Goal: Task Accomplishment & Management: Manage account settings

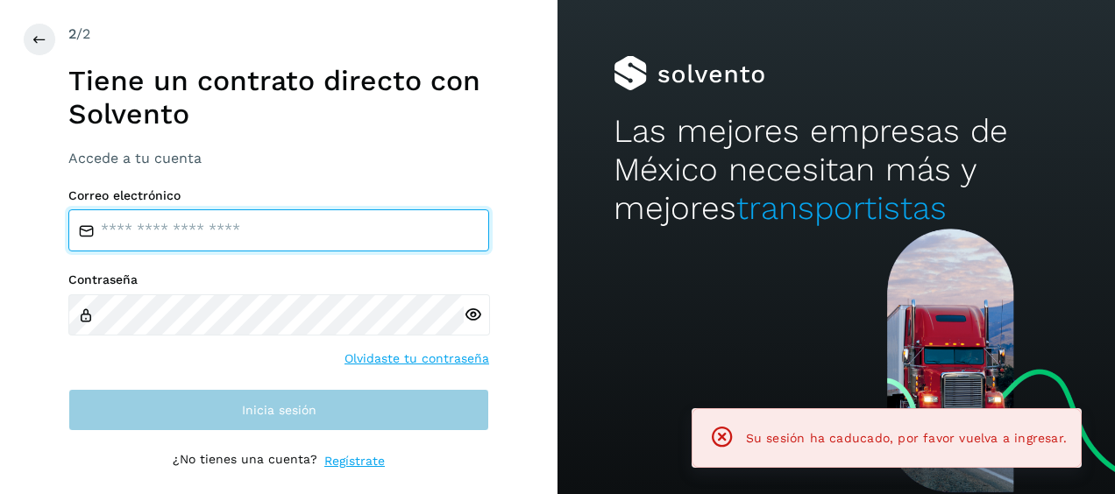
type input "**********"
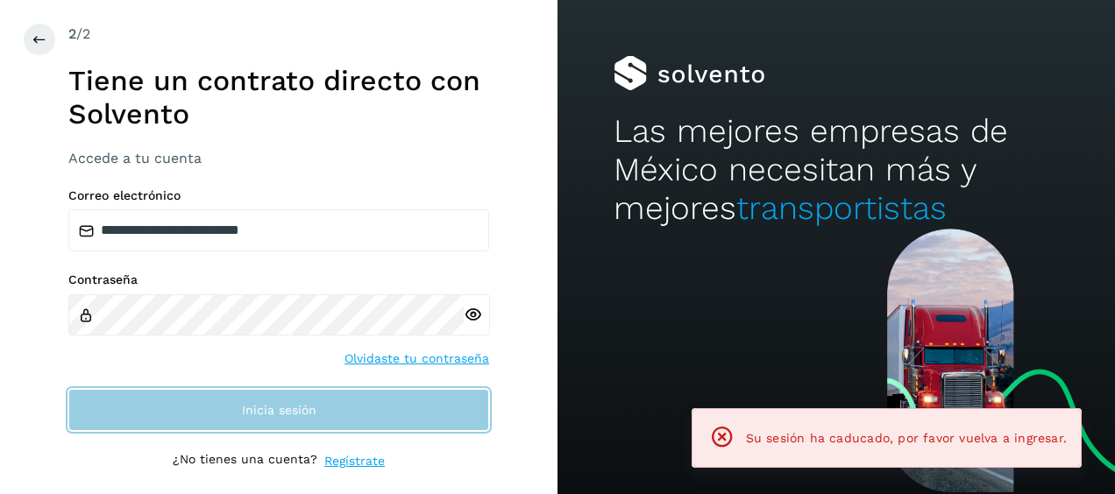
click at [337, 405] on button "Inicia sesión" at bounding box center [278, 410] width 421 height 42
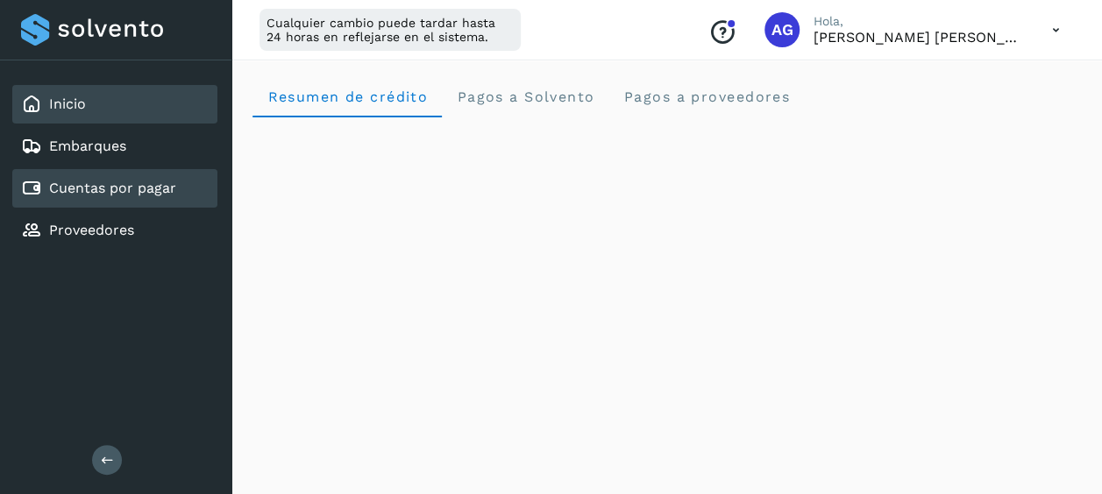
click at [177, 194] on div "Cuentas por pagar" at bounding box center [114, 188] width 205 height 39
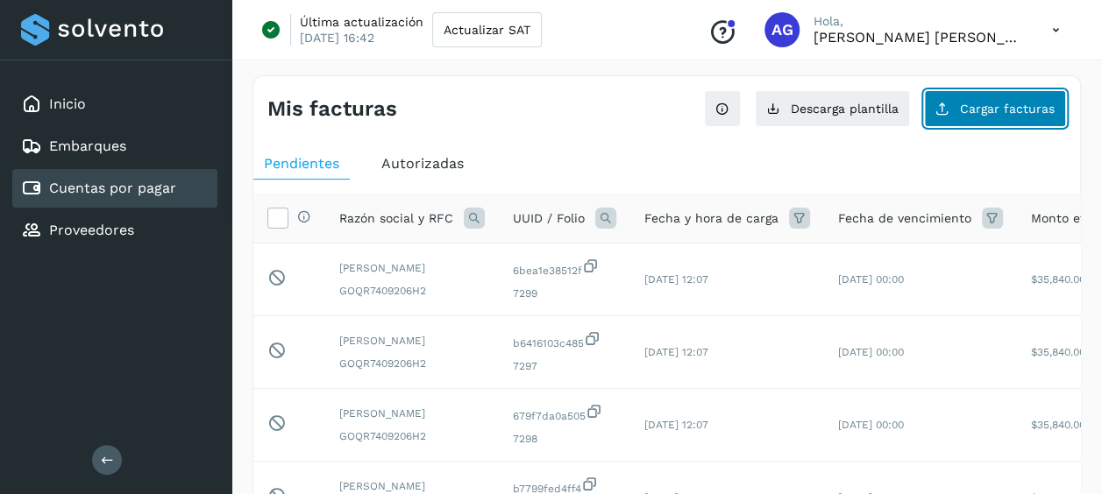
click at [1020, 111] on span "Cargar facturas" at bounding box center [1007, 109] width 95 height 12
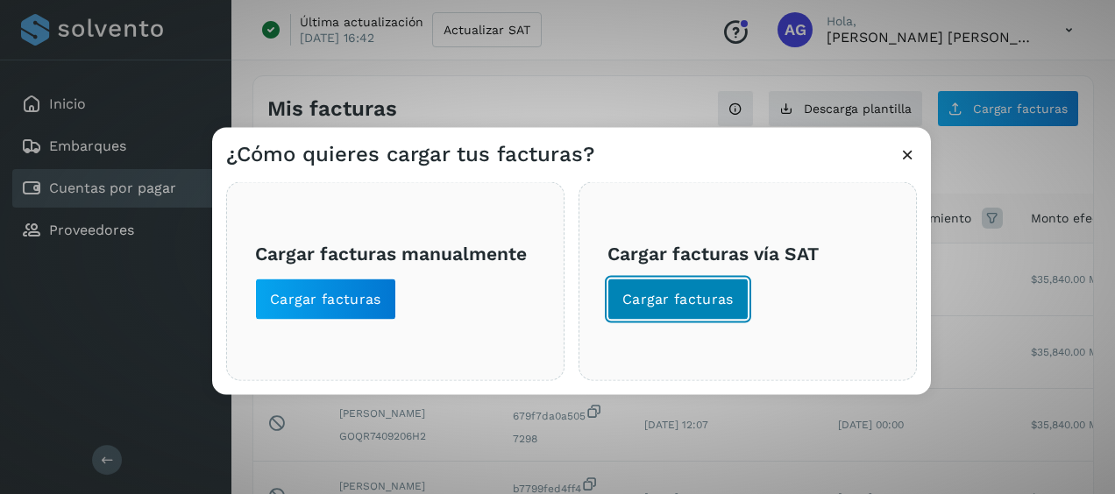
click at [699, 307] on span "Cargar facturas" at bounding box center [677, 299] width 111 height 19
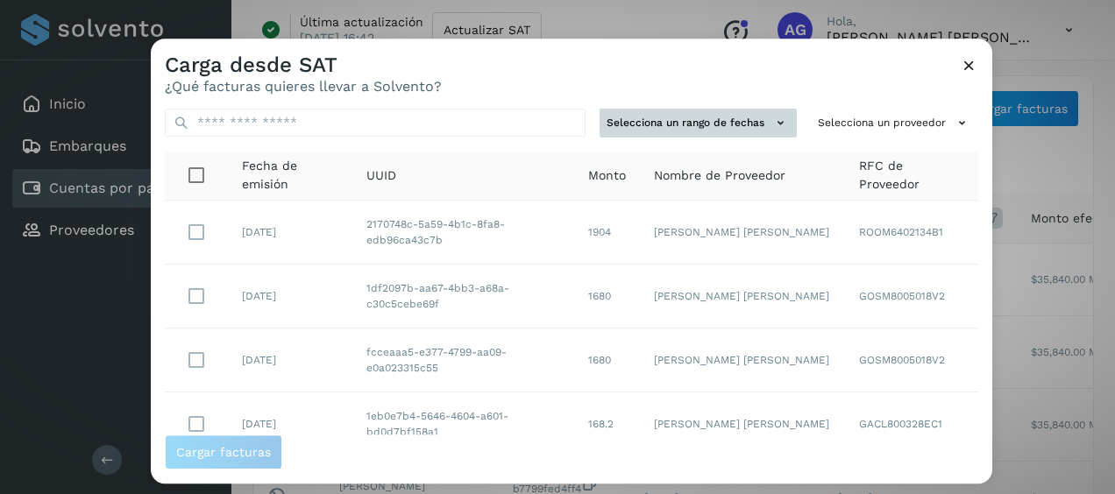
click at [771, 116] on icon at bounding box center [780, 123] width 18 height 18
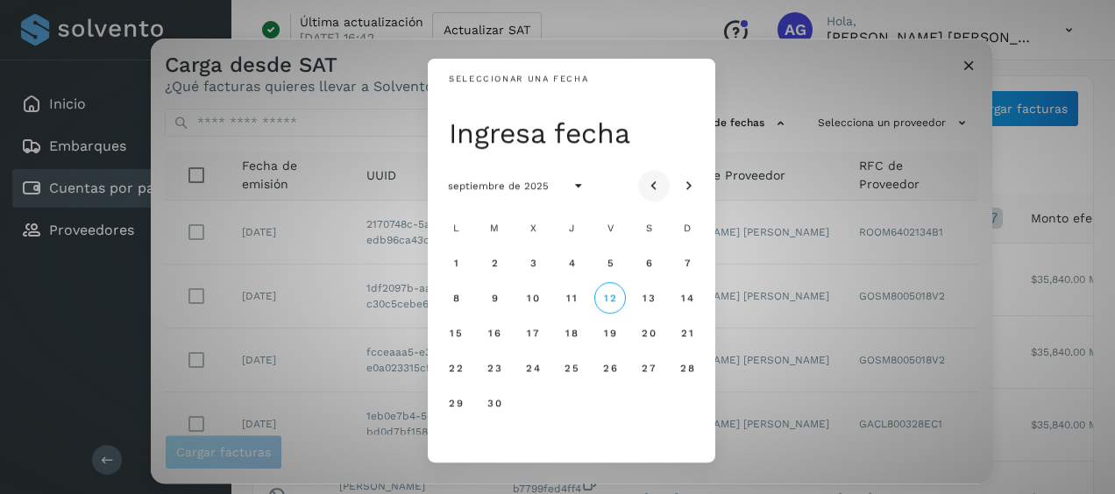
click at [658, 186] on icon "Mes anterior" at bounding box center [654, 187] width 18 height 18
click at [530, 407] on span "30" at bounding box center [532, 403] width 15 height 12
click at [564, 407] on button "31" at bounding box center [572, 403] width 32 height 32
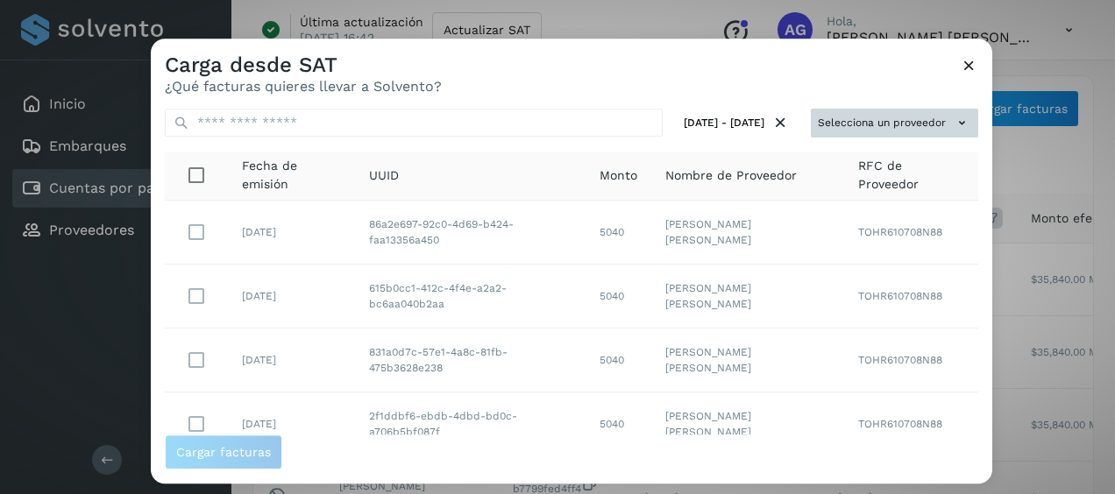
click at [906, 137] on button "Selecciona un proveedor" at bounding box center [894, 123] width 167 height 29
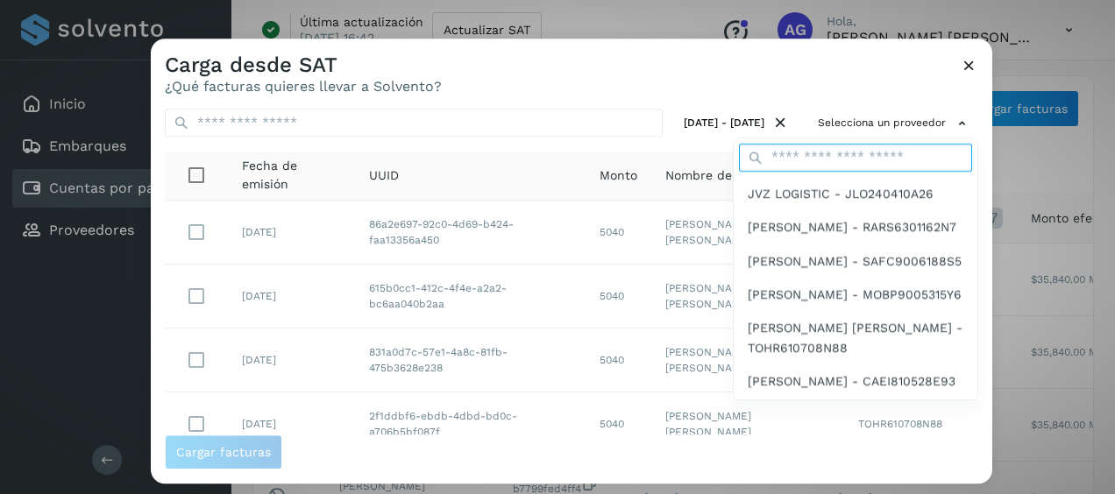
click at [864, 150] on input "text" at bounding box center [855, 158] width 233 height 28
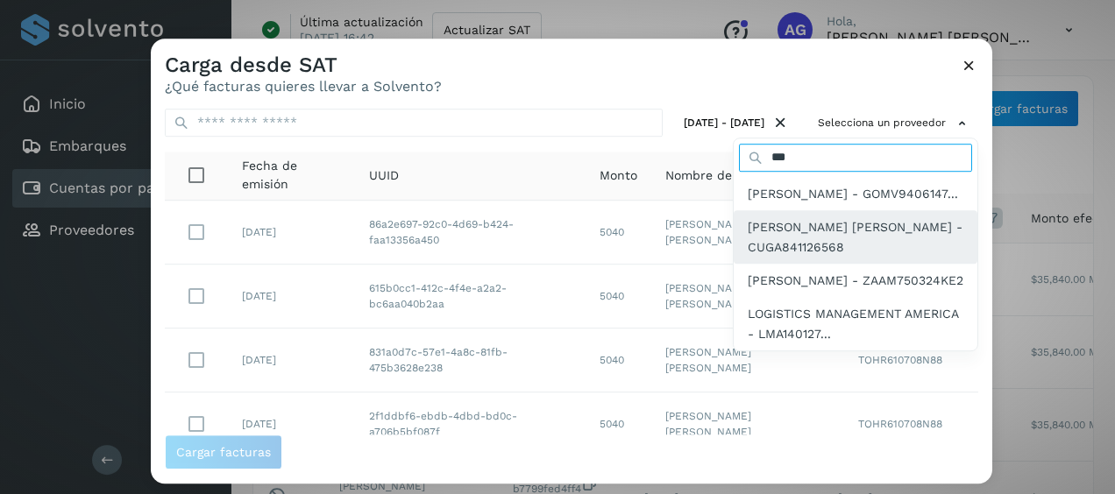
type input "***"
click at [887, 251] on span "[PERSON_NAME] [PERSON_NAME] - CUGA841126568" at bounding box center [856, 236] width 216 height 39
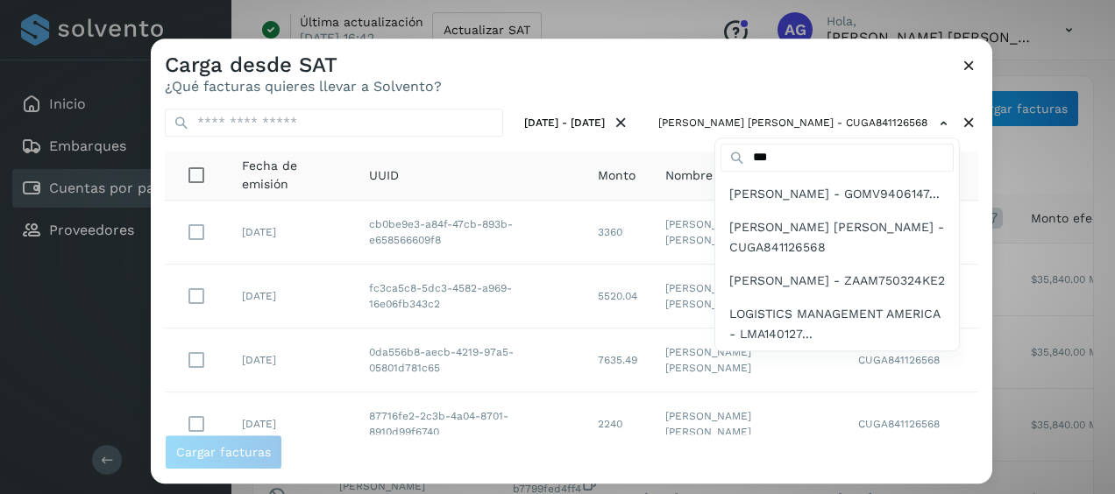
click at [855, 97] on div at bounding box center [708, 286] width 1115 height 494
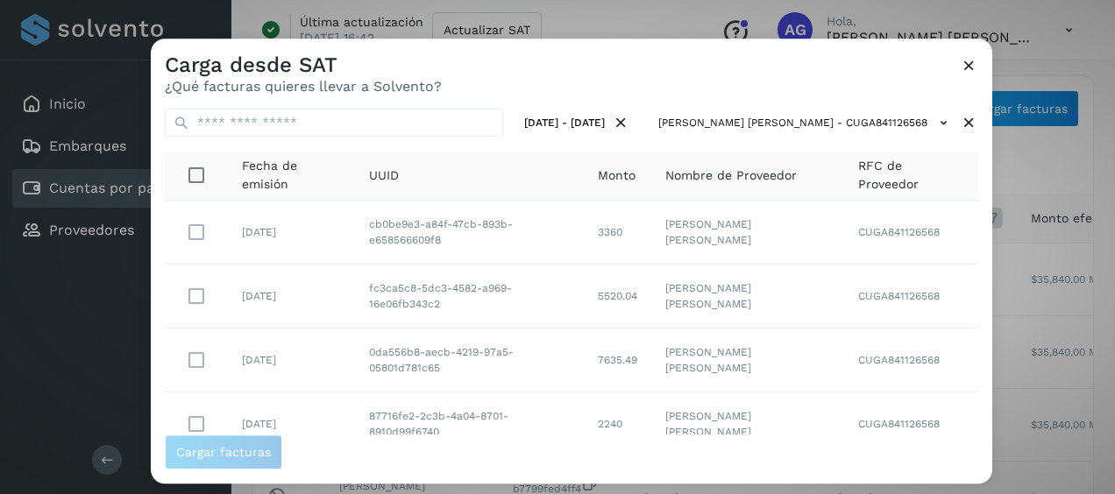
click at [791, 75] on div "Carga desde SAT ¿Qué facturas quieres llevar a Solvento?" at bounding box center [571, 67] width 841 height 56
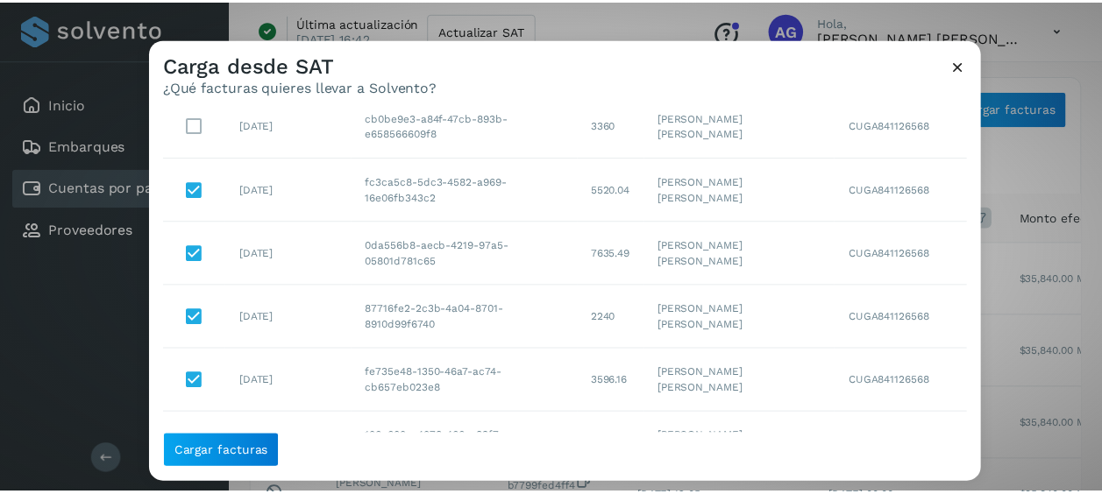
scroll to position [19, 0]
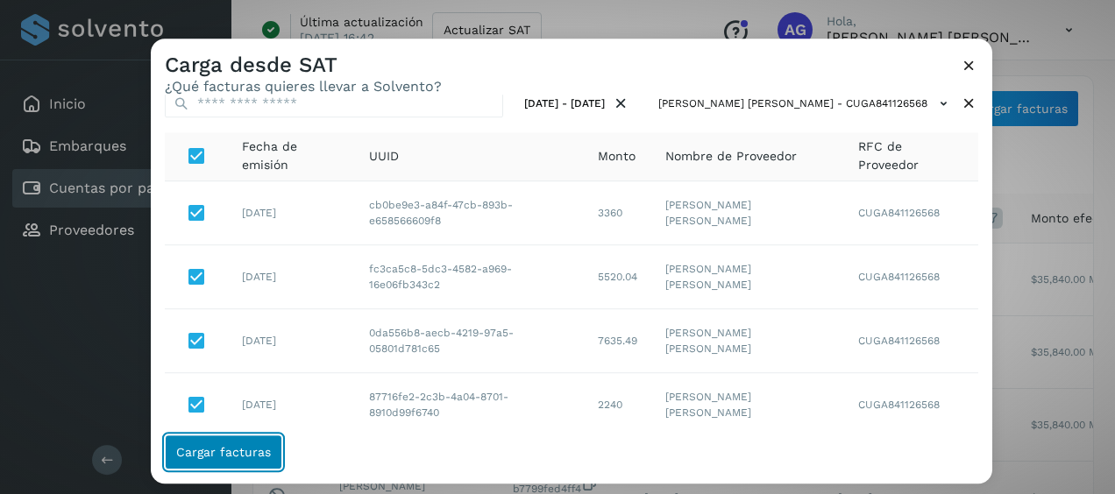
click at [228, 466] on button "Cargar facturas" at bounding box center [223, 452] width 117 height 35
click at [259, 458] on span "Cargar facturas" at bounding box center [223, 452] width 95 height 12
drag, startPoint x: 259, startPoint y: 459, endPoint x: 280, endPoint y: 461, distance: 21.1
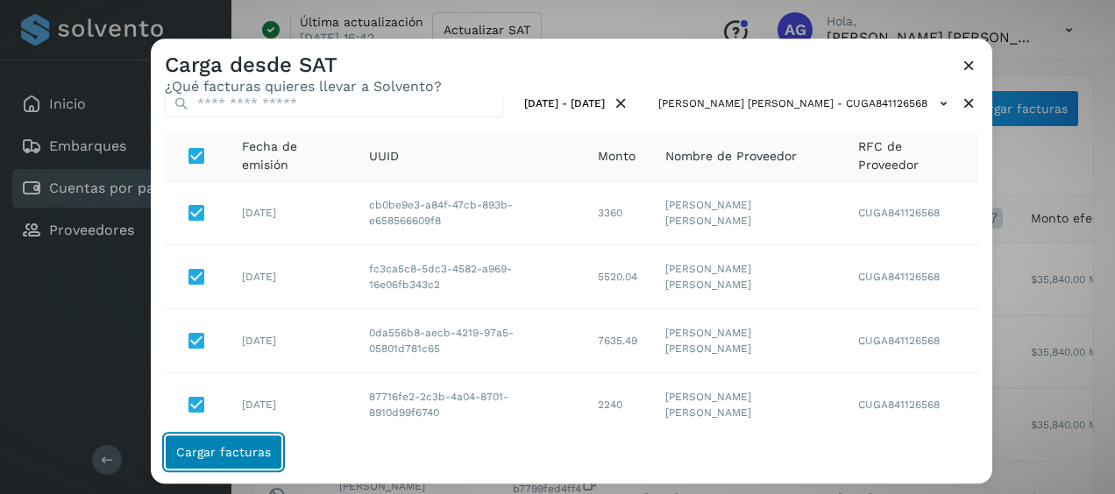
click at [254, 458] on span "Cargar facturas" at bounding box center [223, 452] width 95 height 12
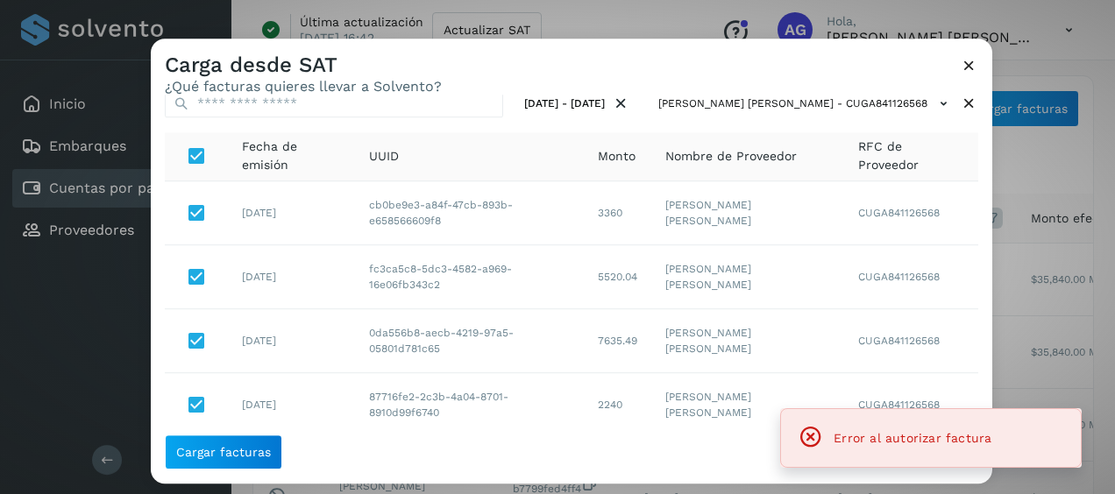
click at [280, 461] on span "Cargar facturas" at bounding box center [571, 452] width 813 height 35
click at [972, 65] on icon at bounding box center [969, 65] width 18 height 18
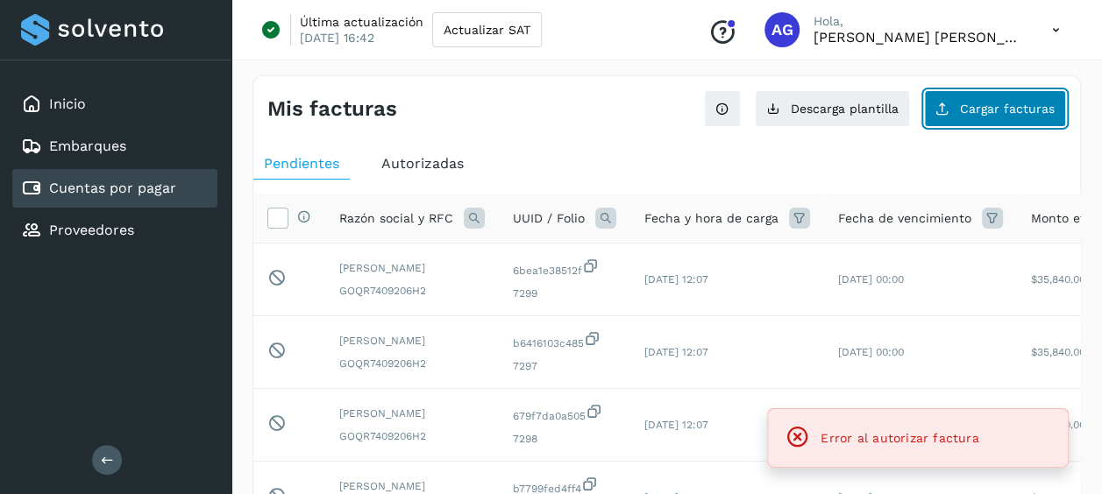
click at [965, 115] on span "Cargar facturas" at bounding box center [1007, 109] width 95 height 12
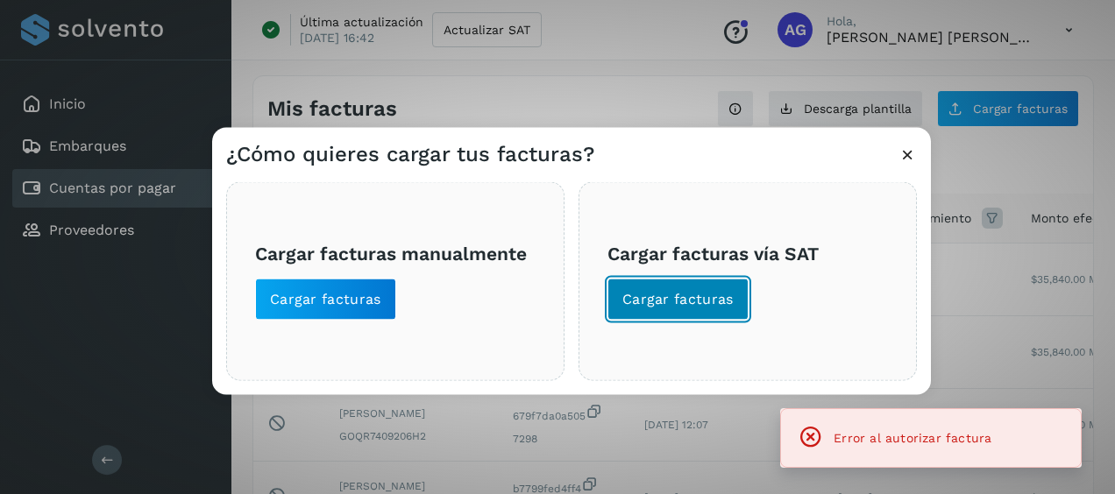
click at [680, 306] on span "Cargar facturas" at bounding box center [677, 299] width 111 height 19
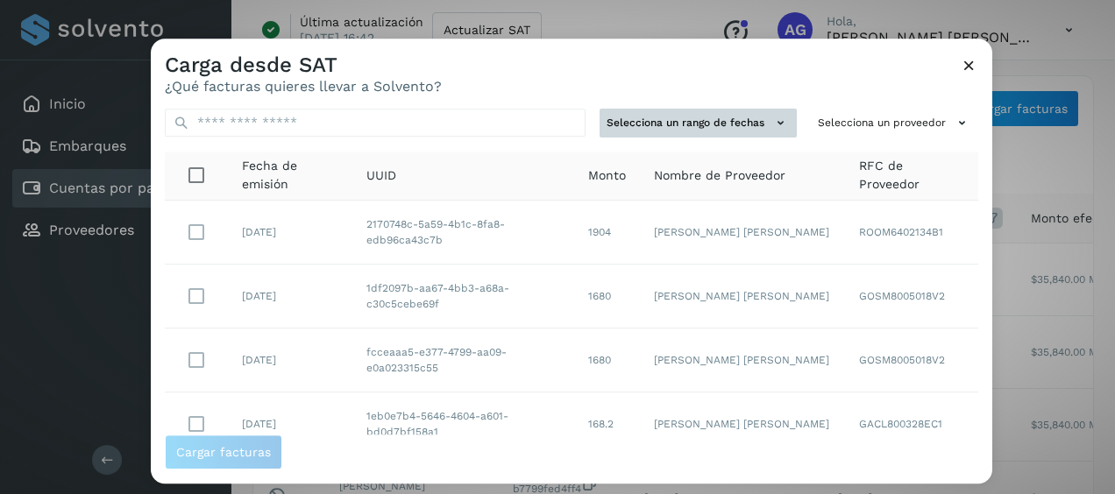
click at [742, 111] on button "Selecciona un rango de fechas" at bounding box center [698, 123] width 197 height 29
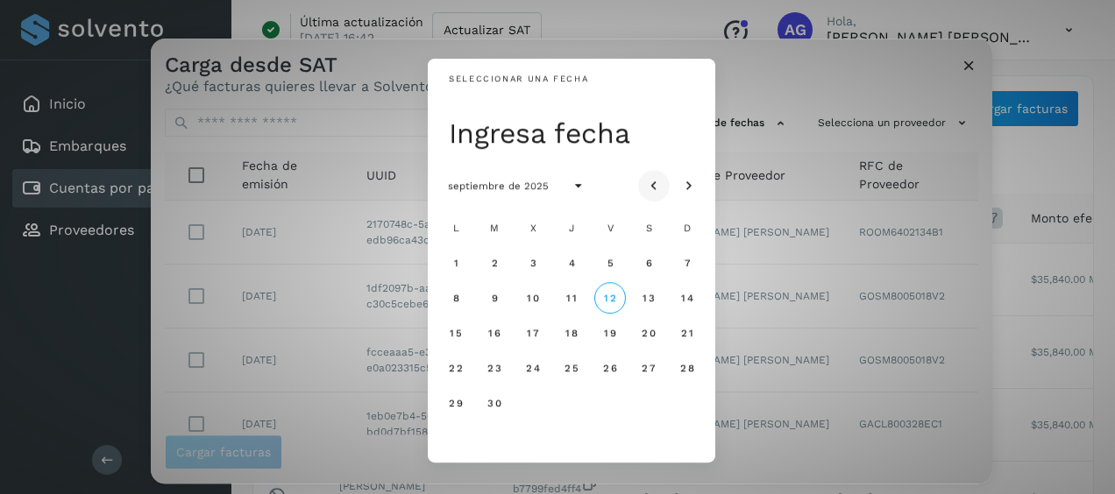
click at [661, 181] on icon "Mes anterior" at bounding box center [654, 187] width 18 height 18
click at [465, 407] on button "28" at bounding box center [456, 403] width 32 height 32
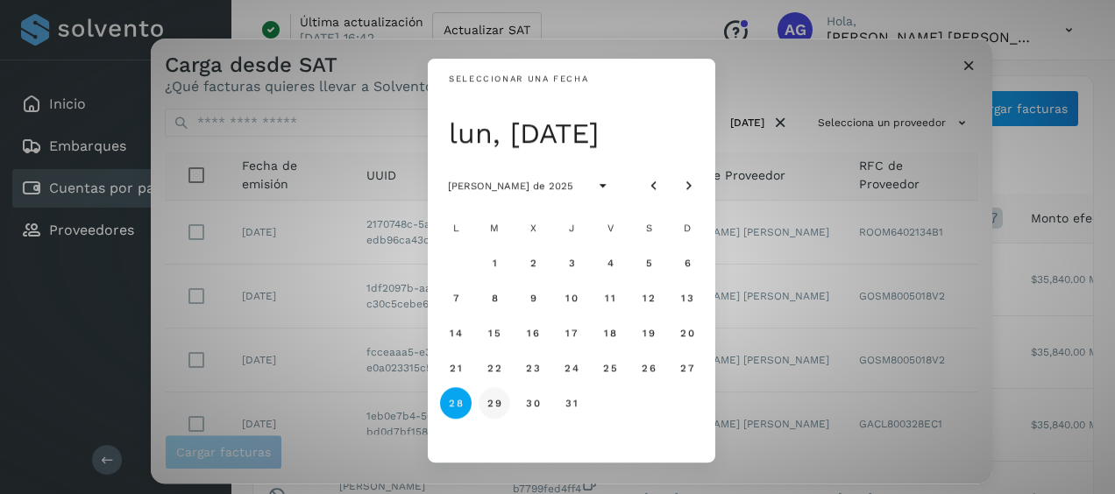
click at [500, 409] on button "29" at bounding box center [495, 403] width 32 height 32
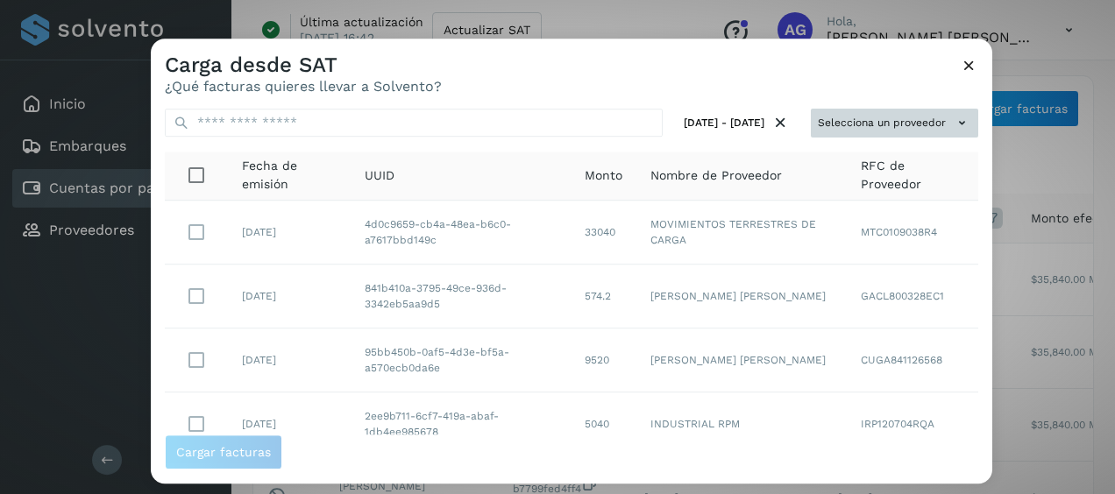
click at [919, 116] on button "Selecciona un proveedor" at bounding box center [894, 123] width 167 height 29
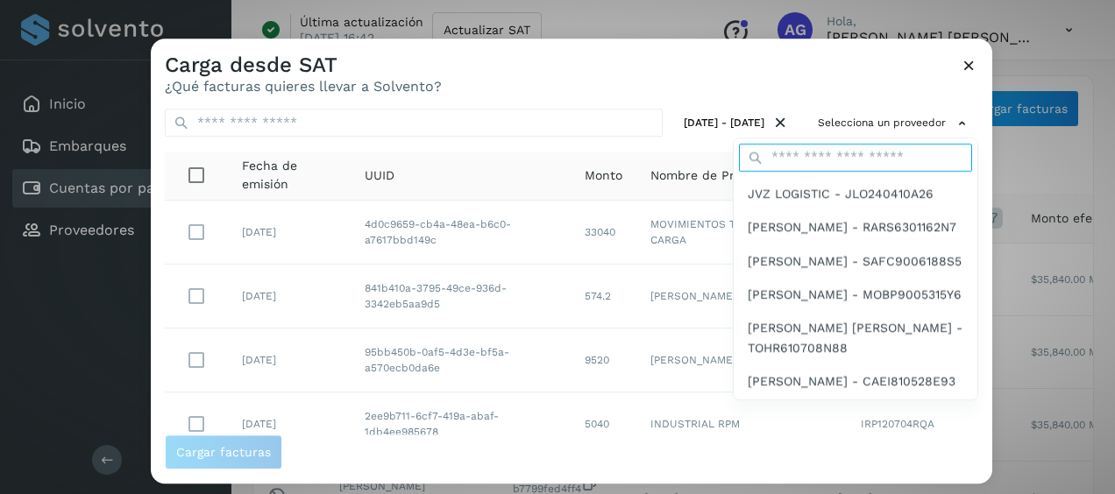
click at [809, 161] on input "text" at bounding box center [855, 158] width 233 height 28
click at [794, 156] on input "text" at bounding box center [855, 158] width 233 height 28
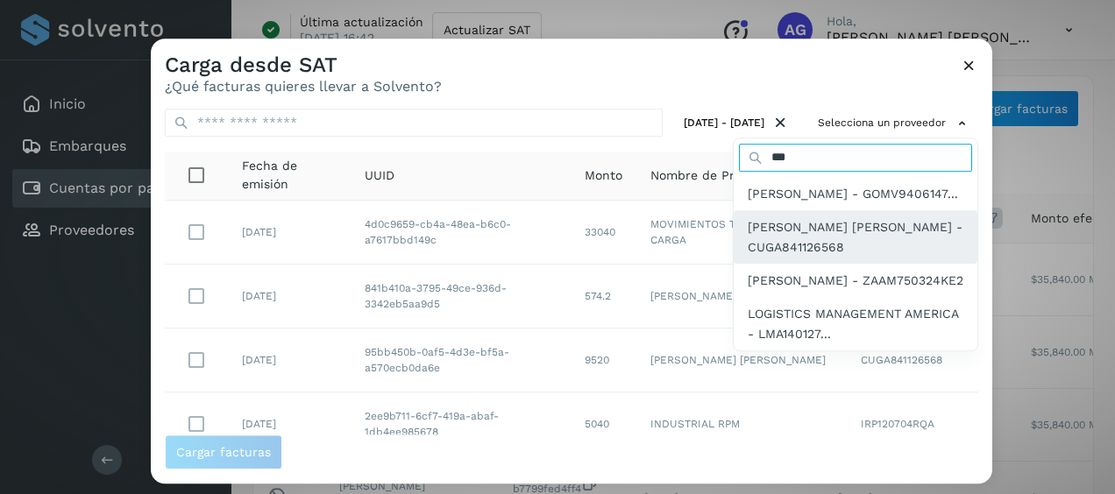
type input "***"
click at [815, 257] on span "[PERSON_NAME] [PERSON_NAME] - CUGA841126568" at bounding box center [856, 236] width 216 height 39
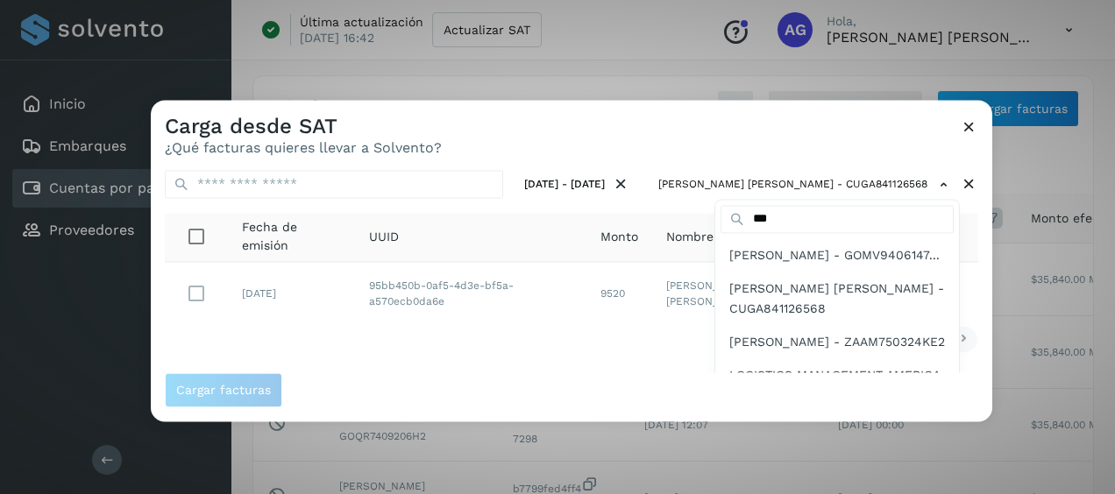
click at [678, 149] on div at bounding box center [708, 347] width 1115 height 494
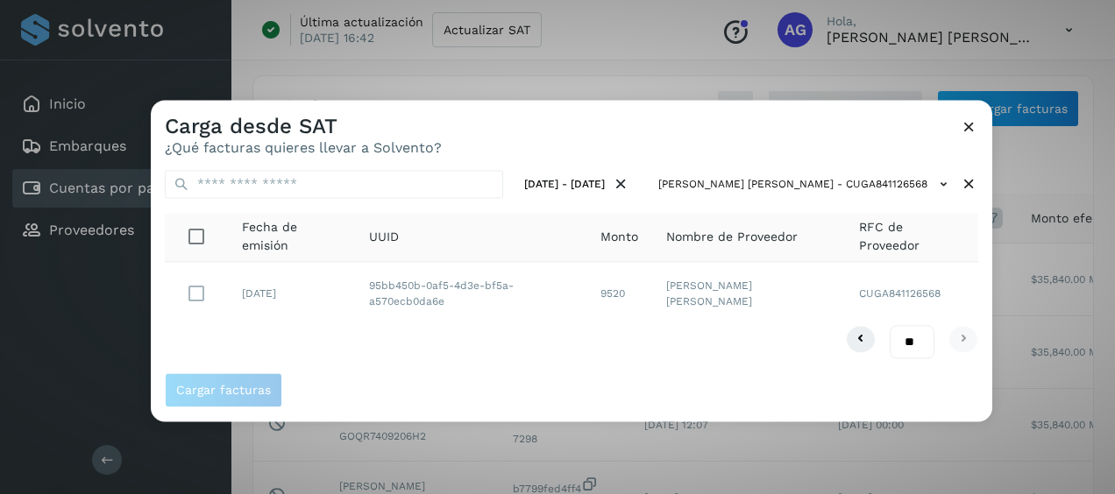
click at [402, 295] on td "95bb450b-0af5-4d3e-bf5a-a570ecb0da6e" at bounding box center [470, 293] width 231 height 63
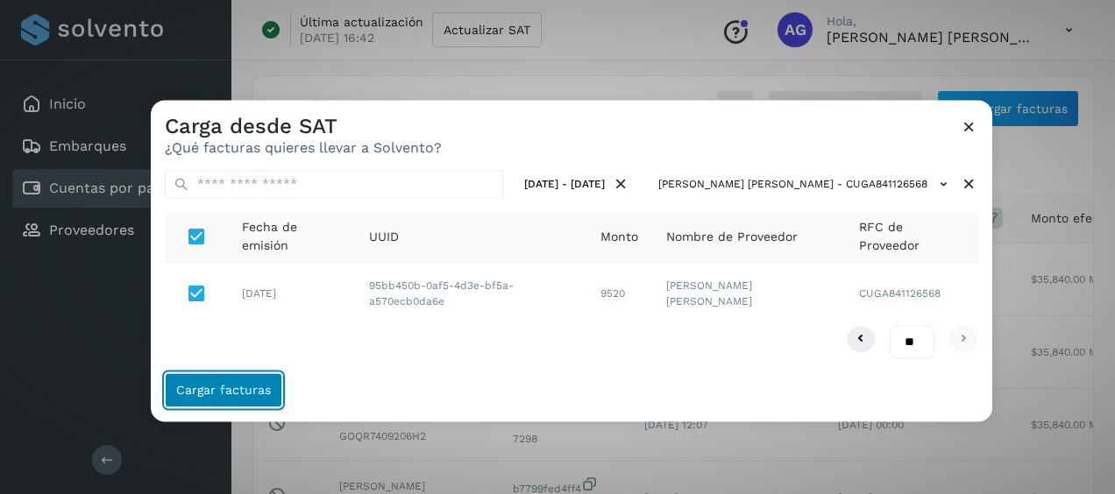
click at [226, 395] on span "Cargar facturas" at bounding box center [223, 391] width 95 height 12
click at [224, 398] on button "Cargar facturas" at bounding box center [223, 390] width 117 height 35
click at [228, 403] on button "Cargar facturas" at bounding box center [223, 390] width 117 height 35
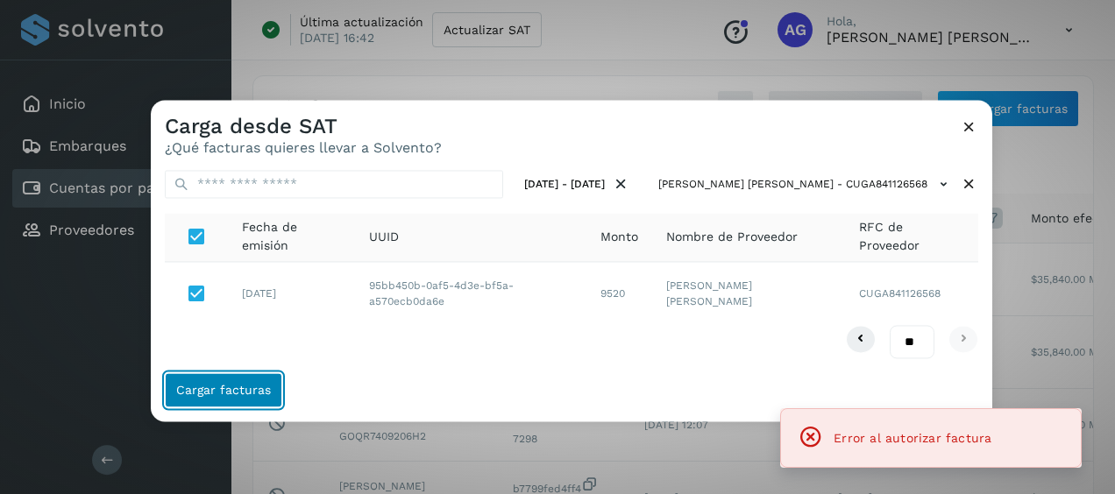
click at [228, 403] on button "Cargar facturas" at bounding box center [223, 390] width 117 height 35
click at [960, 121] on icon at bounding box center [969, 126] width 18 height 18
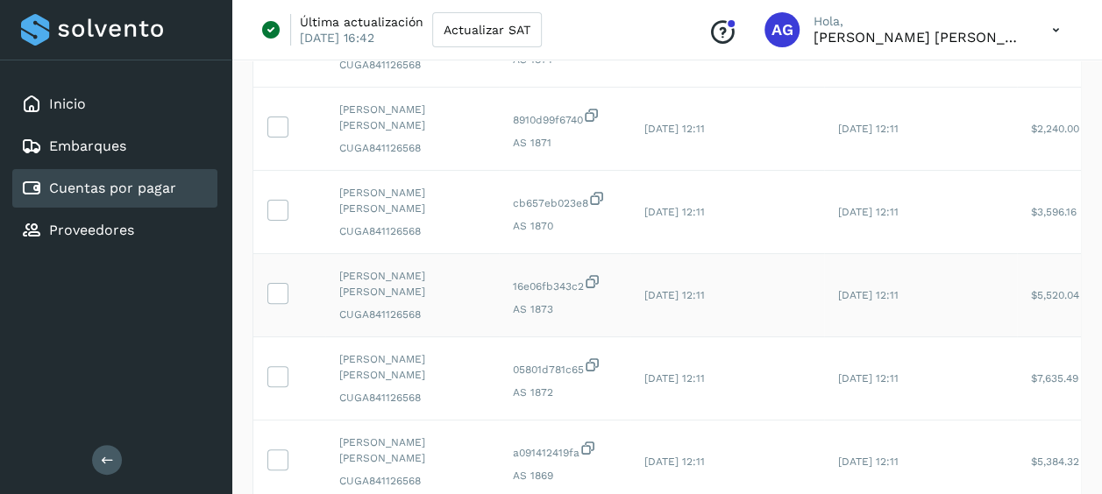
scroll to position [351, 0]
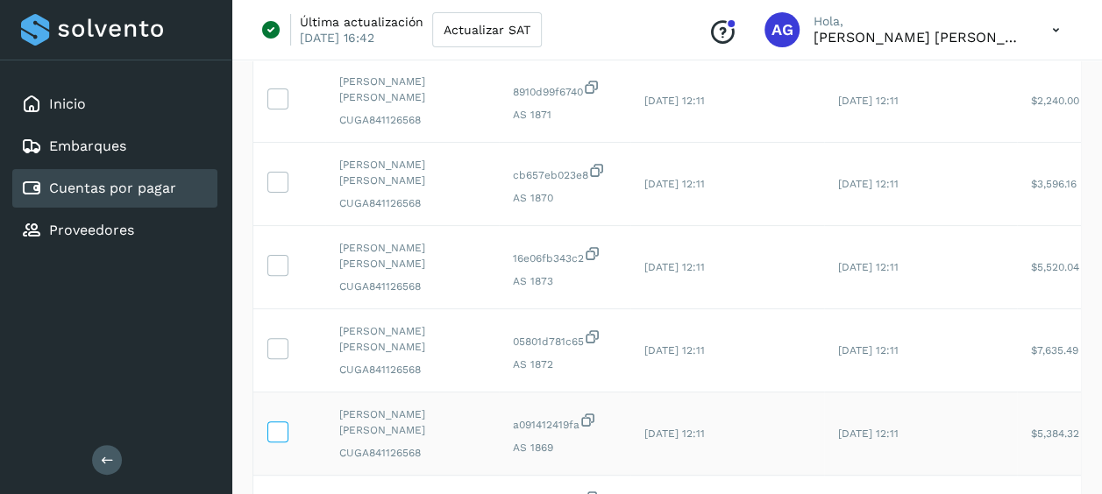
click at [287, 422] on label at bounding box center [277, 432] width 21 height 21
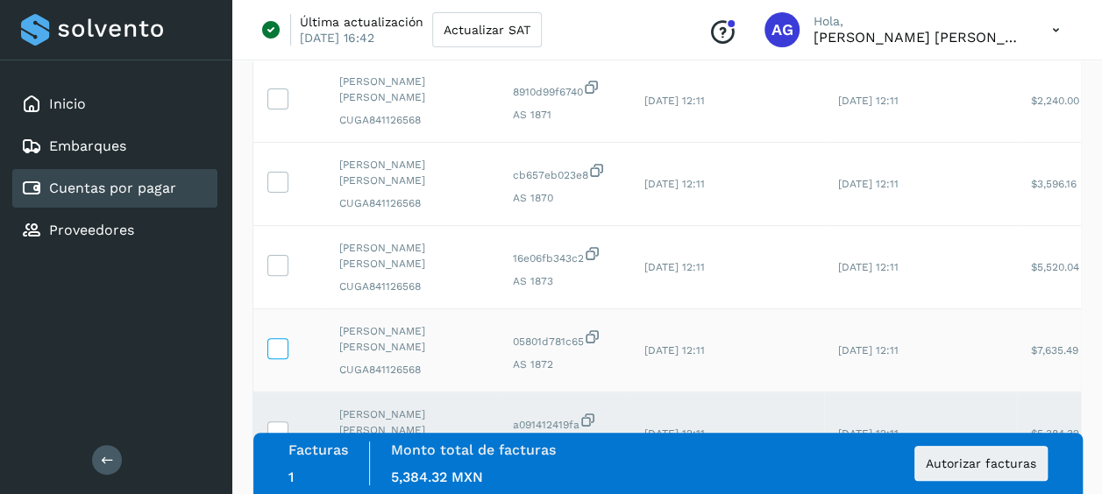
click at [283, 338] on icon at bounding box center [277, 347] width 18 height 18
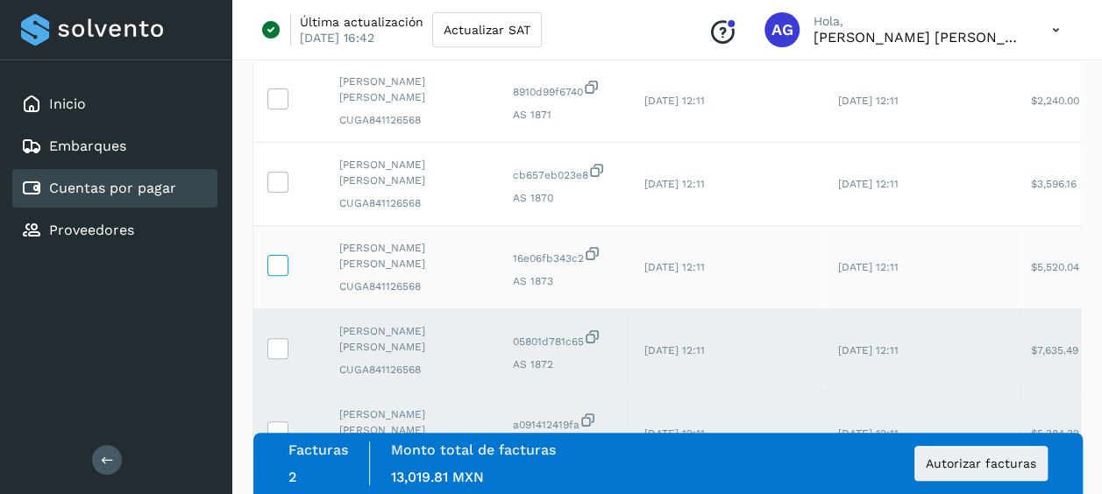
click at [280, 255] on icon at bounding box center [277, 264] width 18 height 18
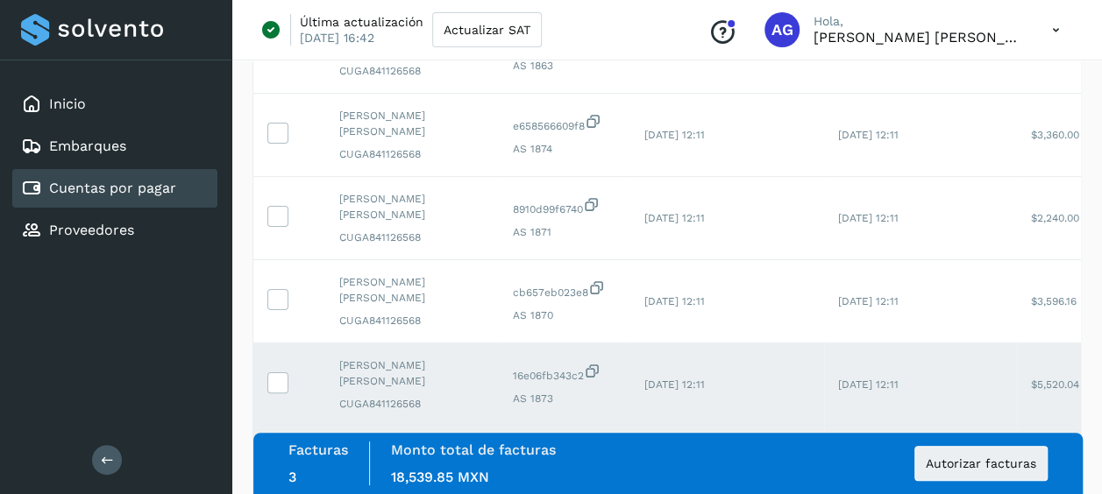
scroll to position [175, 0]
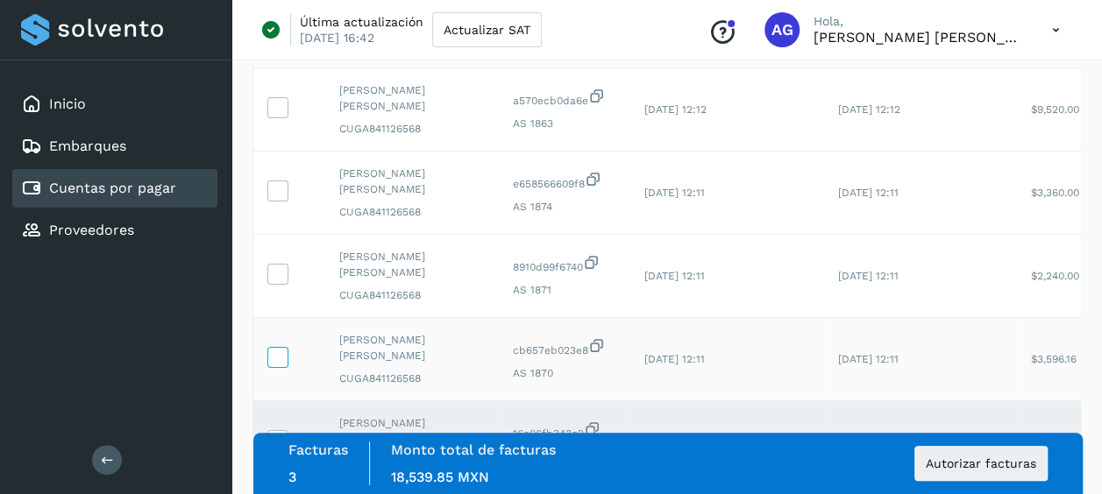
click at [287, 319] on td at bounding box center [289, 359] width 72 height 83
click at [286, 347] on icon at bounding box center [277, 356] width 18 height 18
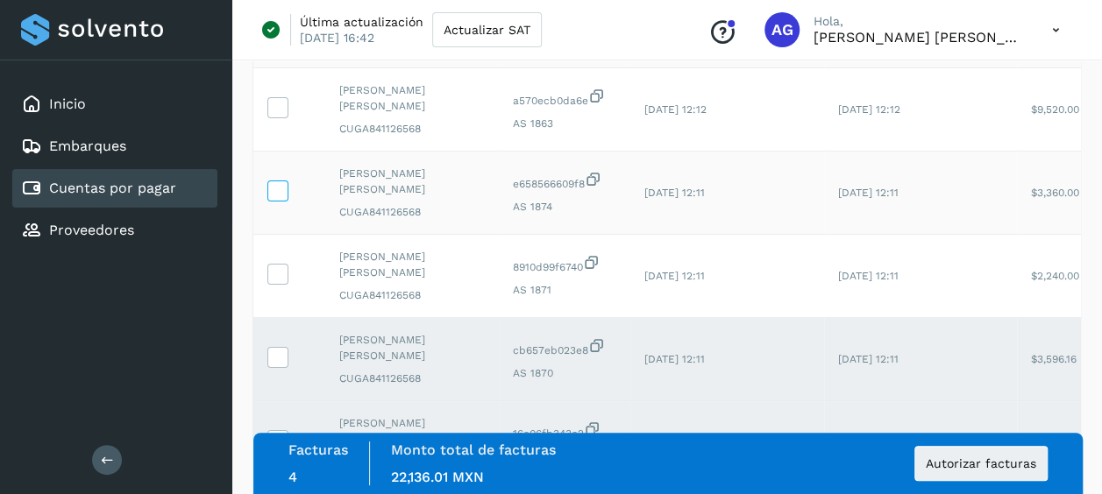
drag, startPoint x: 282, startPoint y: 251, endPoint x: 286, endPoint y: 168, distance: 82.5
click at [282, 264] on icon at bounding box center [277, 273] width 18 height 18
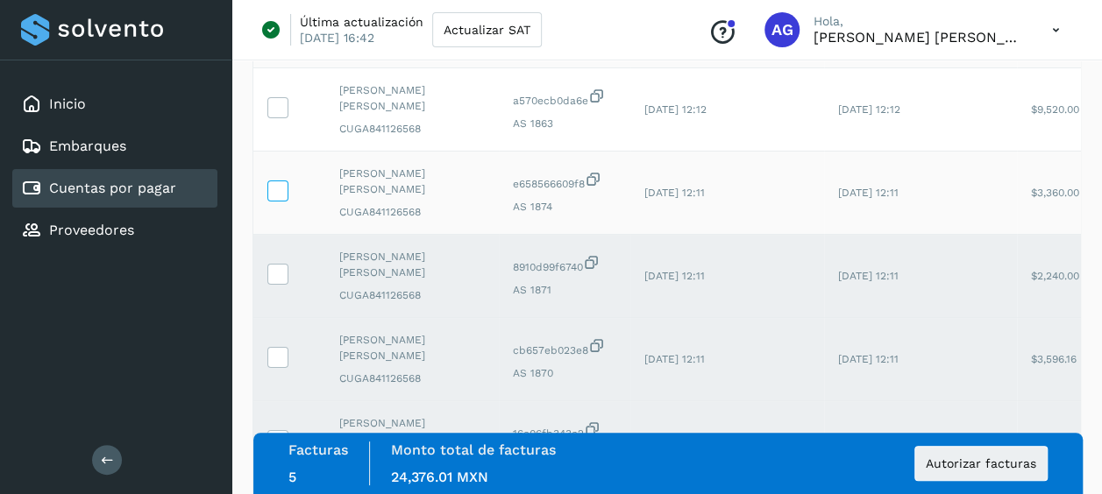
click at [285, 181] on icon at bounding box center [277, 190] width 18 height 18
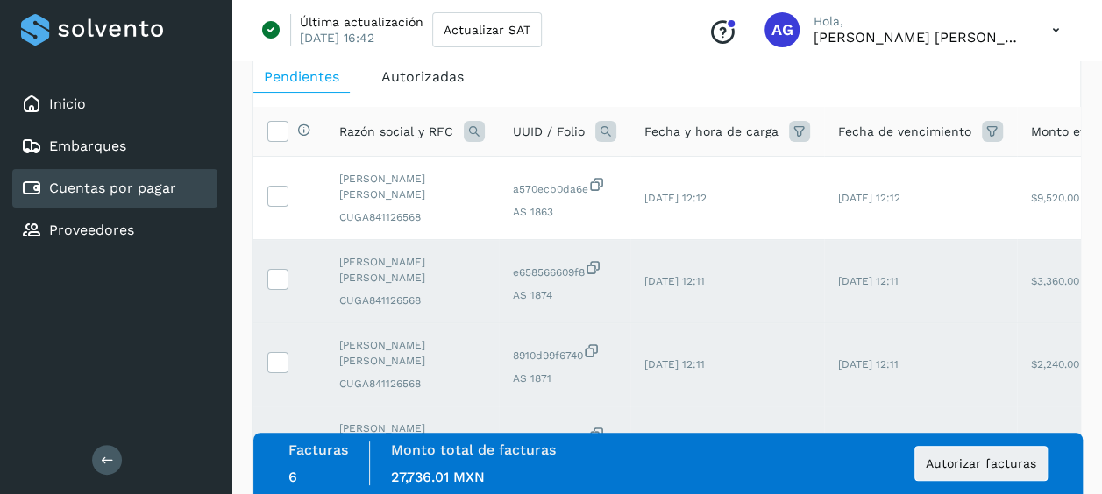
scroll to position [88, 0]
click at [284, 200] on label at bounding box center [277, 195] width 21 height 21
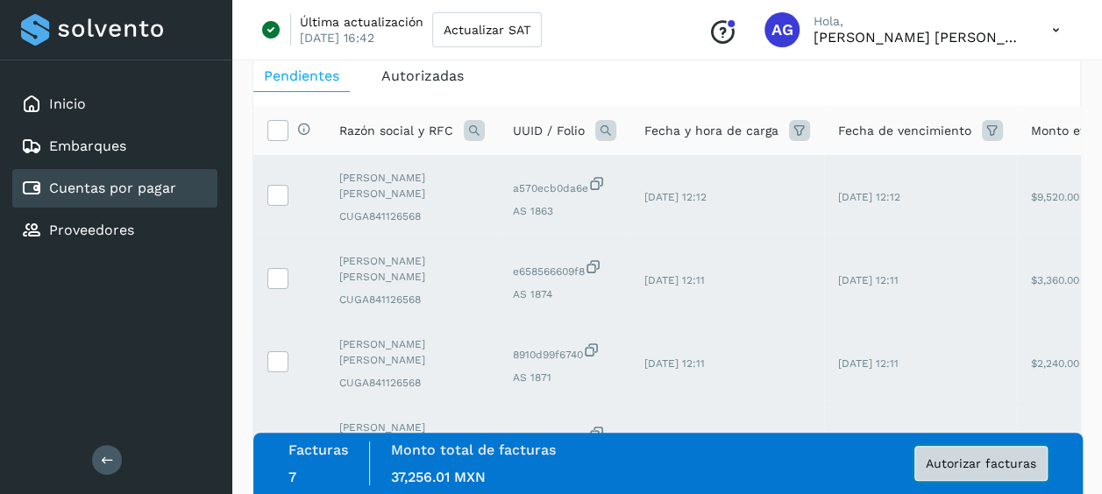
click at [987, 458] on span "Autorizar facturas" at bounding box center [981, 464] width 110 height 12
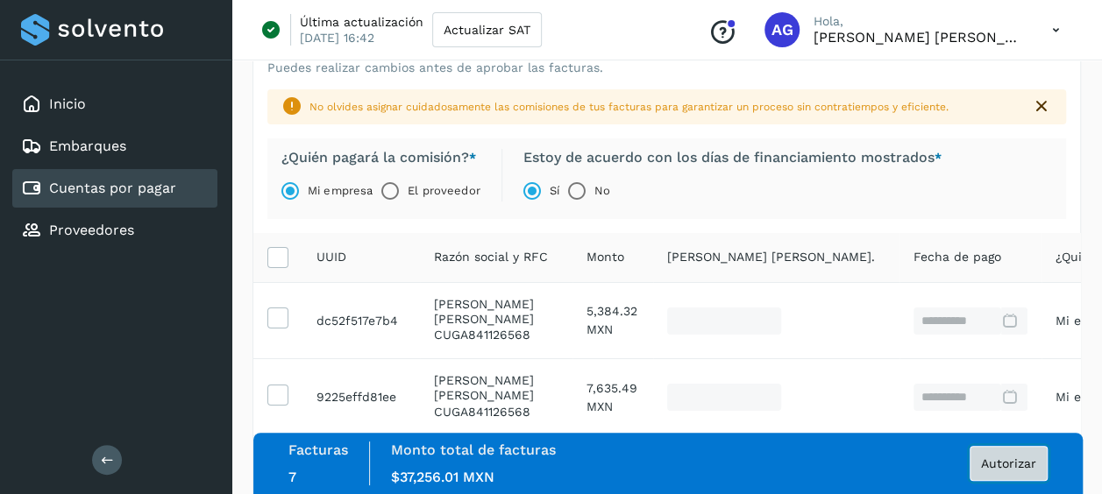
click at [988, 461] on span "Autorizar" at bounding box center [1008, 464] width 55 height 12
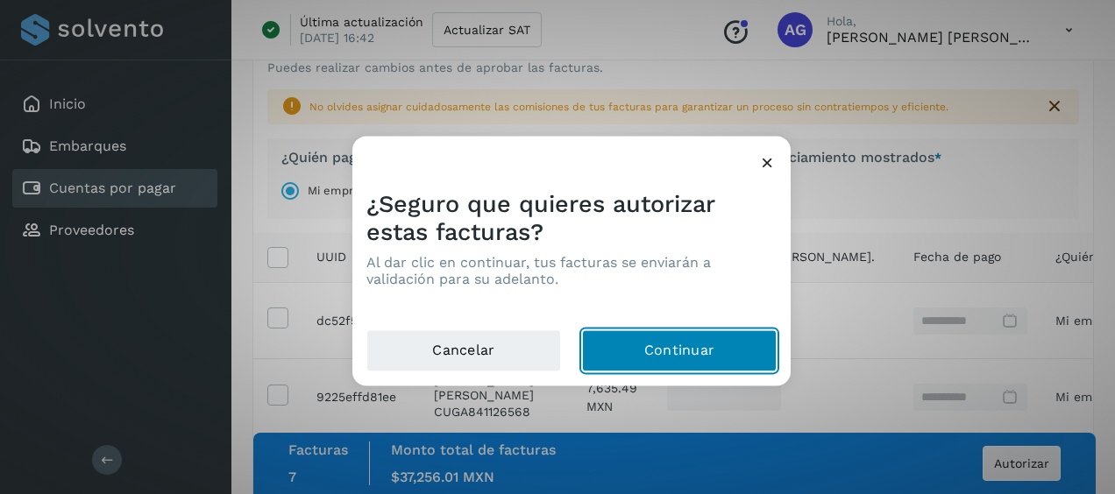
click at [624, 341] on button "Continuar" at bounding box center [679, 351] width 195 height 42
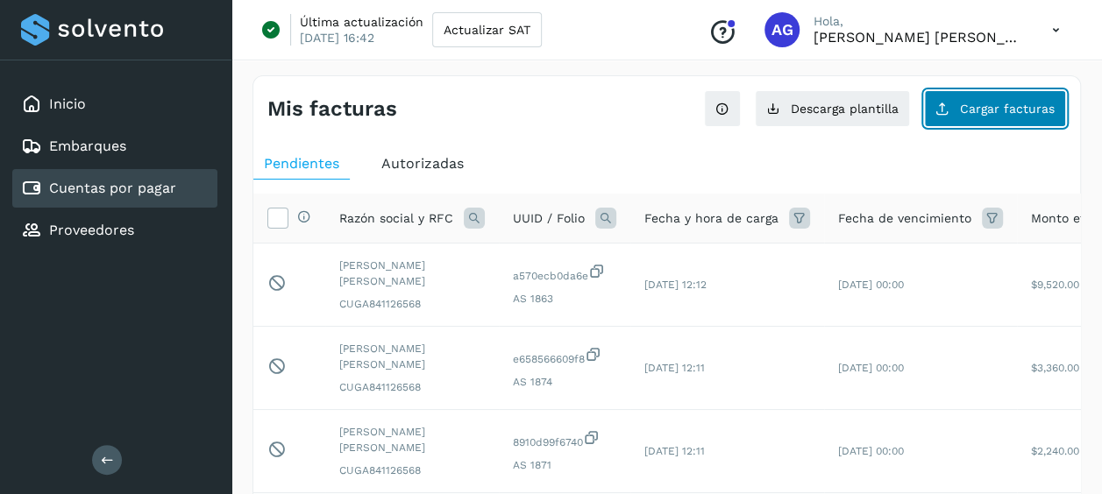
click at [950, 124] on button "Cargar facturas" at bounding box center [995, 108] width 142 height 37
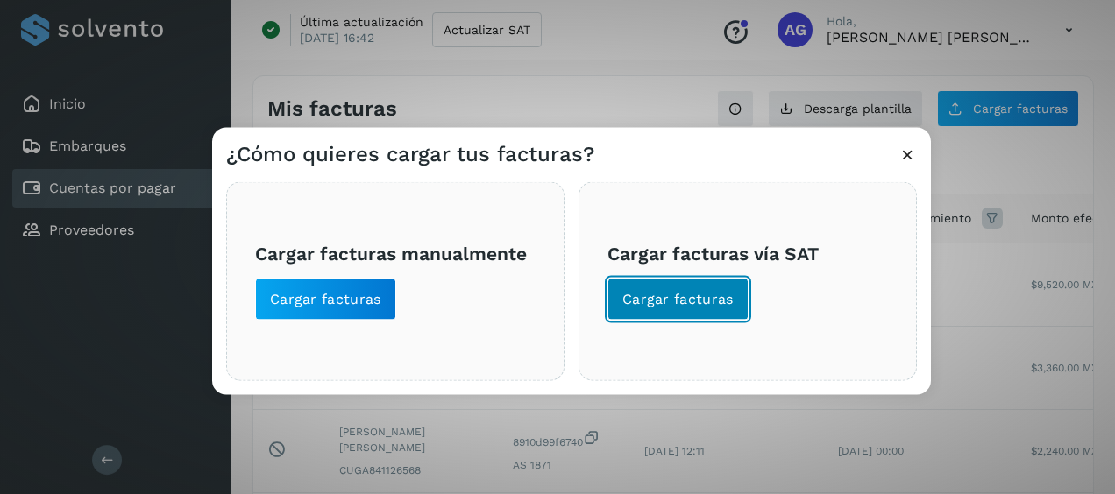
click at [664, 310] on button "Cargar facturas" at bounding box center [677, 300] width 141 height 42
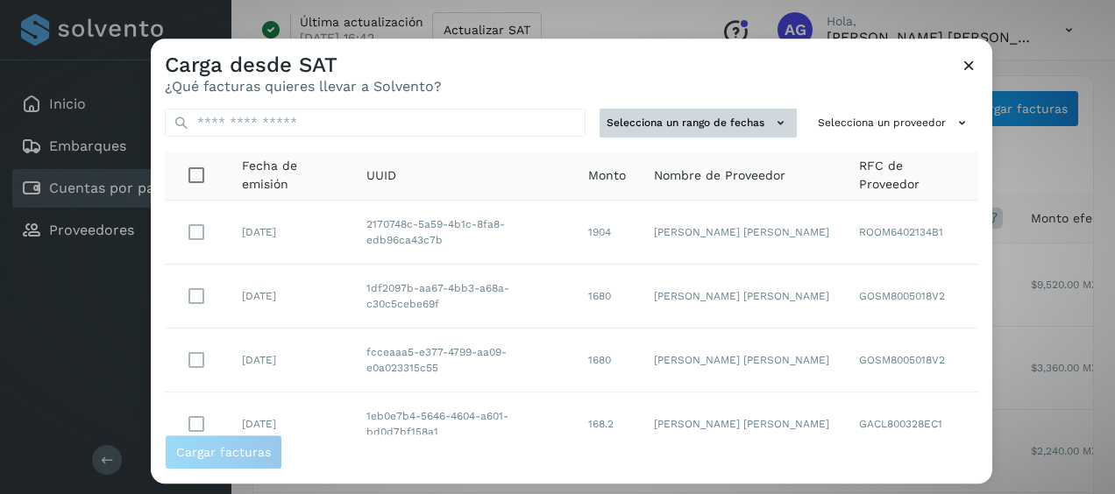
click at [754, 126] on button "Selecciona un rango de fechas" at bounding box center [698, 123] width 197 height 29
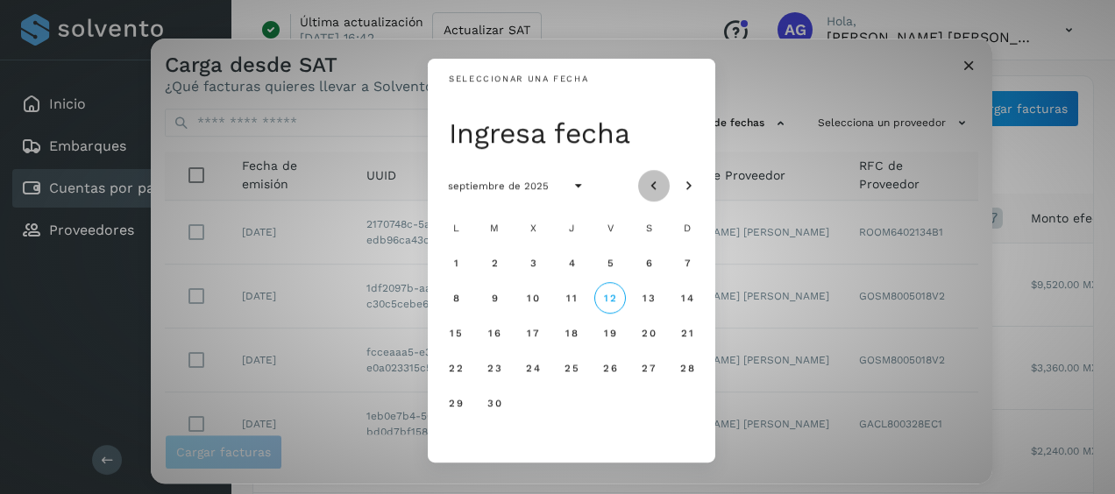
click at [655, 182] on icon "Mes anterior" at bounding box center [654, 187] width 18 height 18
click at [605, 302] on button "8" at bounding box center [610, 298] width 32 height 32
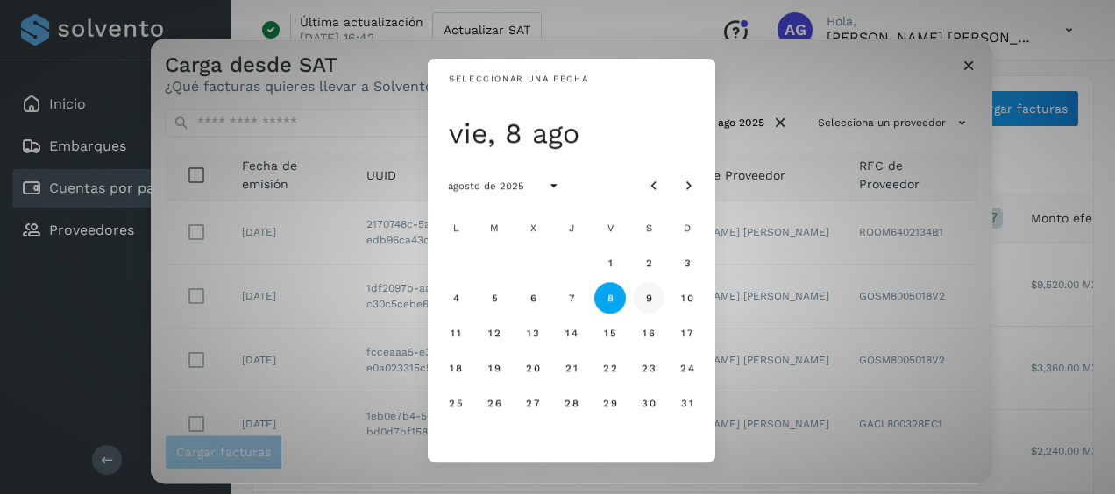
click at [643, 302] on button "9" at bounding box center [649, 298] width 32 height 32
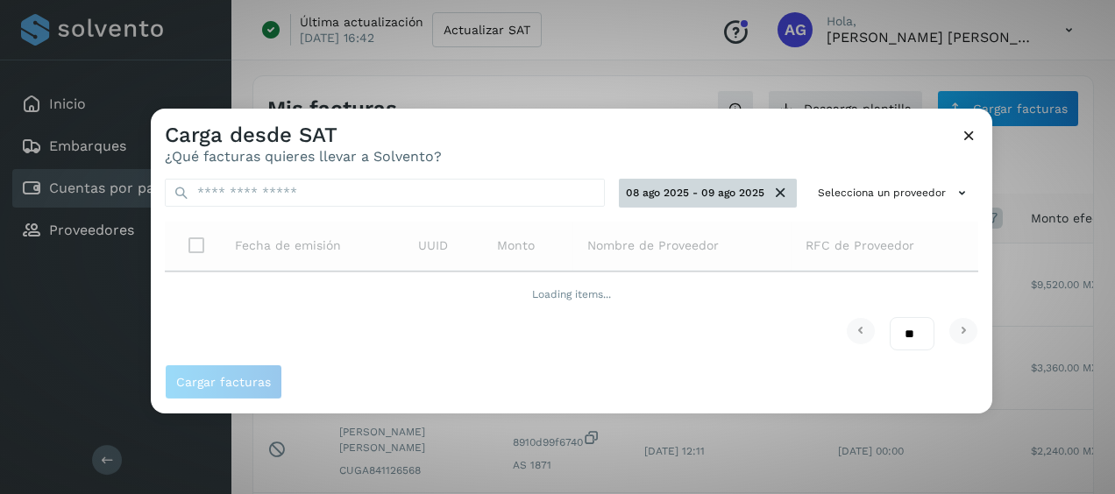
click at [775, 193] on icon at bounding box center [780, 193] width 18 height 18
click at [782, 197] on icon at bounding box center [780, 193] width 18 height 18
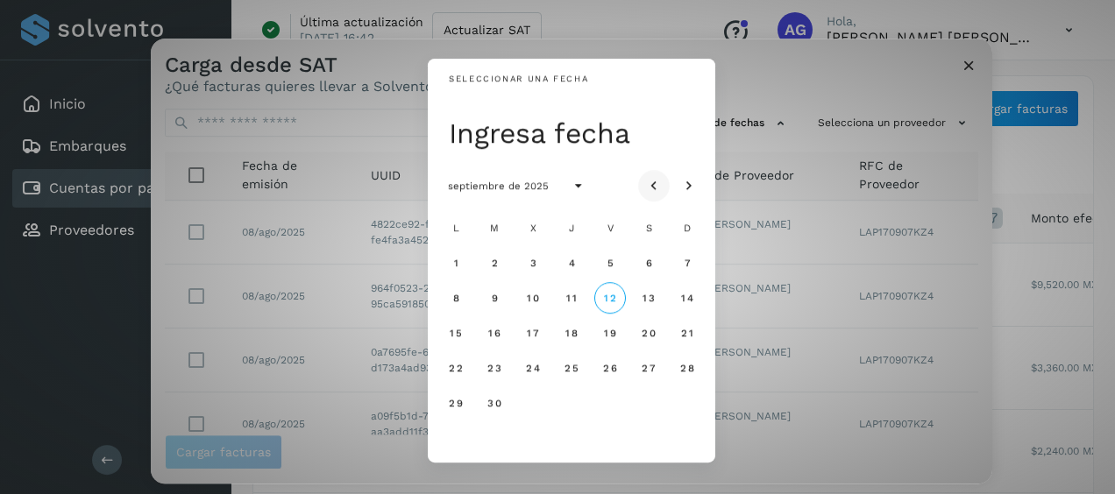
click at [654, 178] on icon "Mes anterior" at bounding box center [654, 187] width 18 height 18
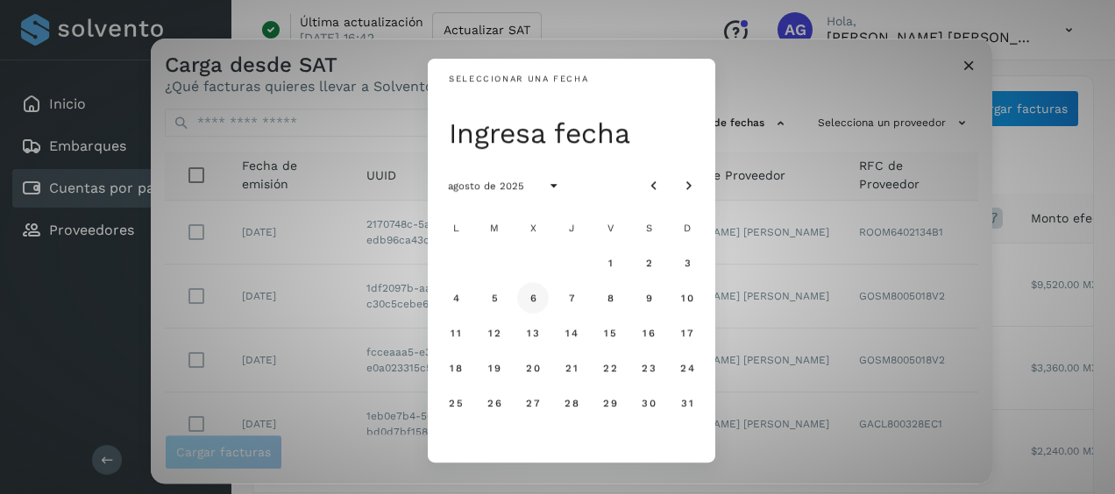
drag, startPoint x: 493, startPoint y: 292, endPoint x: 541, endPoint y: 296, distance: 48.4
click at [493, 292] on span "5" at bounding box center [494, 298] width 8 height 12
click at [541, 297] on button "6" at bounding box center [533, 298] width 32 height 32
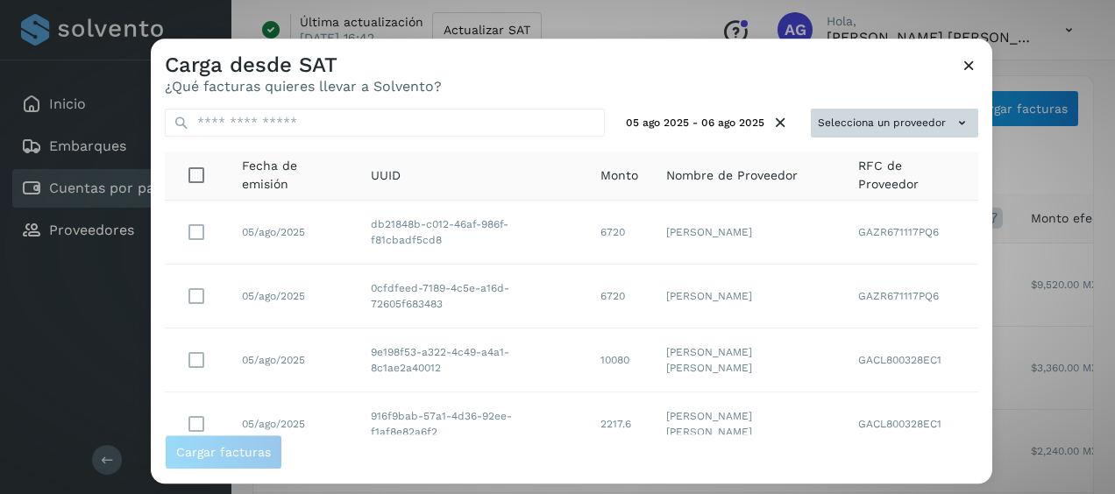
click at [912, 118] on button "Selecciona un proveedor" at bounding box center [894, 123] width 167 height 29
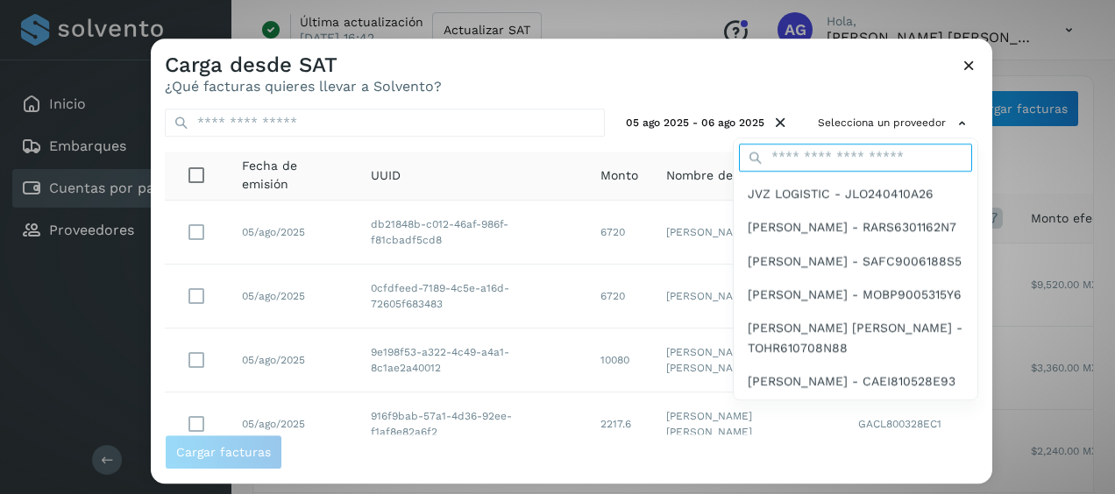
click at [857, 154] on input "text" at bounding box center [855, 158] width 233 height 28
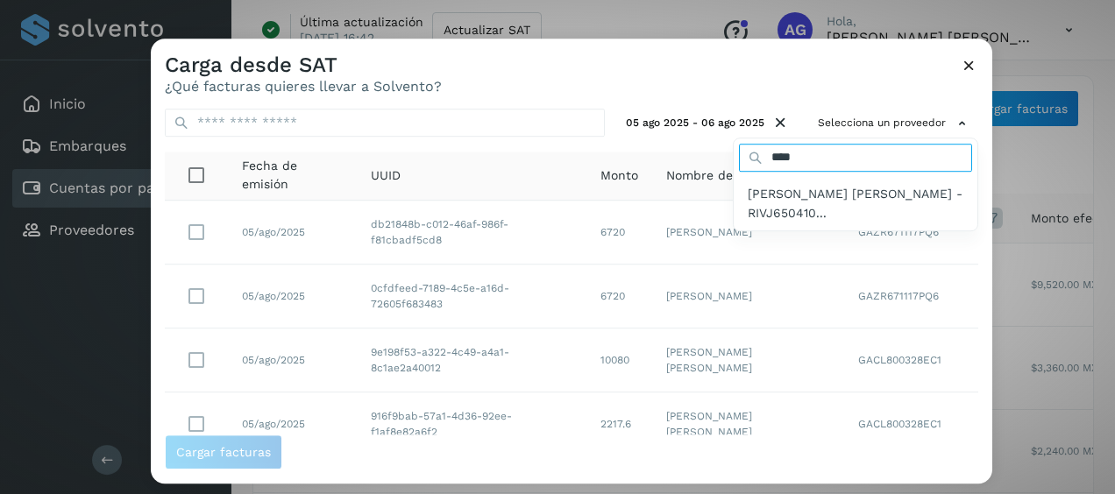
type input "****"
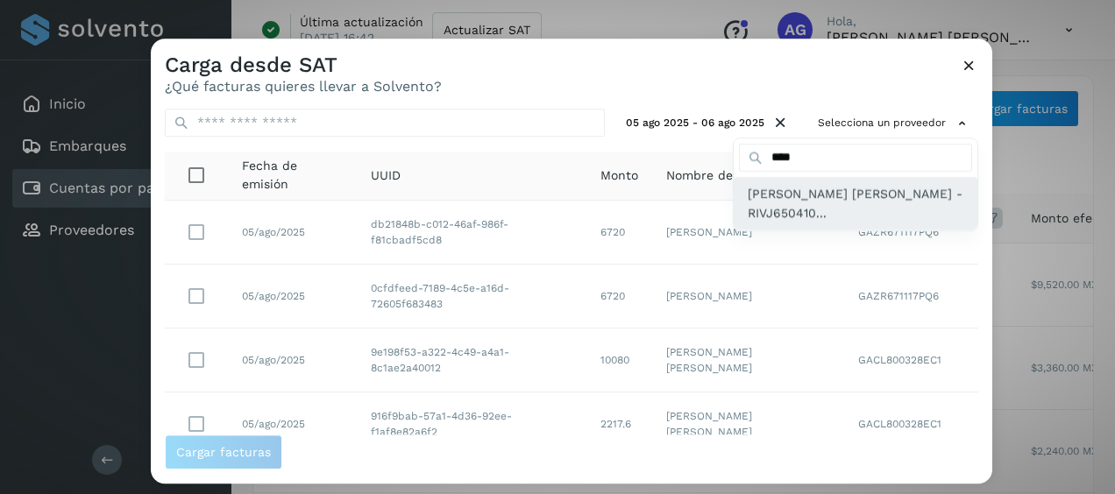
click at [817, 196] on span "[PERSON_NAME] [PERSON_NAME] - RIVJ650410..." at bounding box center [856, 203] width 216 height 39
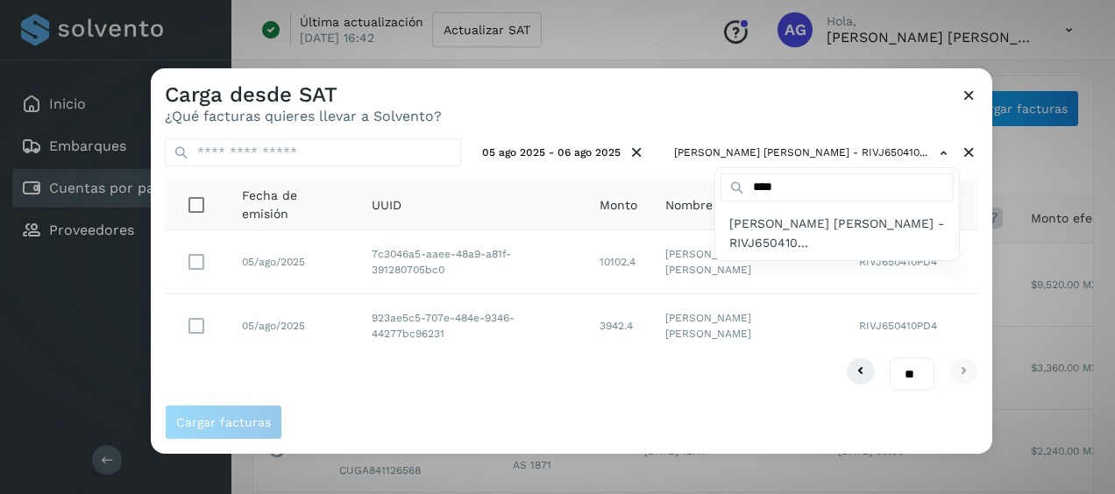
click at [211, 252] on div at bounding box center [708, 315] width 1115 height 494
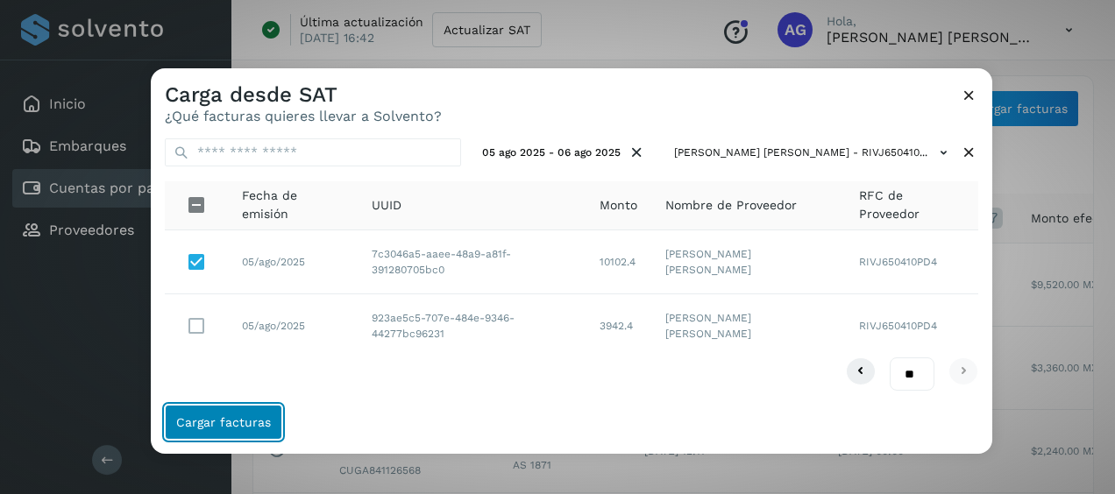
click at [266, 423] on span "Cargar facturas" at bounding box center [223, 422] width 95 height 12
click at [275, 415] on button "Cargar facturas" at bounding box center [223, 422] width 117 height 35
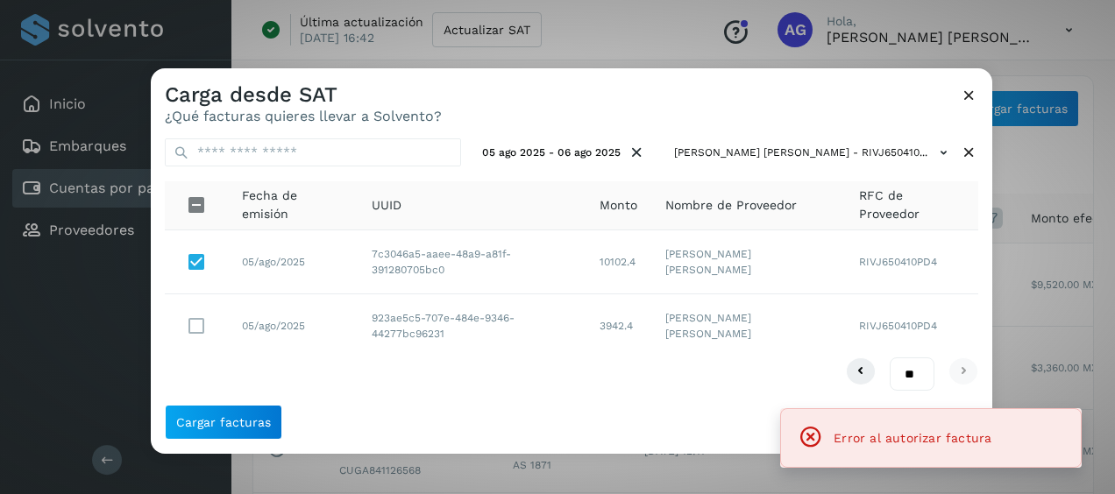
click at [971, 97] on icon at bounding box center [969, 95] width 18 height 18
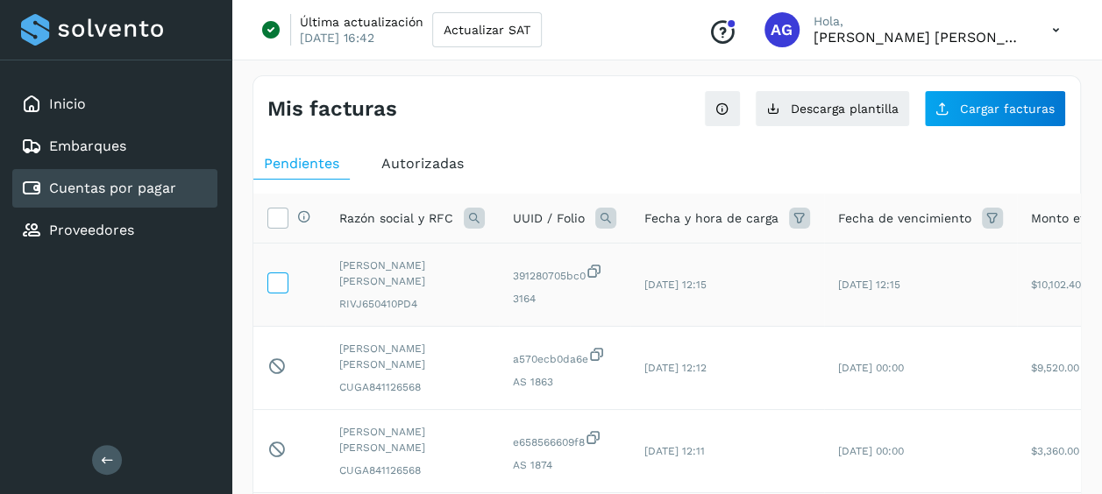
click at [277, 278] on icon at bounding box center [277, 282] width 18 height 18
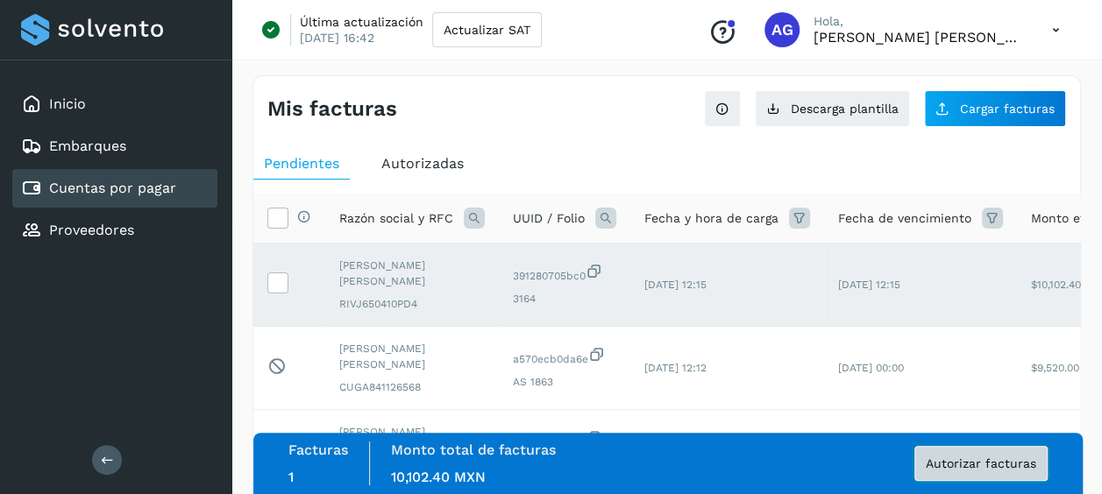
click at [926, 456] on button "Autorizar facturas" at bounding box center [980, 463] width 133 height 35
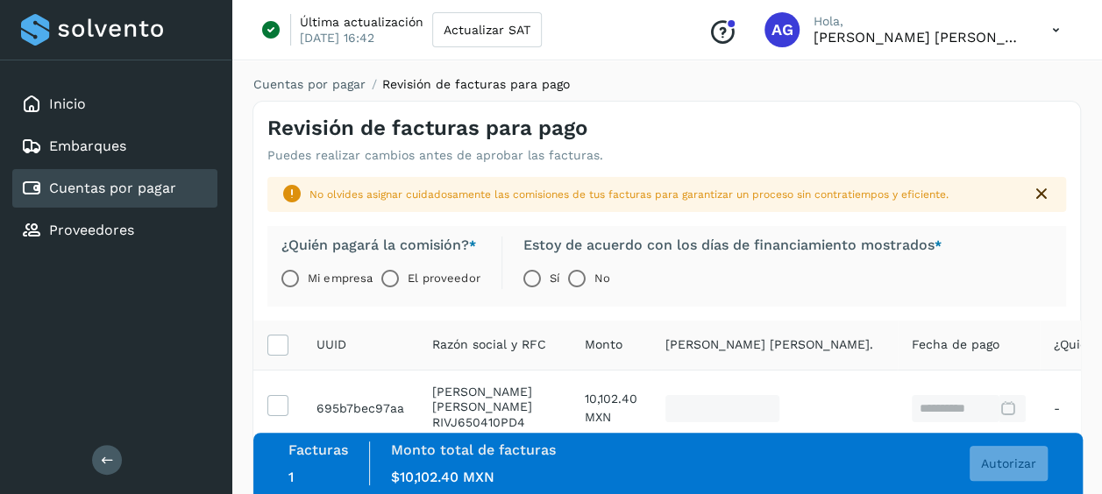
click at [310, 276] on label "Mi empresa" at bounding box center [340, 278] width 65 height 35
click at [1015, 467] on span "Autorizar" at bounding box center [1008, 464] width 55 height 12
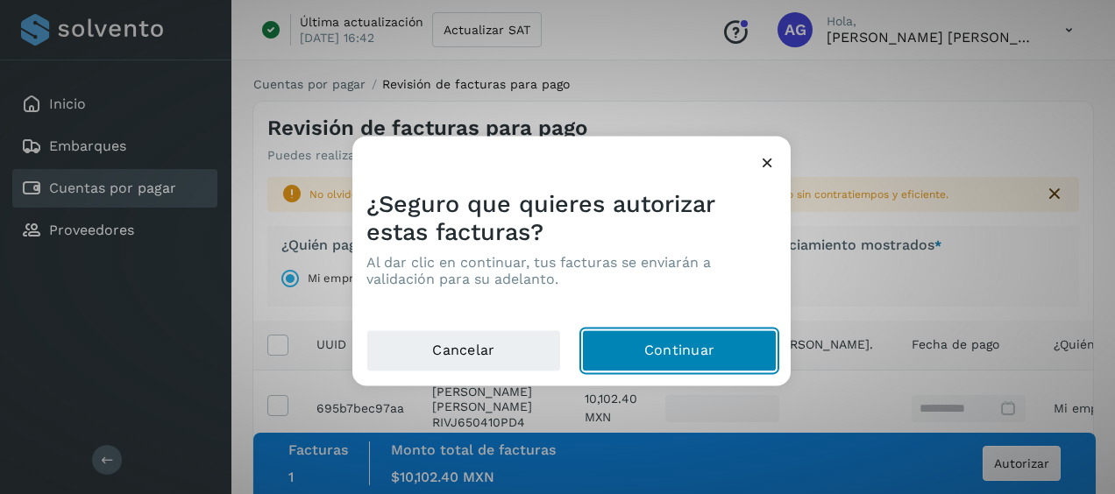
click at [748, 354] on button "Continuar" at bounding box center [679, 351] width 195 height 42
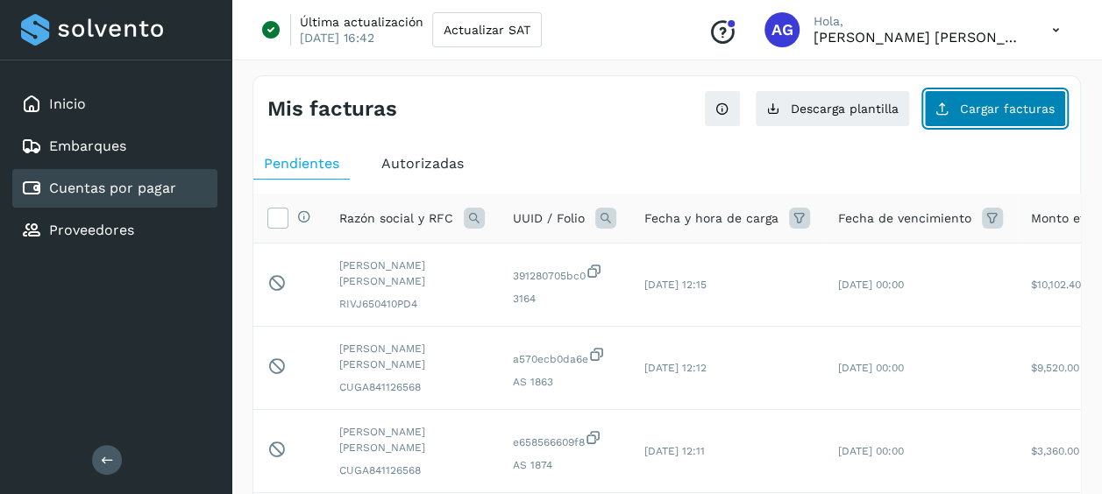
click at [987, 105] on span "Cargar facturas" at bounding box center [1007, 109] width 95 height 12
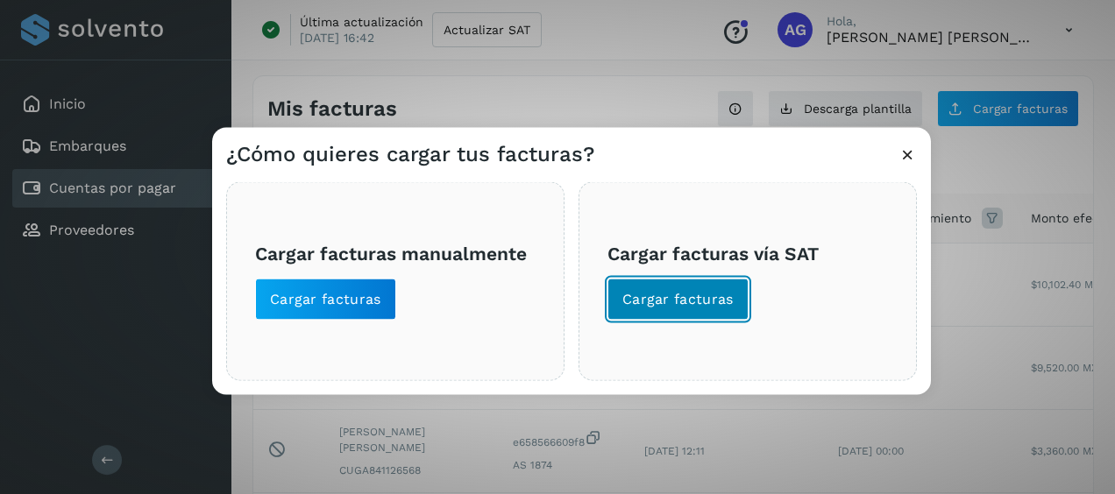
click at [693, 306] on span "Cargar facturas" at bounding box center [677, 299] width 111 height 19
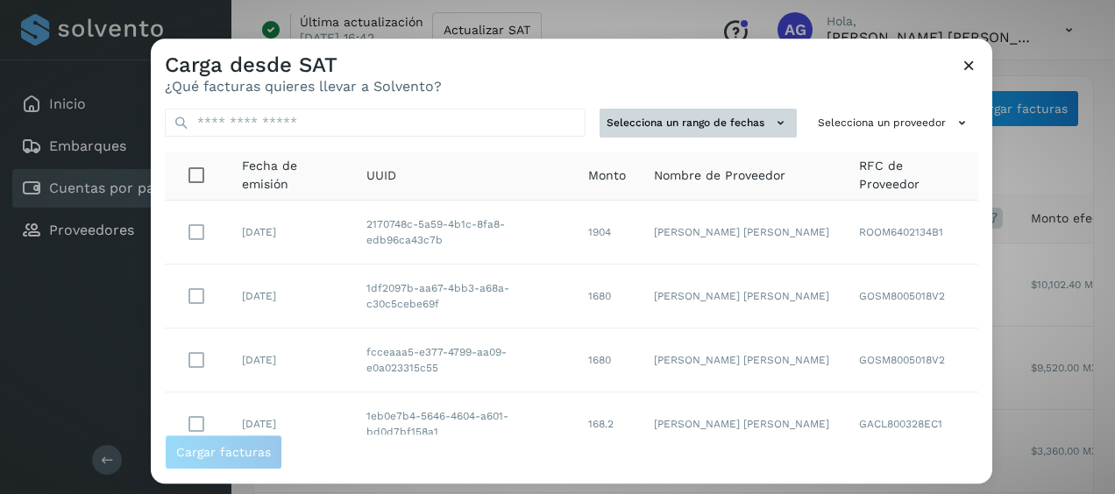
click at [757, 110] on button "Selecciona un rango de fechas" at bounding box center [698, 123] width 197 height 29
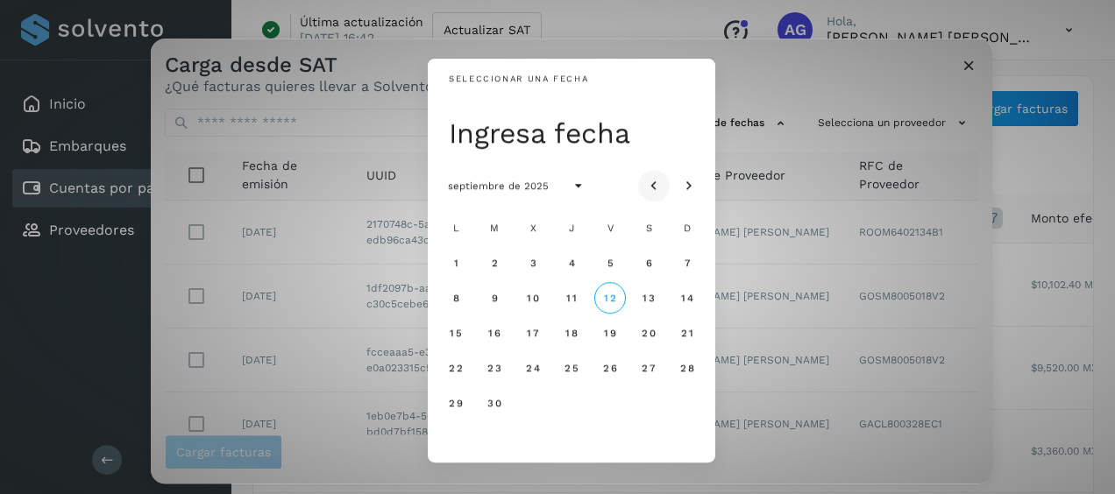
click at [663, 190] on button "Mes anterior" at bounding box center [654, 186] width 32 height 32
click at [458, 372] on span "21" at bounding box center [455, 368] width 13 height 12
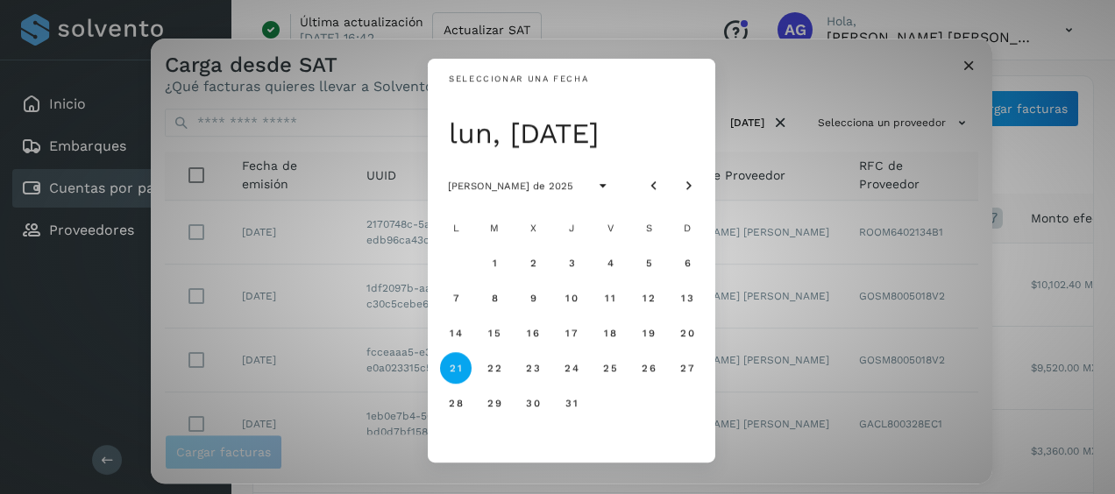
click at [489, 376] on button "22" at bounding box center [495, 368] width 32 height 32
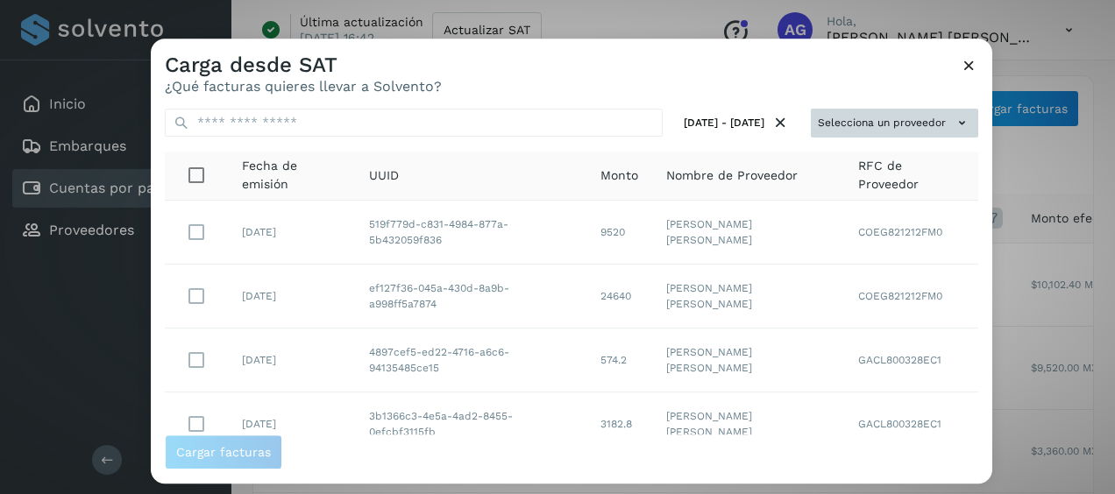
click at [953, 114] on icon at bounding box center [962, 123] width 18 height 18
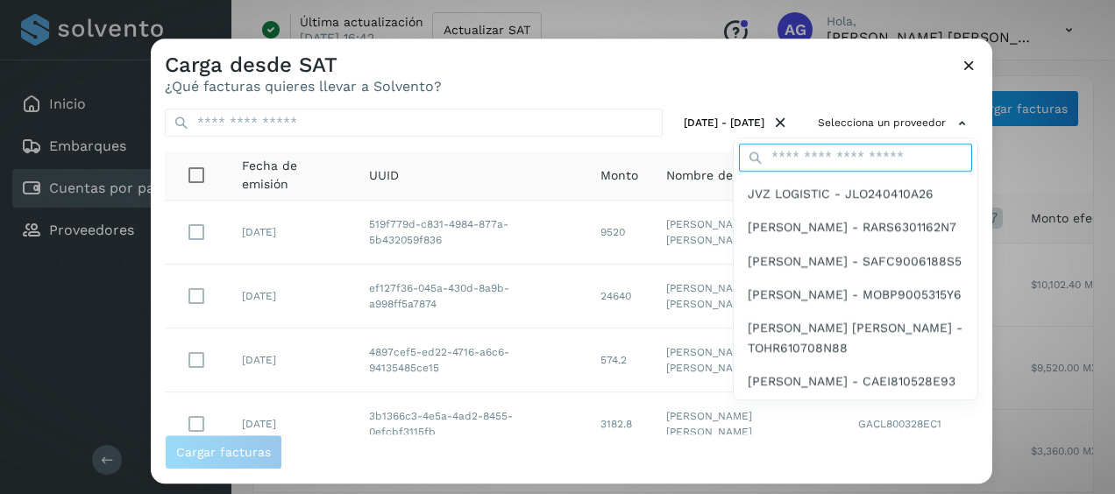
click at [874, 153] on input "text" at bounding box center [855, 158] width 233 height 28
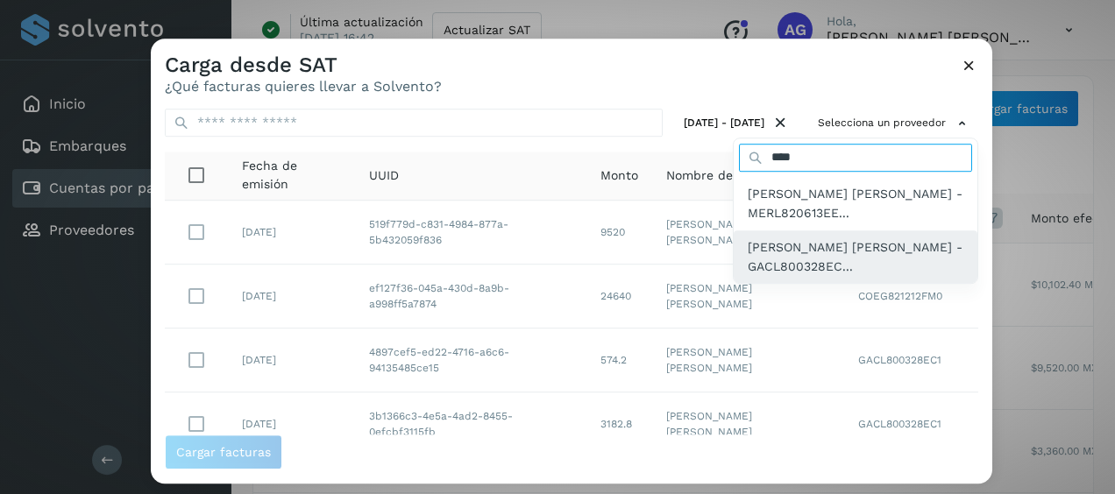
type input "****"
click at [804, 273] on span "[PERSON_NAME] [PERSON_NAME] - GACL800328EC..." at bounding box center [856, 257] width 216 height 39
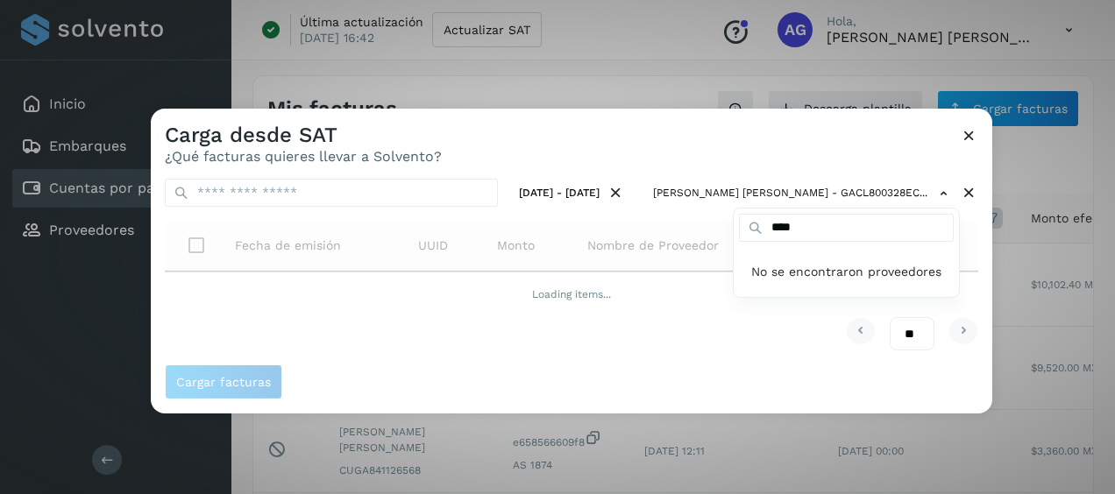
click at [791, 141] on div at bounding box center [708, 356] width 1115 height 494
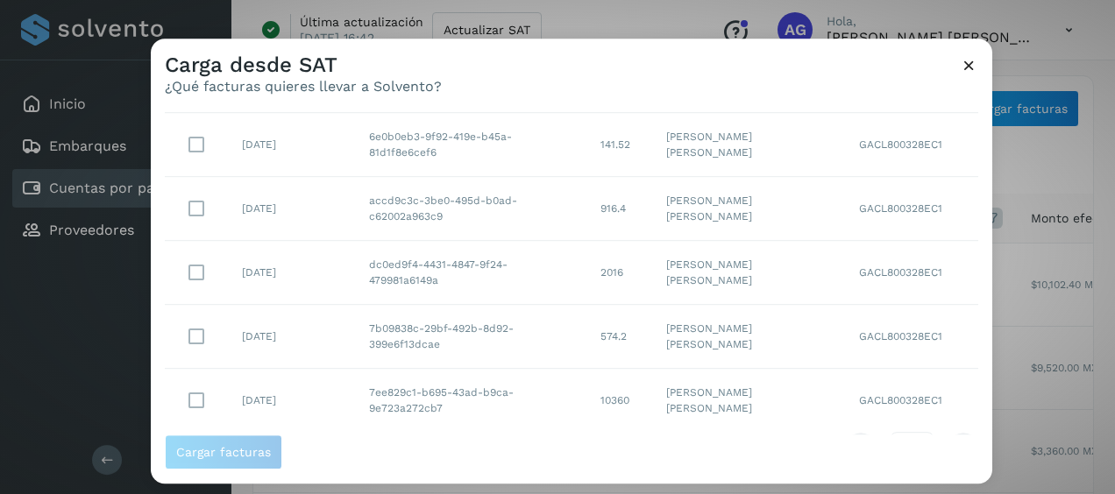
scroll to position [450, 0]
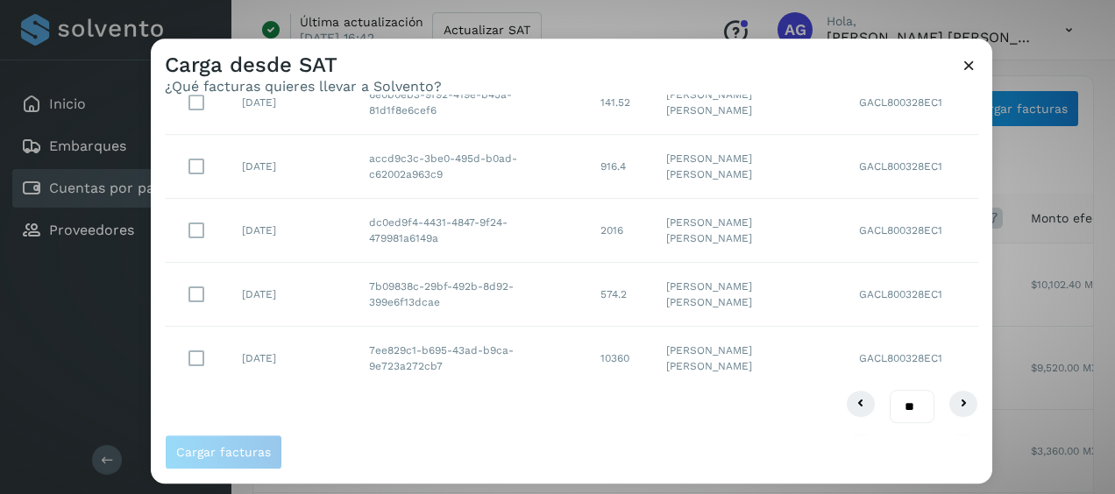
drag, startPoint x: 910, startPoint y: 396, endPoint x: 912, endPoint y: 417, distance: 21.1
click at [910, 396] on select "** ** **" at bounding box center [912, 406] width 45 height 33
select select "**"
click at [891, 390] on select "** ** **" at bounding box center [912, 406] width 45 height 33
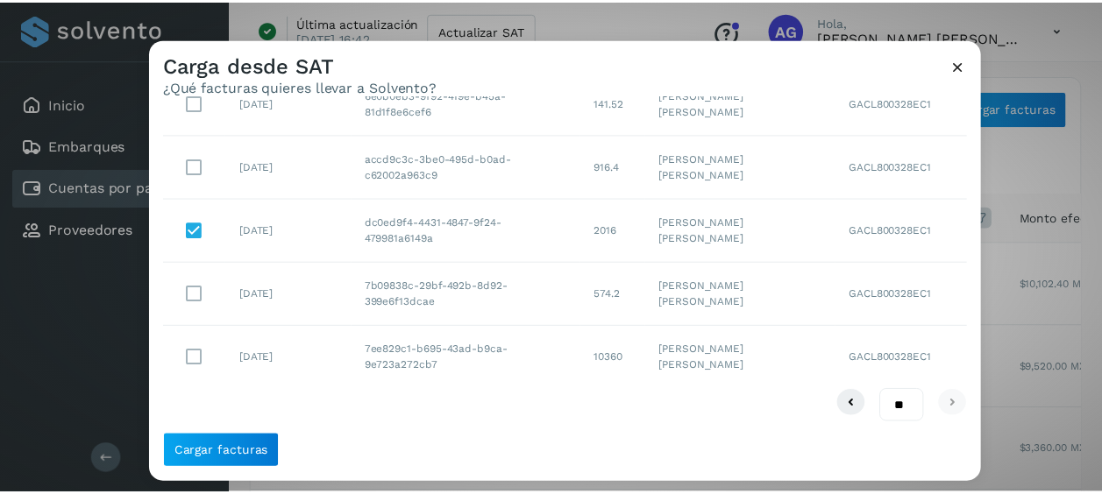
scroll to position [362, 0]
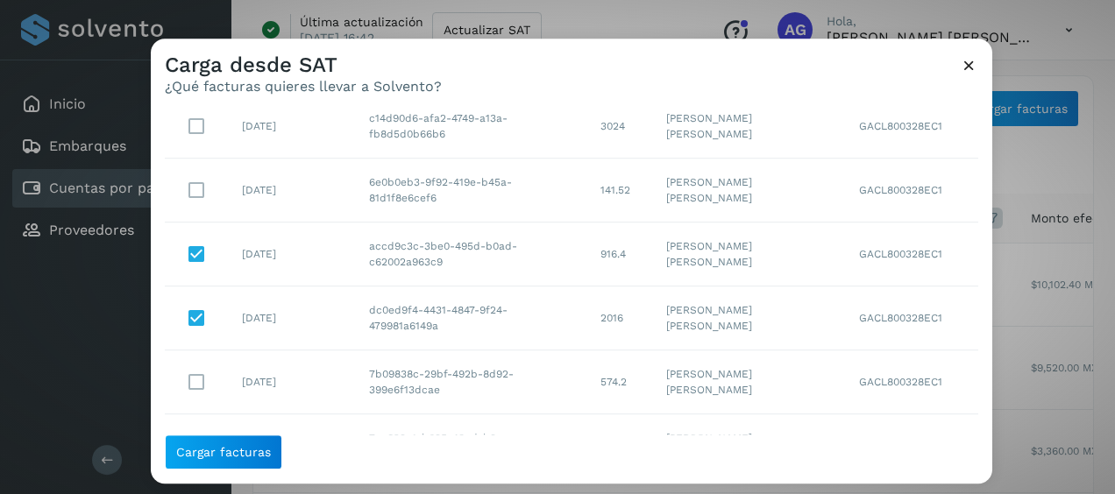
click at [284, 449] on span "Cargar facturas" at bounding box center [571, 452] width 813 height 35
click at [270, 449] on button "Cargar facturas" at bounding box center [223, 452] width 117 height 35
click at [269, 449] on button "Cargar facturas" at bounding box center [223, 452] width 117 height 35
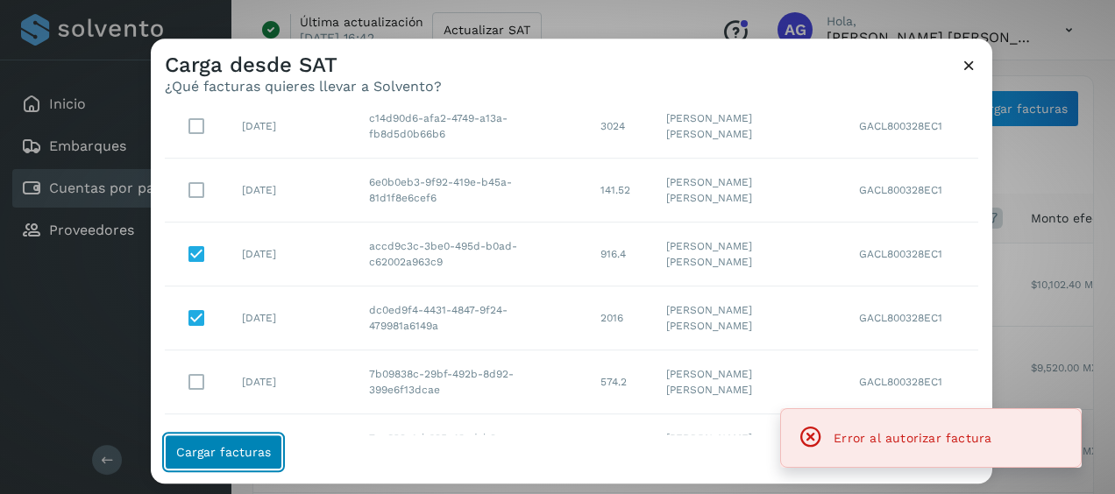
click at [269, 449] on button "Cargar facturas" at bounding box center [223, 452] width 117 height 35
click at [973, 74] on icon at bounding box center [969, 65] width 18 height 18
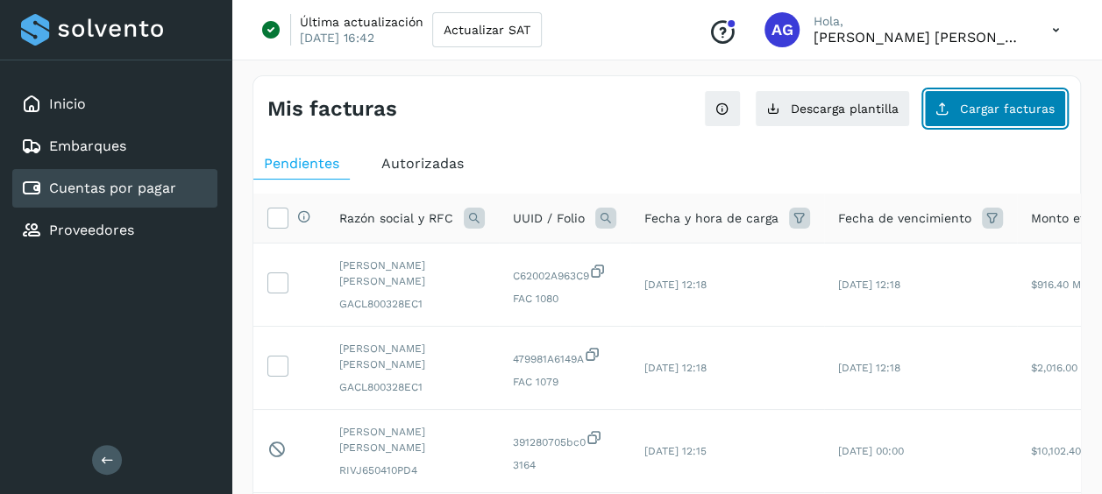
click at [980, 90] on button "Cargar facturas" at bounding box center [995, 108] width 142 height 37
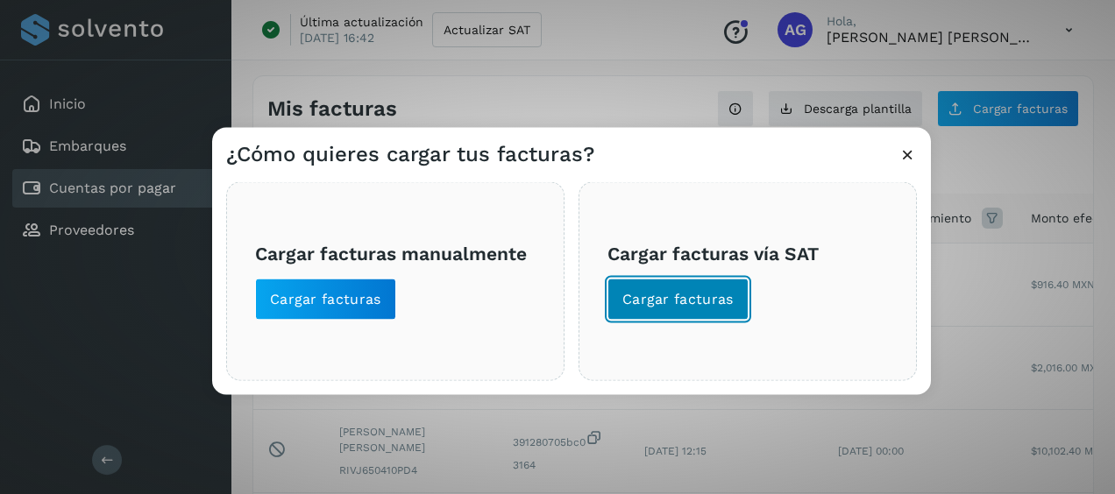
click at [703, 308] on span "Cargar facturas" at bounding box center [677, 299] width 111 height 19
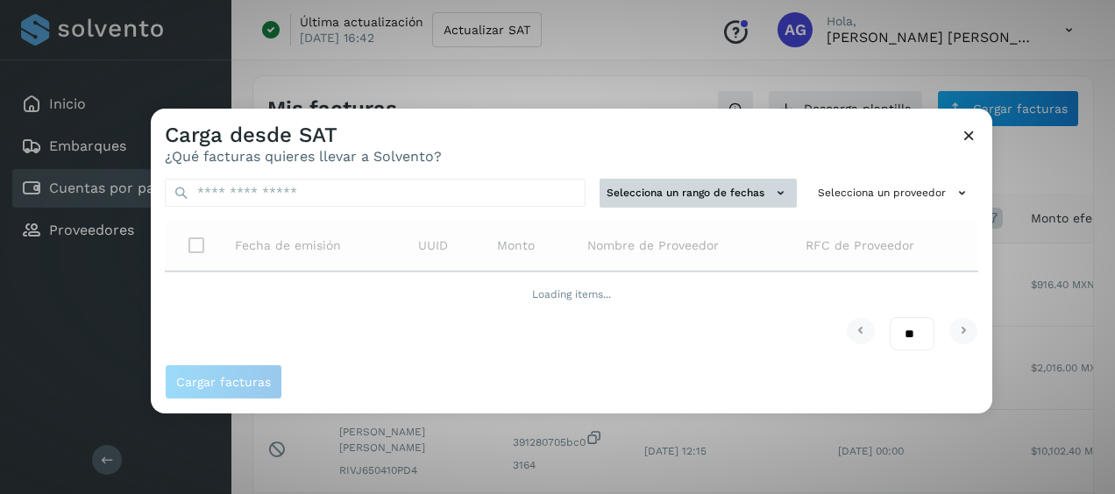
click at [766, 186] on button "Selecciona un rango de fechas" at bounding box center [698, 193] width 197 height 29
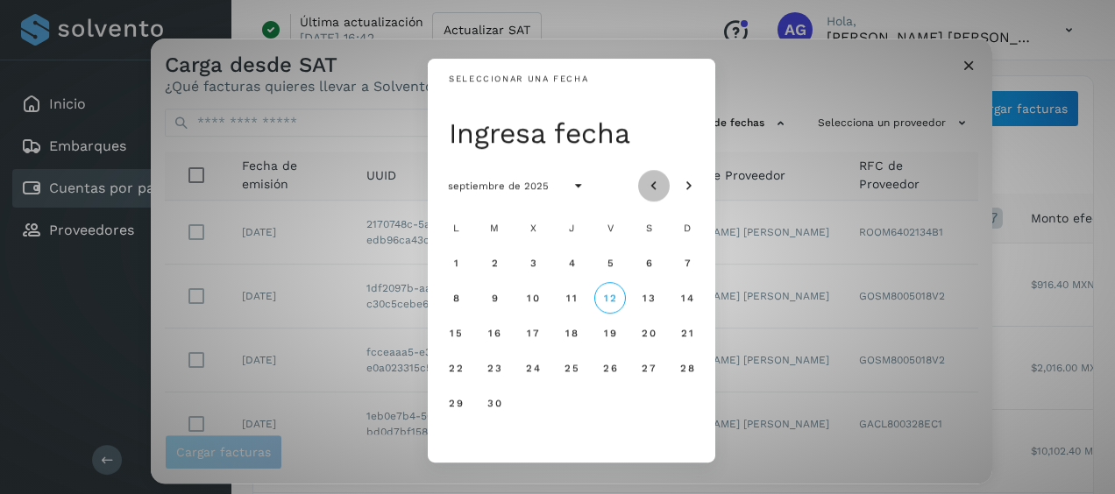
click at [656, 191] on icon "Mes anterior" at bounding box center [654, 187] width 18 height 18
click at [685, 366] on span "27" at bounding box center [686, 368] width 15 height 12
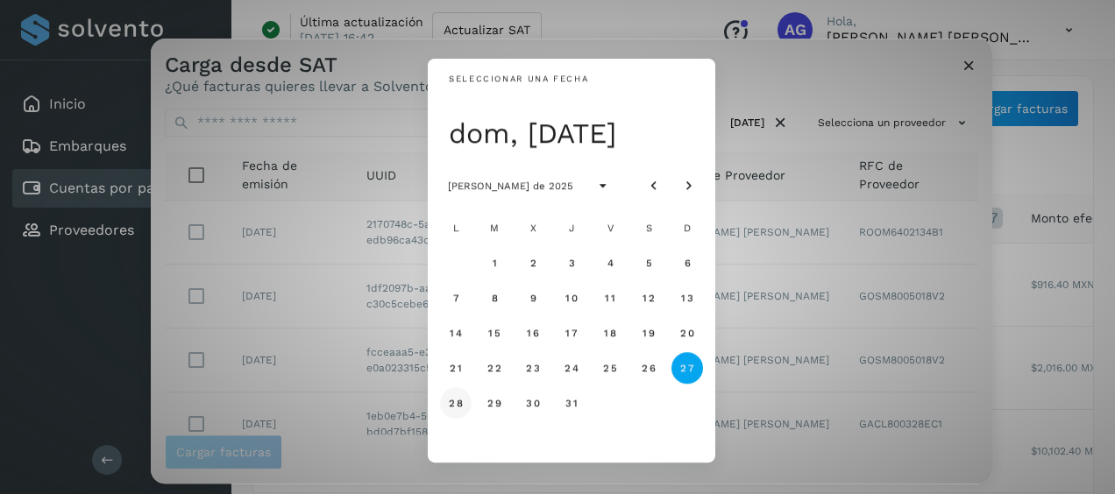
click at [449, 404] on span "28" at bounding box center [455, 403] width 15 height 12
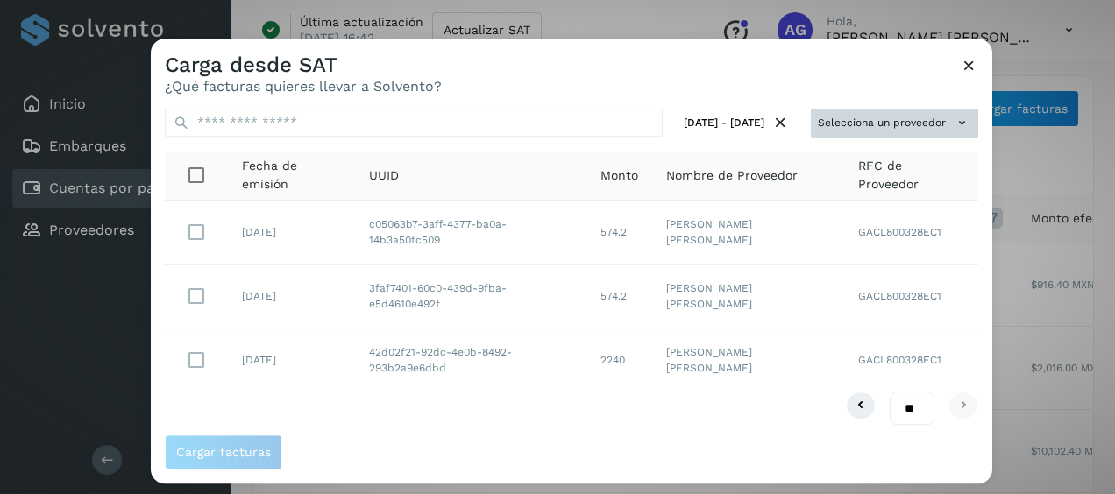
click at [913, 118] on button "Selecciona un proveedor" at bounding box center [894, 123] width 167 height 29
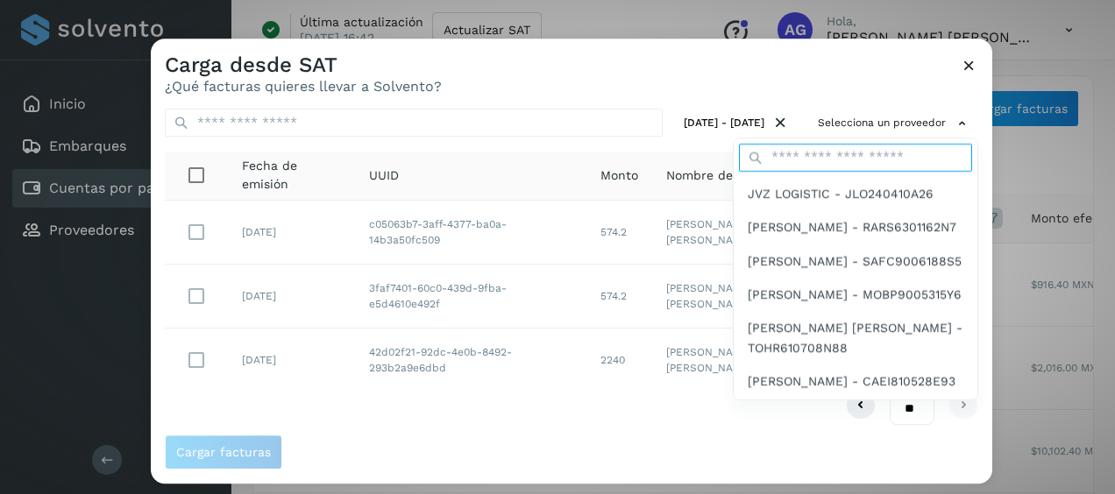
click at [834, 154] on input "text" at bounding box center [855, 158] width 233 height 28
type input "*****"
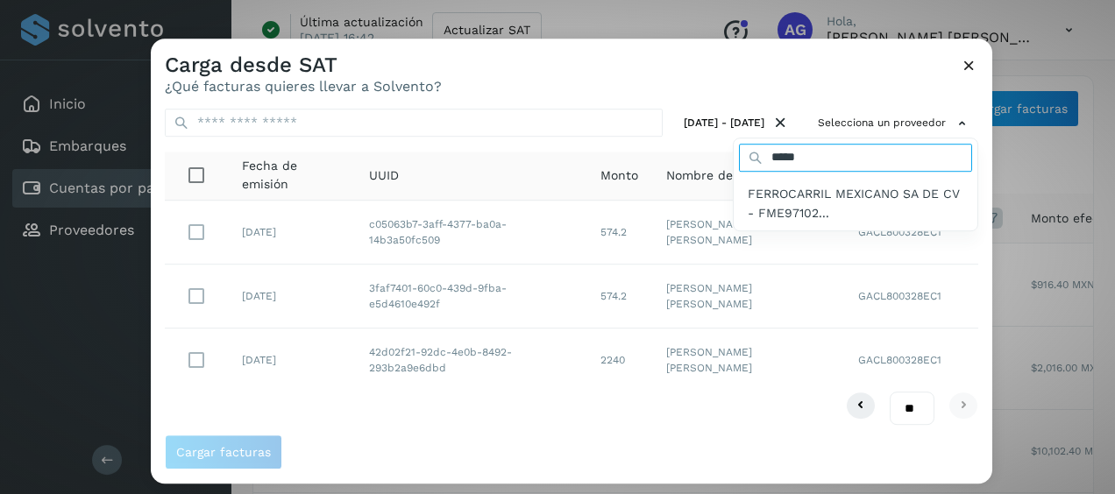
drag, startPoint x: 852, startPoint y: 169, endPoint x: 689, endPoint y: 175, distance: 163.1
click at [811, 138] on div "Selecciona un proveedor ***** FERROCARRIL MEXICANO SA DE CV - FME97102..." at bounding box center [894, 123] width 167 height 29
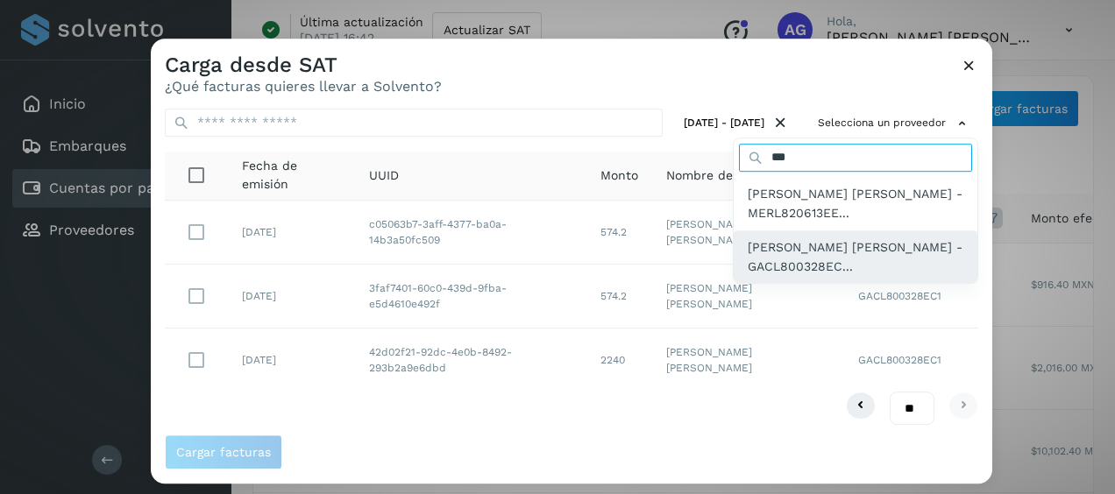
type input "****"
click at [827, 275] on span "[PERSON_NAME] [PERSON_NAME] - GACL800328EC..." at bounding box center [856, 257] width 216 height 39
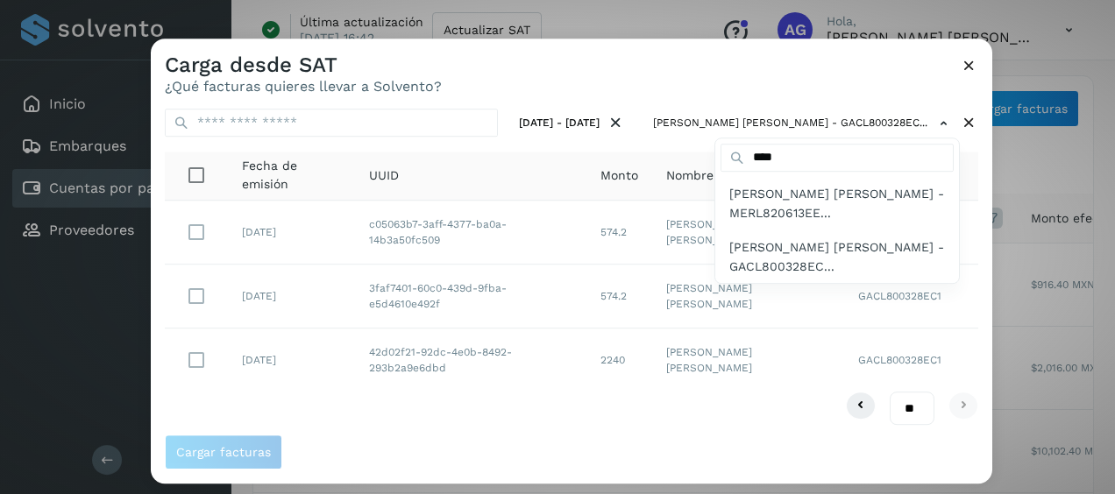
click at [834, 70] on div at bounding box center [708, 286] width 1115 height 494
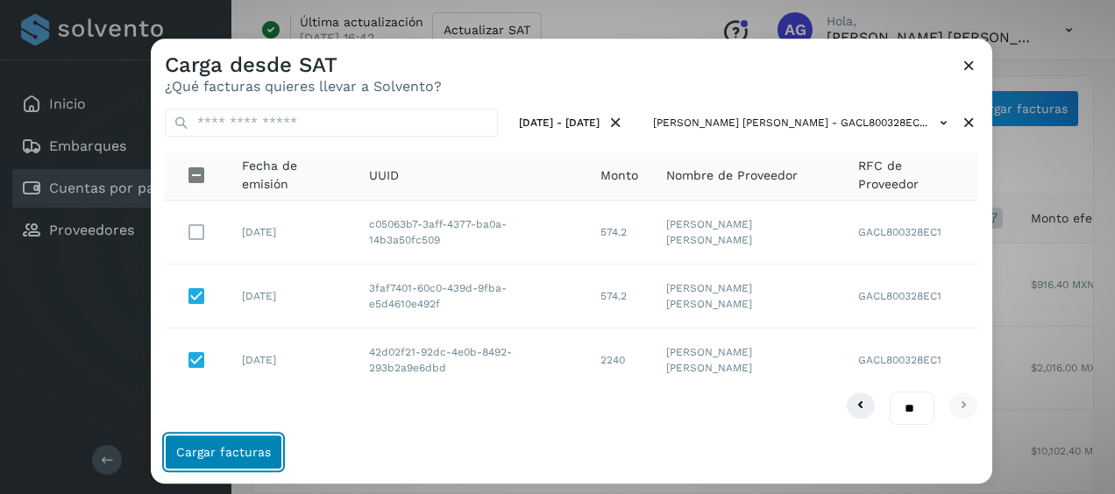
click at [252, 442] on button "Cargar facturas" at bounding box center [223, 452] width 117 height 35
click at [253, 452] on span "Cargar facturas" at bounding box center [223, 452] width 95 height 12
click at [270, 451] on button "Cargar facturas" at bounding box center [223, 452] width 117 height 35
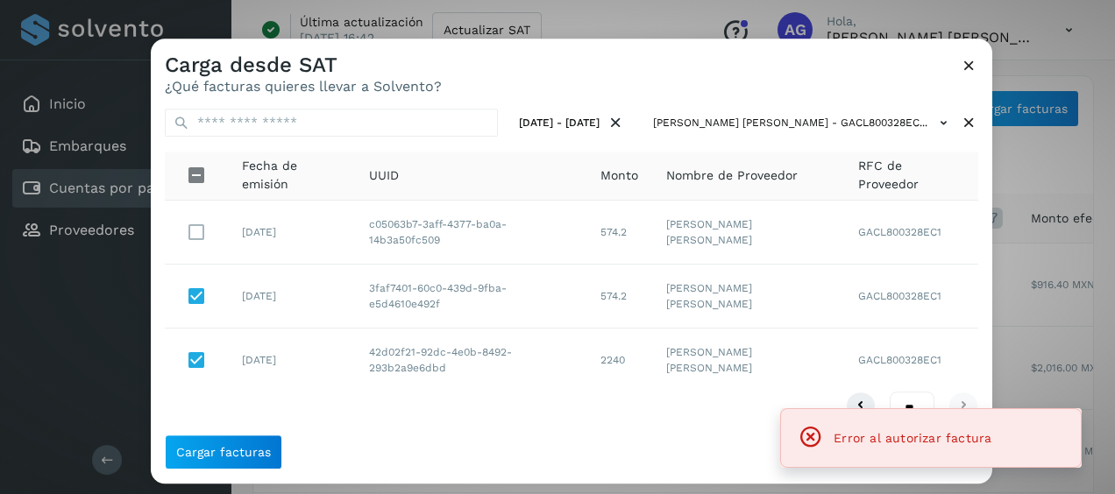
click at [962, 68] on icon at bounding box center [969, 65] width 18 height 18
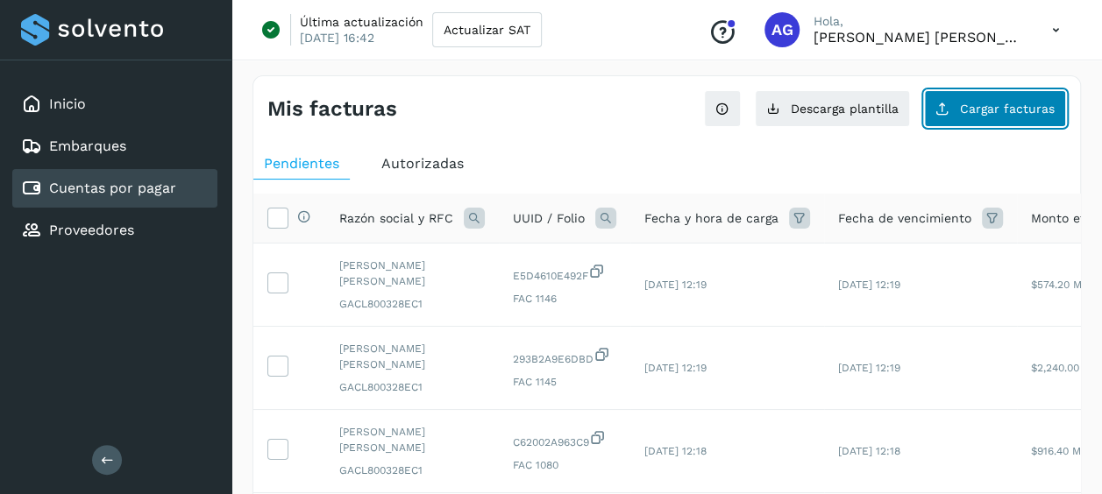
click at [981, 119] on button "Cargar facturas" at bounding box center [995, 108] width 142 height 37
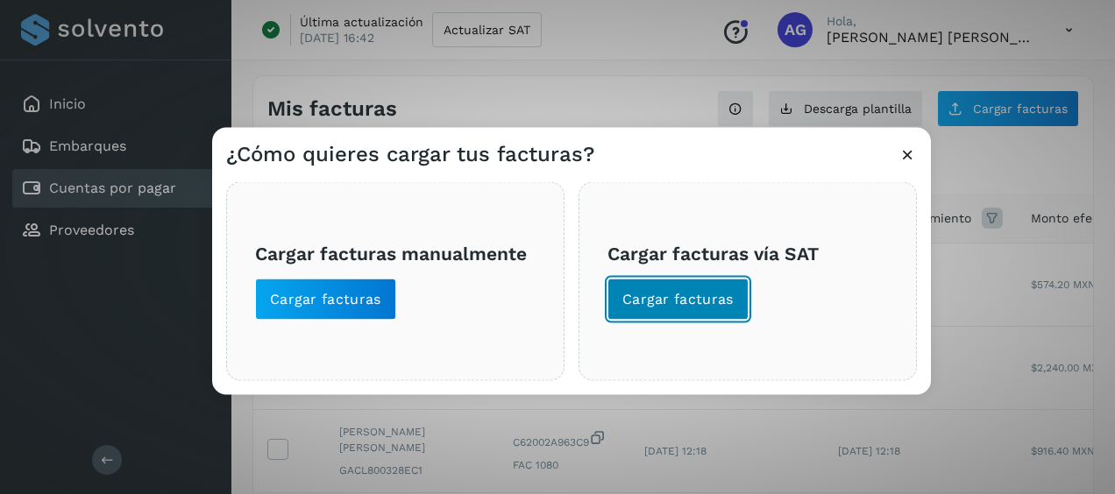
click at [725, 296] on span "Cargar facturas" at bounding box center [677, 299] width 111 height 19
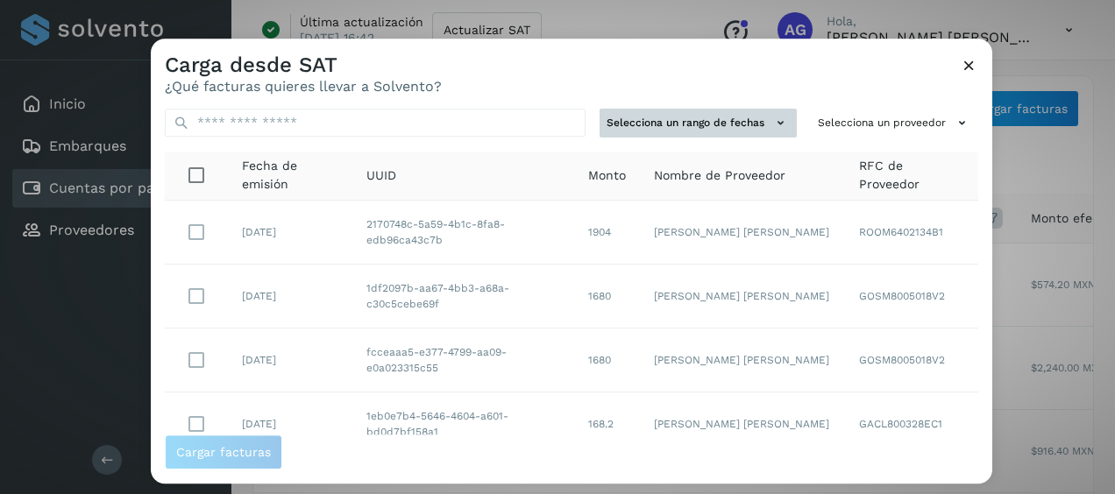
click at [740, 120] on button "Selecciona un rango de fechas" at bounding box center [698, 123] width 197 height 29
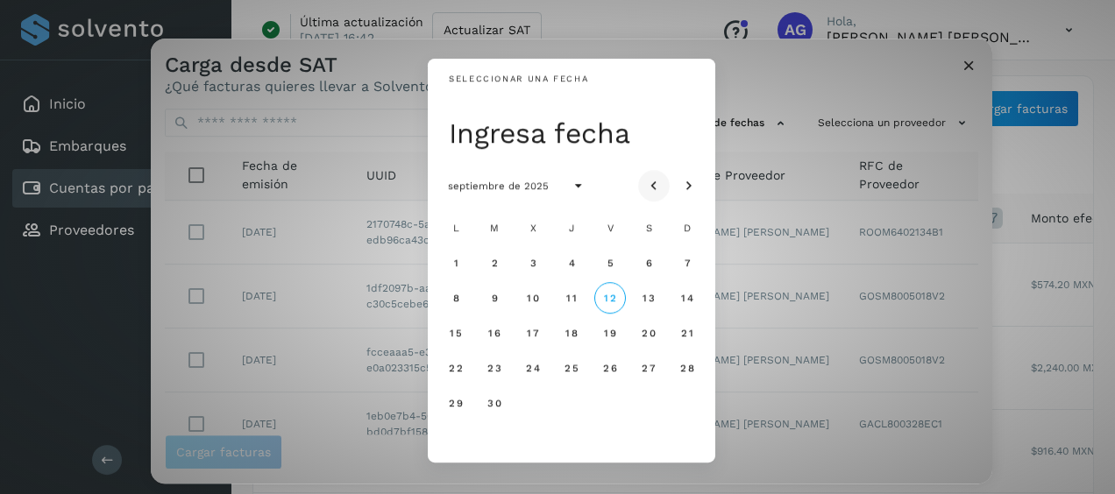
click at [654, 199] on button "Mes anterior" at bounding box center [654, 186] width 32 height 32
click at [654, 198] on button "Mes anterior" at bounding box center [654, 186] width 32 height 32
click at [458, 410] on button "28" at bounding box center [456, 403] width 32 height 32
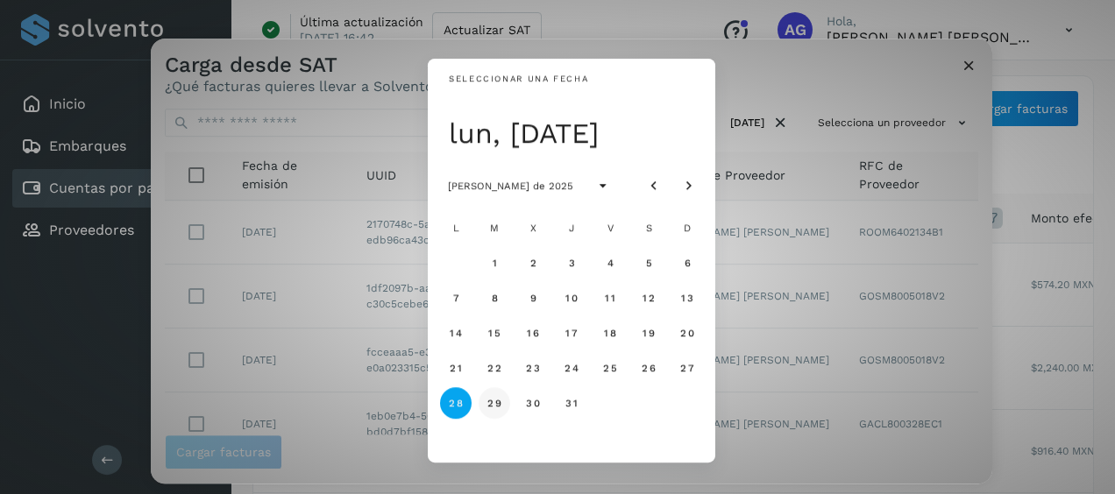
click at [491, 409] on button "29" at bounding box center [495, 403] width 32 height 32
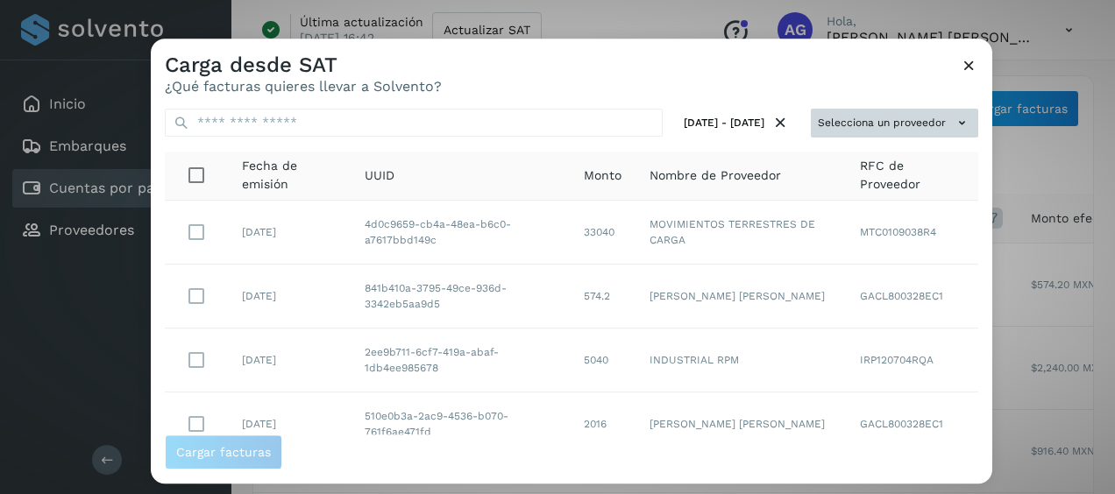
click at [936, 117] on button "Selecciona un proveedor" at bounding box center [894, 123] width 167 height 29
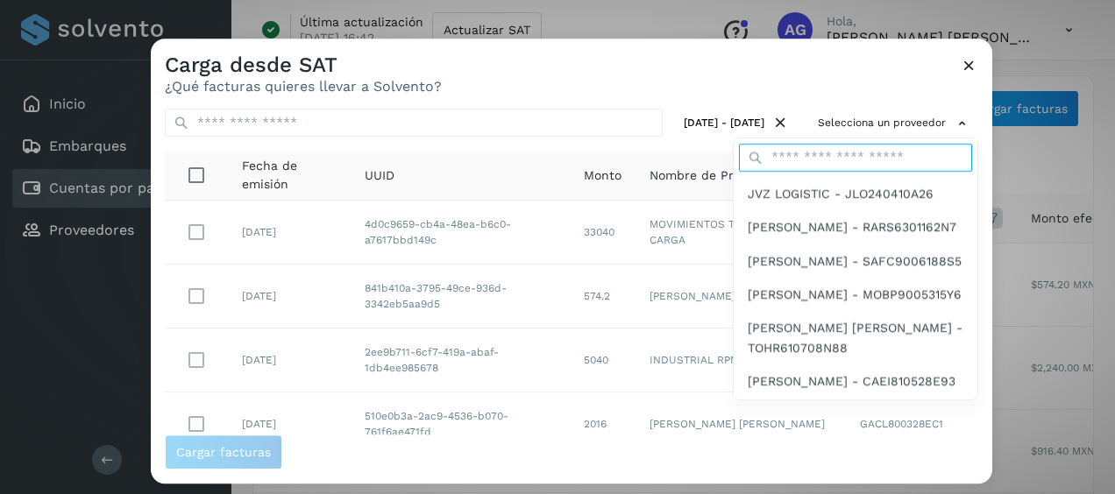
click at [872, 156] on input "text" at bounding box center [855, 158] width 233 height 28
type input "****"
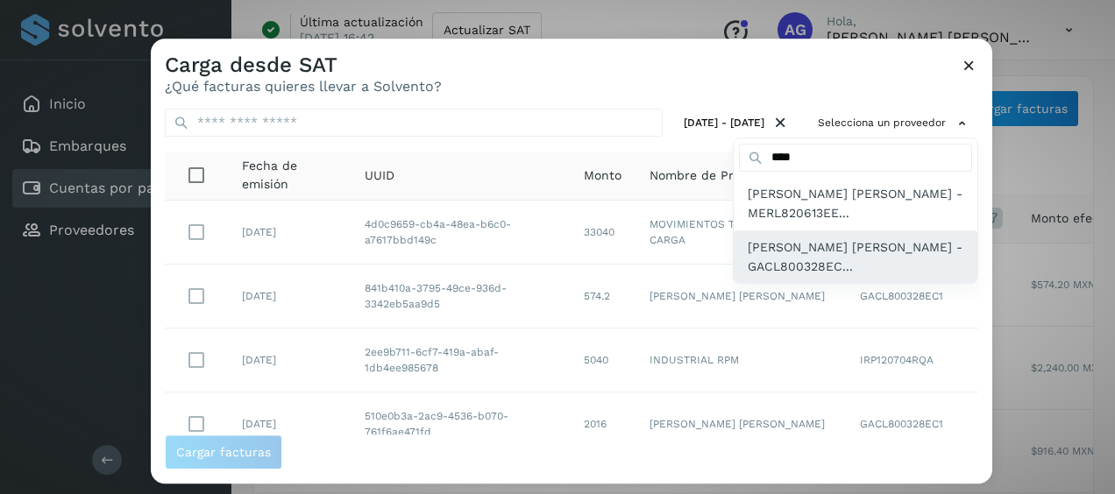
click at [817, 266] on span "[PERSON_NAME] [PERSON_NAME] - GACL800328EC..." at bounding box center [856, 257] width 216 height 39
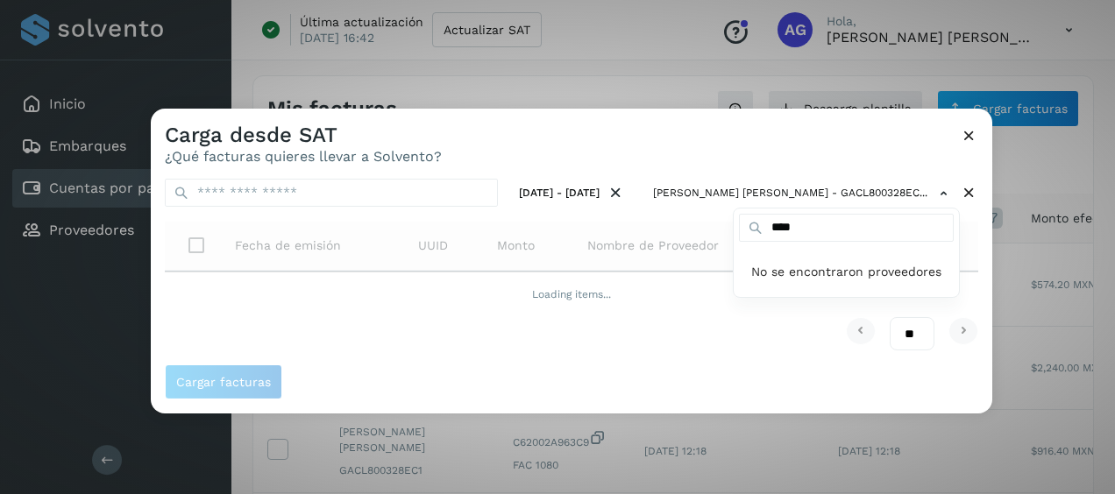
click at [623, 133] on div at bounding box center [708, 356] width 1115 height 494
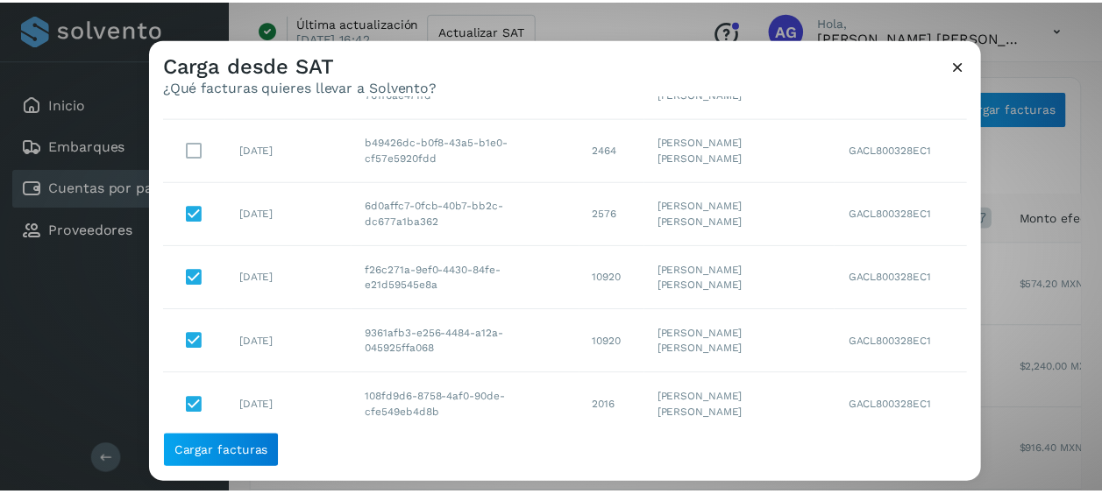
scroll to position [123, 0]
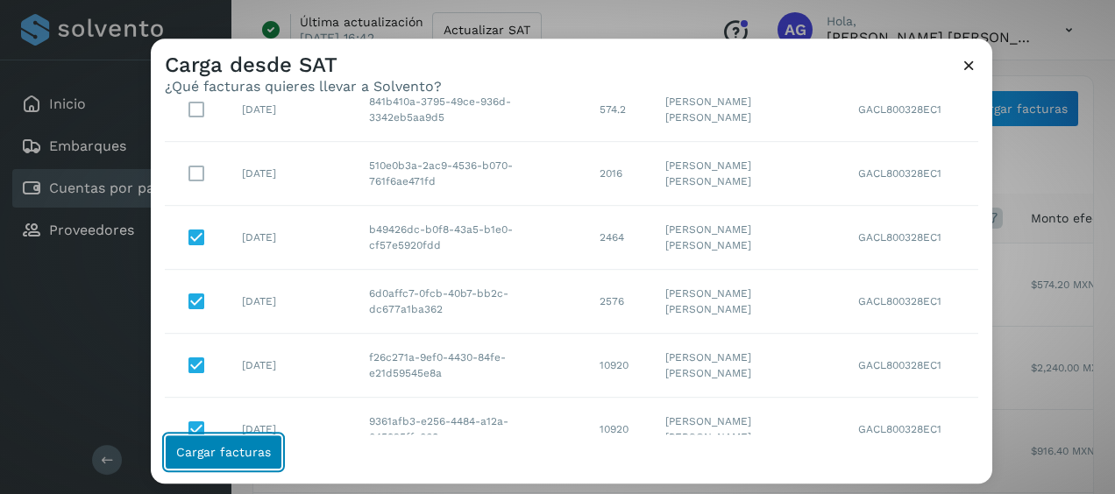
click at [235, 444] on button "Cargar facturas" at bounding box center [223, 452] width 117 height 35
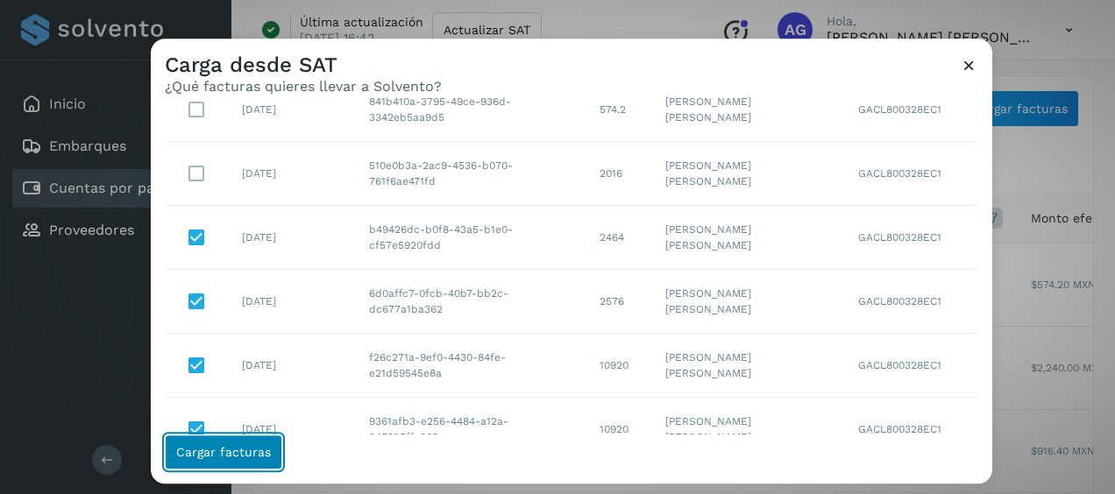
click at [235, 444] on button "Cargar facturas" at bounding box center [223, 452] width 117 height 35
click at [239, 439] on button "Cargar facturas" at bounding box center [223, 452] width 117 height 35
click at [238, 439] on button "Cargar facturas" at bounding box center [223, 452] width 117 height 35
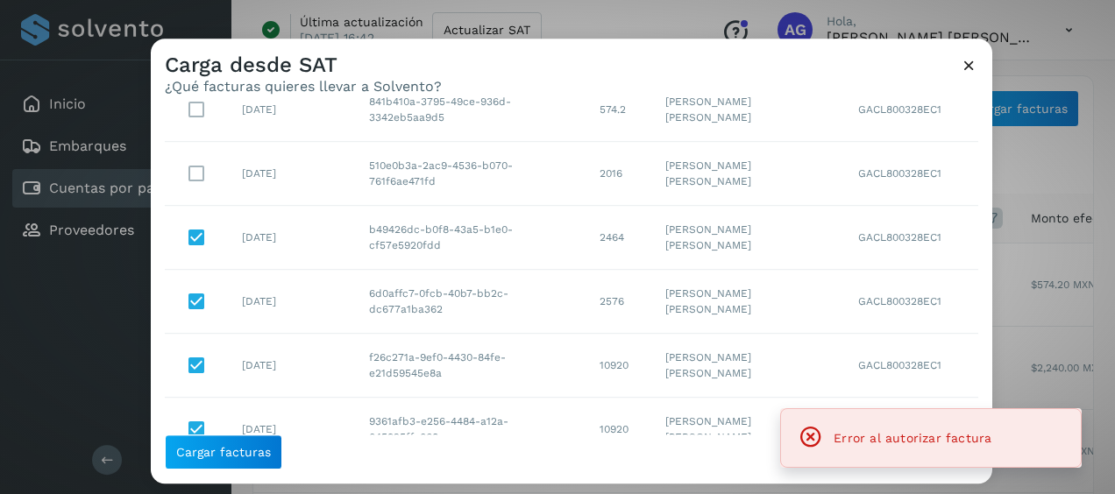
click at [970, 68] on icon at bounding box center [969, 65] width 18 height 18
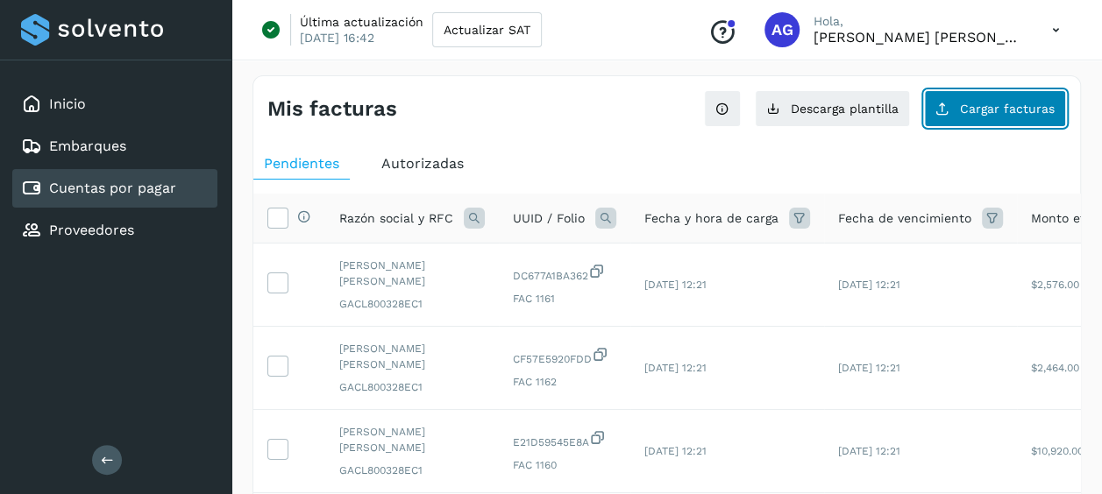
click at [999, 121] on button "Cargar facturas" at bounding box center [995, 108] width 142 height 37
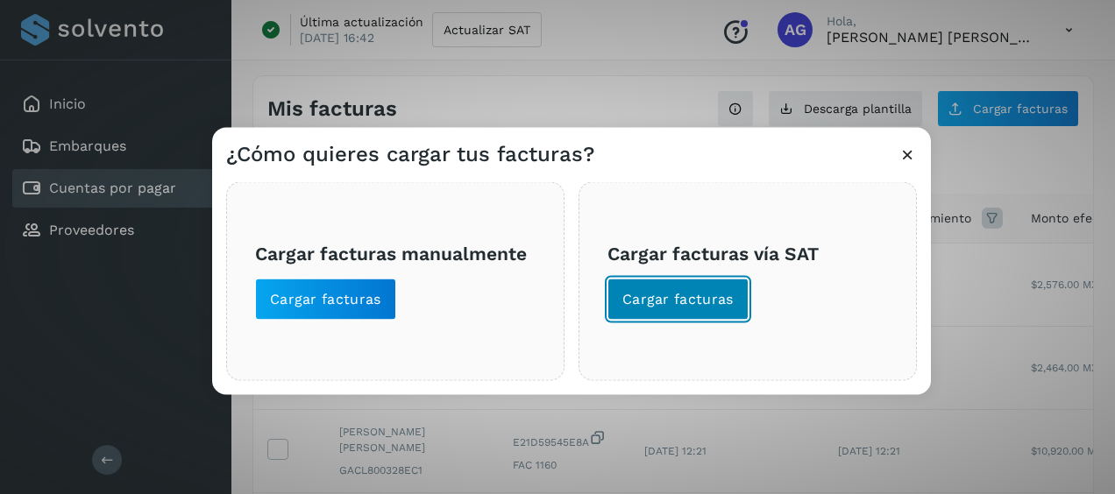
click at [635, 313] on button "Cargar facturas" at bounding box center [677, 300] width 141 height 42
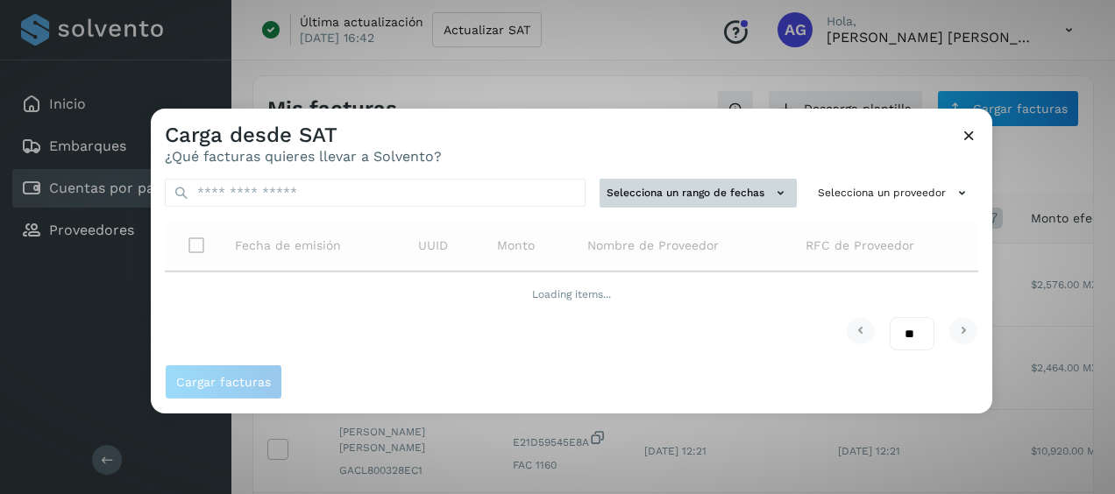
click at [756, 195] on button "Selecciona un rango de fechas" at bounding box center [698, 193] width 197 height 29
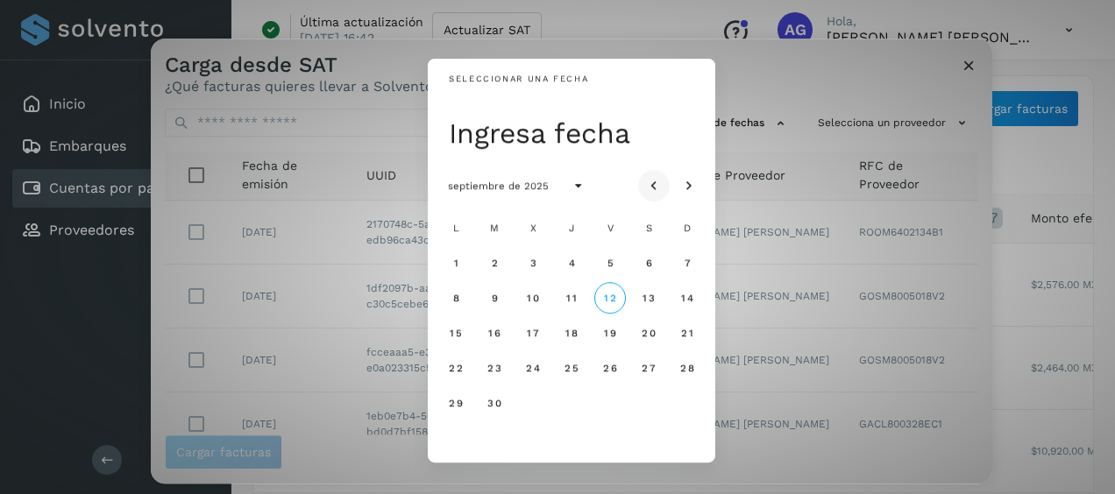
click at [657, 192] on icon "Mes anterior" at bounding box center [654, 187] width 18 height 18
click at [493, 305] on button "5" at bounding box center [495, 298] width 32 height 32
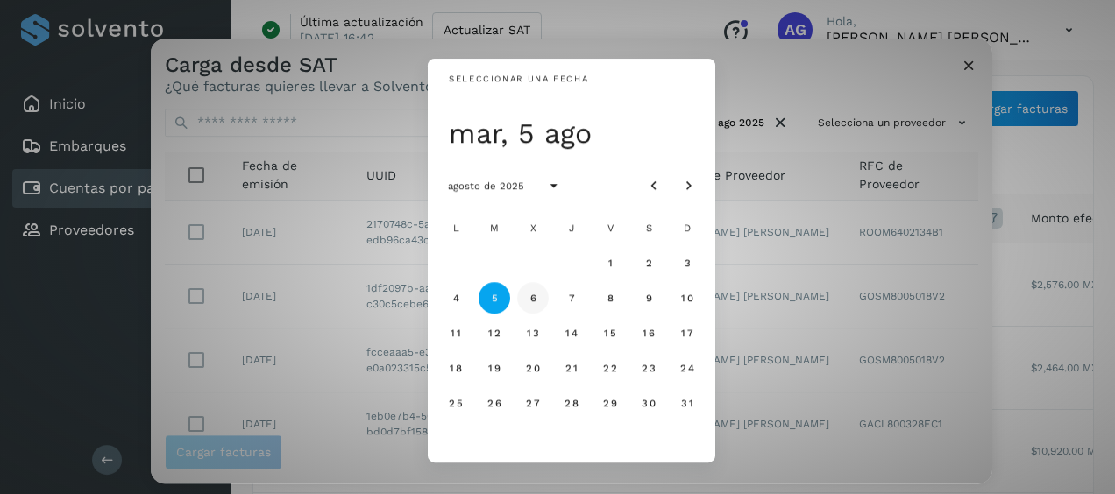
click at [535, 301] on span "6" at bounding box center [533, 298] width 8 height 12
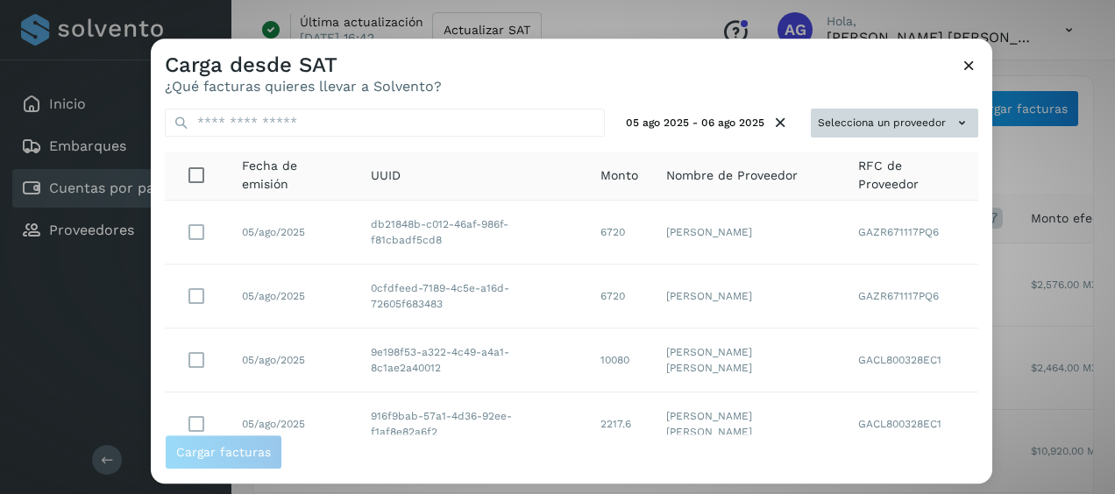
click at [933, 126] on button "Selecciona un proveedor" at bounding box center [894, 123] width 167 height 29
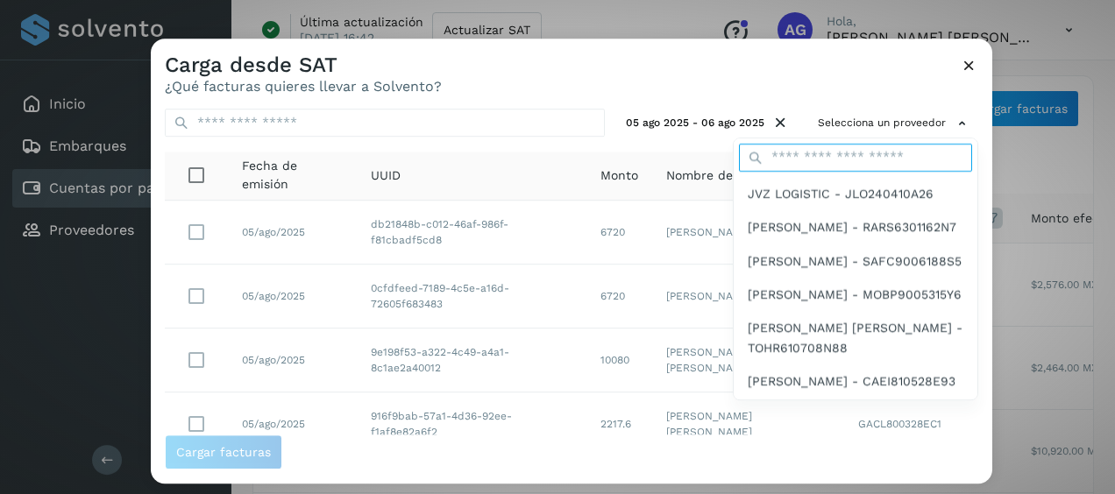
click at [859, 158] on input "text" at bounding box center [855, 158] width 233 height 28
type input "****"
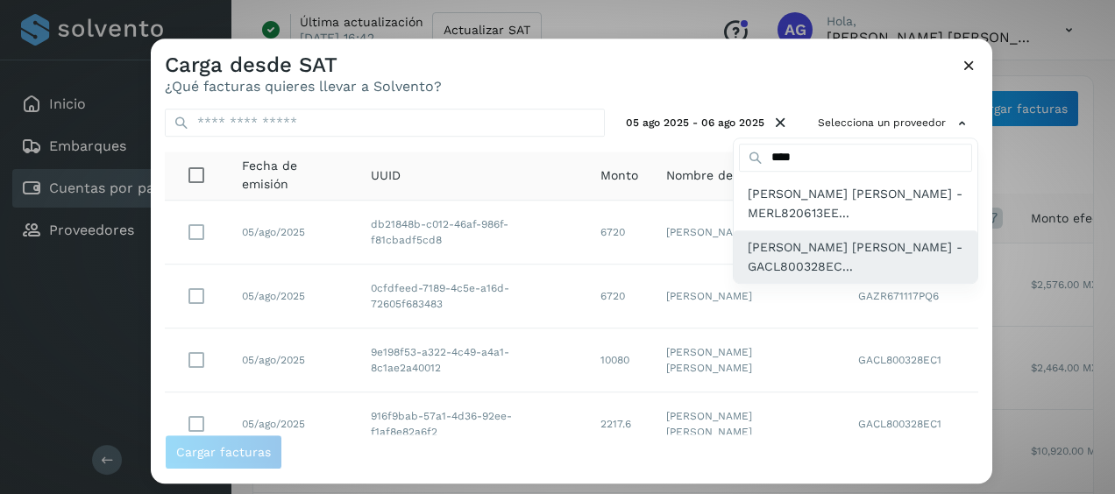
click at [826, 263] on span "[PERSON_NAME] [PERSON_NAME] - GACL800328EC..." at bounding box center [856, 257] width 216 height 39
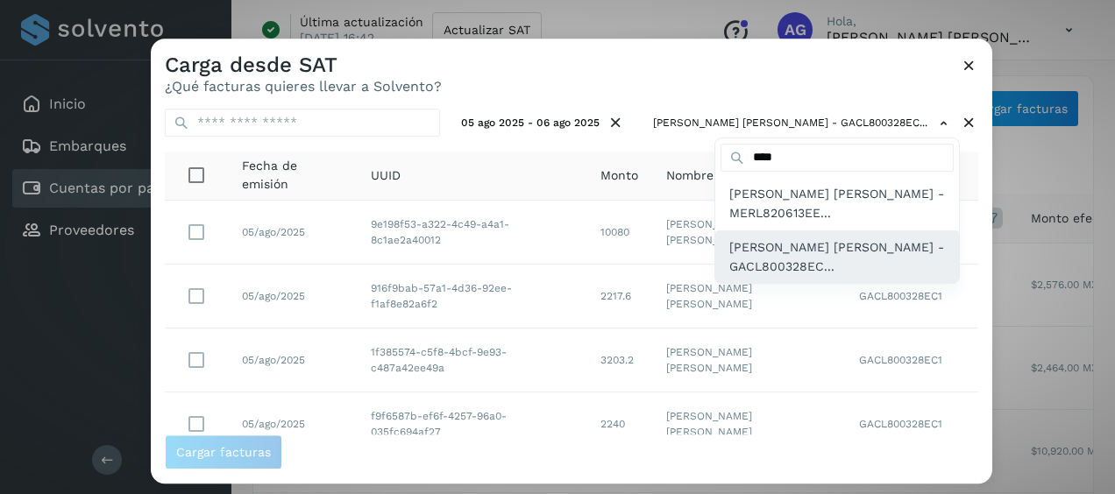
click at [831, 256] on span "[PERSON_NAME] [PERSON_NAME] - GACL800328EC..." at bounding box center [837, 257] width 216 height 39
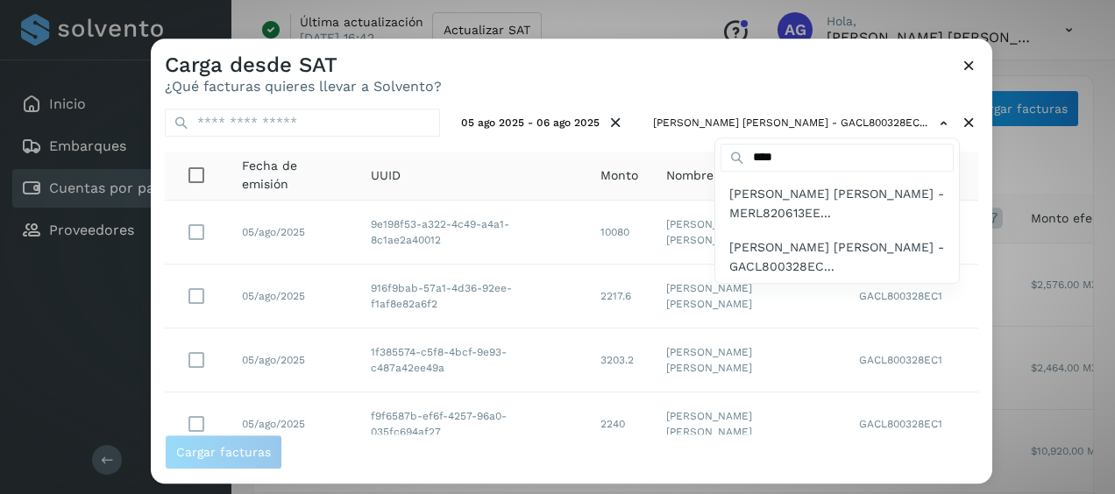
click at [577, 86] on div at bounding box center [708, 286] width 1115 height 494
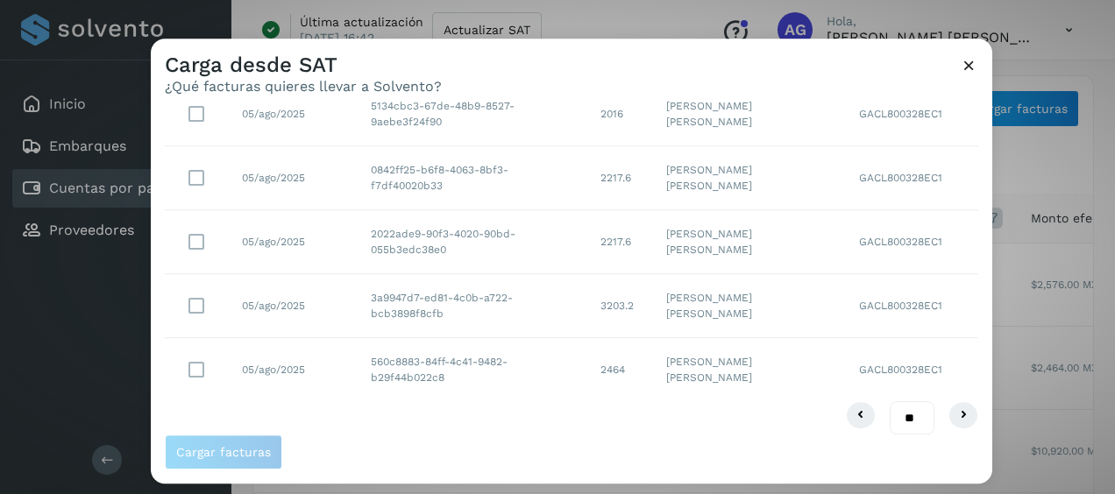
scroll to position [450, 0]
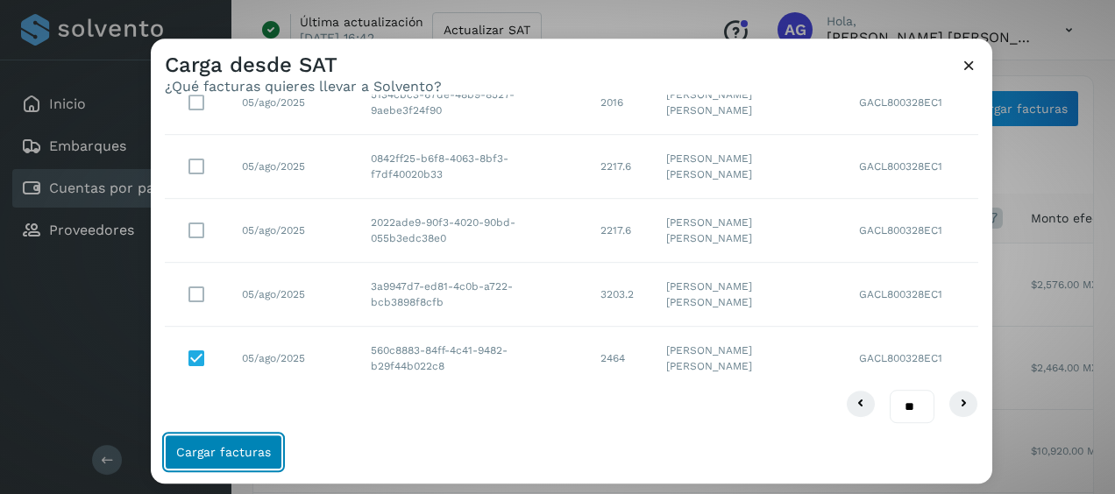
click at [257, 458] on span "Cargar facturas" at bounding box center [223, 452] width 95 height 12
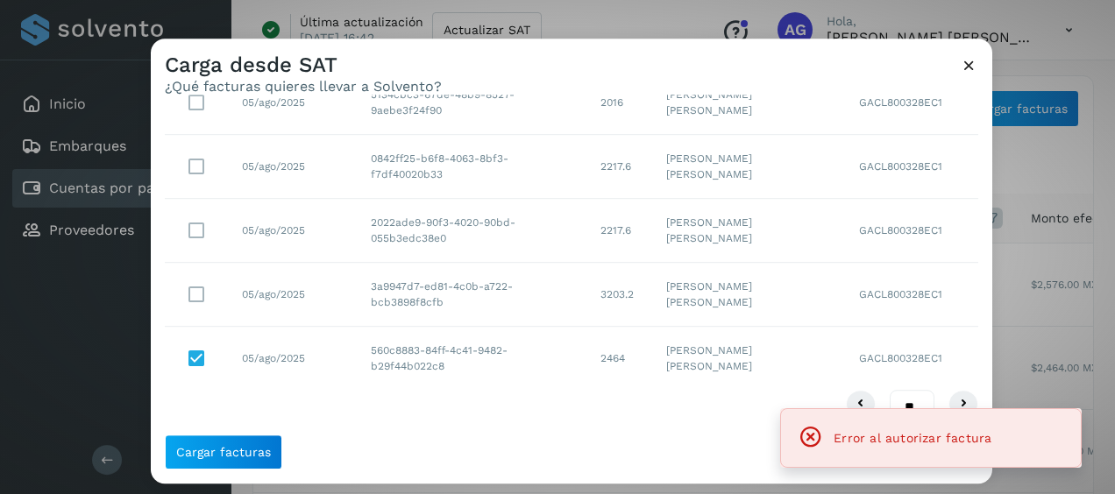
click at [976, 69] on icon at bounding box center [969, 65] width 18 height 18
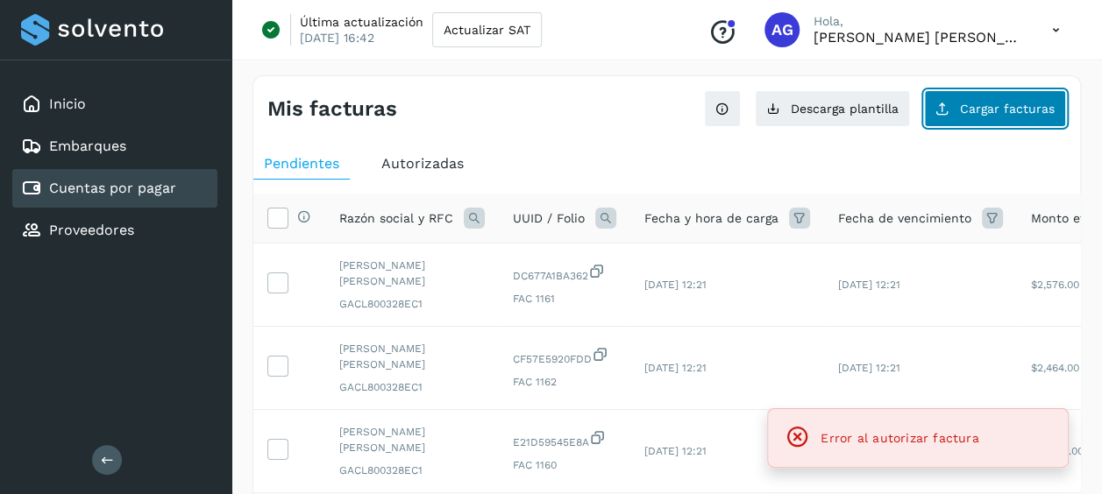
click at [988, 109] on span "Cargar facturas" at bounding box center [1007, 109] width 95 height 12
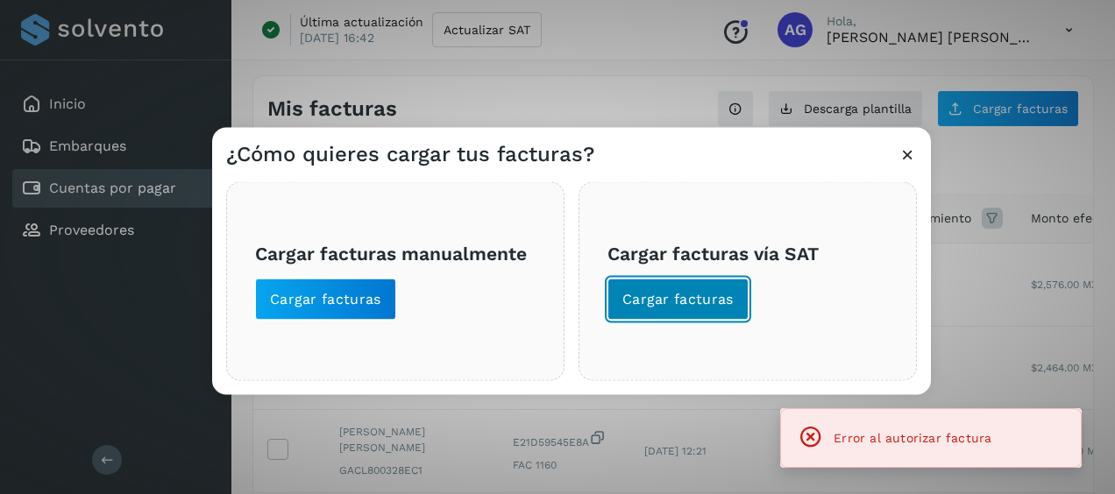
click at [649, 301] on span "Cargar facturas" at bounding box center [677, 299] width 111 height 19
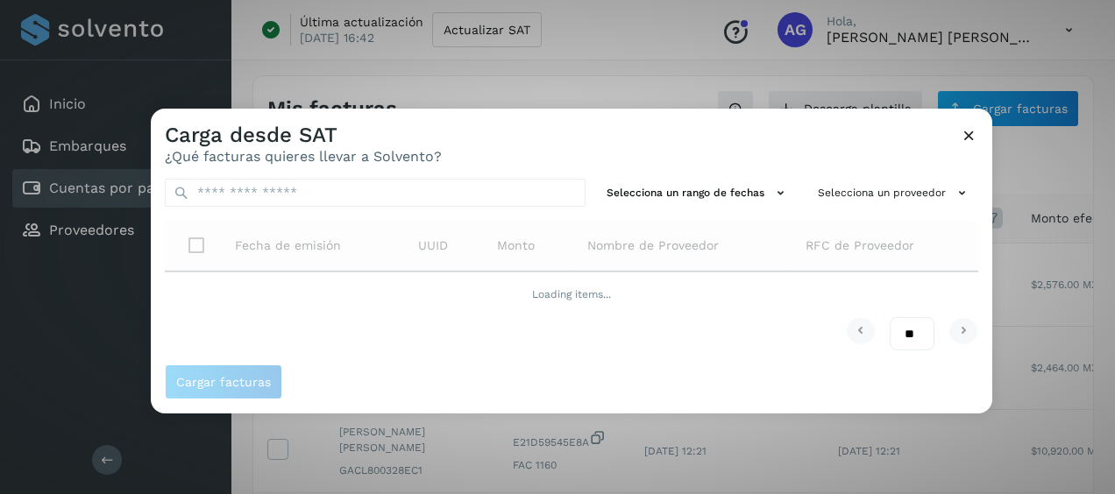
click at [670, 209] on div "Selecciona un rango de fechas Selecciona un proveedor Fecha de emisión UUID Mon…" at bounding box center [571, 265] width 841 height 200
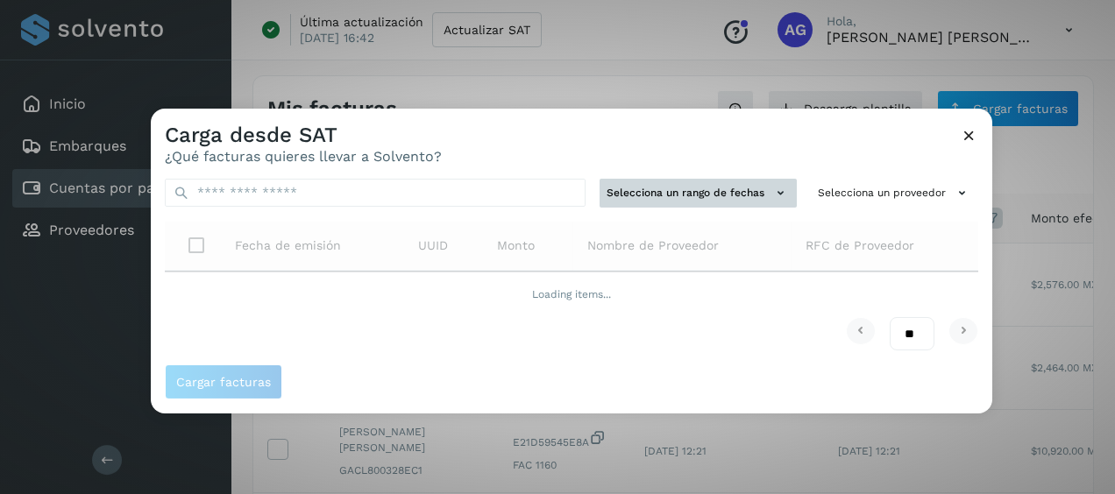
click at [633, 196] on button "Selecciona un rango de fechas" at bounding box center [698, 193] width 197 height 29
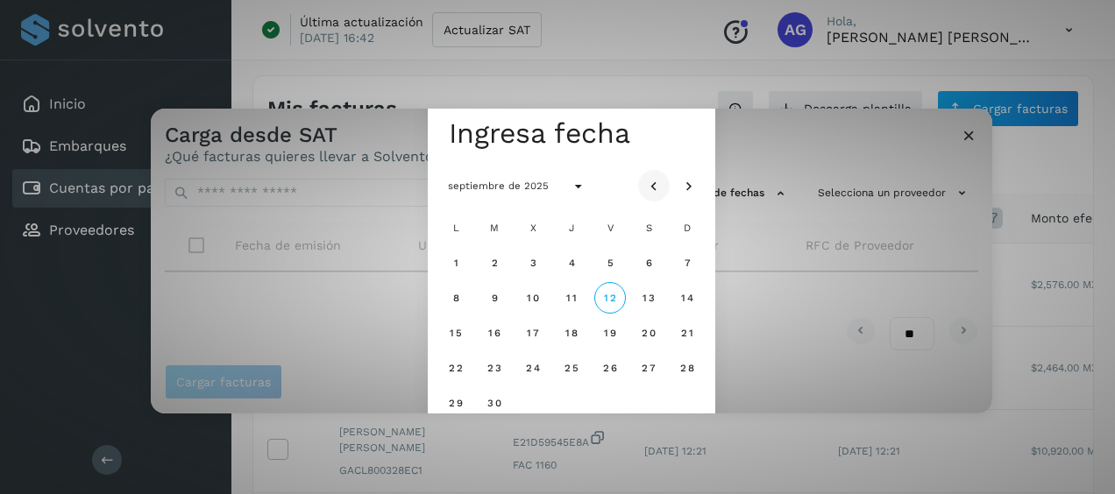
click at [664, 183] on button "Mes anterior" at bounding box center [654, 186] width 32 height 32
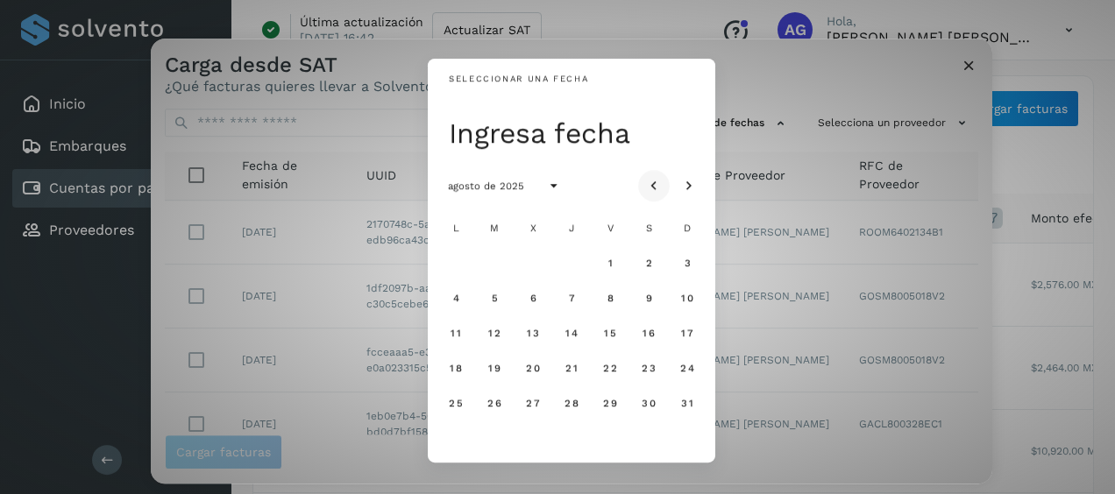
click at [664, 184] on button "Mes anterior" at bounding box center [654, 186] width 32 height 32
click at [459, 410] on button "28" at bounding box center [456, 403] width 32 height 32
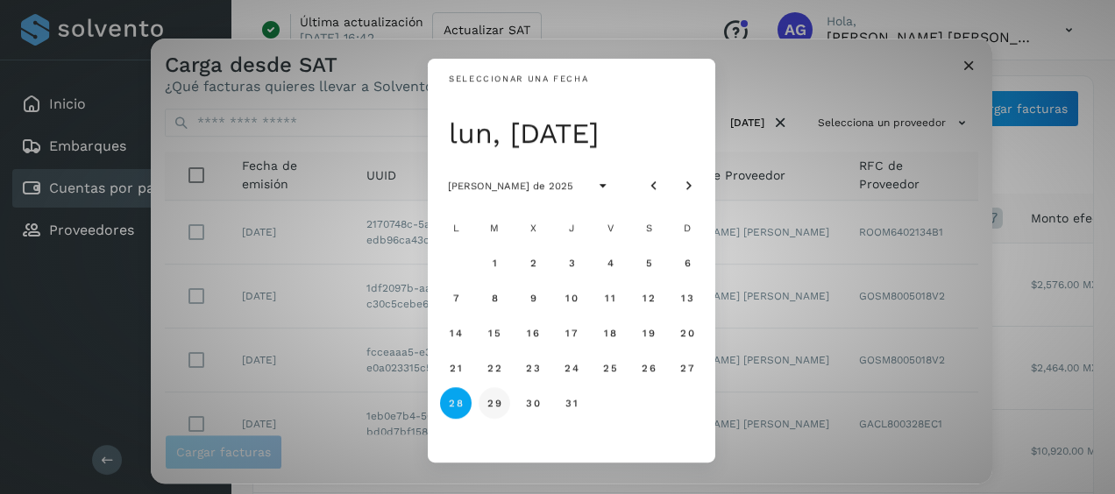
click at [505, 408] on button "29" at bounding box center [495, 403] width 32 height 32
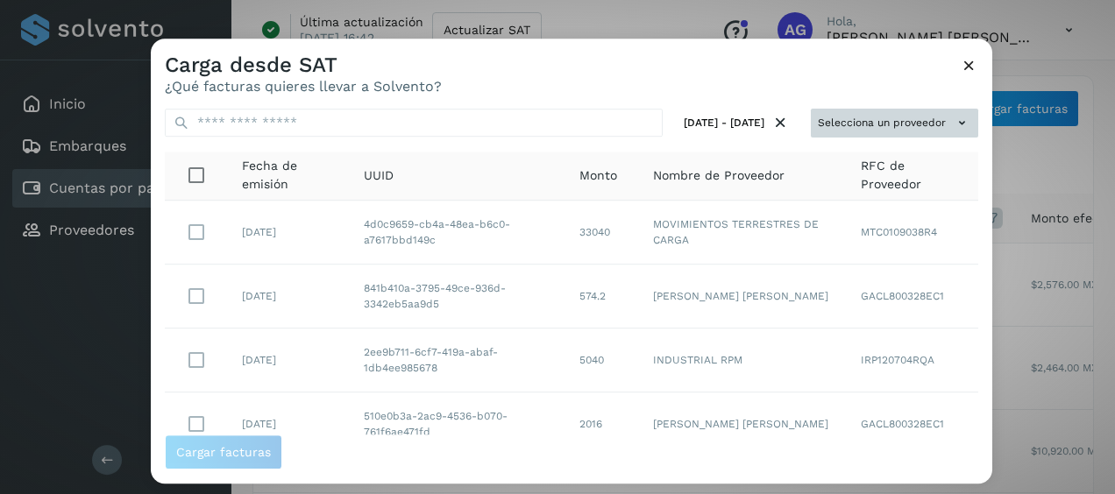
click at [953, 129] on icon at bounding box center [962, 123] width 18 height 18
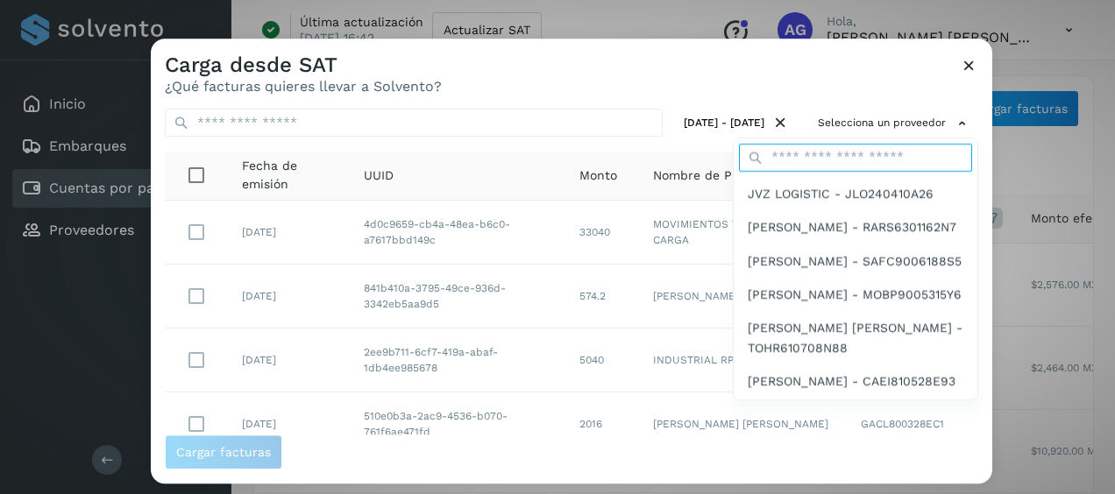
click at [831, 160] on input "text" at bounding box center [855, 158] width 233 height 28
type input "****"
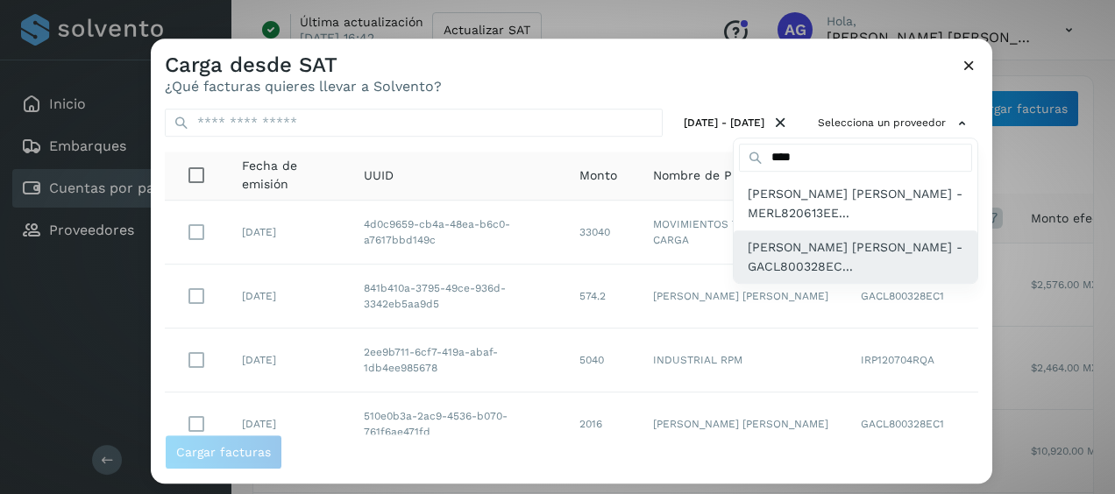
click at [811, 269] on span "[PERSON_NAME] [PERSON_NAME] - GACL800328EC..." at bounding box center [856, 257] width 216 height 39
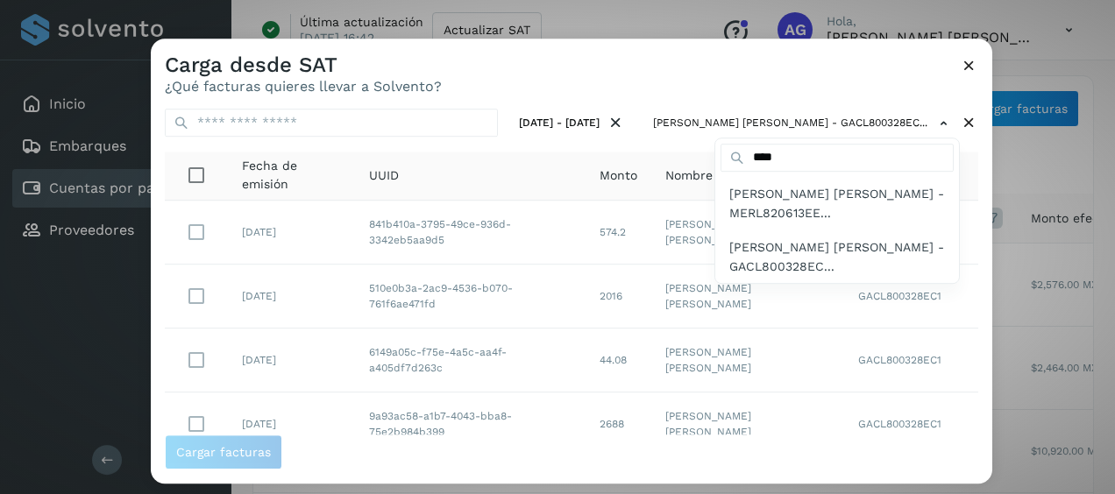
click at [665, 99] on div at bounding box center [708, 286] width 1115 height 494
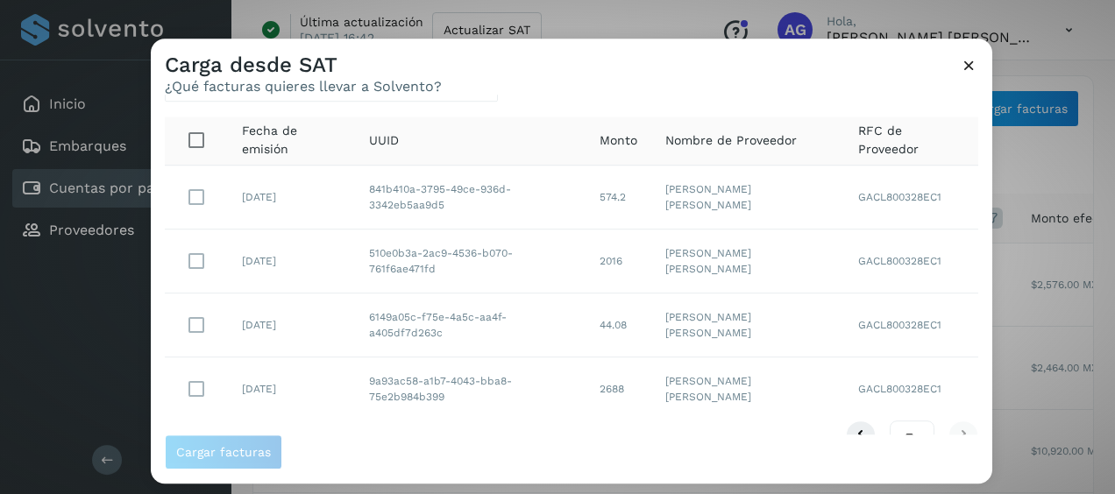
scroll to position [67, 0]
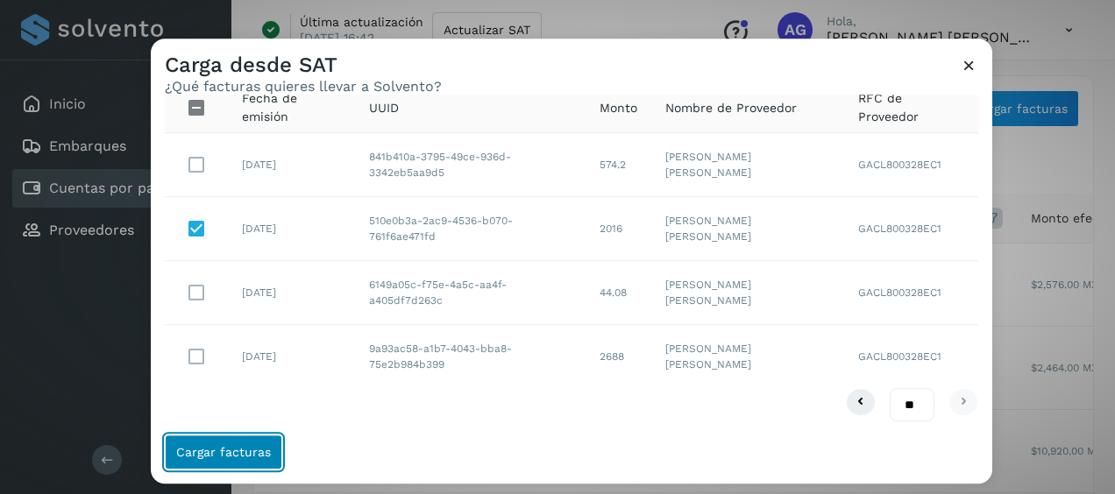
click at [263, 461] on button "Cargar facturas" at bounding box center [223, 452] width 117 height 35
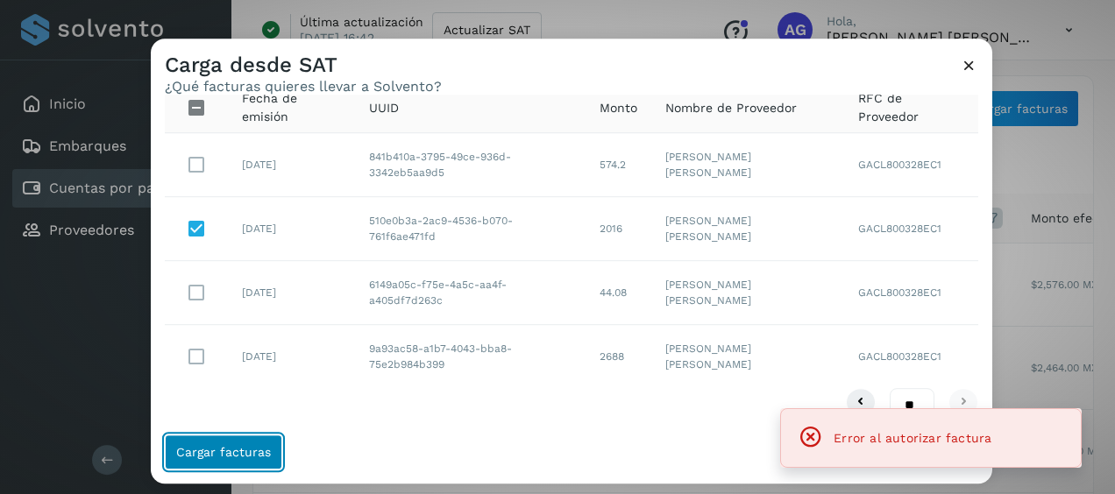
click at [263, 461] on button "Cargar facturas" at bounding box center [223, 452] width 117 height 35
click at [969, 58] on icon at bounding box center [969, 65] width 18 height 18
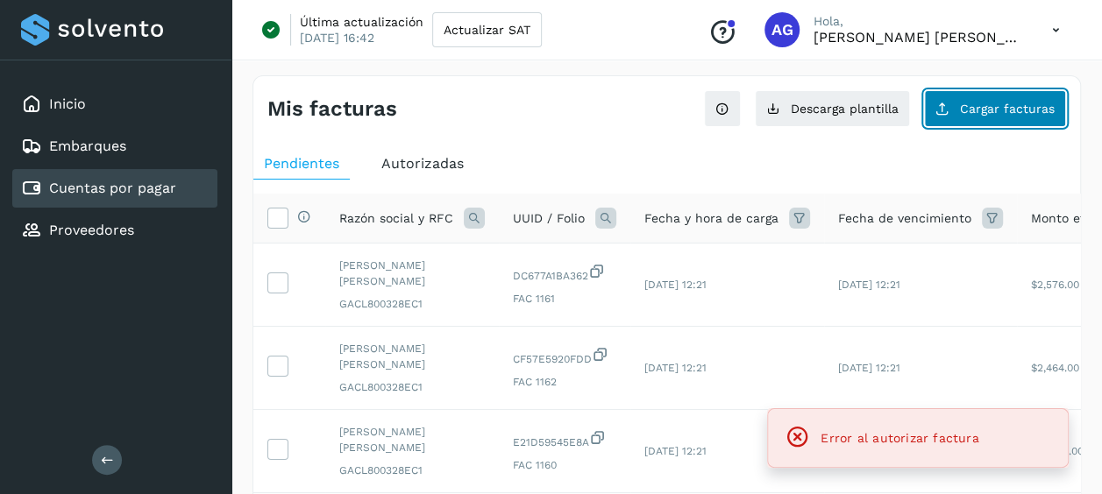
click at [989, 120] on button "Cargar facturas" at bounding box center [995, 108] width 142 height 37
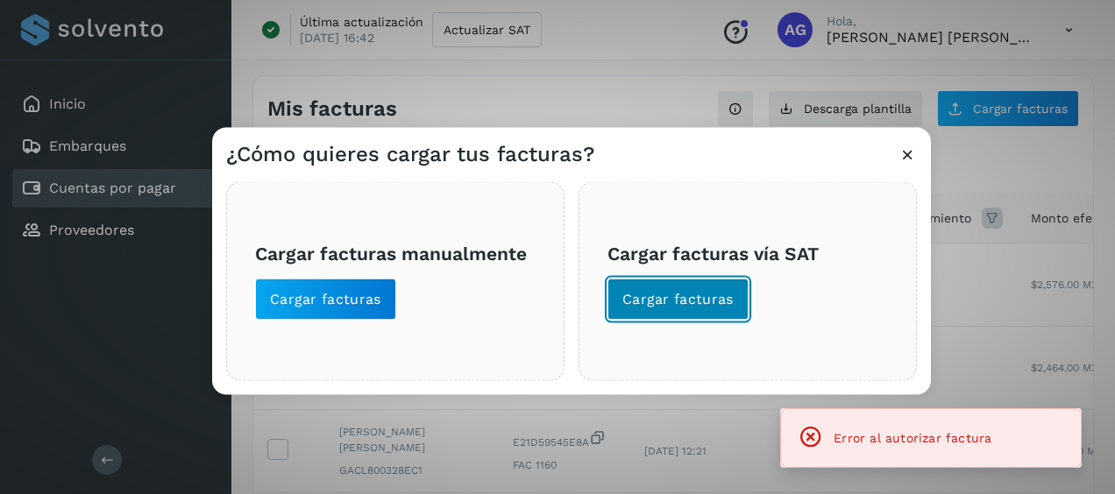
click at [733, 306] on button "Cargar facturas" at bounding box center [677, 300] width 141 height 42
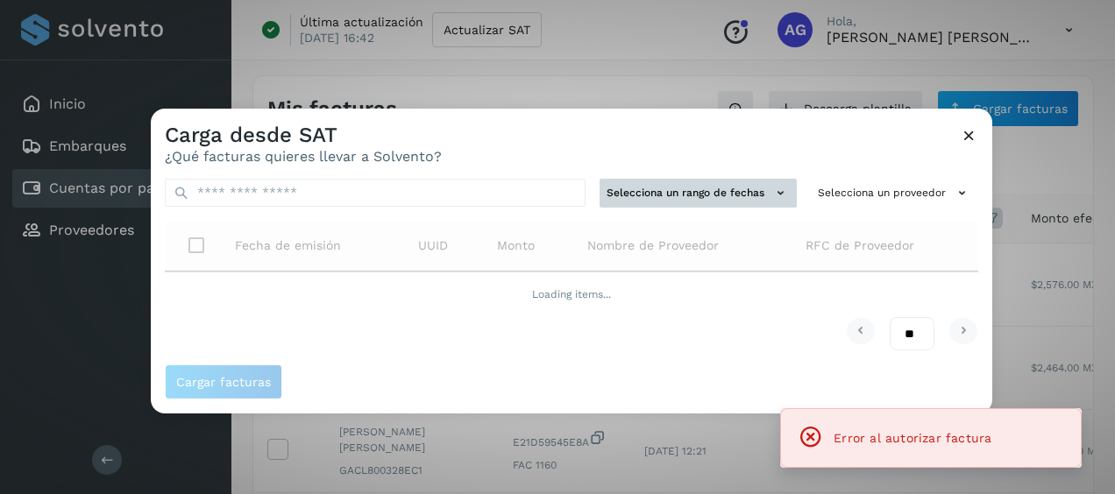
click at [661, 186] on button "Selecciona un rango de fechas" at bounding box center [698, 193] width 197 height 29
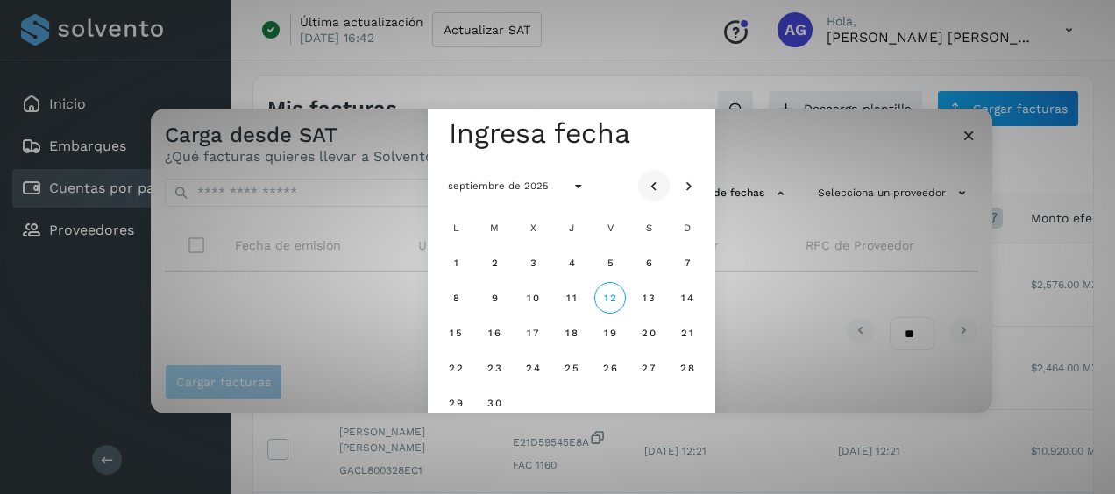
click at [659, 186] on icon "Mes anterior" at bounding box center [654, 187] width 18 height 18
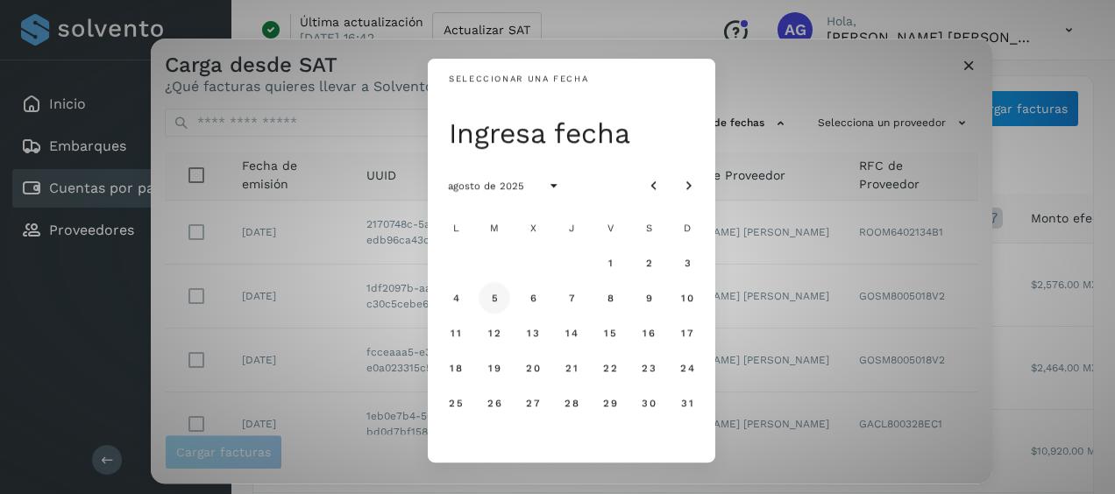
click at [494, 298] on span "5" at bounding box center [494, 298] width 8 height 12
click at [540, 306] on button "6" at bounding box center [533, 298] width 32 height 32
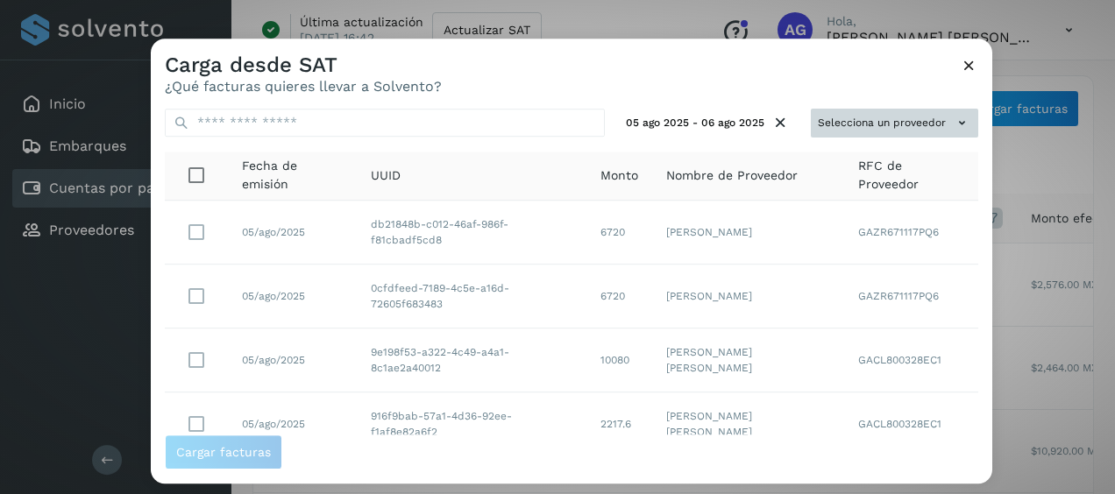
click at [840, 129] on button "Selecciona un proveedor" at bounding box center [894, 123] width 167 height 29
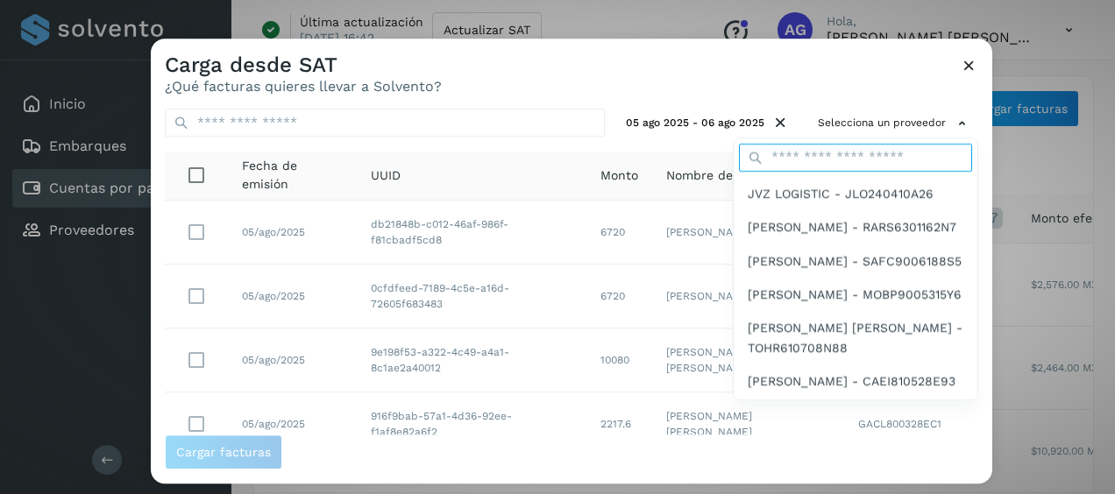
click at [827, 158] on input "text" at bounding box center [855, 158] width 233 height 28
type input "****"
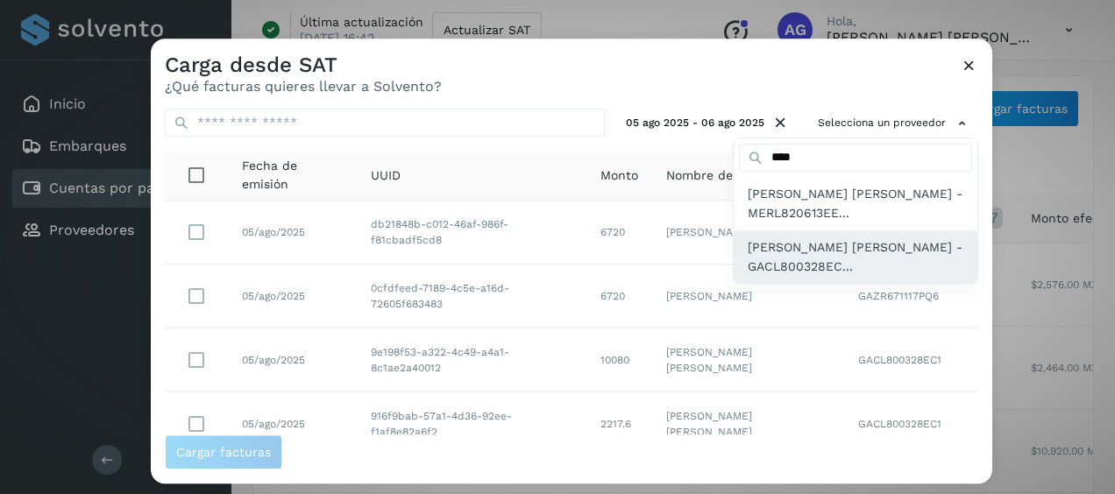
click at [792, 263] on span "LUIS ALBERTO GARFIAS CRUZ - GACL800328EC..." at bounding box center [856, 257] width 216 height 39
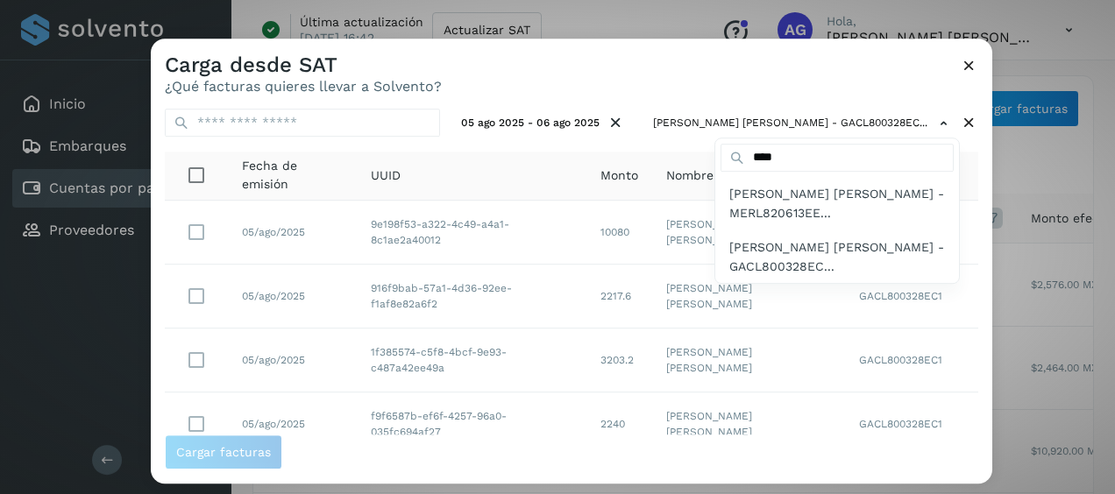
click at [568, 67] on div at bounding box center [708, 286] width 1115 height 494
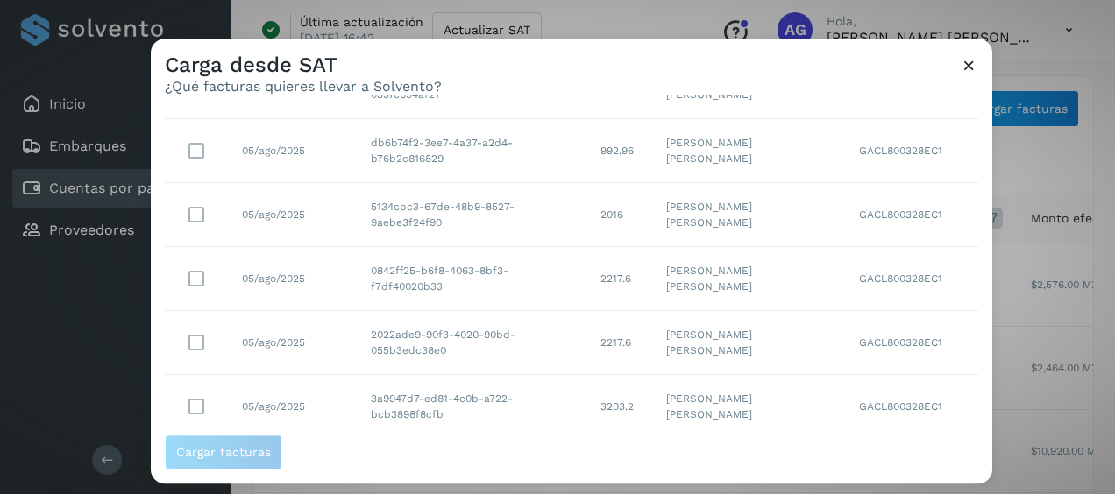
scroll to position [450, 0]
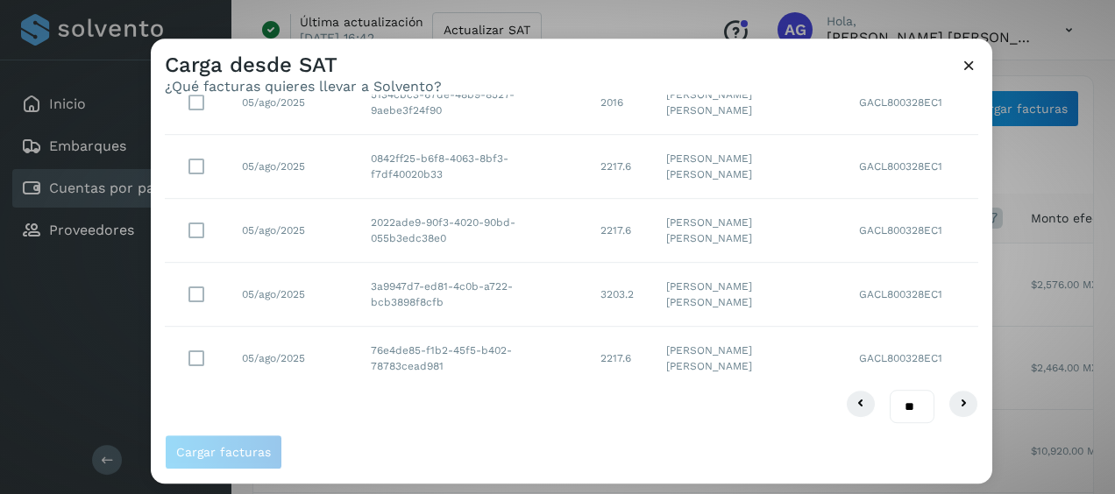
drag, startPoint x: 903, startPoint y: 401, endPoint x: 904, endPoint y: 421, distance: 20.2
click at [903, 401] on select "** ** **" at bounding box center [912, 406] width 45 height 33
select select "**"
click at [891, 390] on select "** ** **" at bounding box center [912, 406] width 45 height 33
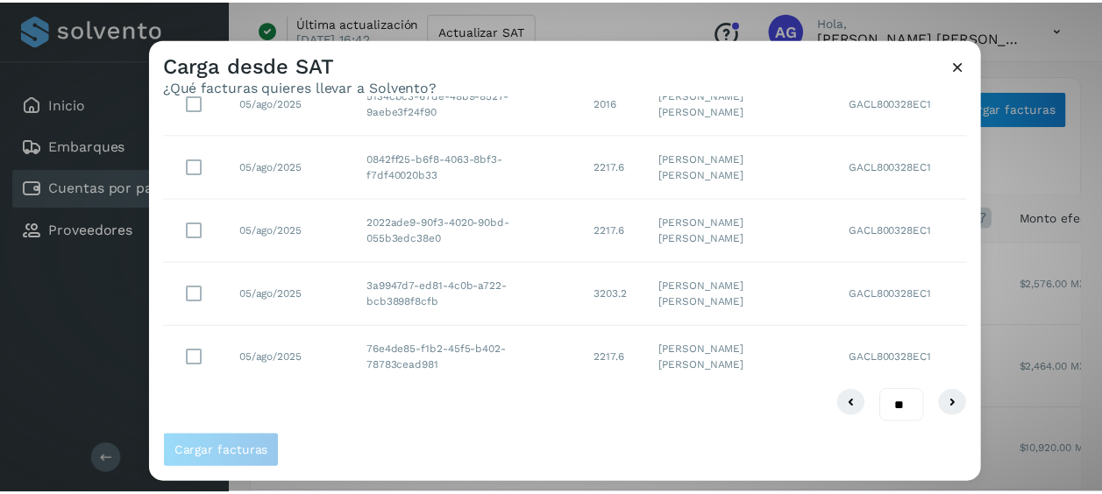
scroll to position [0, 0]
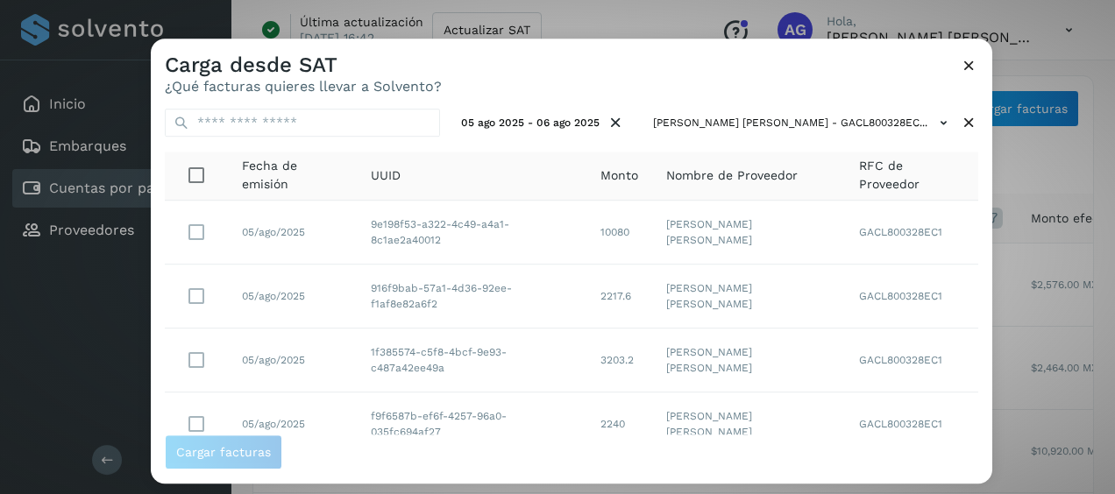
click at [963, 68] on icon at bounding box center [969, 65] width 18 height 18
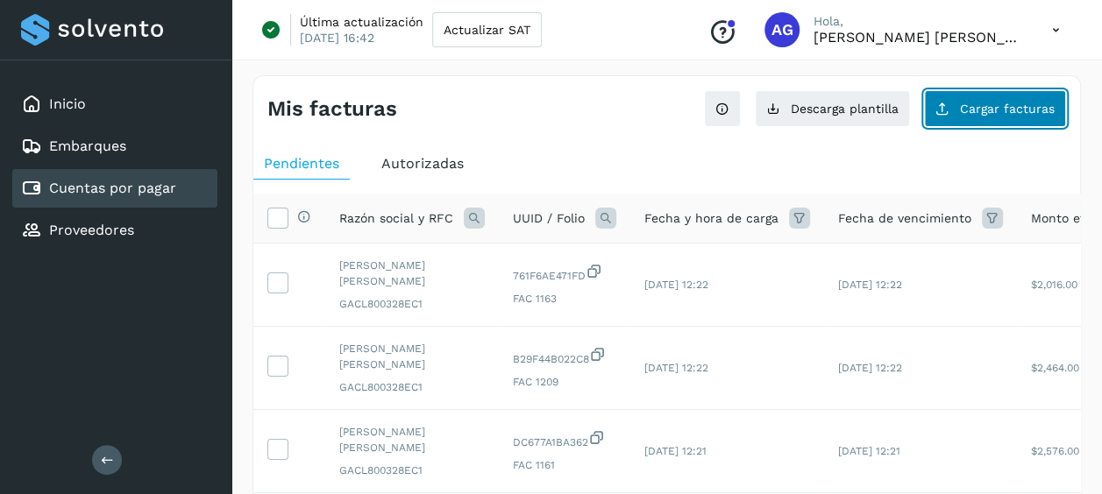
click at [1003, 109] on span "Cargar facturas" at bounding box center [1007, 109] width 95 height 12
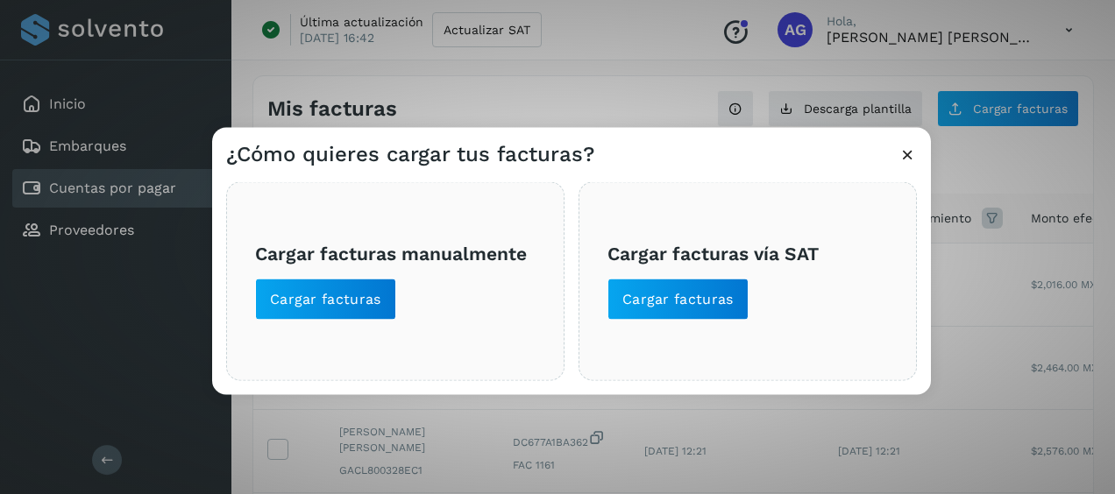
click at [673, 323] on div "Cargar facturas vía SAT Cargar facturas" at bounding box center [747, 281] width 338 height 199
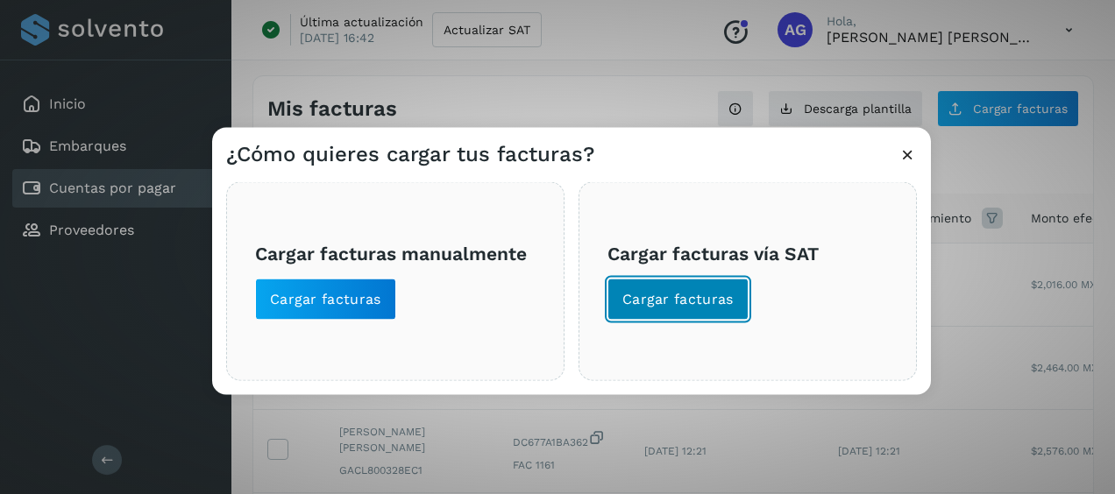
click at [657, 307] on span "Cargar facturas" at bounding box center [677, 299] width 111 height 19
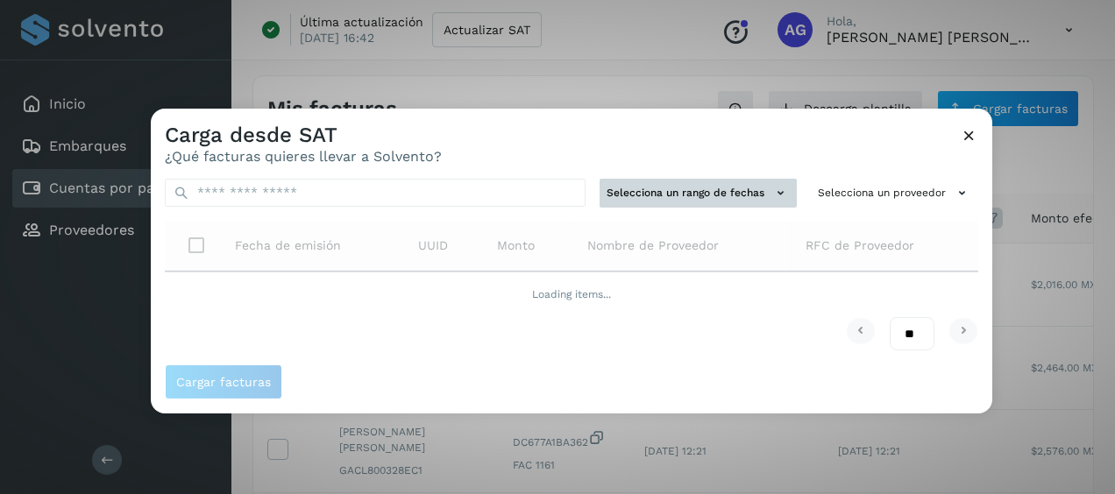
click at [704, 186] on button "Selecciona un rango de fechas" at bounding box center [698, 193] width 197 height 29
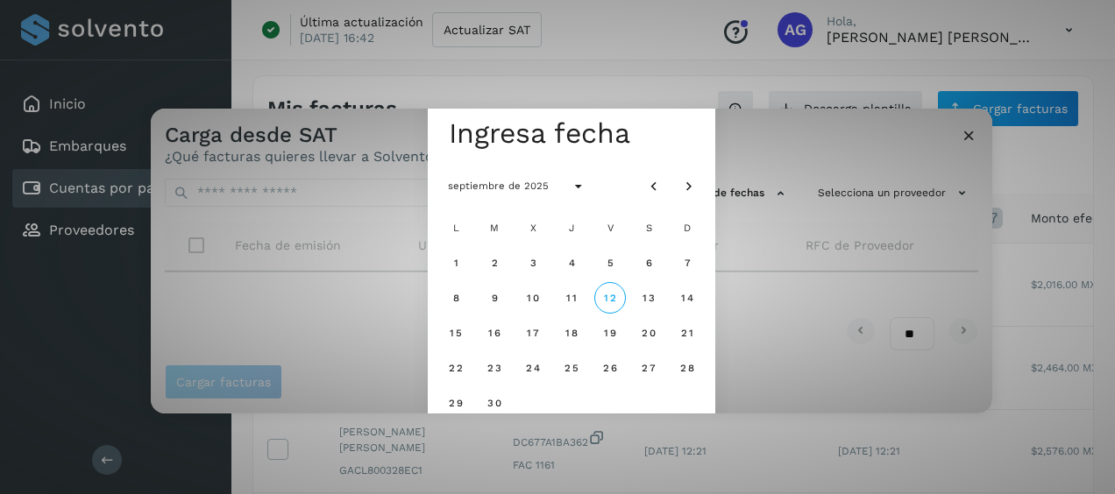
click at [671, 183] on div at bounding box center [671, 186] width 67 height 32
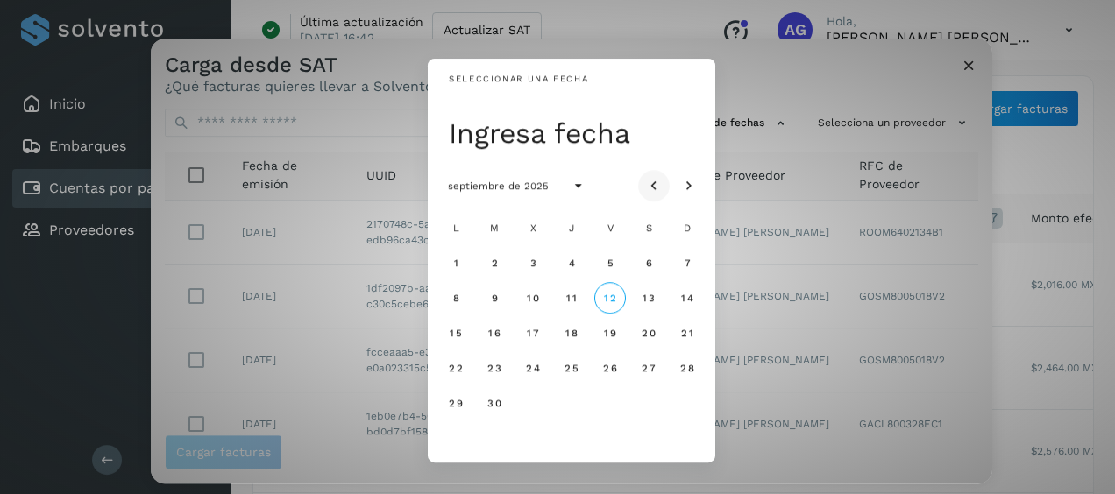
click at [660, 184] on icon "Mes anterior" at bounding box center [654, 187] width 18 height 18
click at [498, 295] on span "5" at bounding box center [494, 298] width 8 height 12
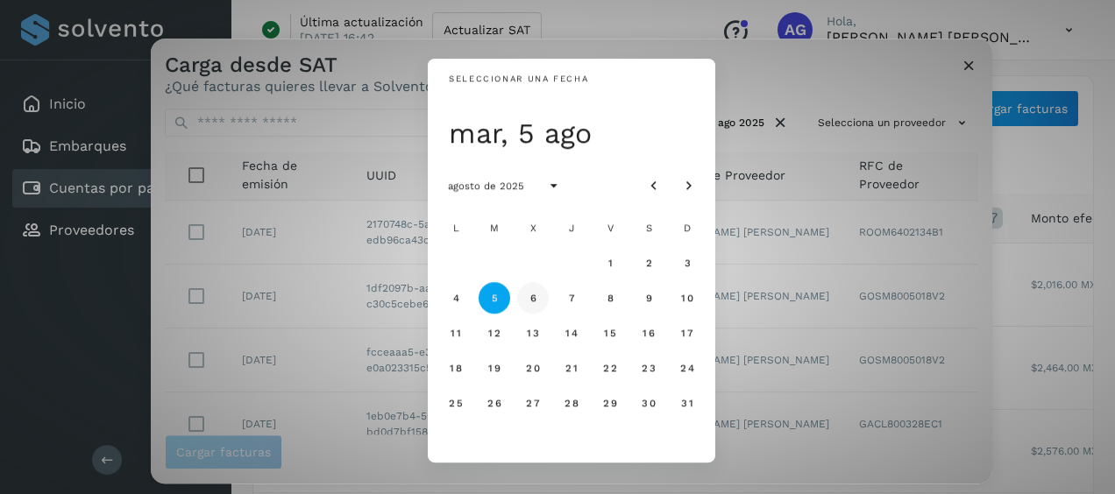
click at [529, 301] on span "6" at bounding box center [533, 298] width 8 height 12
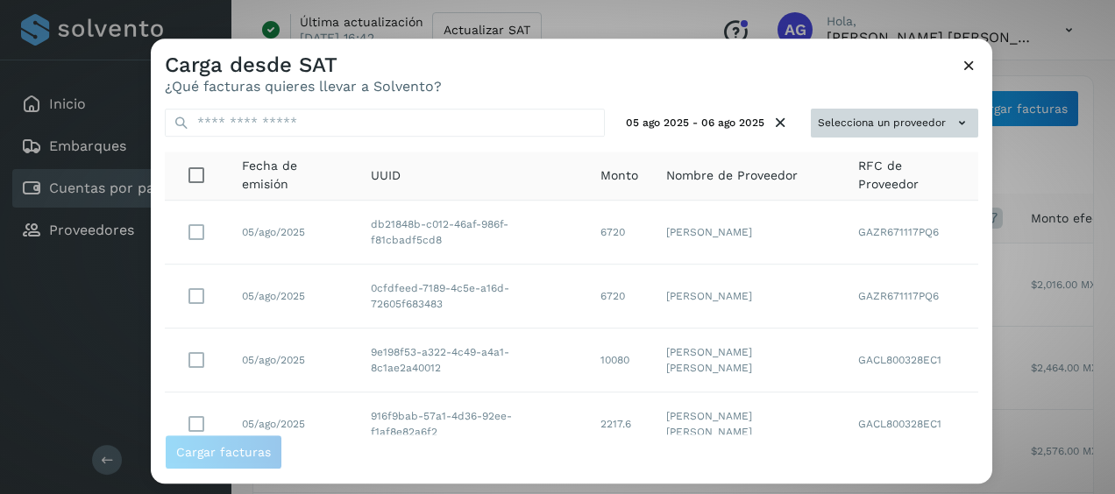
click at [903, 114] on button "Selecciona un proveedor" at bounding box center [894, 123] width 167 height 29
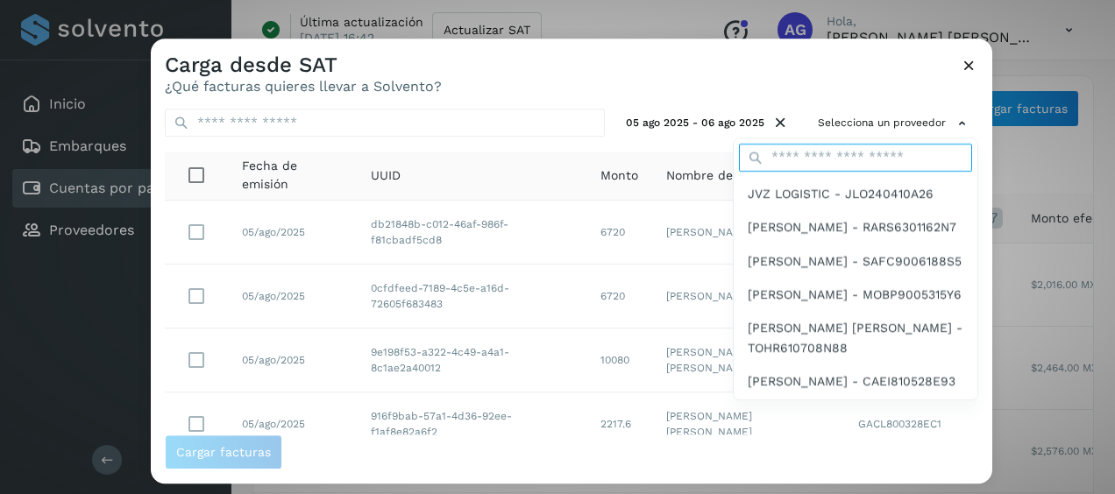
click at [837, 151] on input "text" at bounding box center [855, 158] width 233 height 28
type input "****"
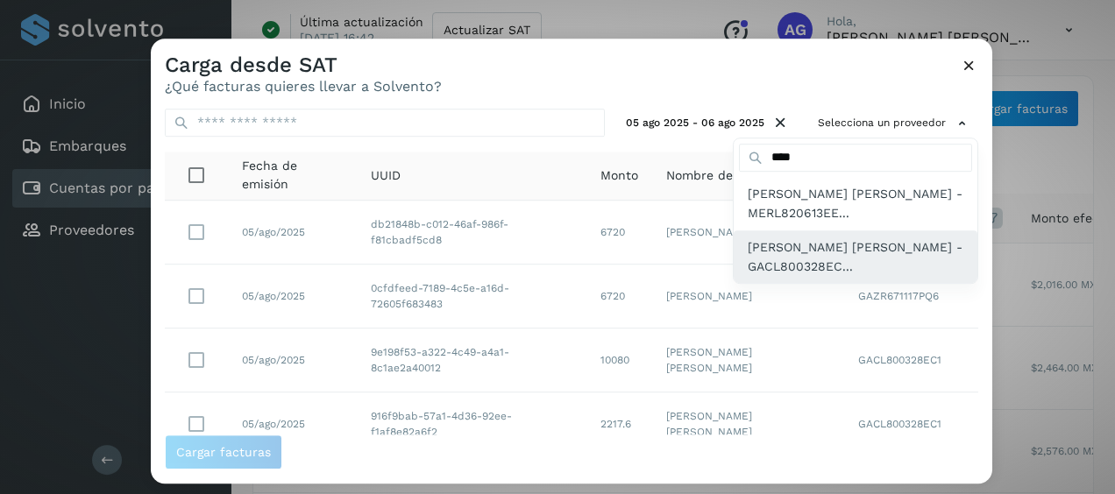
click at [818, 246] on span "[PERSON_NAME] [PERSON_NAME] - GACL800328EC..." at bounding box center [856, 257] width 216 height 39
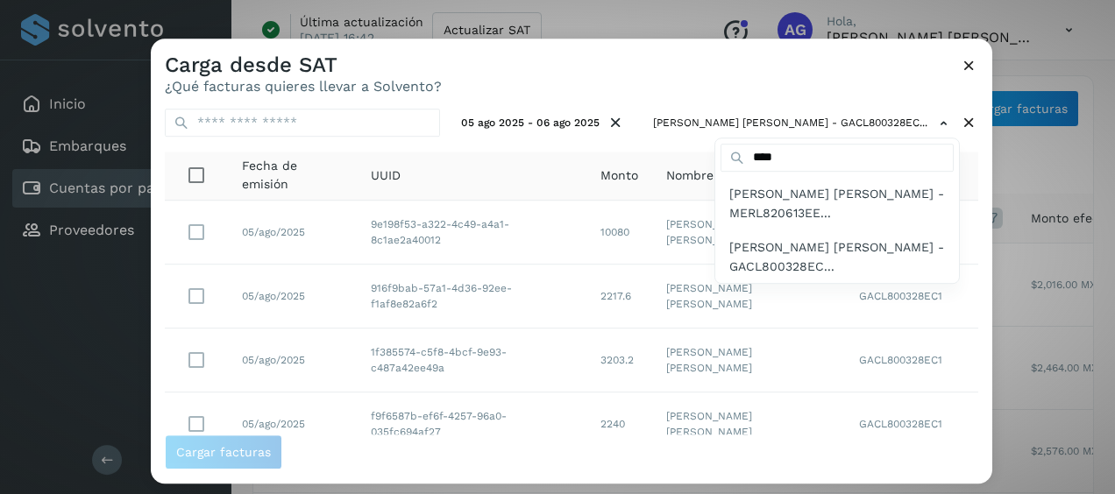
click at [600, 75] on div at bounding box center [708, 286] width 1115 height 494
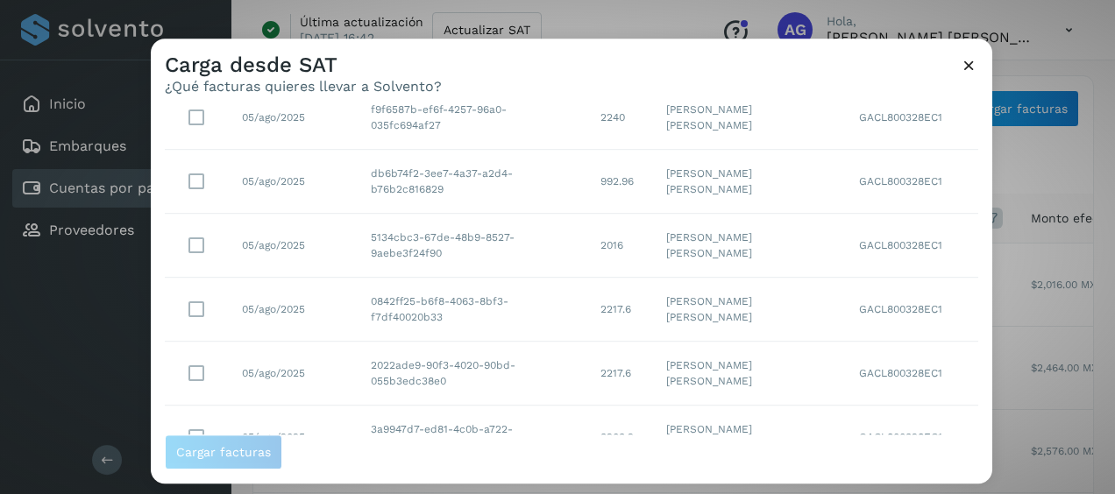
scroll to position [450, 0]
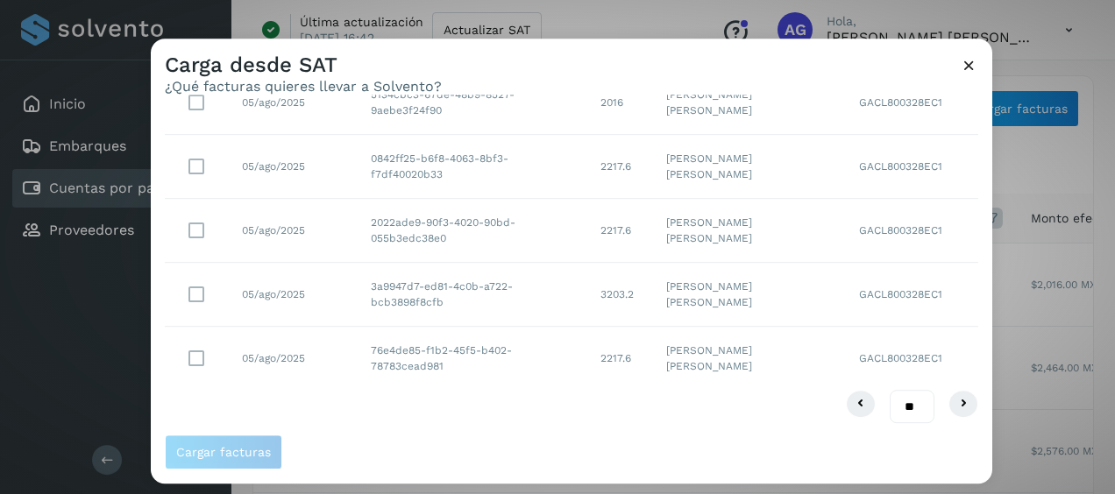
click at [891, 405] on select "** ** **" at bounding box center [912, 406] width 45 height 33
select select "**"
click at [891, 390] on select "** ** **" at bounding box center [912, 406] width 45 height 33
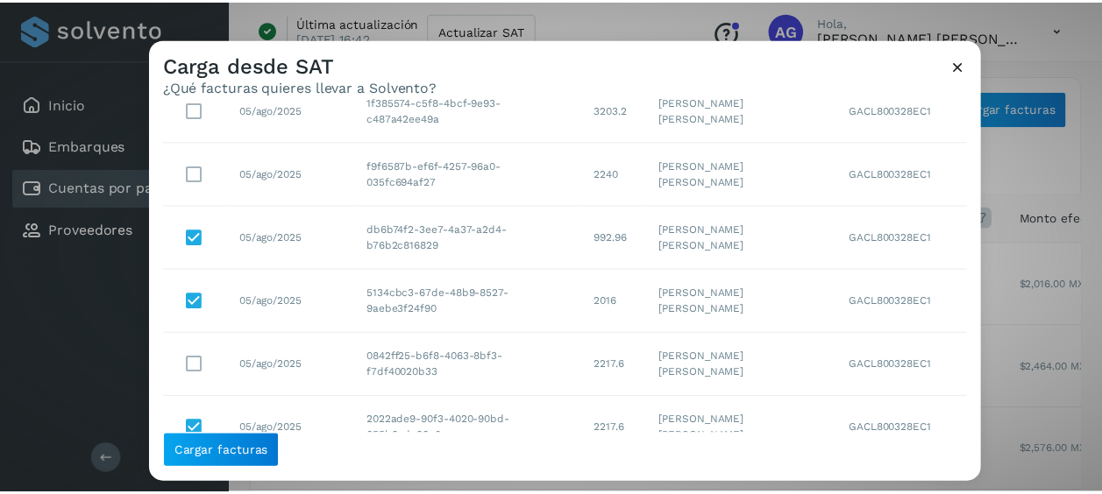
scroll to position [338, 0]
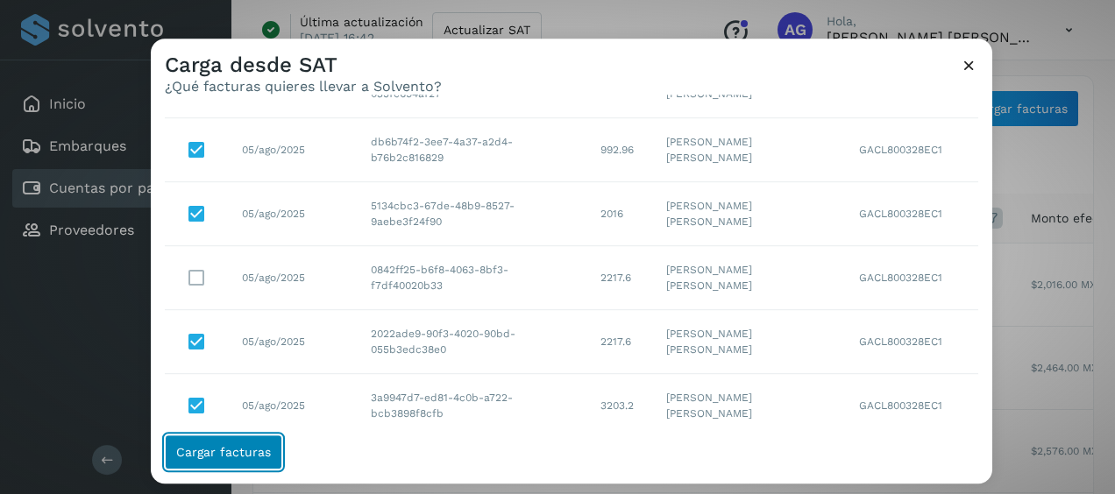
click at [238, 447] on span "Cargar facturas" at bounding box center [223, 452] width 95 height 12
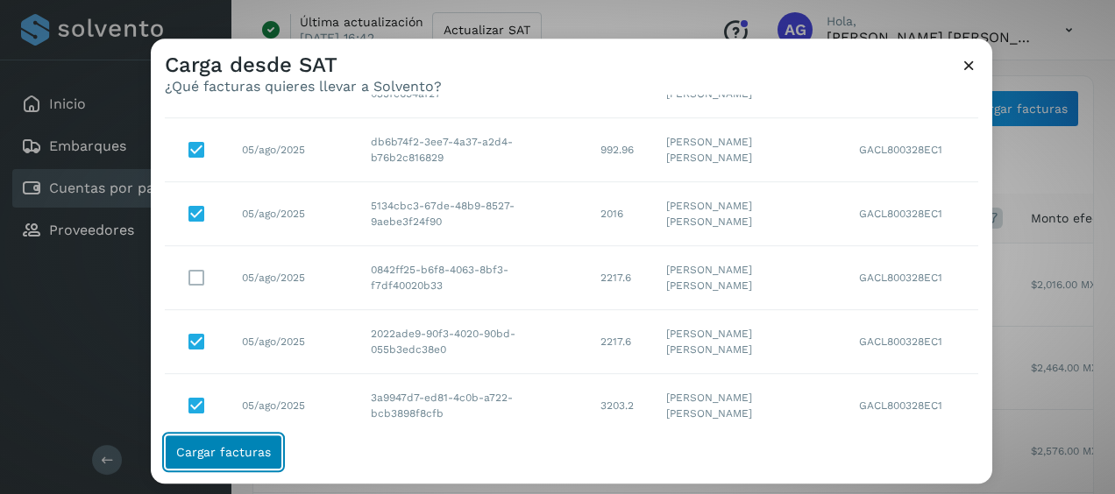
click at [238, 447] on span "Cargar facturas" at bounding box center [223, 452] width 95 height 12
drag, startPoint x: 238, startPoint y: 447, endPoint x: 230, endPoint y: 443, distance: 9.8
click at [230, 444] on button "Cargar facturas" at bounding box center [223, 452] width 117 height 35
click at [278, 447] on button "Cargar facturas" at bounding box center [223, 452] width 117 height 35
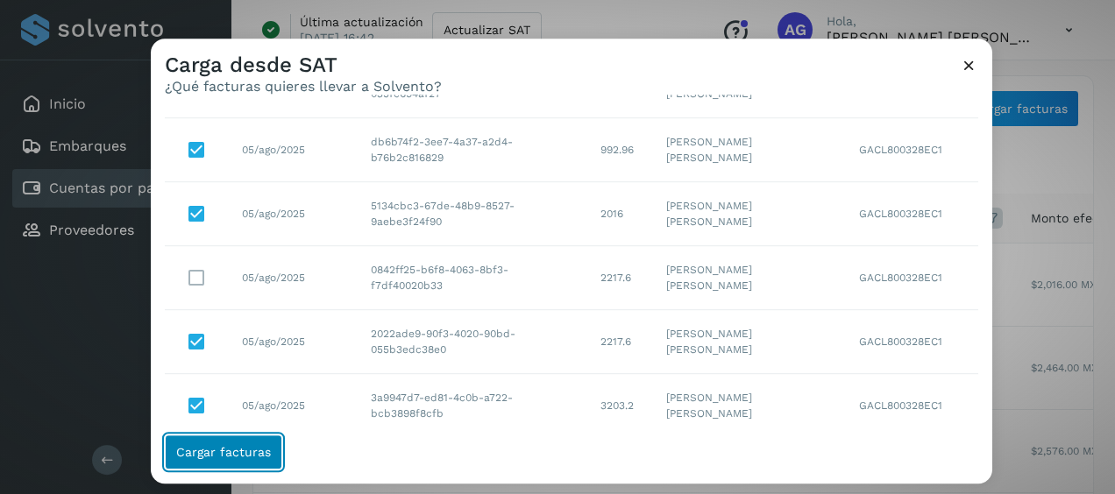
click at [278, 447] on button "Cargar facturas" at bounding box center [223, 452] width 117 height 35
click at [276, 447] on button "Cargar facturas" at bounding box center [223, 452] width 117 height 35
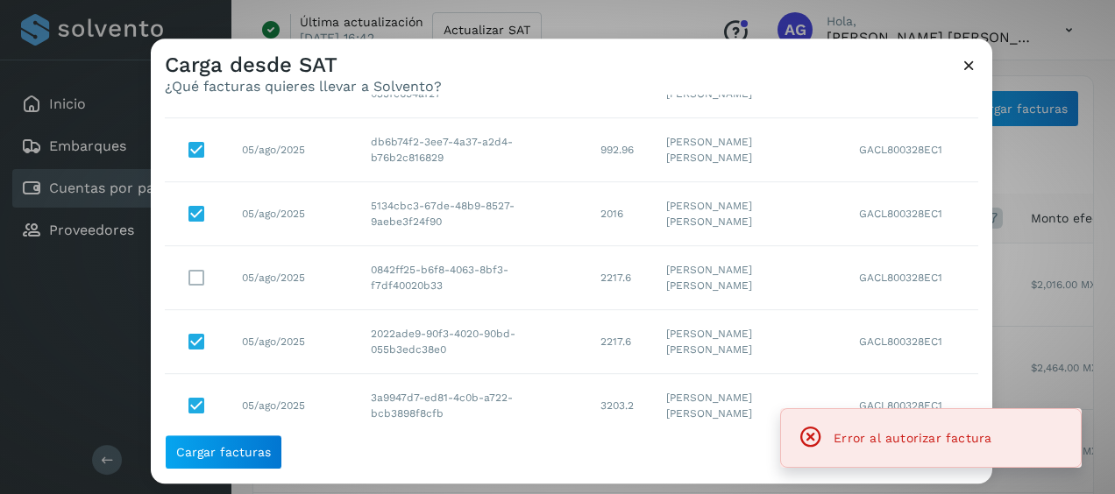
click at [961, 70] on icon at bounding box center [969, 65] width 18 height 18
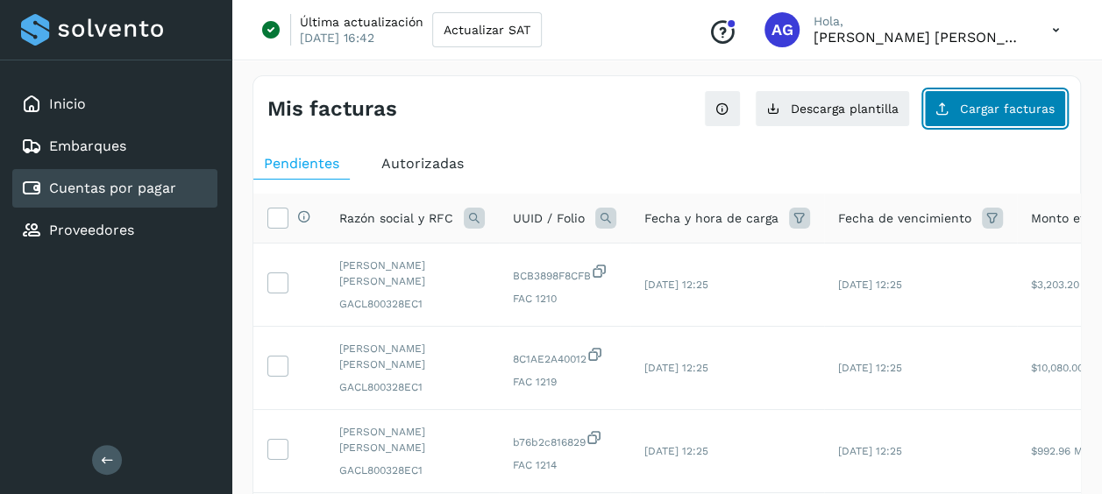
click at [991, 110] on span "Cargar facturas" at bounding box center [1007, 109] width 95 height 12
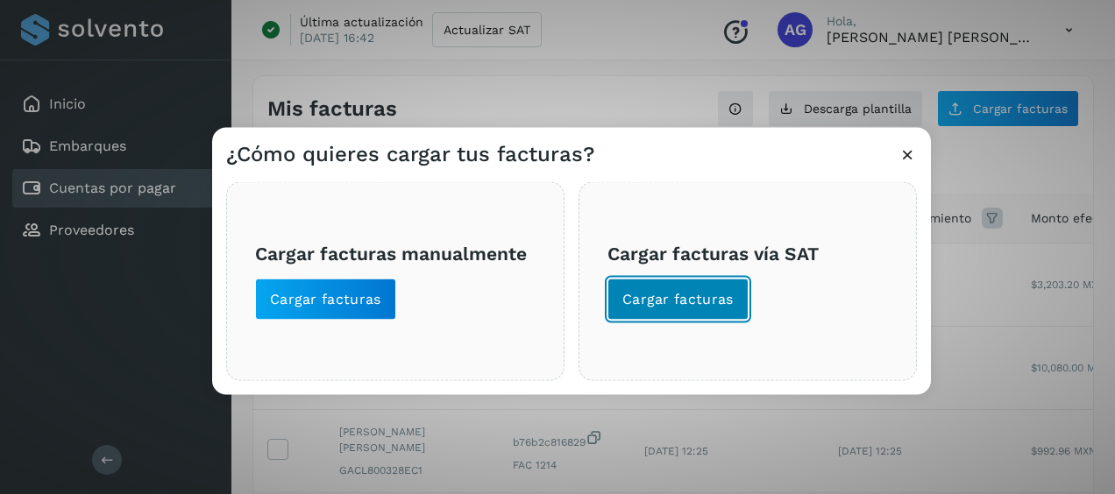
click at [668, 293] on span "Cargar facturas" at bounding box center [677, 299] width 111 height 19
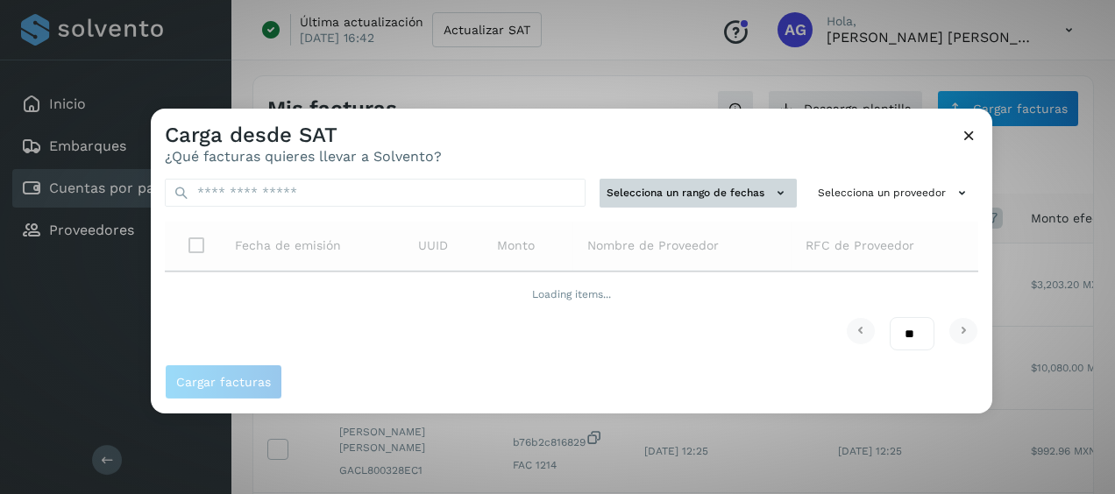
click at [701, 186] on button "Selecciona un rango de fechas" at bounding box center [698, 193] width 197 height 29
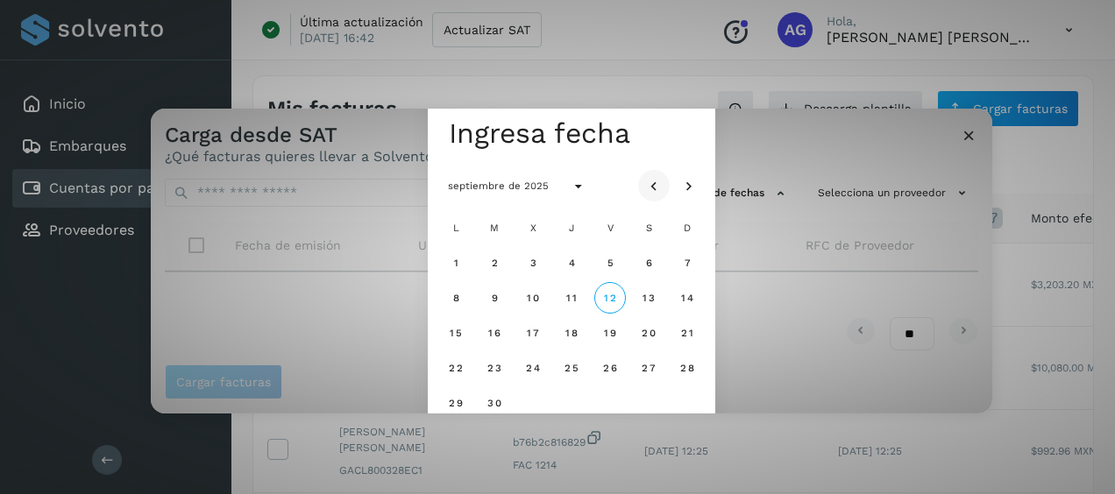
click at [658, 188] on icon "Mes anterior" at bounding box center [654, 187] width 18 height 18
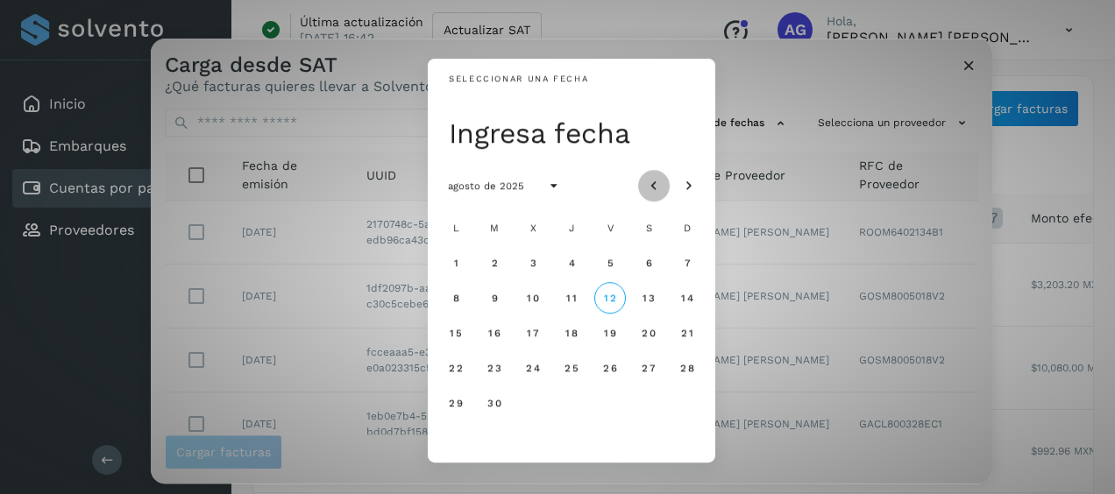
click at [658, 188] on icon "Mes anterior" at bounding box center [654, 187] width 18 height 18
click at [536, 408] on span "30" at bounding box center [532, 403] width 15 height 12
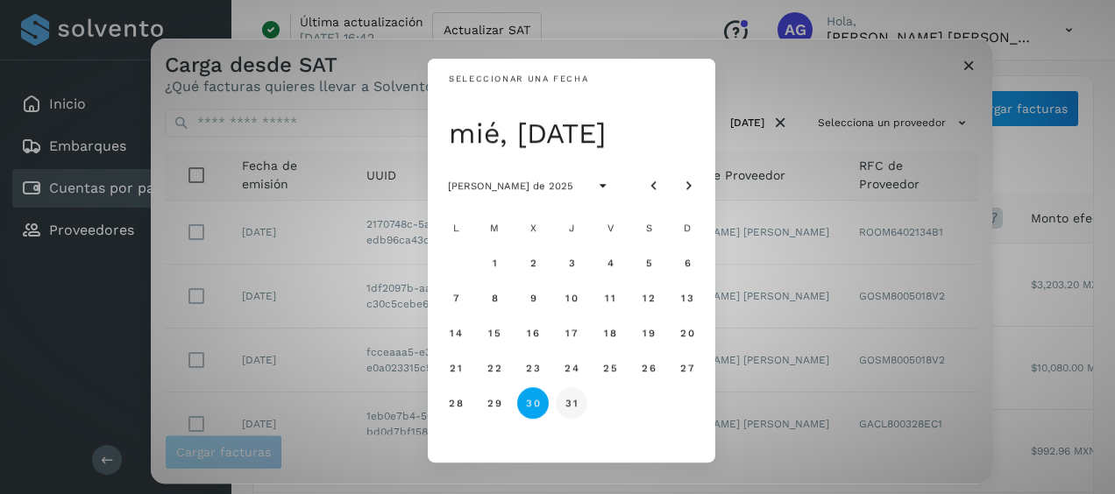
click at [559, 408] on button "31" at bounding box center [572, 403] width 32 height 32
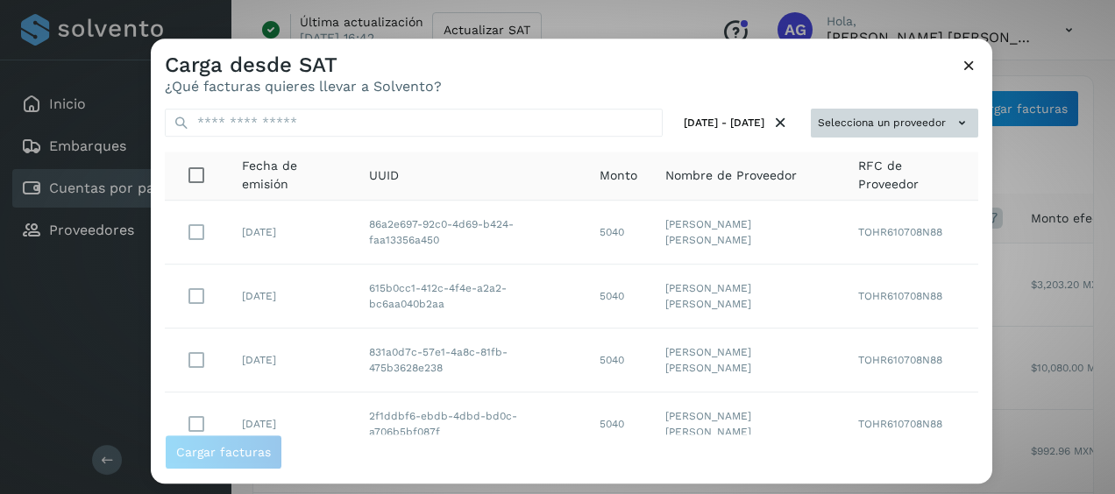
click at [932, 112] on button "Selecciona un proveedor" at bounding box center [894, 123] width 167 height 29
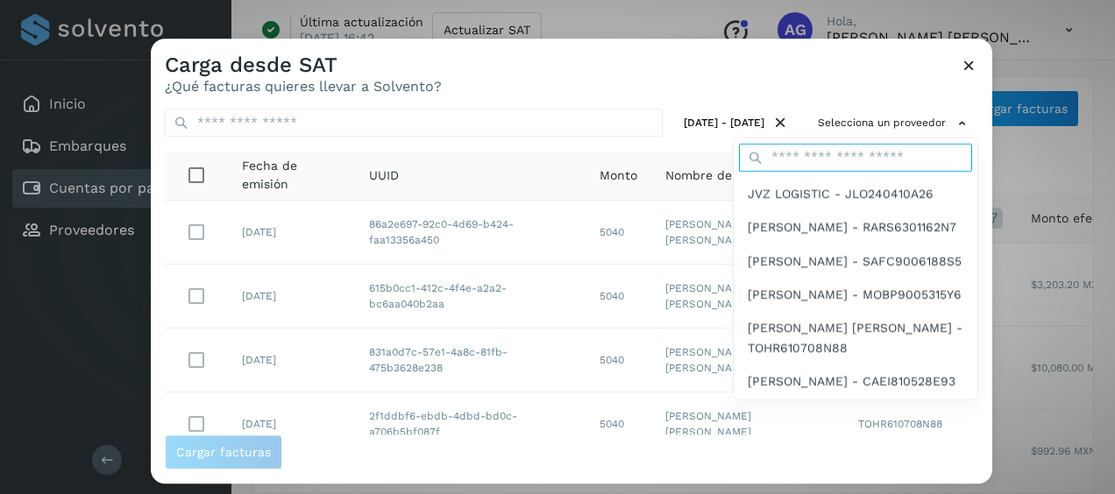
click at [851, 159] on input "text" at bounding box center [855, 158] width 233 height 28
type input "****"
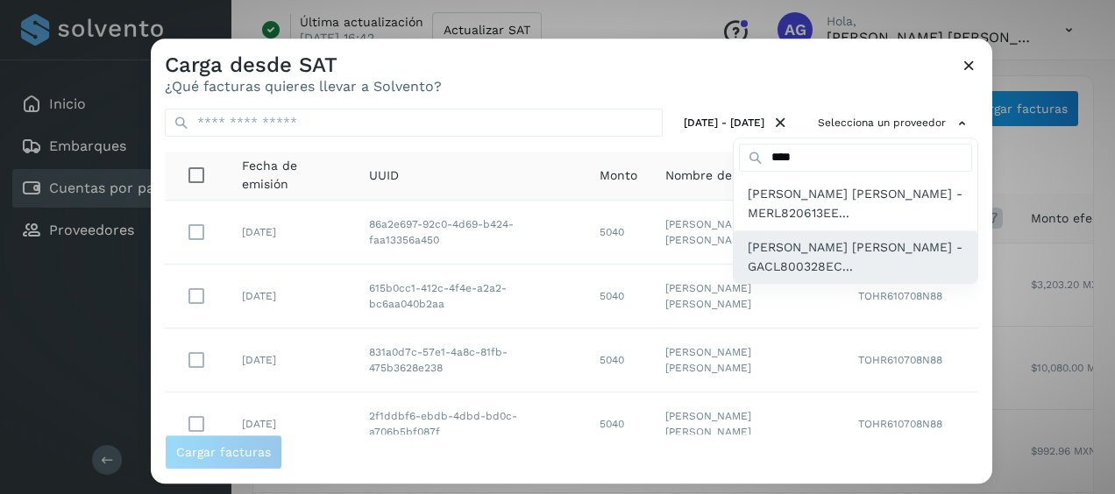
click at [826, 245] on span "[PERSON_NAME] [PERSON_NAME] - GACL800328EC..." at bounding box center [856, 257] width 216 height 39
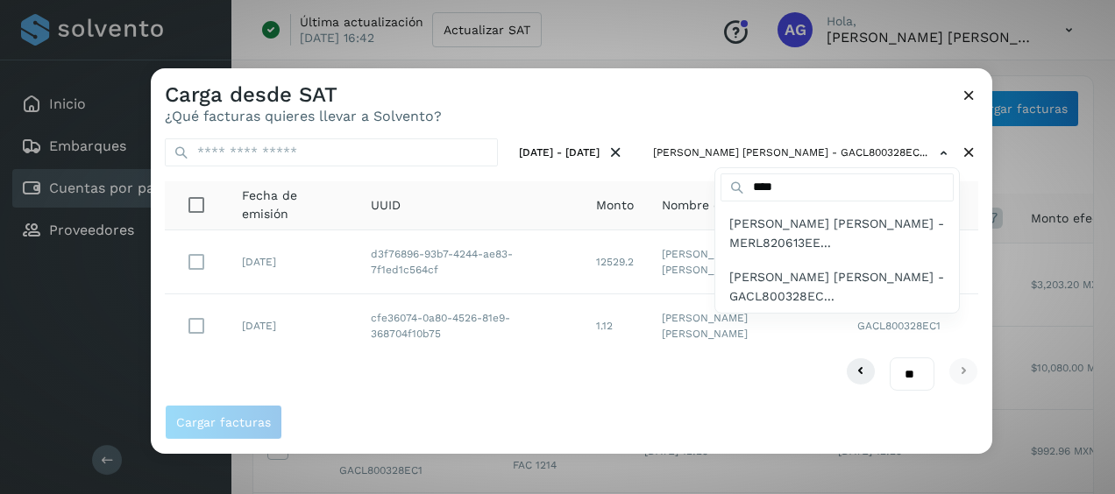
click at [737, 135] on div at bounding box center [708, 315] width 1115 height 494
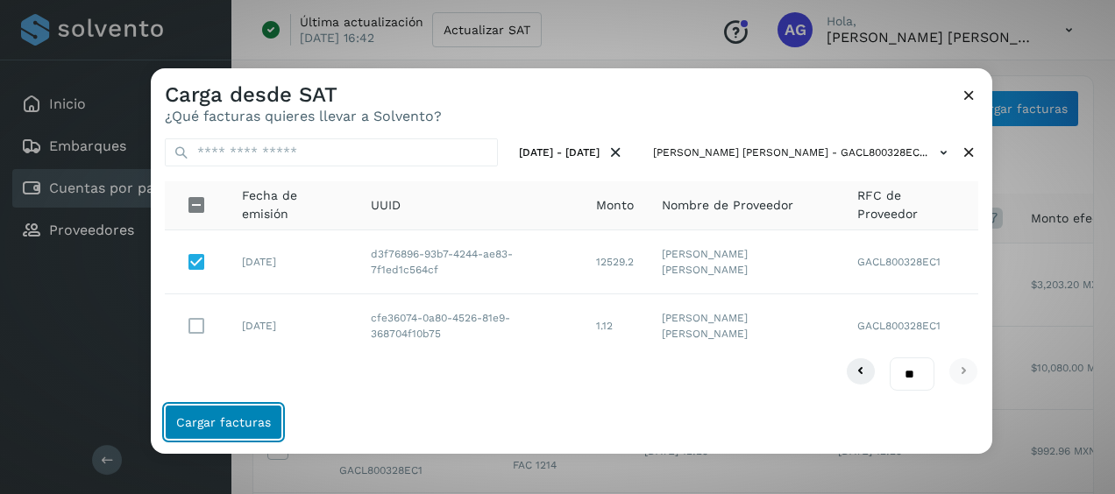
click at [252, 408] on button "Cargar facturas" at bounding box center [223, 422] width 117 height 35
click at [231, 416] on span "Cargar facturas" at bounding box center [223, 422] width 95 height 12
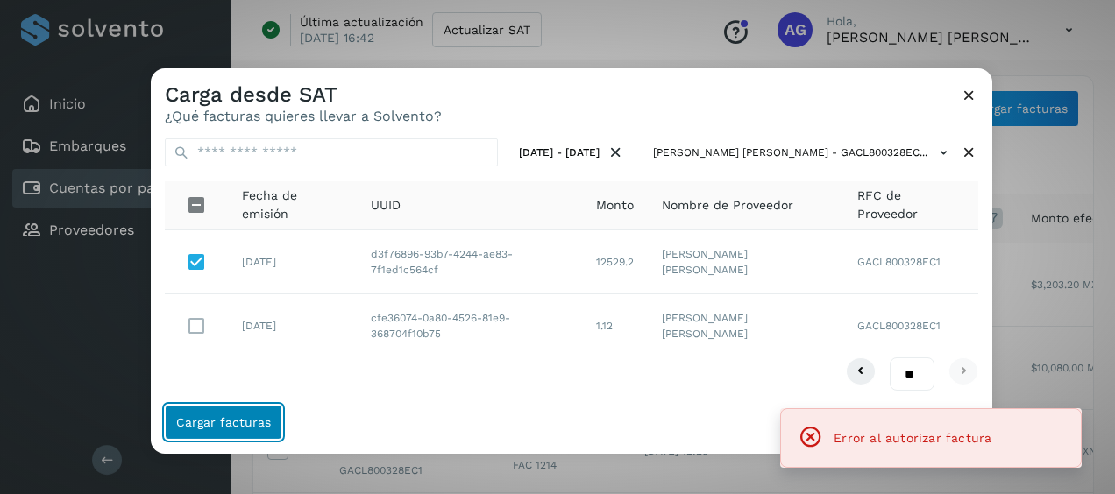
click at [231, 416] on span "Cargar facturas" at bounding box center [223, 422] width 95 height 12
click at [964, 97] on icon at bounding box center [969, 95] width 18 height 18
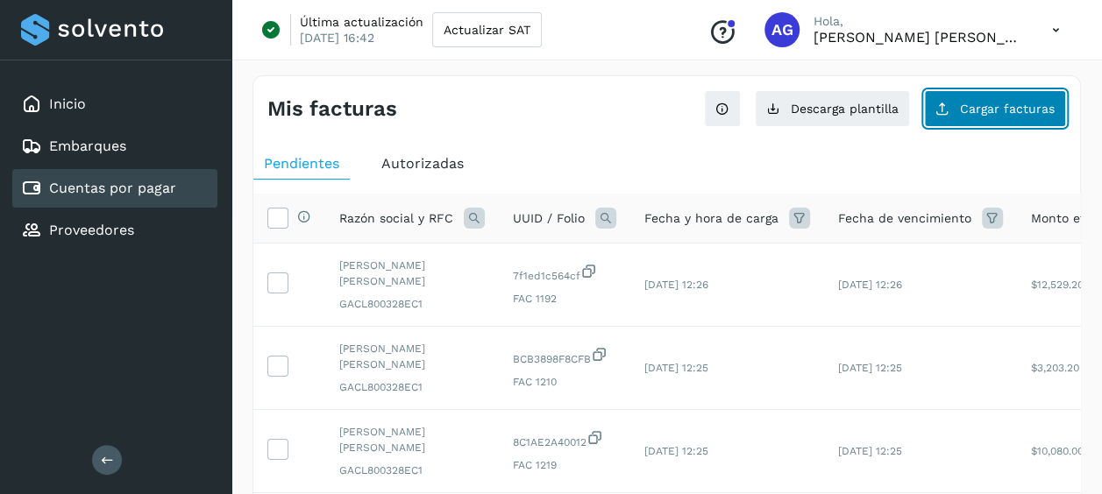
click at [999, 116] on button "Cargar facturas" at bounding box center [995, 108] width 142 height 37
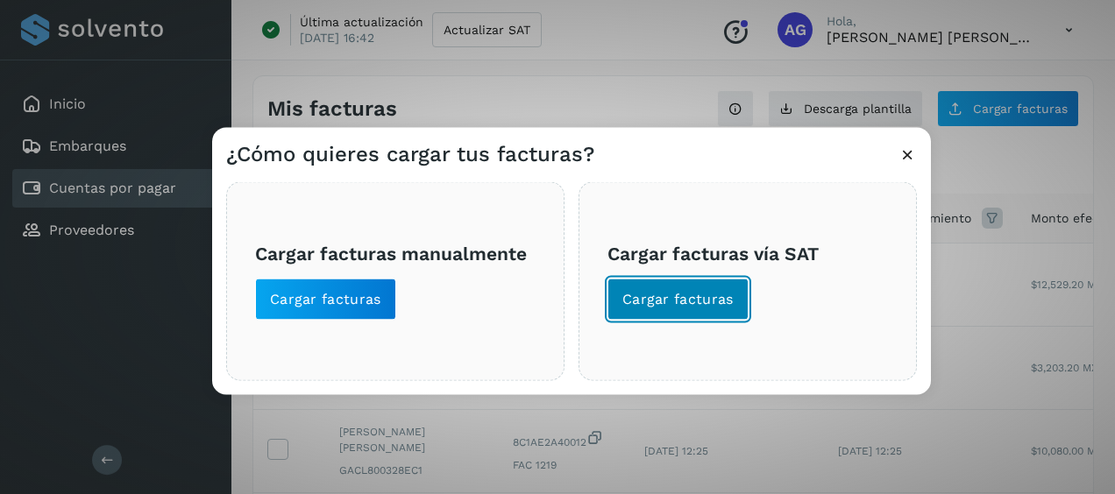
click at [675, 305] on span "Cargar facturas" at bounding box center [677, 299] width 111 height 19
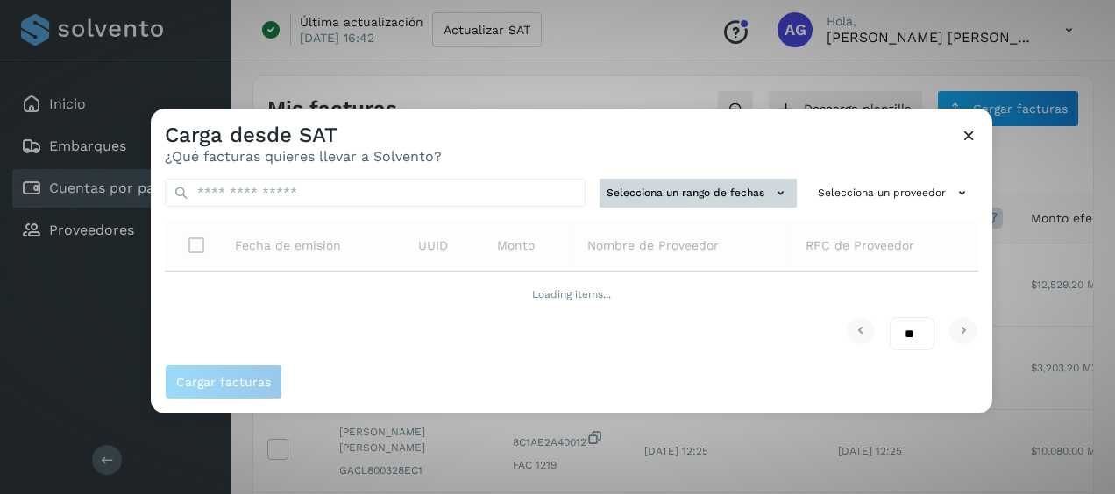
click at [699, 191] on button "Selecciona un rango de fechas" at bounding box center [698, 193] width 197 height 29
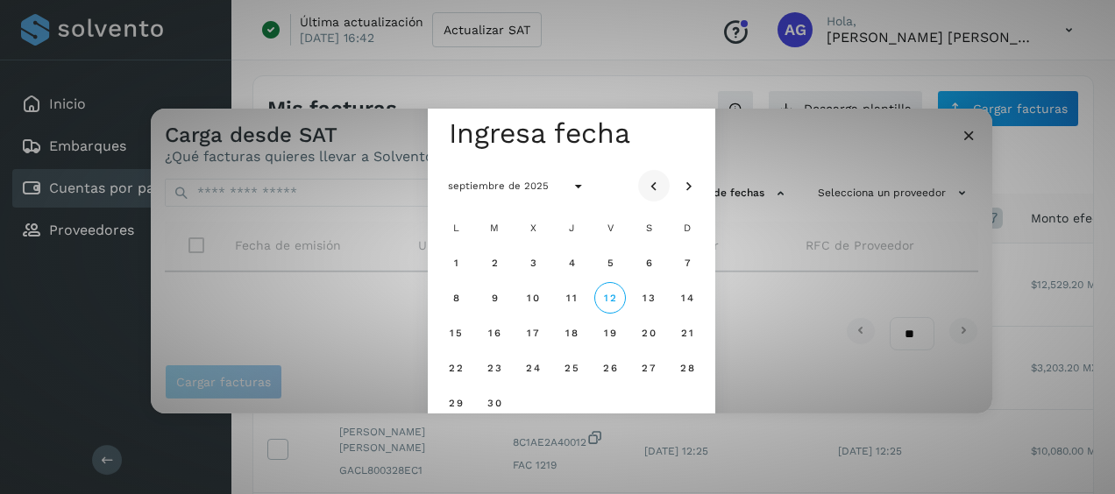
click at [658, 186] on icon "Mes anterior" at bounding box center [654, 187] width 18 height 18
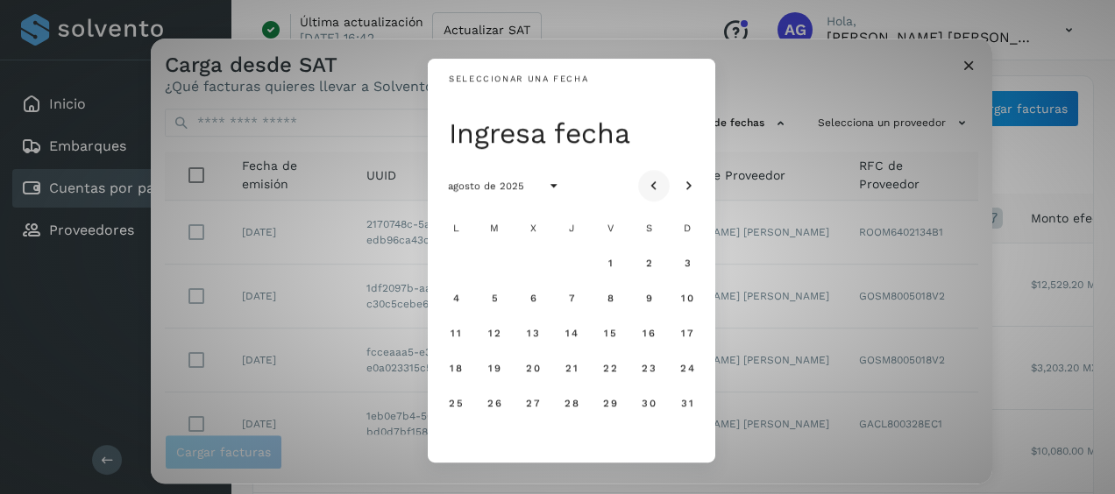
click at [658, 186] on icon "Mes anterior" at bounding box center [654, 187] width 18 height 18
click at [495, 400] on span "29" at bounding box center [493, 403] width 15 height 12
click at [524, 402] on button "30" at bounding box center [533, 403] width 32 height 32
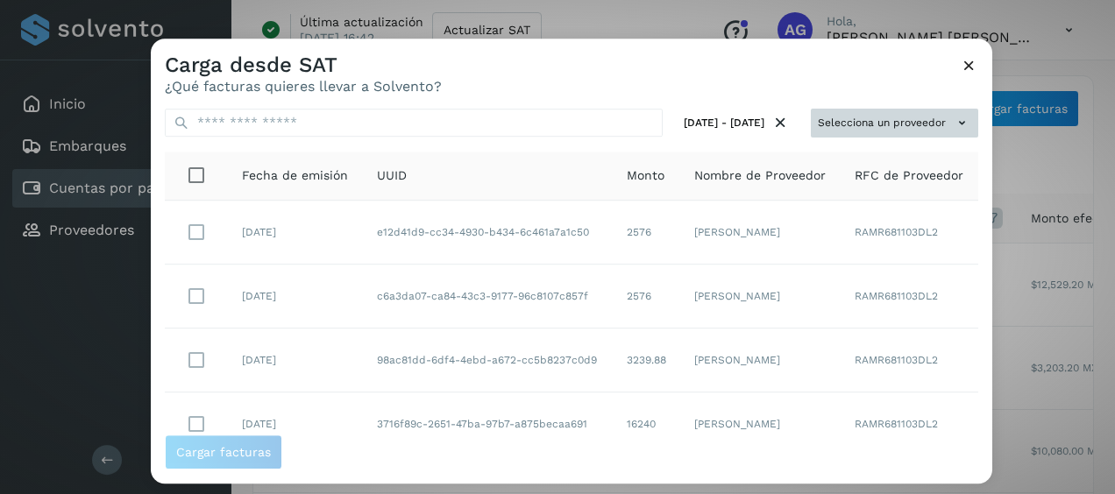
click at [867, 123] on button "Selecciona un proveedor" at bounding box center [894, 123] width 167 height 29
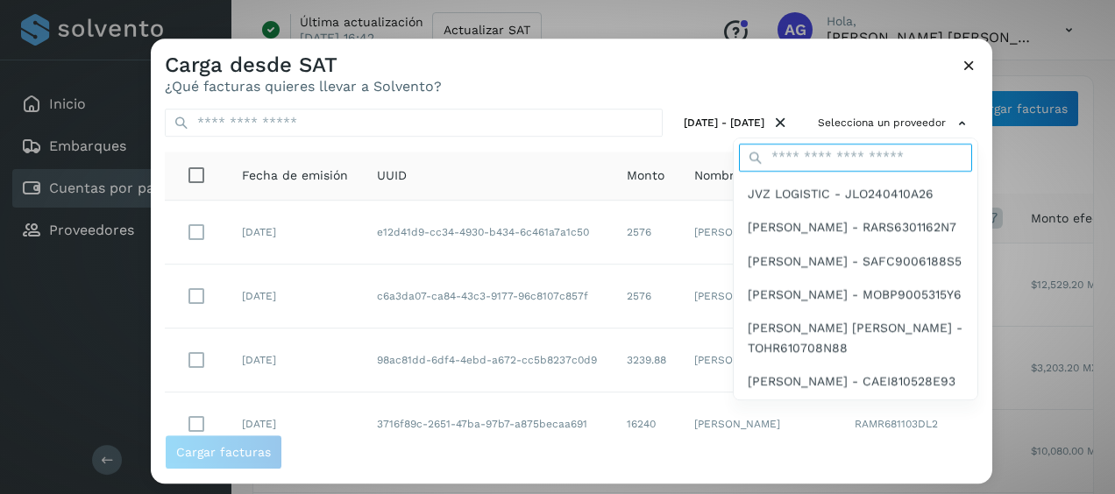
drag, startPoint x: 815, startPoint y: 154, endPoint x: 810, endPoint y: 163, distance: 10.2
click at [815, 154] on input "text" at bounding box center [855, 158] width 233 height 28
type input "****"
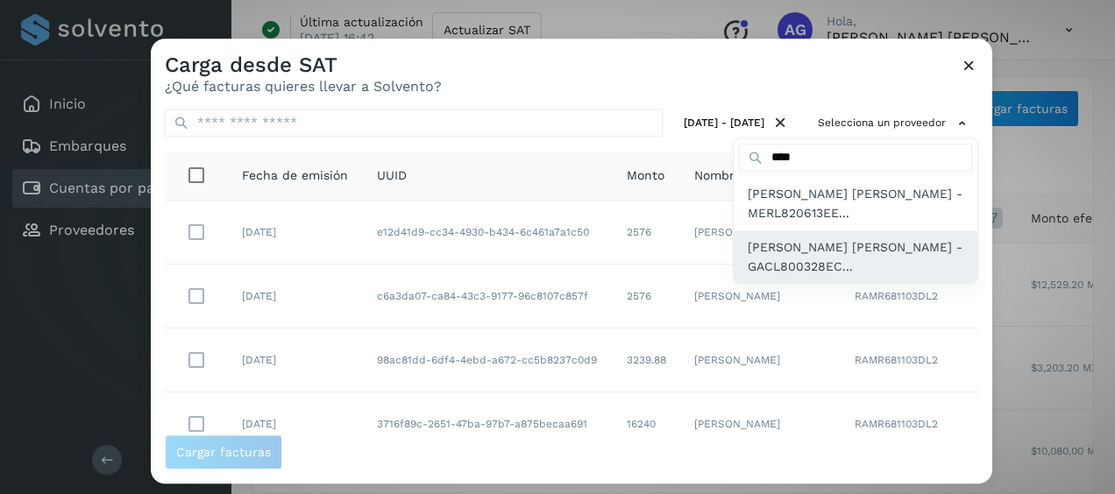
click at [790, 247] on span "[PERSON_NAME] [PERSON_NAME] - GACL800328EC..." at bounding box center [856, 257] width 216 height 39
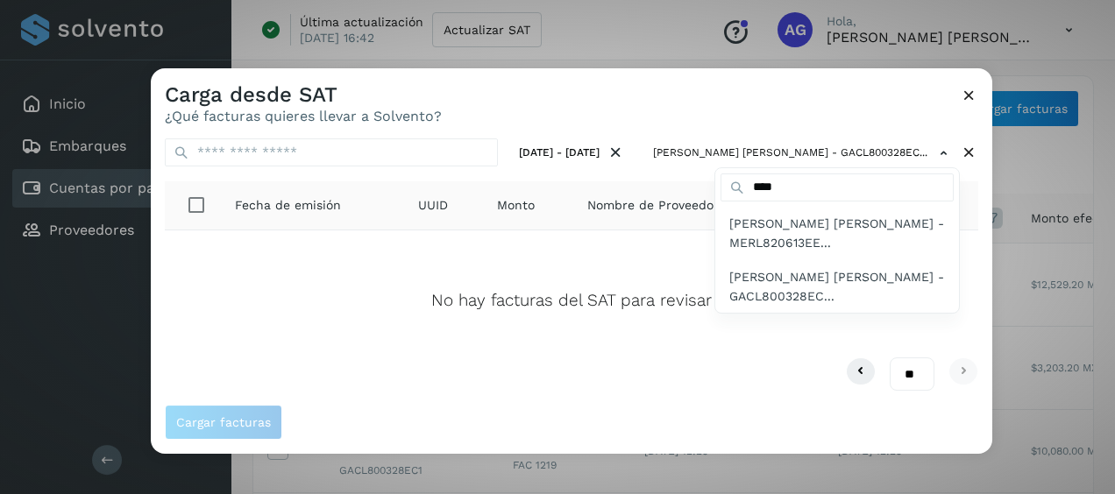
click at [622, 91] on div at bounding box center [708, 315] width 1115 height 494
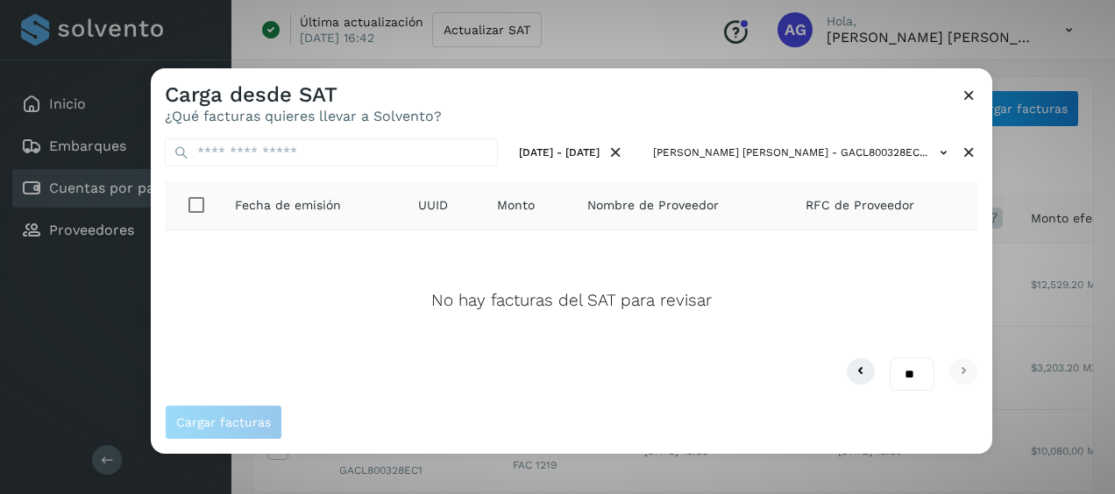
click at [966, 92] on icon at bounding box center [969, 95] width 18 height 18
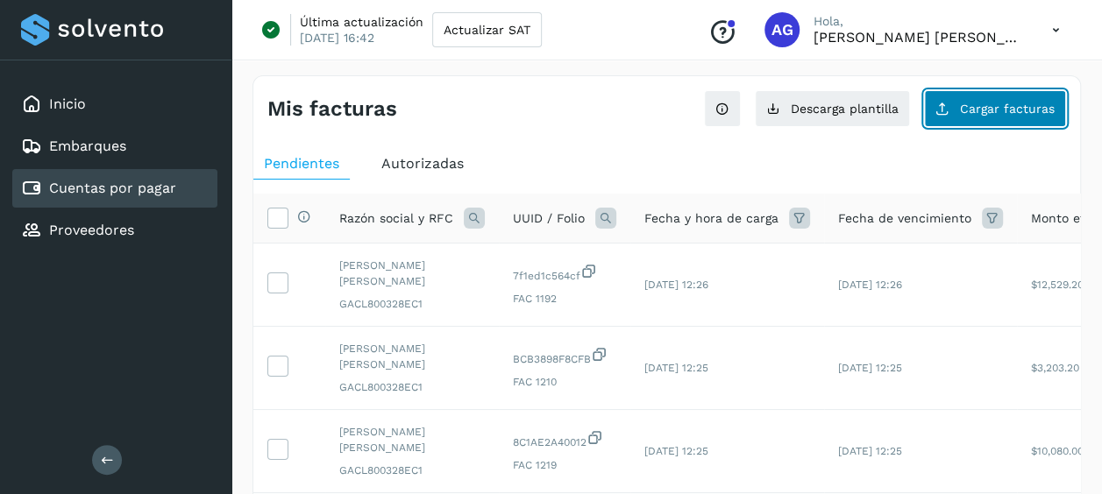
click at [992, 105] on span "Cargar facturas" at bounding box center [1007, 109] width 95 height 12
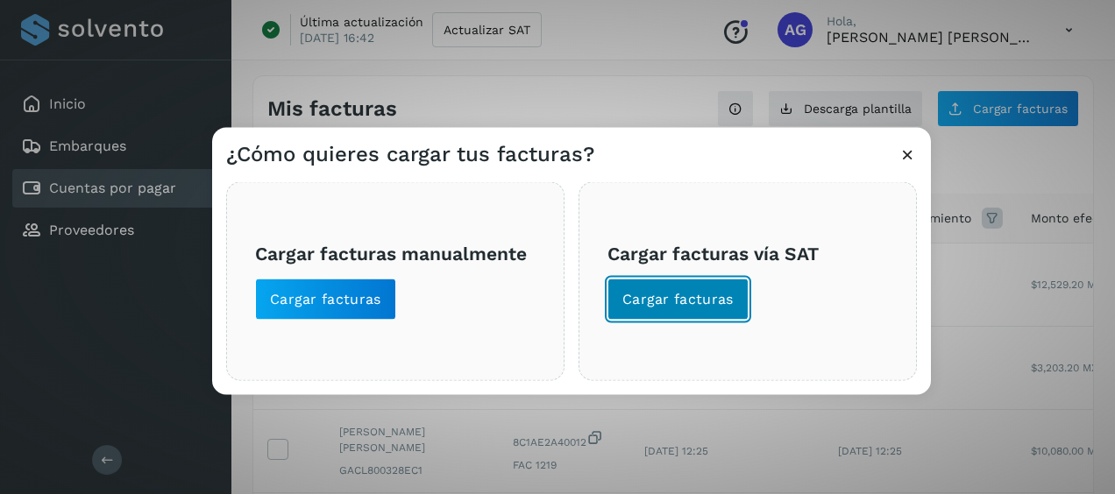
click at [685, 314] on button "Cargar facturas" at bounding box center [677, 300] width 141 height 42
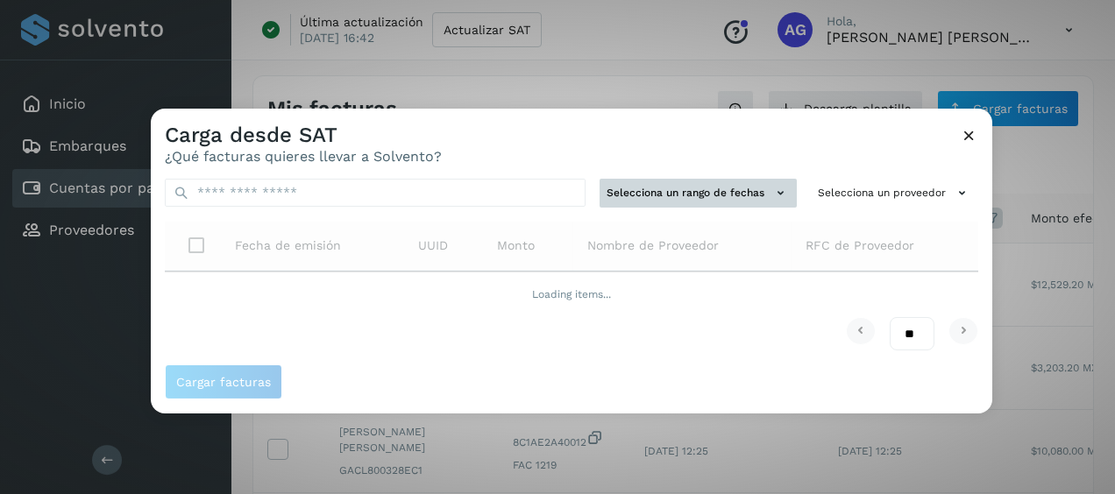
click at [696, 184] on button "Selecciona un rango de fechas" at bounding box center [698, 193] width 197 height 29
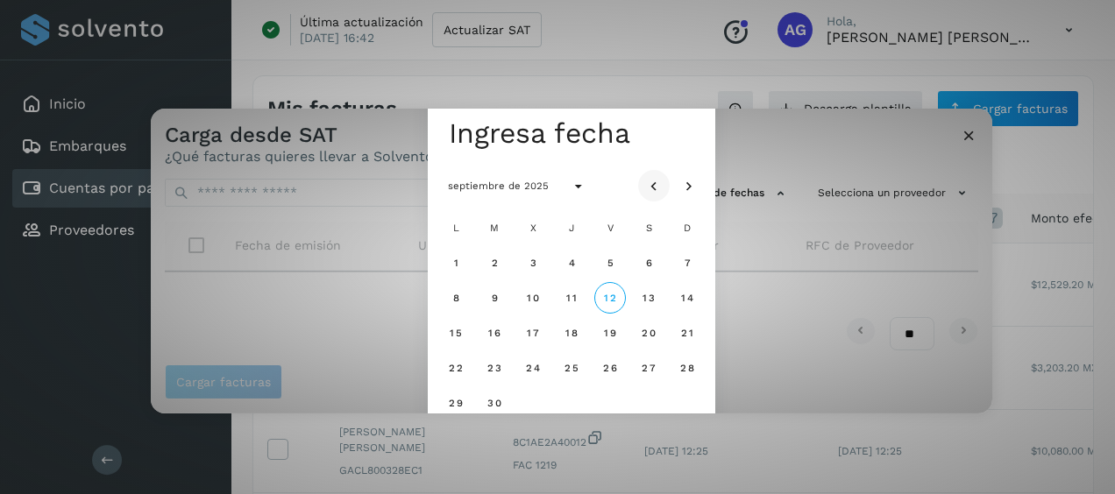
click at [664, 186] on button "Mes anterior" at bounding box center [654, 186] width 32 height 32
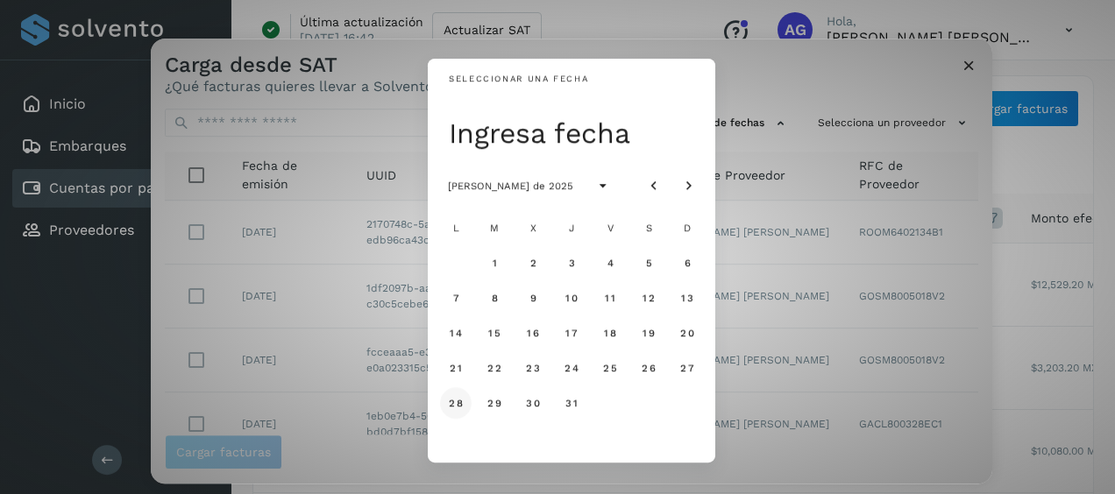
click at [456, 394] on button "28" at bounding box center [456, 403] width 32 height 32
click at [486, 405] on span "29" at bounding box center [493, 403] width 15 height 12
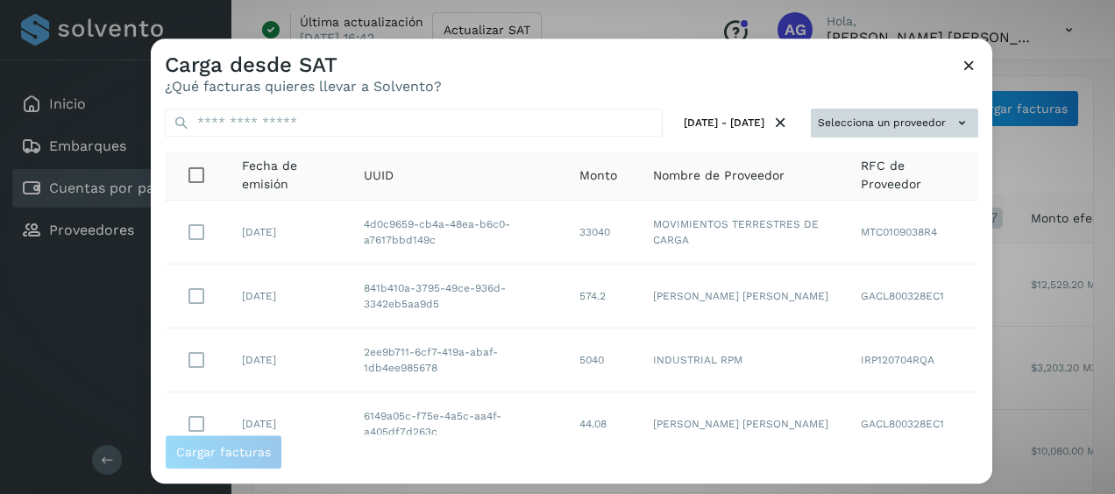
click at [953, 120] on icon at bounding box center [962, 123] width 18 height 18
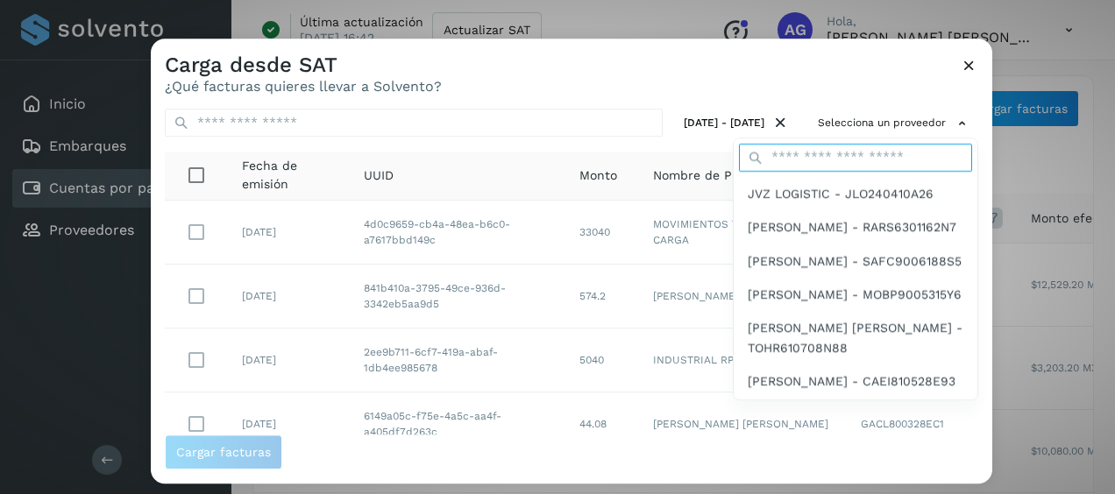
click at [829, 156] on input "text" at bounding box center [855, 158] width 233 height 28
type input "****"
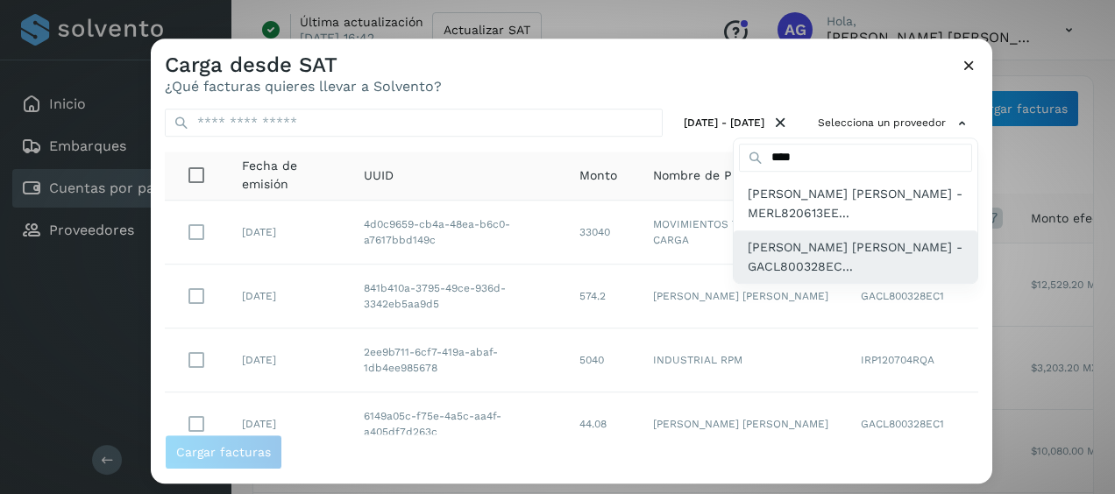
click at [820, 251] on span "[PERSON_NAME] [PERSON_NAME] - GACL800328EC..." at bounding box center [856, 257] width 216 height 39
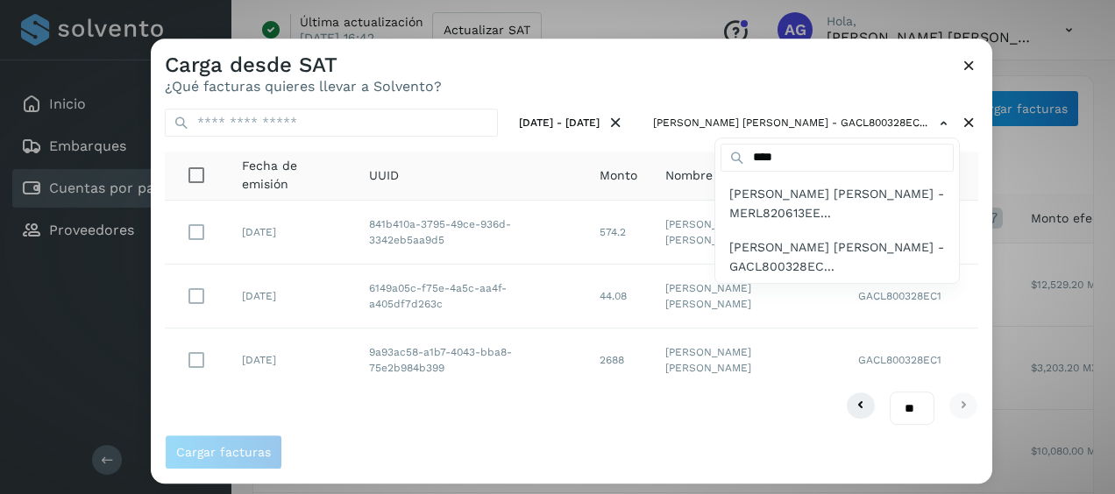
click at [467, 402] on div at bounding box center [708, 286] width 1115 height 494
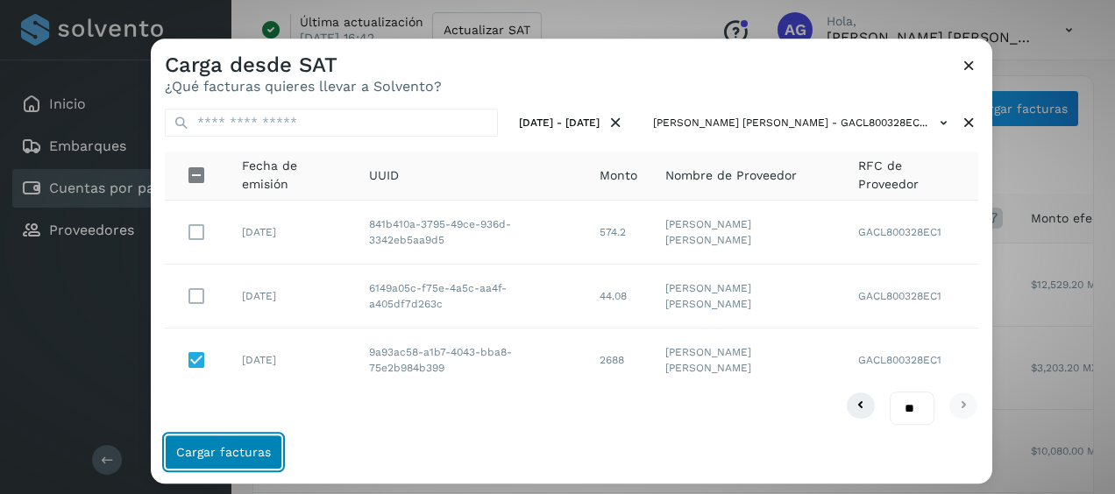
click at [254, 451] on span "Cargar facturas" at bounding box center [223, 452] width 95 height 12
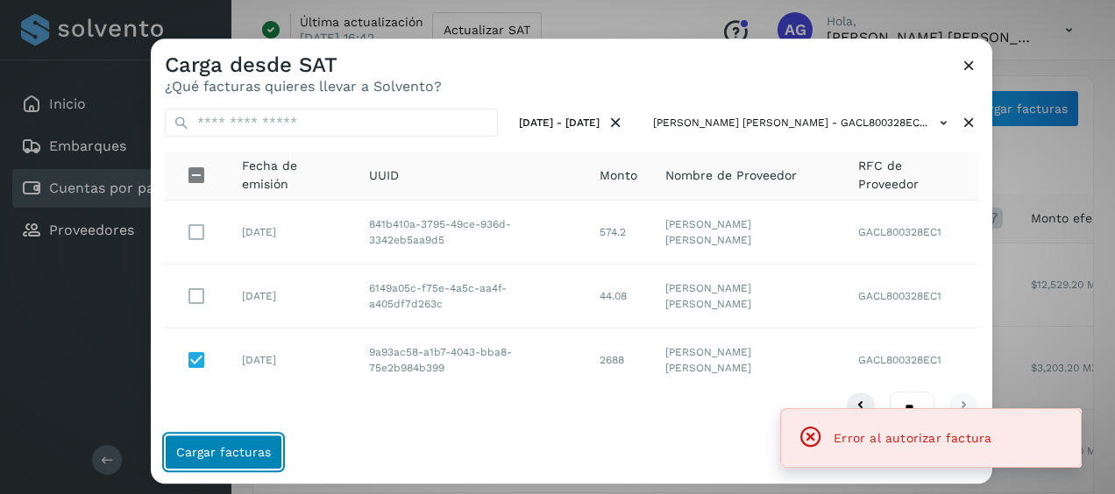
click at [254, 451] on span "Cargar facturas" at bounding box center [223, 452] width 95 height 12
click at [969, 59] on icon at bounding box center [969, 65] width 18 height 18
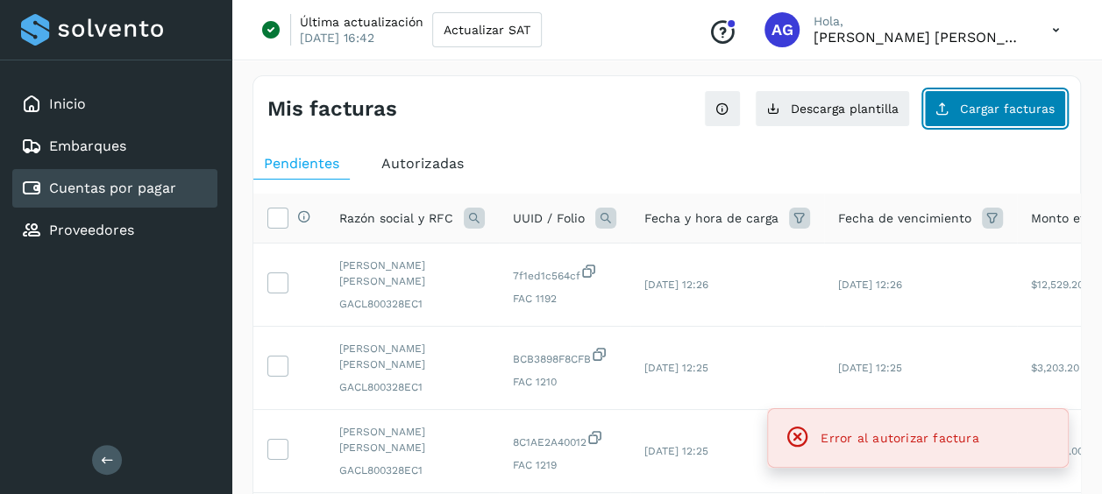
click at [997, 115] on span "Cargar facturas" at bounding box center [1007, 109] width 95 height 12
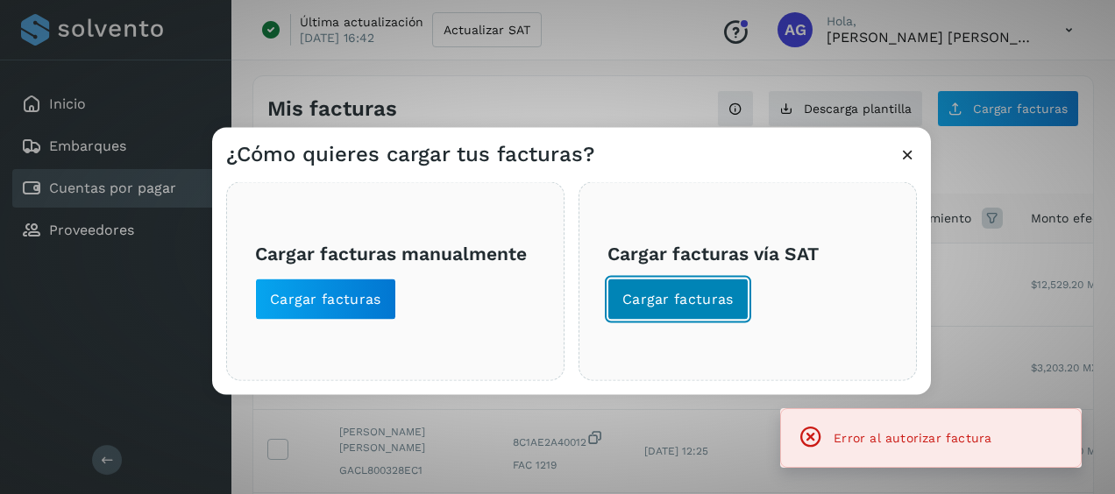
click at [685, 296] on span "Cargar facturas" at bounding box center [677, 299] width 111 height 19
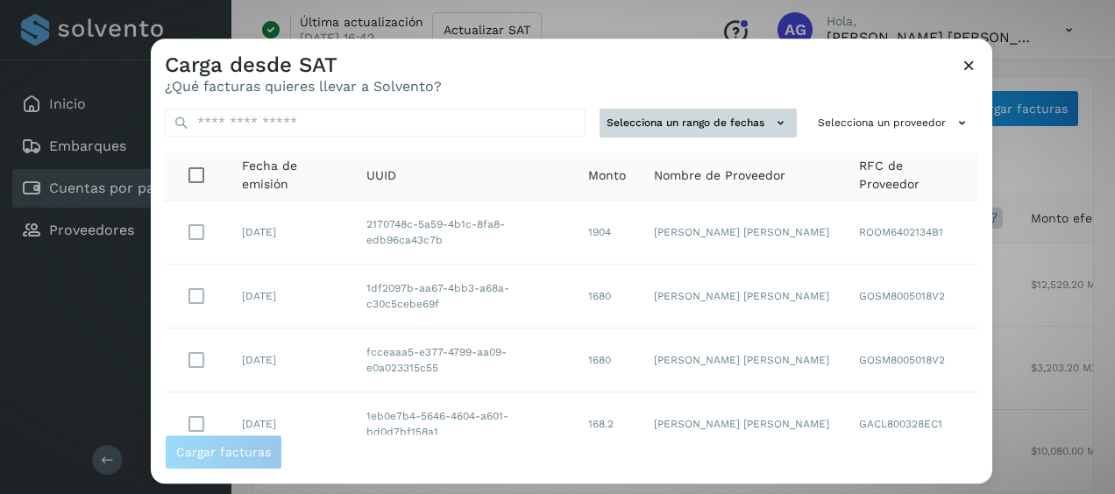
click at [743, 130] on button "Selecciona un rango de fechas" at bounding box center [698, 123] width 197 height 29
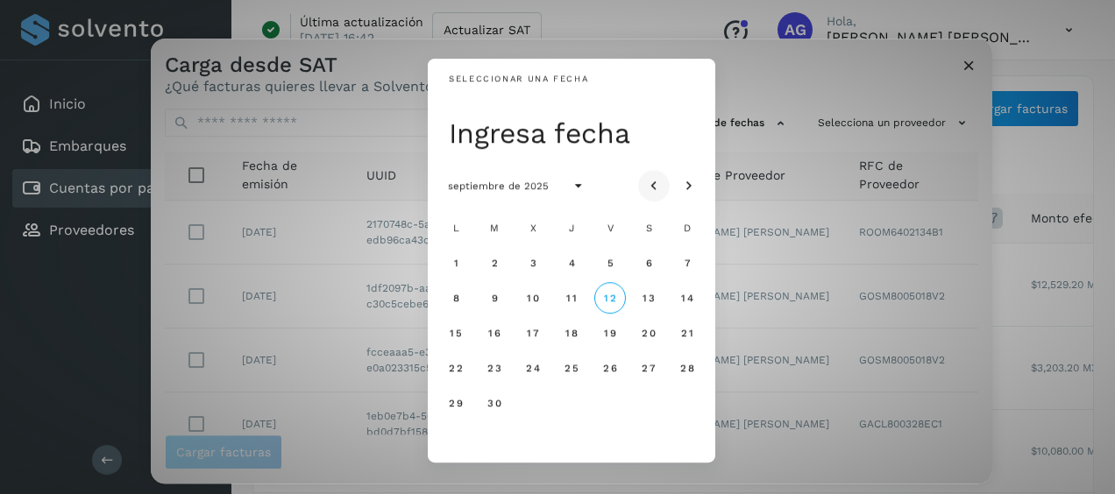
click at [648, 182] on icon "Mes anterior" at bounding box center [654, 187] width 18 height 18
click at [499, 366] on span "22" at bounding box center [493, 368] width 15 height 12
click at [521, 361] on button "23" at bounding box center [533, 368] width 32 height 32
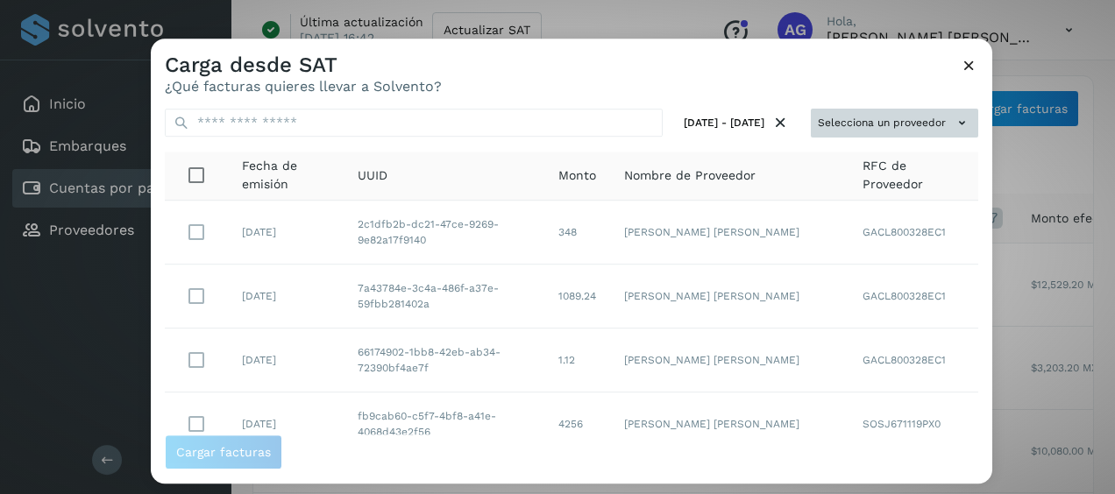
click at [862, 127] on button "Selecciona un proveedor" at bounding box center [894, 123] width 167 height 29
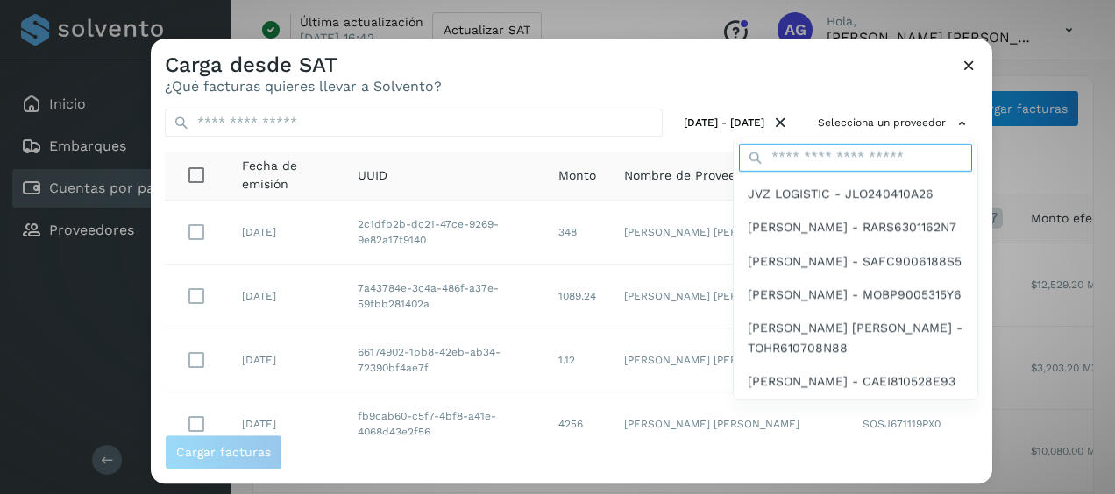
drag, startPoint x: 836, startPoint y: 150, endPoint x: 834, endPoint y: 161, distance: 11.5
click at [836, 150] on input "text" at bounding box center [855, 158] width 233 height 28
type input "****"
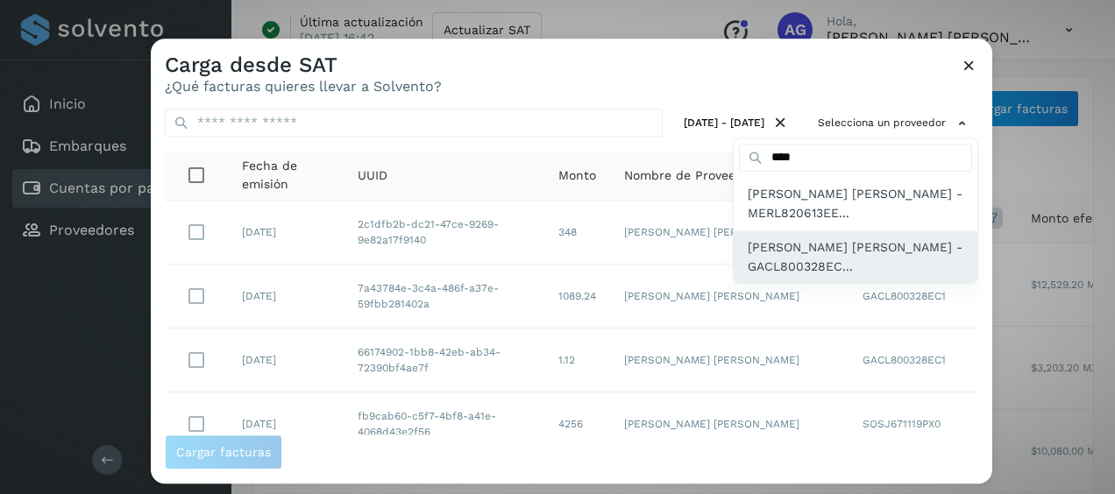
click at [824, 253] on span "[PERSON_NAME] [PERSON_NAME] - GACL800328EC..." at bounding box center [856, 257] width 216 height 39
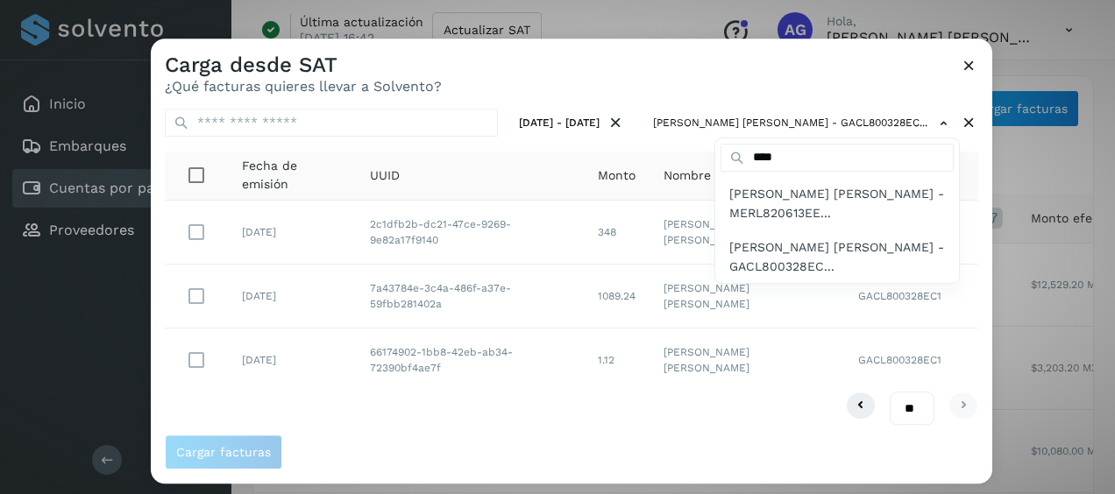
click at [726, 88] on div at bounding box center [708, 286] width 1115 height 494
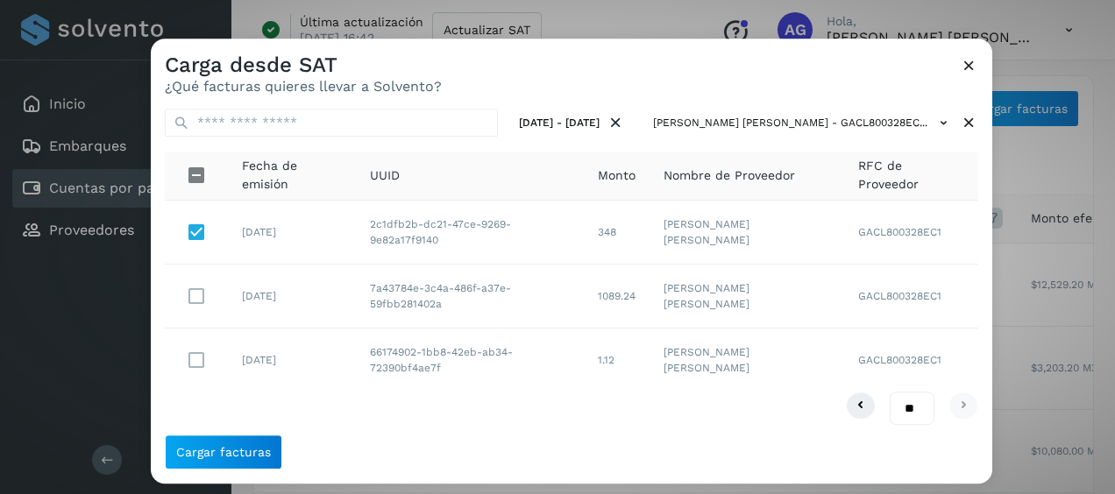
click at [279, 454] on span "Cargar facturas" at bounding box center [571, 452] width 813 height 35
click at [270, 456] on button "Cargar facturas" at bounding box center [223, 452] width 117 height 35
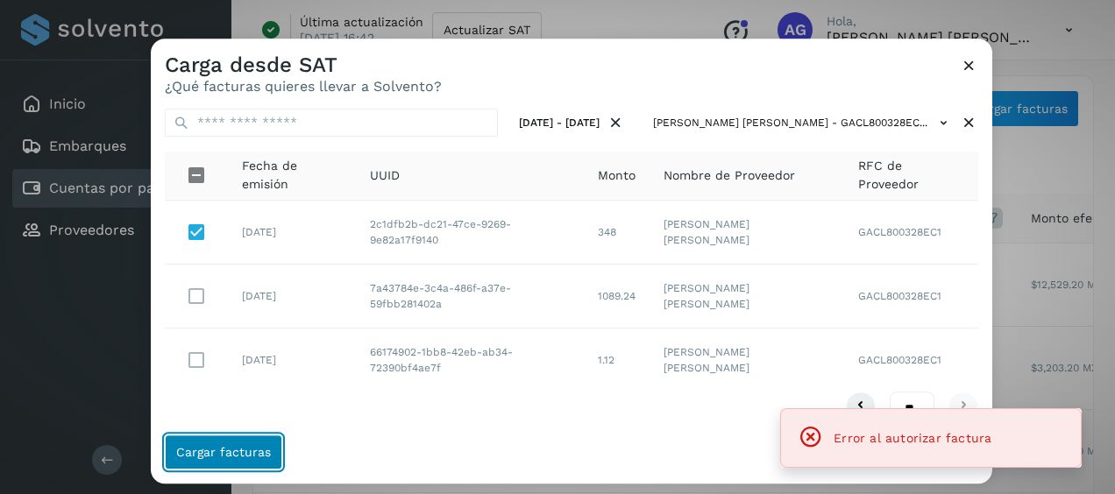
click at [270, 456] on button "Cargar facturas" at bounding box center [223, 452] width 117 height 35
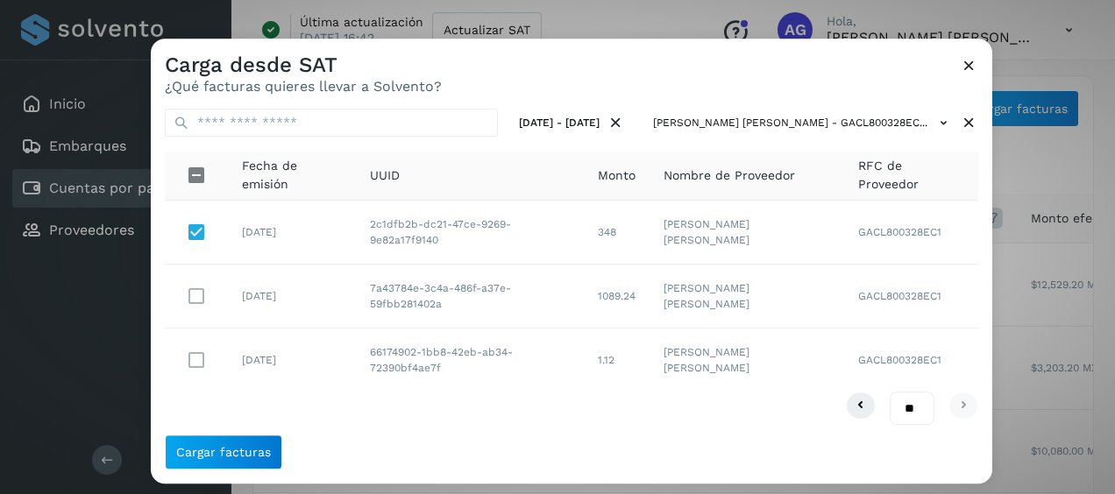
click at [969, 68] on icon at bounding box center [969, 65] width 18 height 18
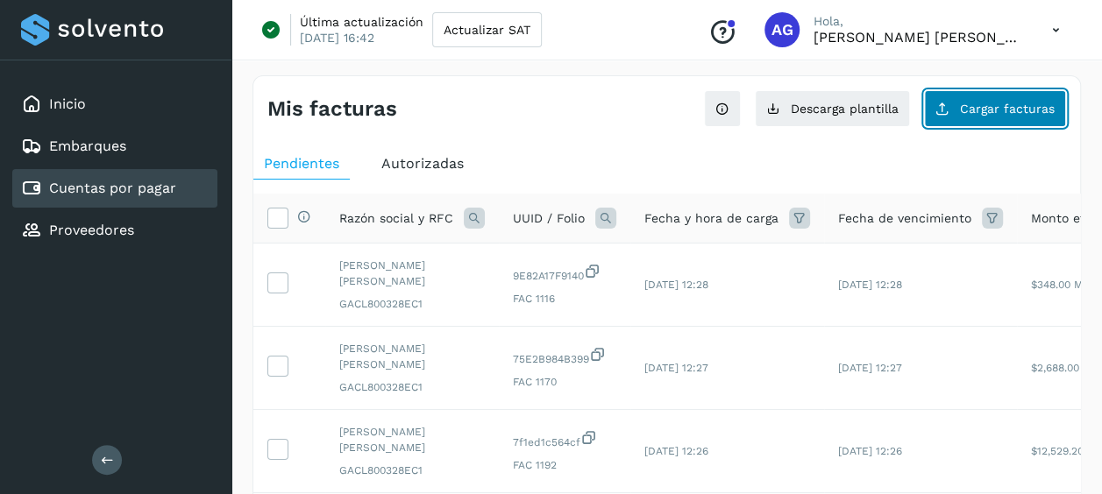
click at [1001, 103] on span "Cargar facturas" at bounding box center [1007, 109] width 95 height 12
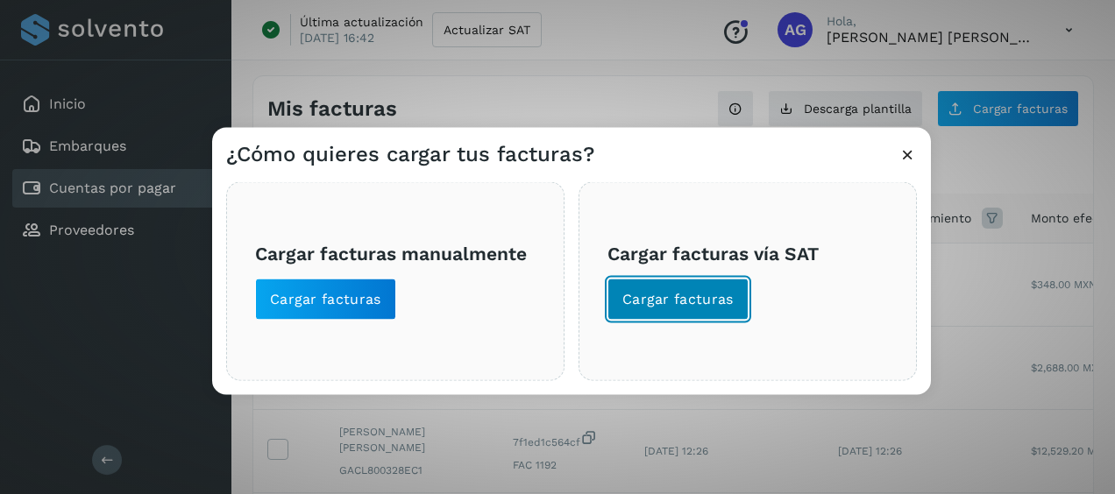
click at [706, 307] on span "Cargar facturas" at bounding box center [677, 299] width 111 height 19
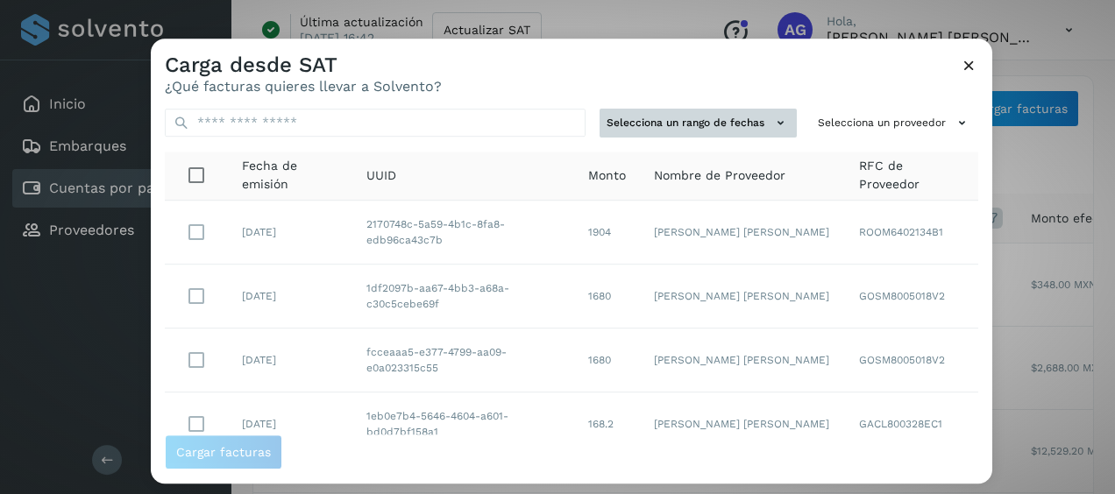
click at [742, 128] on button "Selecciona un rango de fechas" at bounding box center [698, 123] width 197 height 29
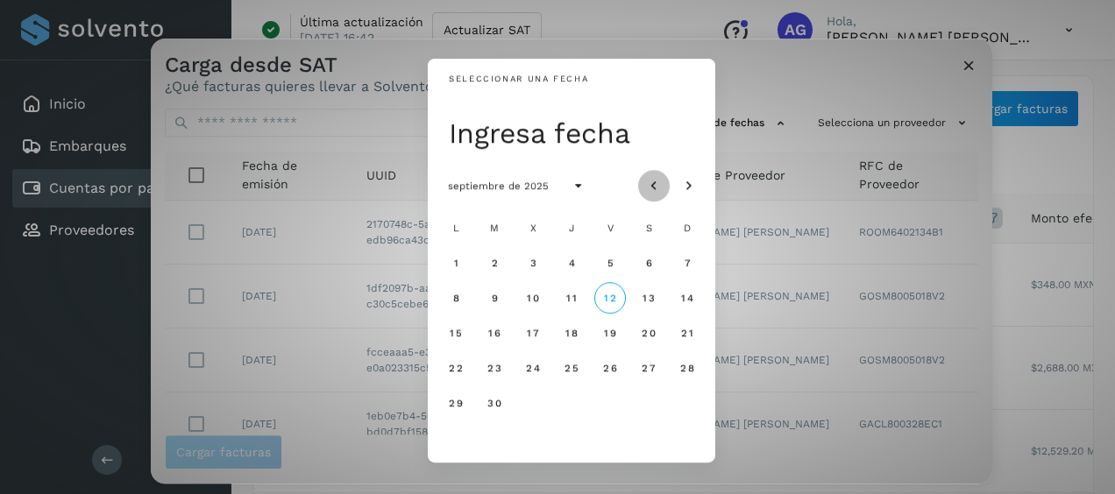
click at [662, 182] on icon "Mes anterior" at bounding box center [654, 187] width 18 height 18
click at [498, 294] on span "5" at bounding box center [494, 298] width 8 height 12
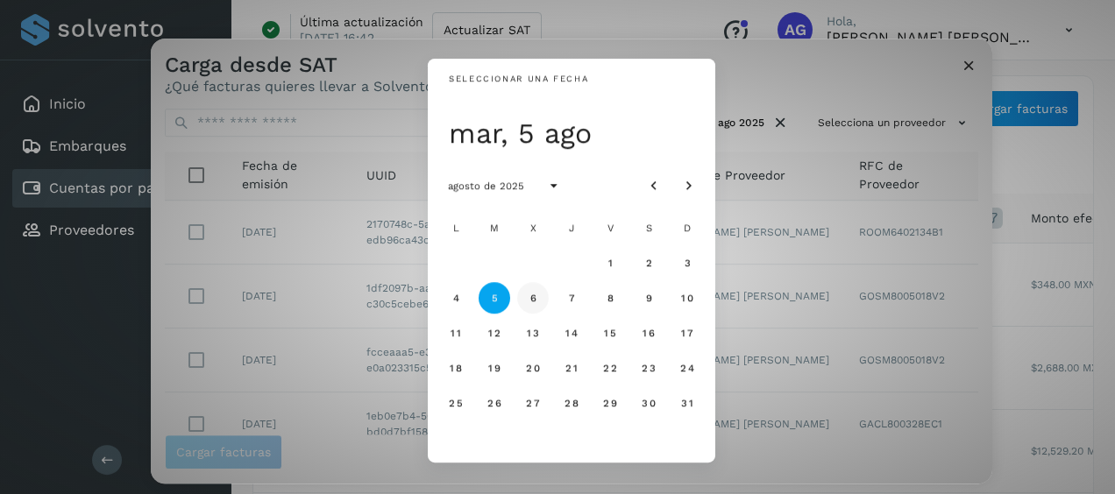
click at [535, 295] on span "6" at bounding box center [533, 298] width 8 height 12
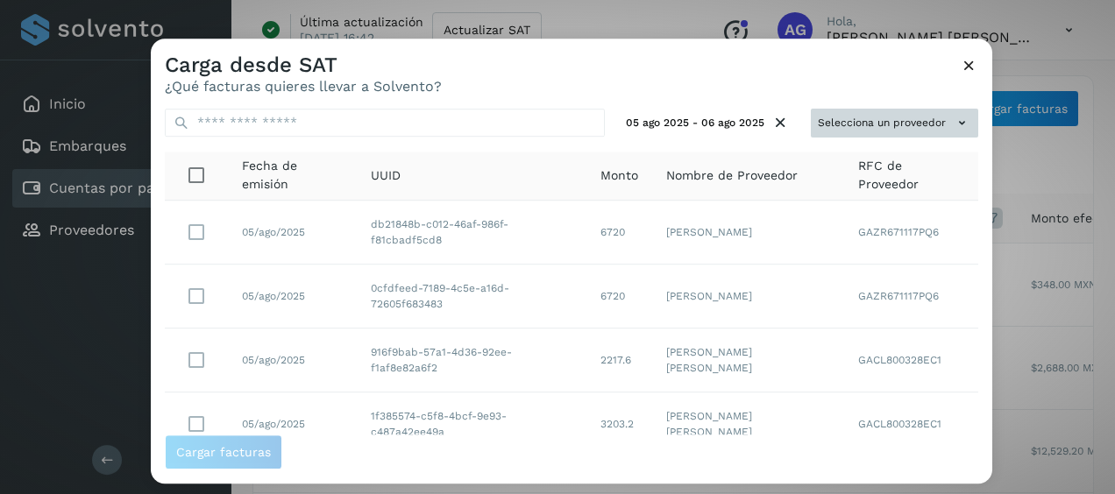
click at [936, 121] on button "Selecciona un proveedor" at bounding box center [894, 123] width 167 height 29
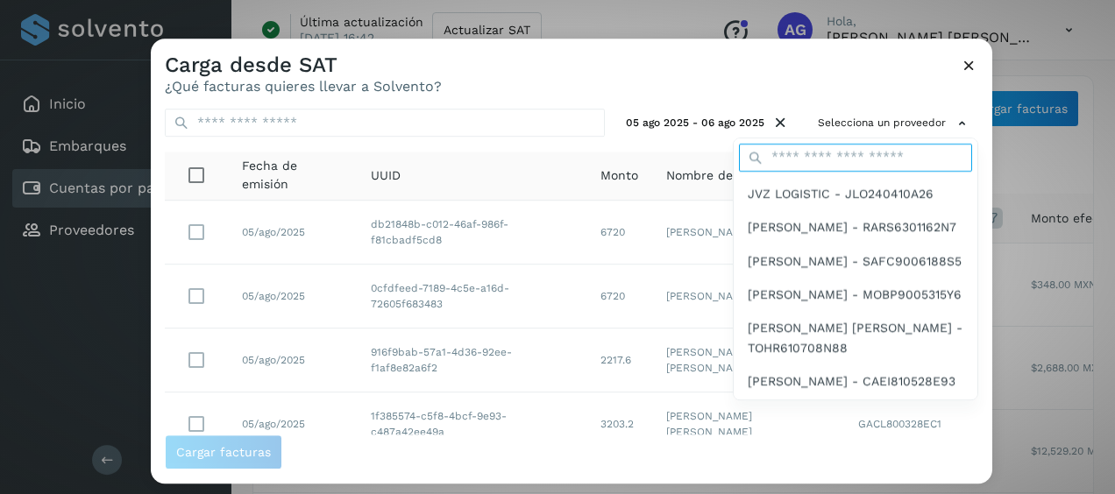
drag, startPoint x: 884, startPoint y: 147, endPoint x: 882, endPoint y: 158, distance: 10.8
click at [884, 147] on input "text" at bounding box center [855, 158] width 233 height 28
type input "****"
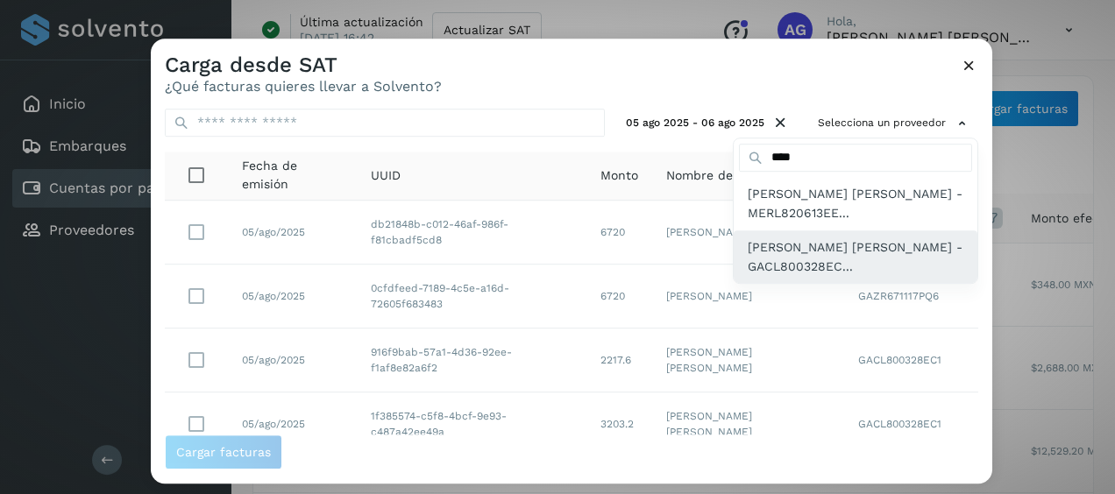
click at [849, 273] on span "[PERSON_NAME] [PERSON_NAME] - GACL800328EC..." at bounding box center [856, 257] width 216 height 39
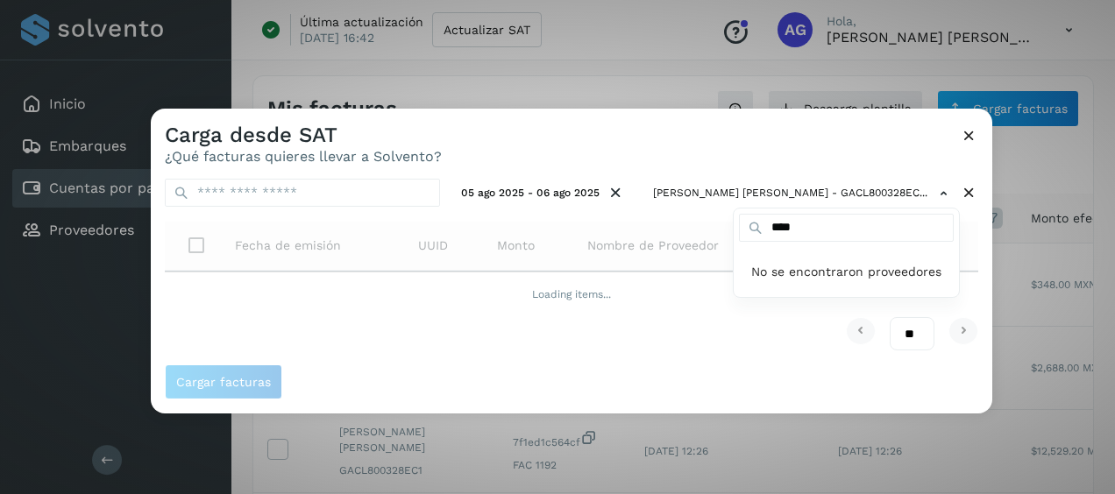
click at [803, 146] on div at bounding box center [708, 356] width 1115 height 494
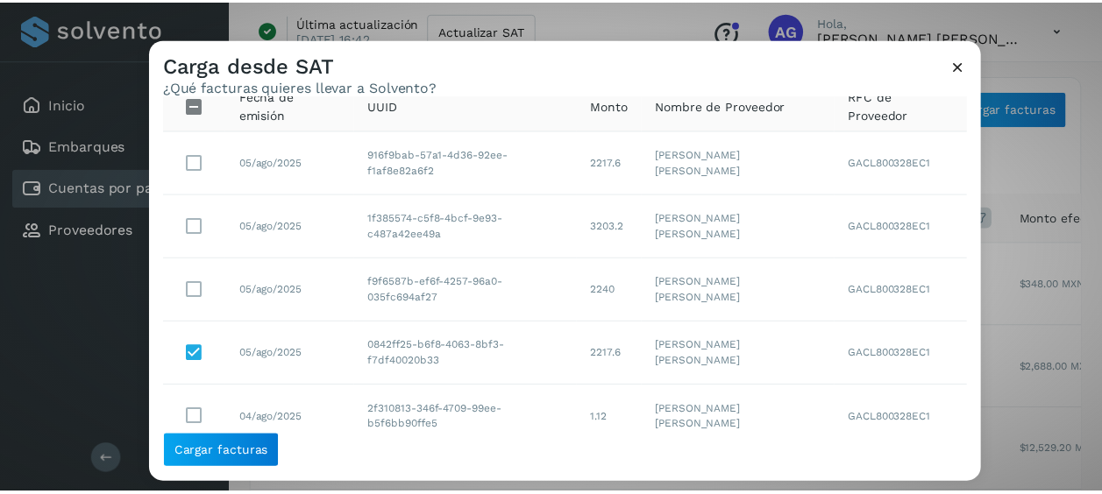
scroll to position [44, 0]
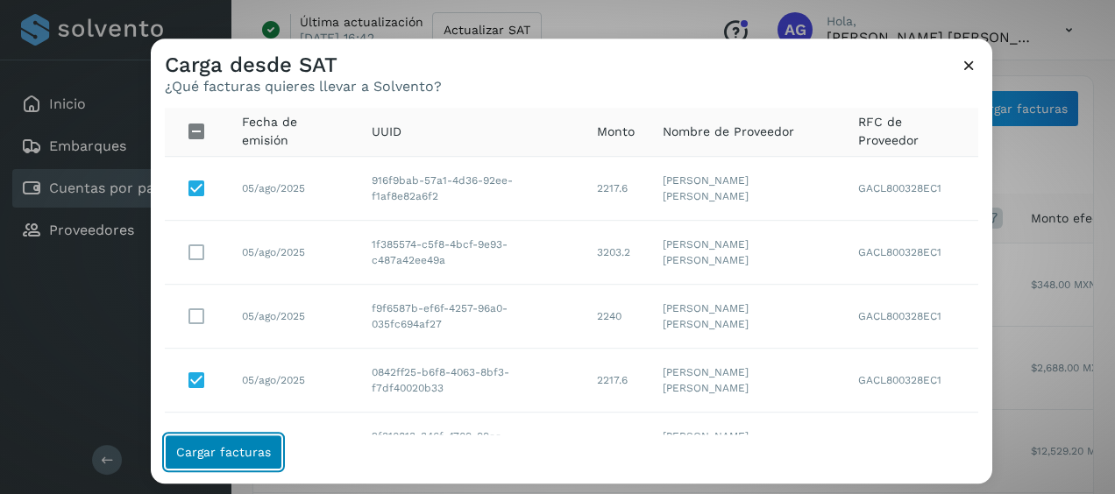
click at [250, 437] on button "Cargar facturas" at bounding box center [223, 452] width 117 height 35
click at [257, 447] on span "Cargar facturas" at bounding box center [223, 452] width 95 height 12
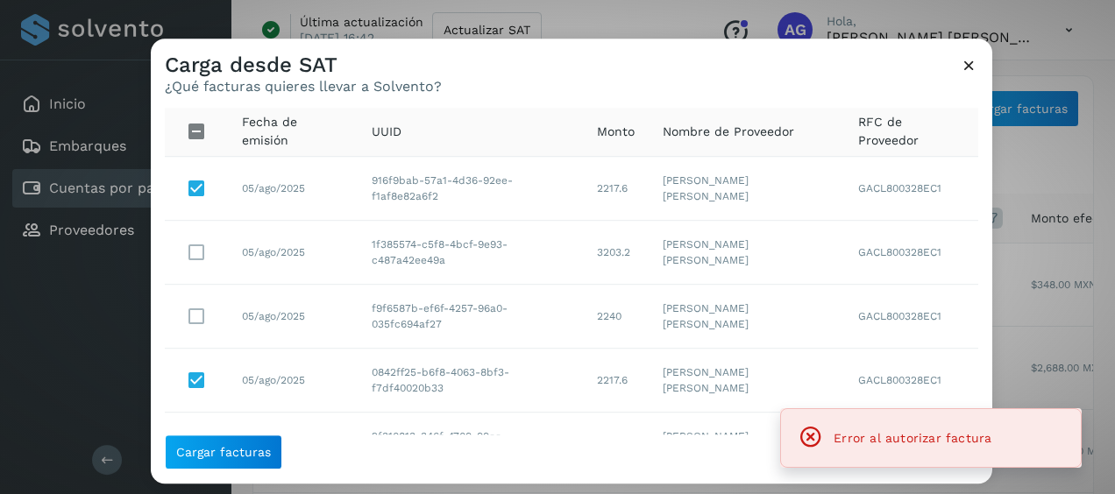
drag, startPoint x: 962, startPoint y: 75, endPoint x: 935, endPoint y: 82, distance: 27.9
click at [963, 75] on icon at bounding box center [969, 65] width 18 height 18
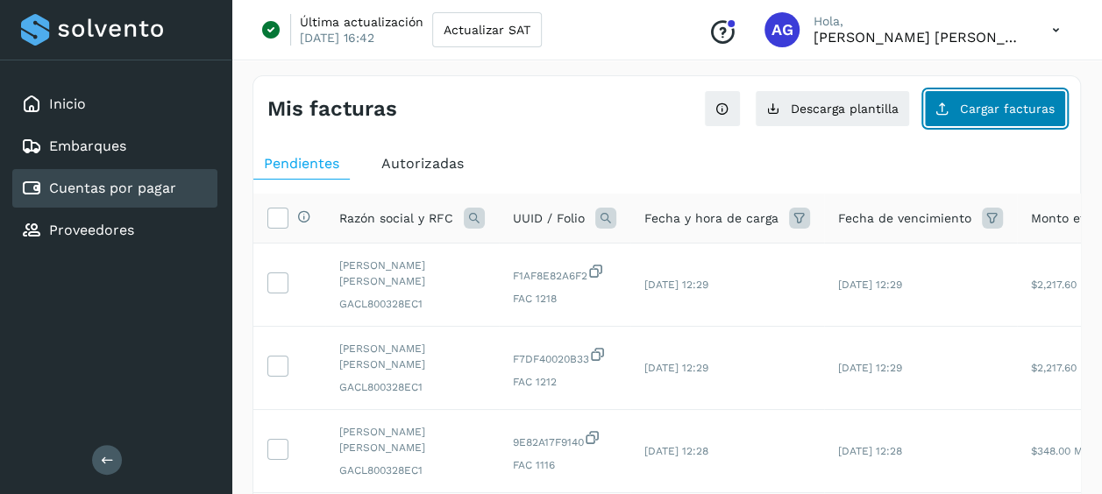
click at [967, 117] on button "Cargar facturas" at bounding box center [995, 108] width 142 height 37
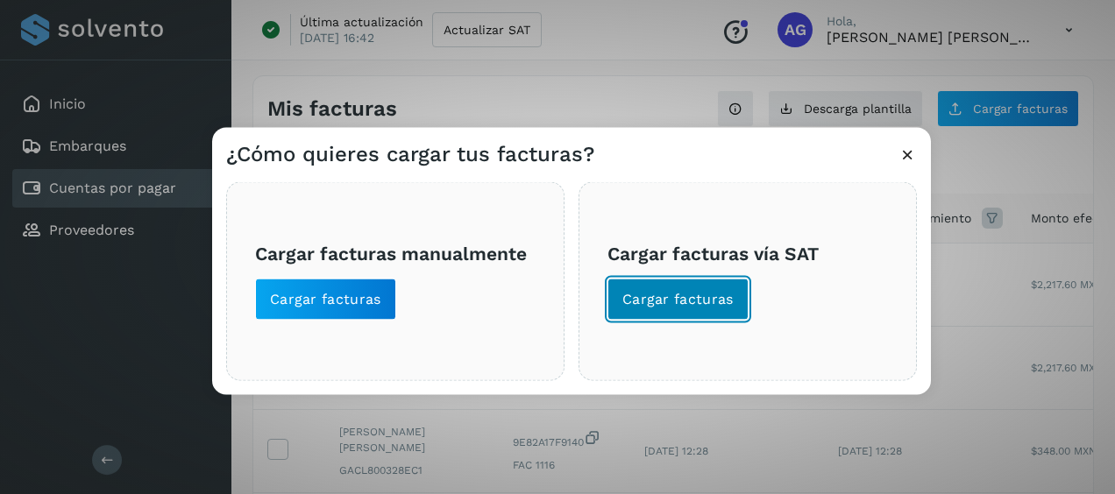
click at [708, 298] on span "Cargar facturas" at bounding box center [677, 299] width 111 height 19
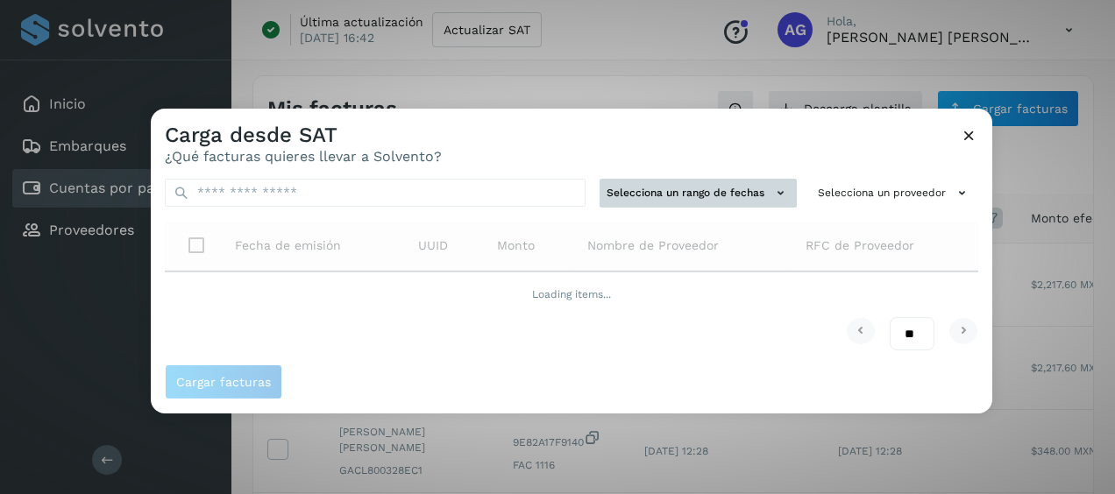
click at [764, 199] on button "Selecciona un rango de fechas" at bounding box center [698, 193] width 197 height 29
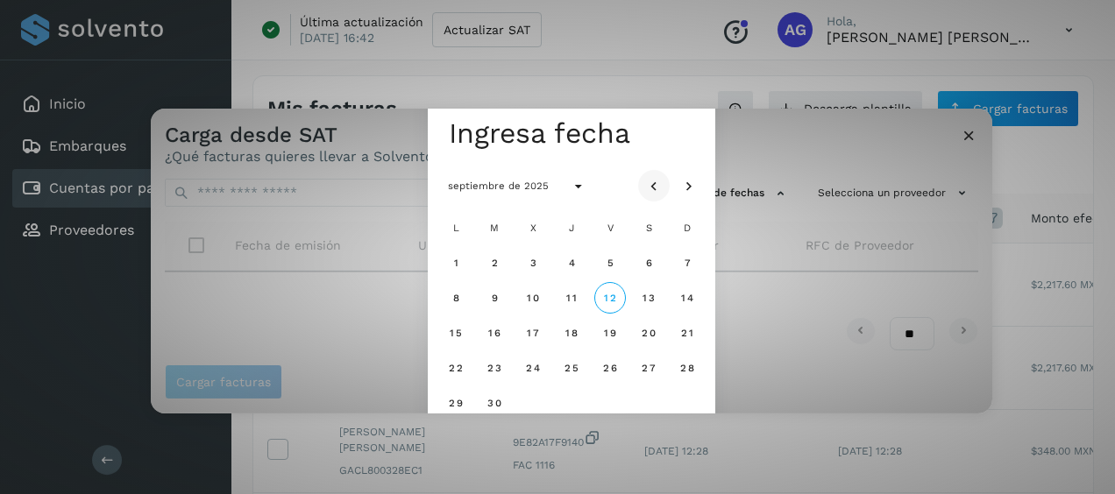
click at [659, 175] on button "Mes anterior" at bounding box center [654, 186] width 32 height 32
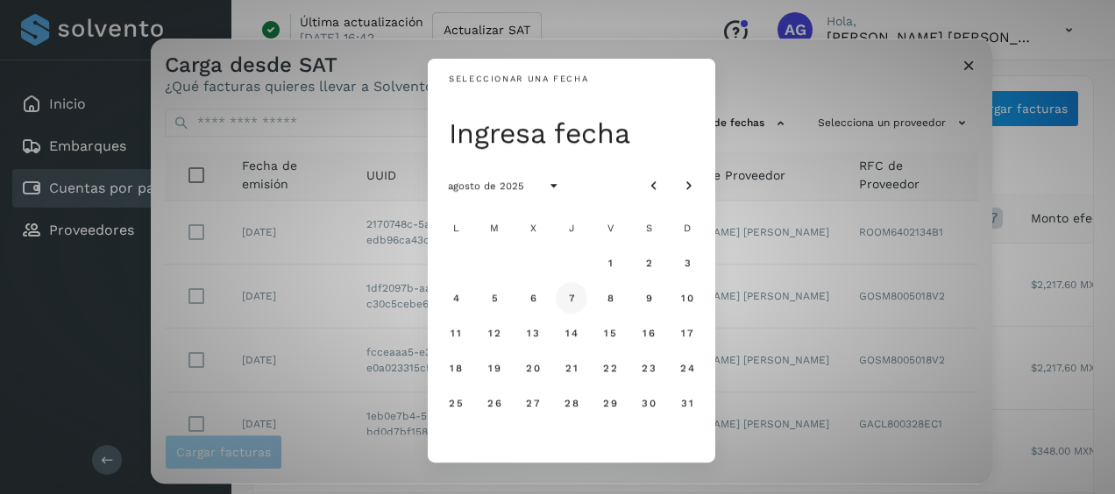
click at [564, 304] on button "7" at bounding box center [572, 298] width 32 height 32
click at [611, 295] on span "8" at bounding box center [610, 298] width 8 height 12
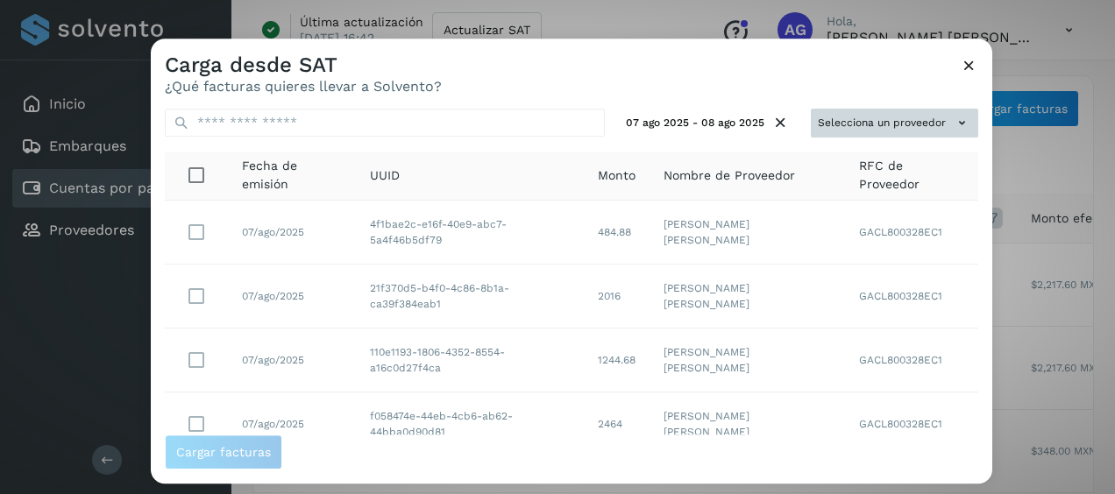
click at [920, 125] on button "Selecciona un proveedor" at bounding box center [894, 123] width 167 height 29
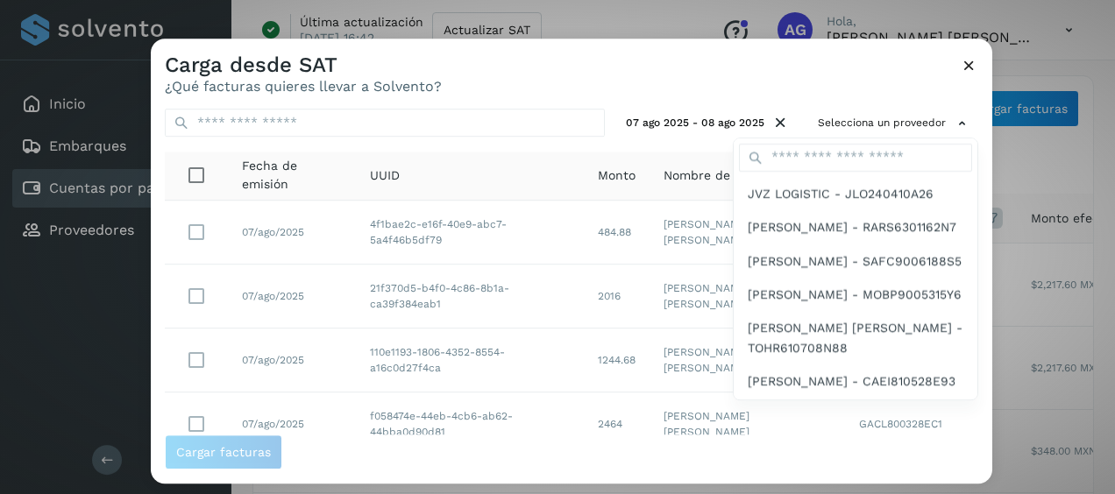
click at [813, 136] on div at bounding box center [708, 286] width 1115 height 494
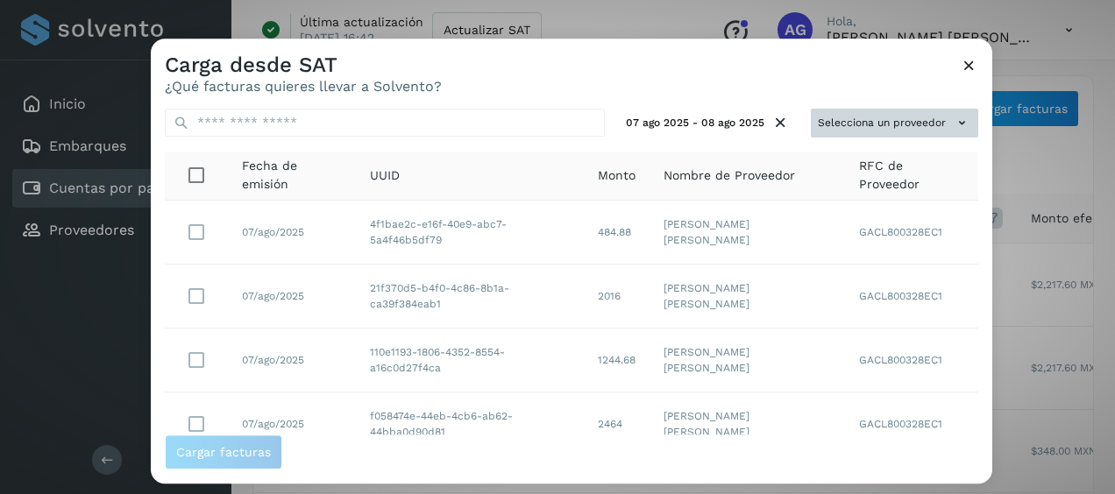
click at [820, 123] on button "Selecciona un proveedor" at bounding box center [894, 123] width 167 height 29
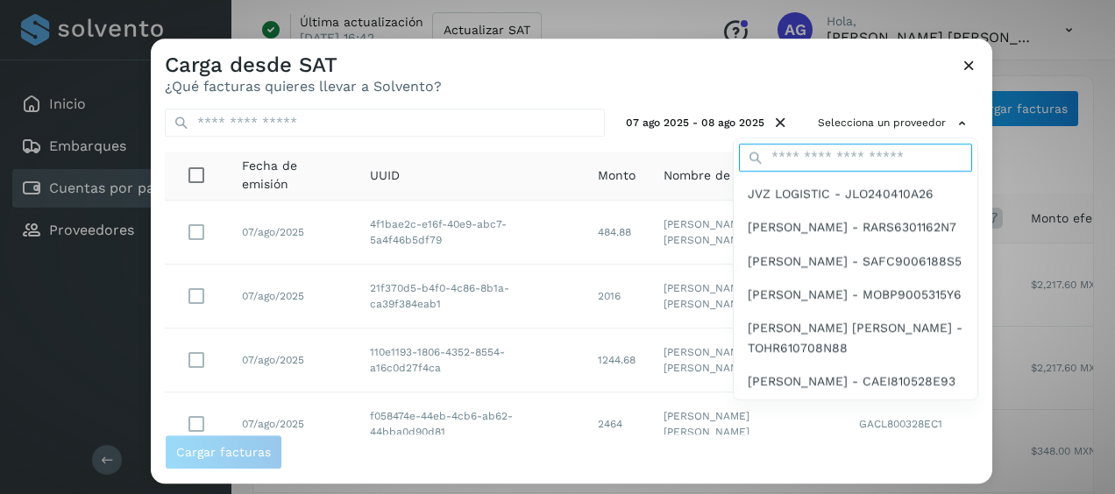
click at [819, 156] on input "text" at bounding box center [855, 158] width 233 height 28
type input "****"
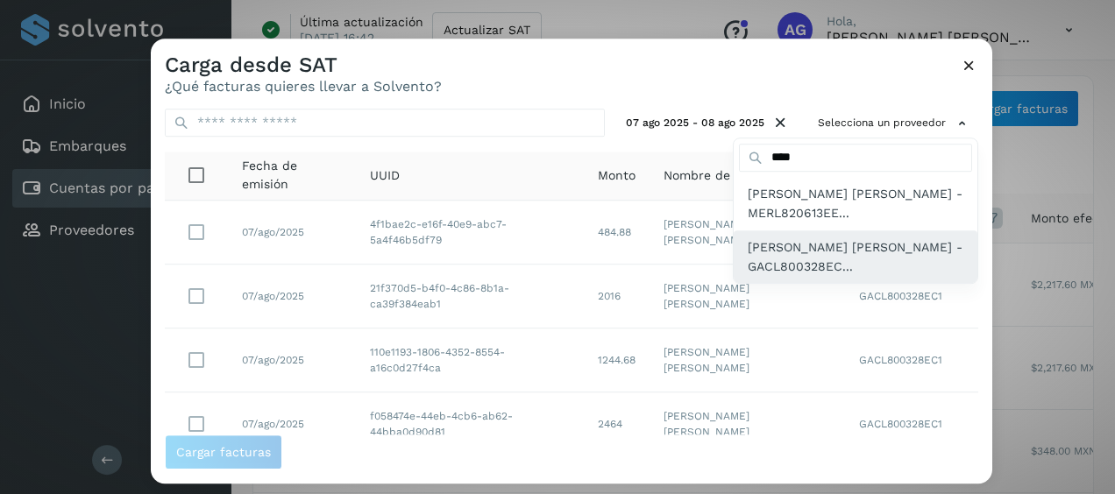
click at [811, 256] on span "[PERSON_NAME] [PERSON_NAME] - GACL800328EC..." at bounding box center [856, 257] width 216 height 39
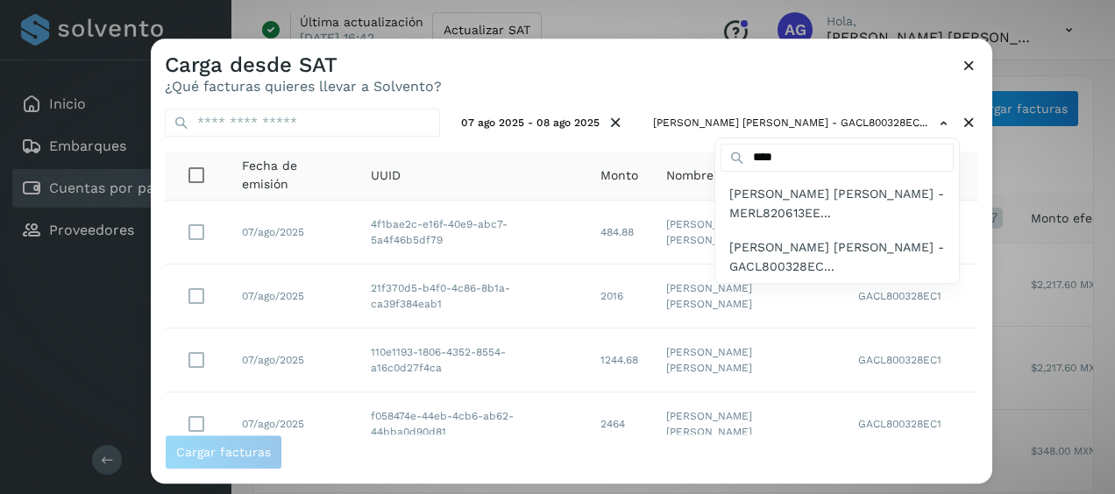
click at [670, 69] on div at bounding box center [708, 286] width 1115 height 494
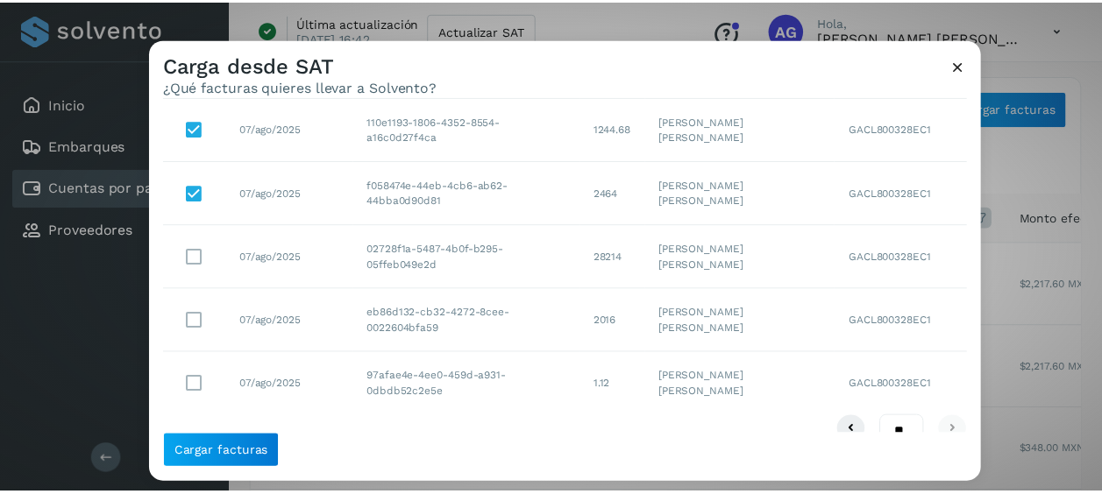
scroll to position [259, 0]
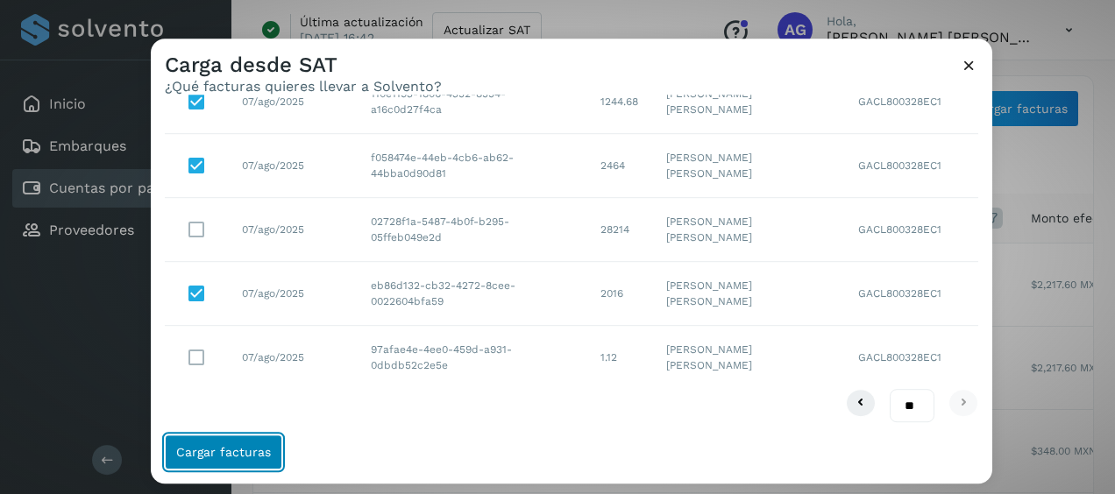
click at [268, 455] on button "Cargar facturas" at bounding box center [223, 452] width 117 height 35
click at [268, 454] on button "Cargar facturas" at bounding box center [223, 452] width 117 height 35
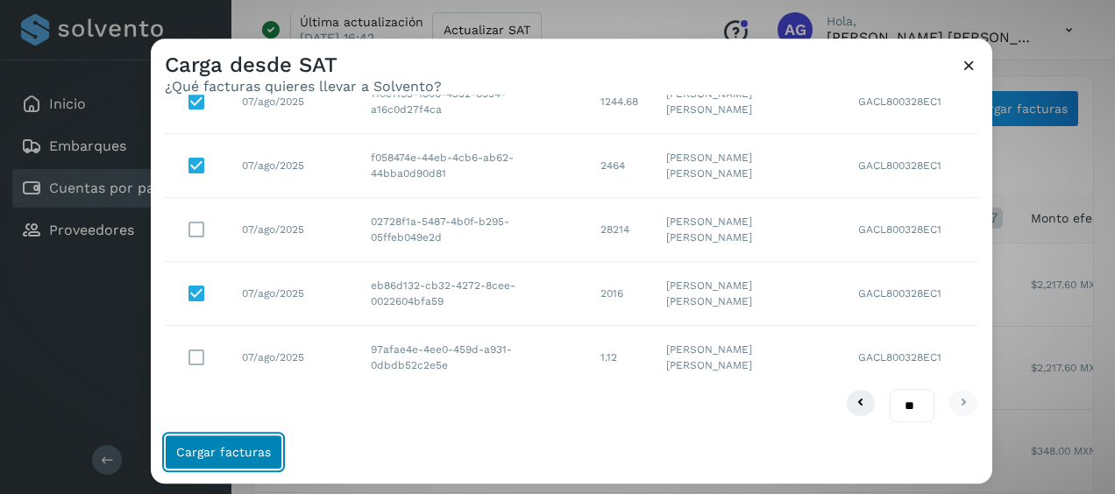
click at [268, 454] on button "Cargar facturas" at bounding box center [223, 452] width 117 height 35
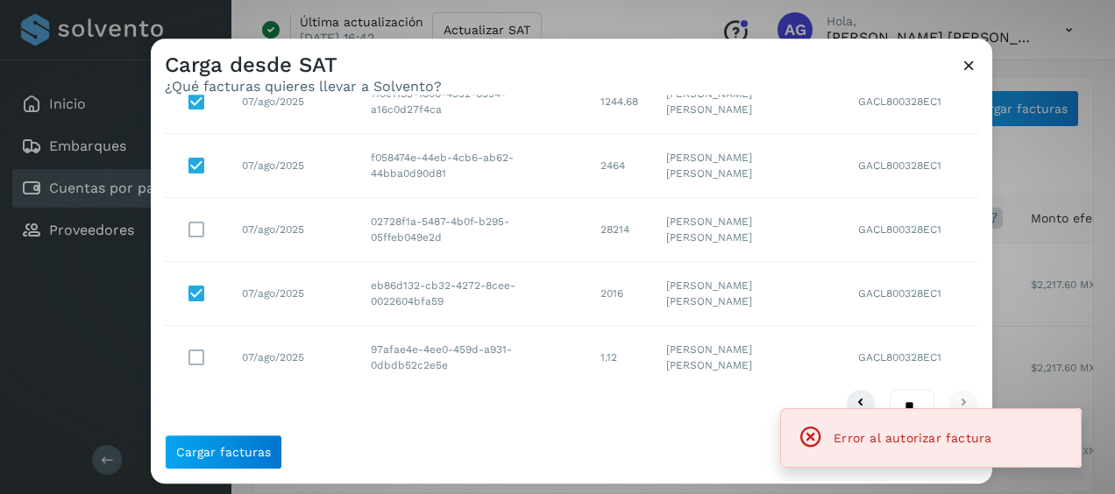
click at [973, 68] on icon at bounding box center [969, 65] width 18 height 18
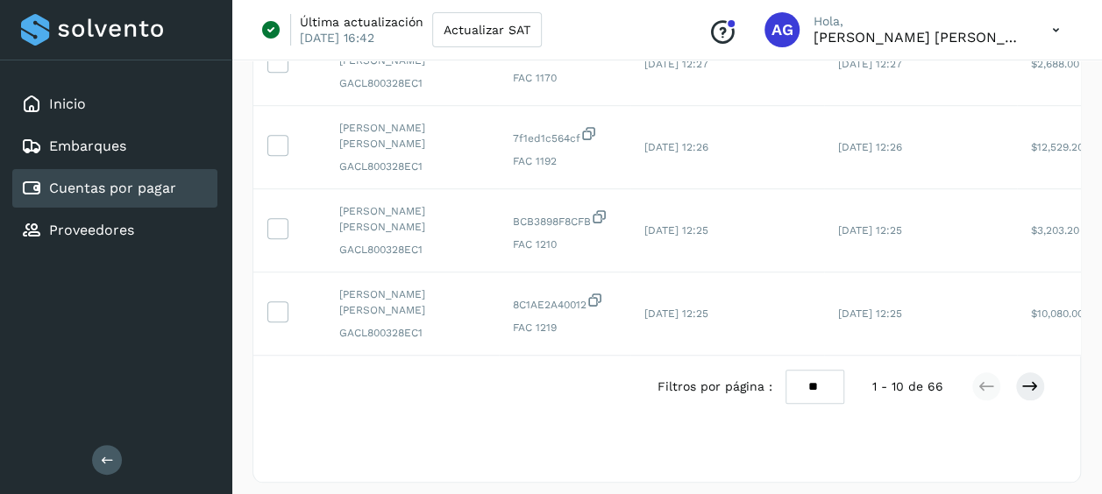
scroll to position [739, 0]
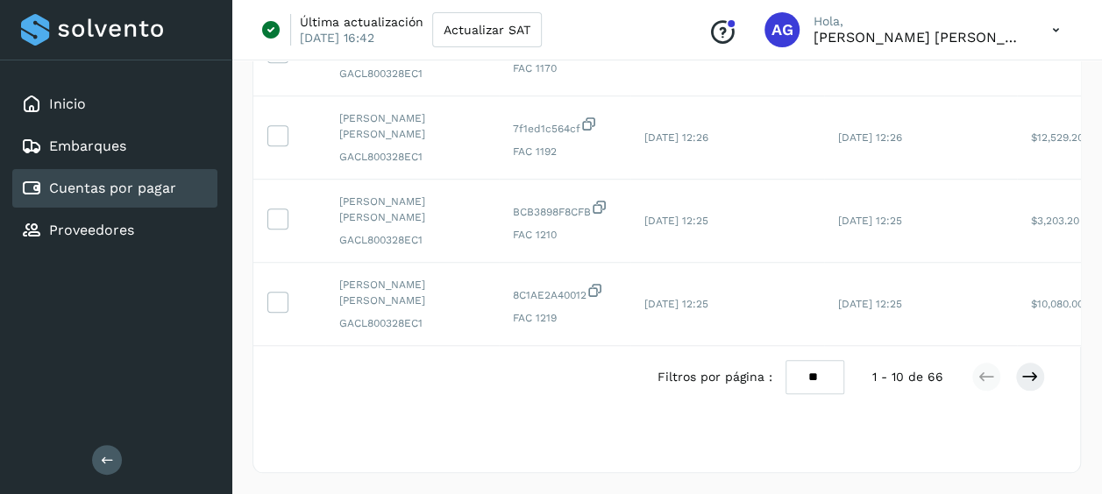
drag, startPoint x: 827, startPoint y: 378, endPoint x: 825, endPoint y: 392, distance: 14.1
click at [827, 378] on select "** ** **" at bounding box center [814, 376] width 59 height 33
select select "**"
click at [785, 360] on select "** ** **" at bounding box center [814, 376] width 59 height 33
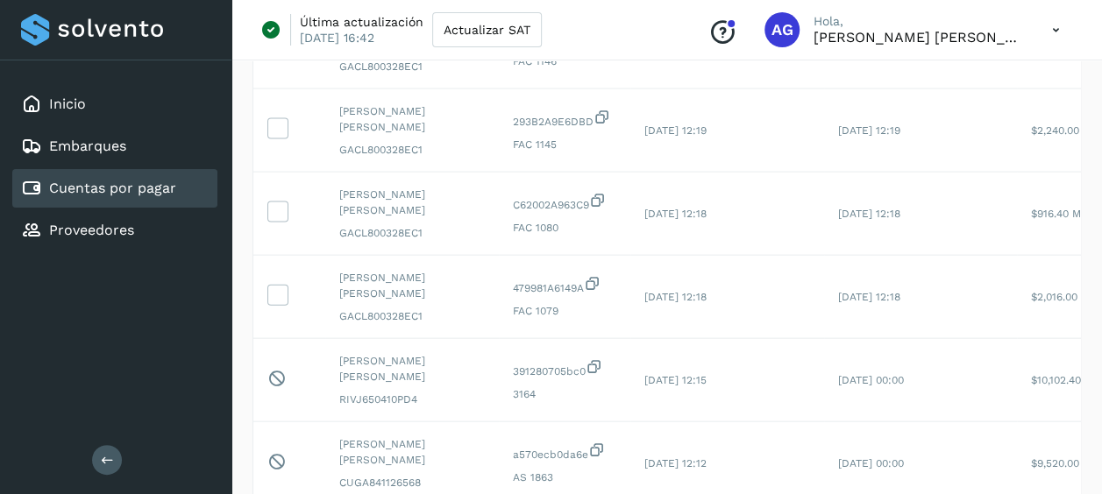
scroll to position [1966, 0]
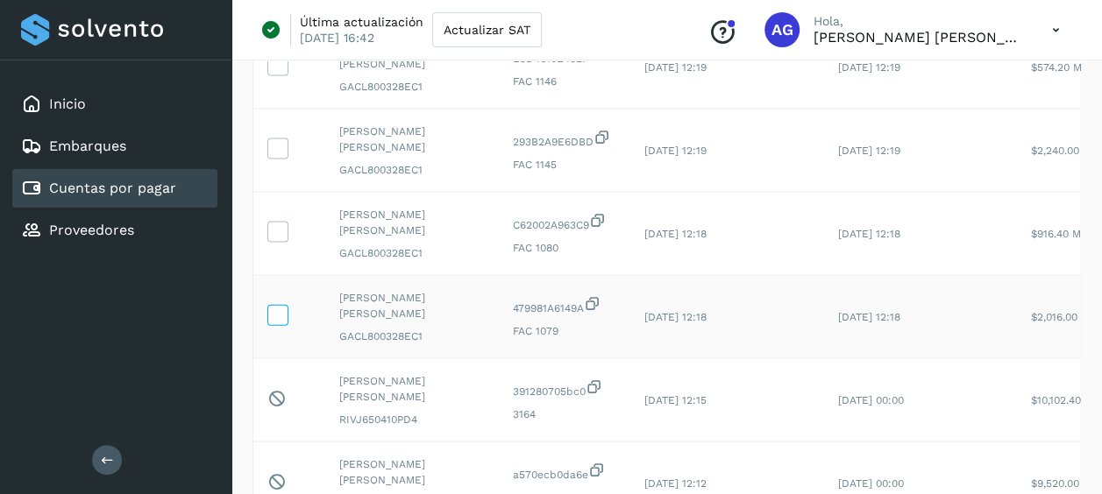
click at [273, 305] on icon at bounding box center [277, 314] width 18 height 18
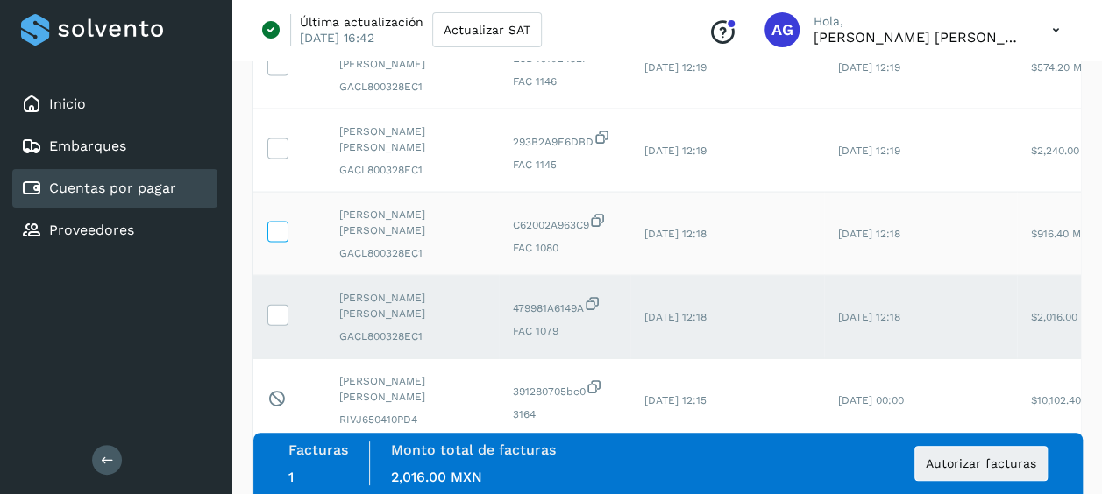
click at [281, 229] on icon at bounding box center [277, 231] width 18 height 18
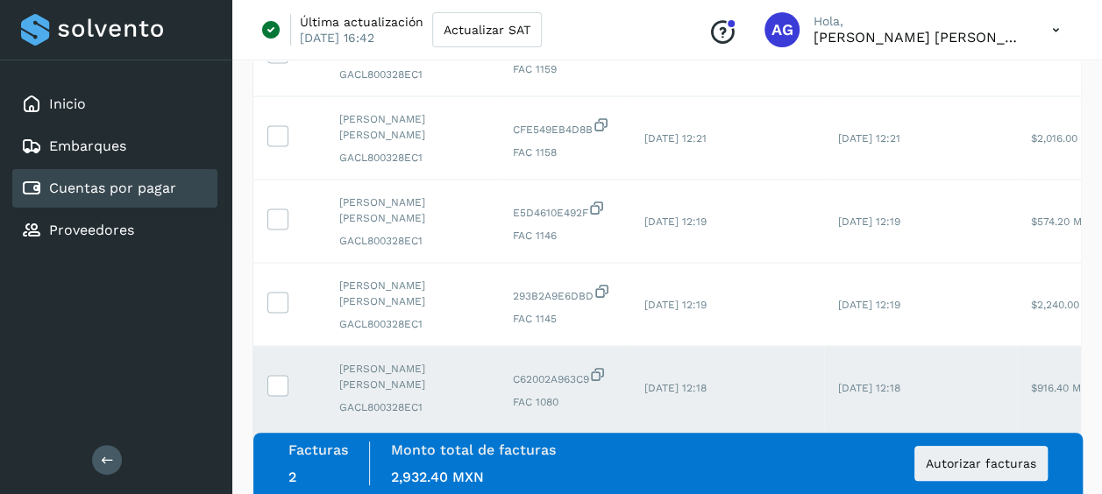
scroll to position [1791, 0]
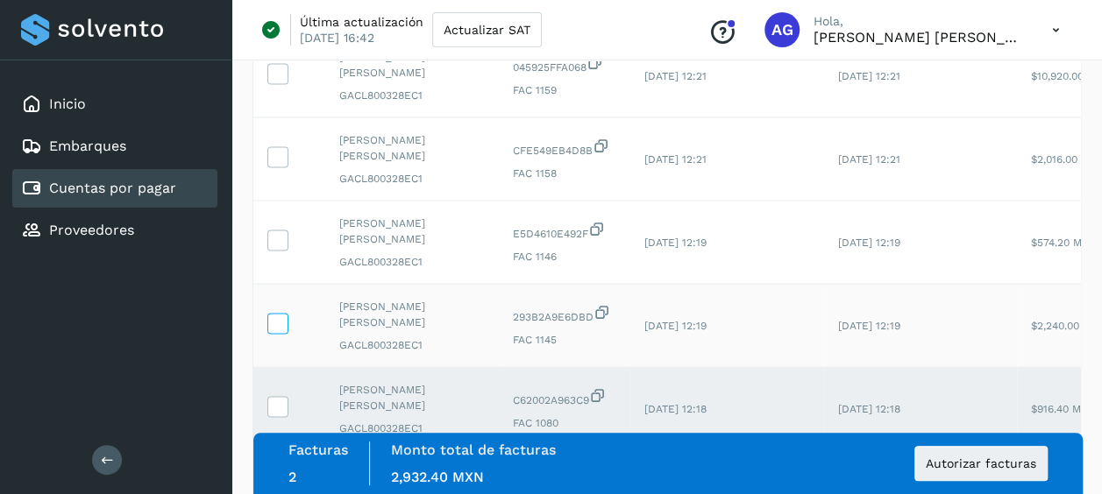
click at [277, 314] on icon at bounding box center [277, 323] width 18 height 18
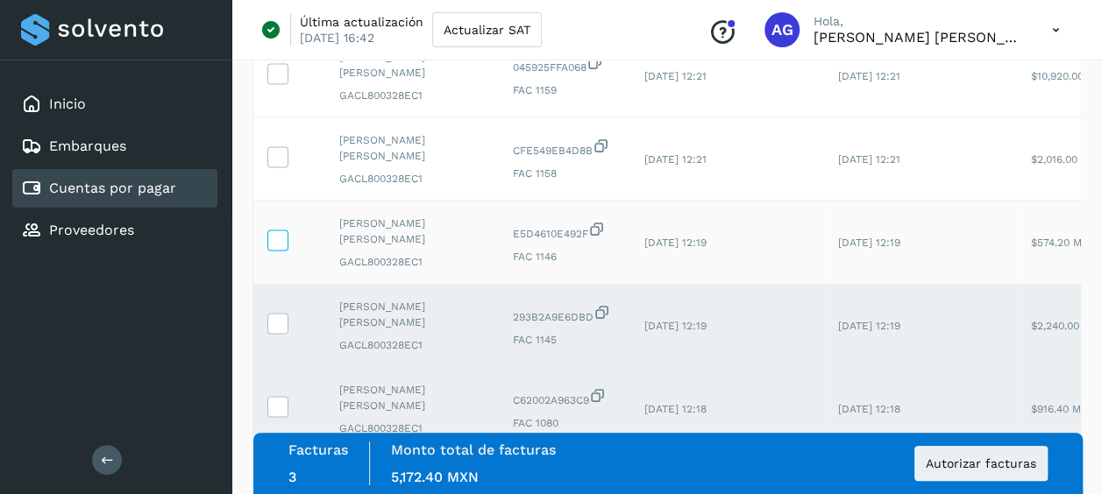
click at [282, 233] on icon at bounding box center [277, 240] width 18 height 18
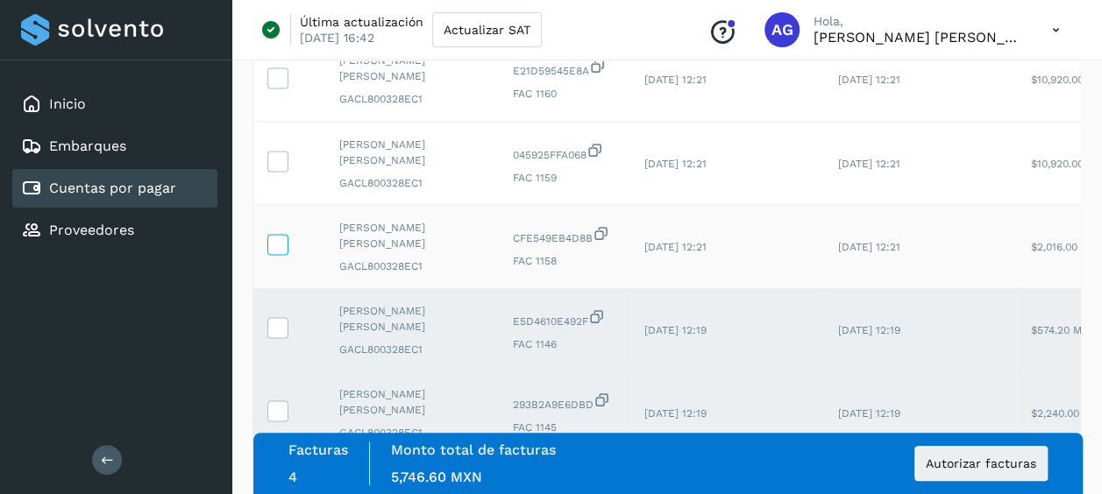
click at [280, 240] on icon at bounding box center [277, 244] width 18 height 18
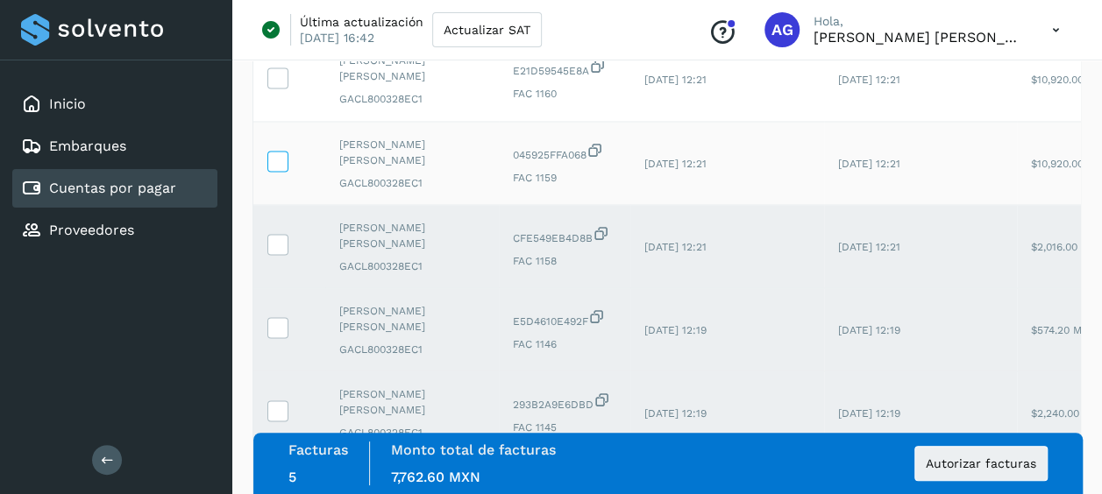
click at [274, 165] on label at bounding box center [277, 162] width 21 height 21
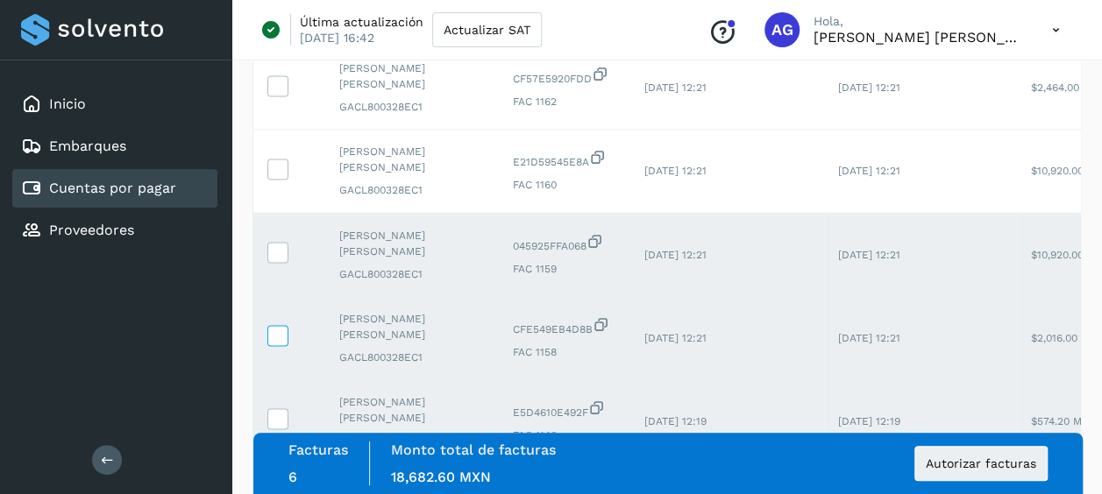
scroll to position [1440, 0]
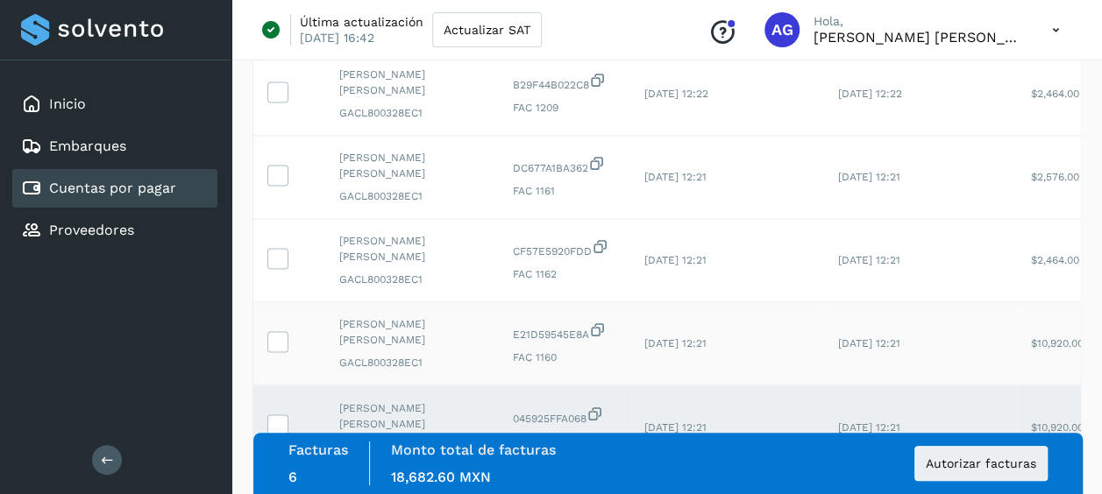
click at [285, 319] on td at bounding box center [289, 343] width 72 height 83
click at [277, 252] on icon at bounding box center [277, 257] width 18 height 18
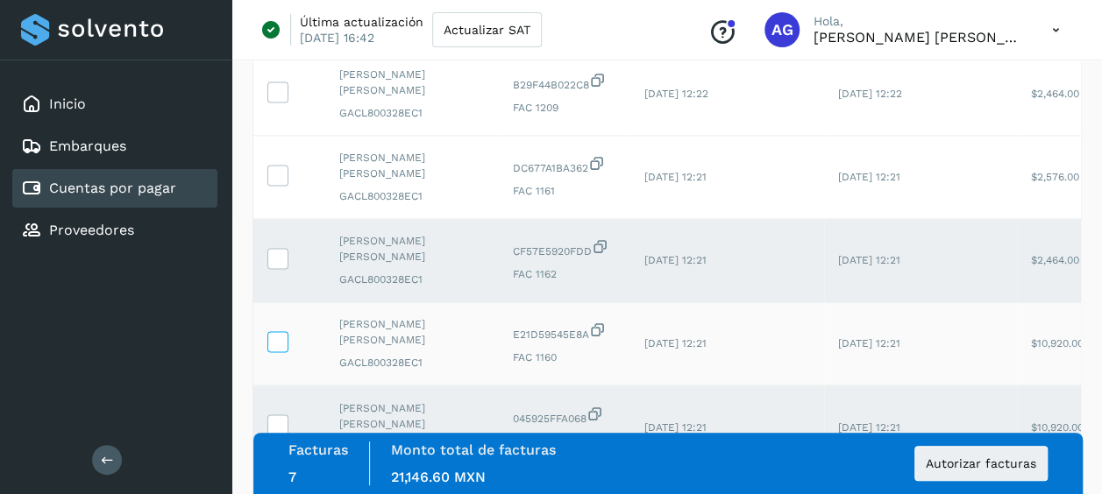
click at [281, 324] on td at bounding box center [289, 343] width 72 height 83
click at [281, 331] on icon at bounding box center [277, 340] width 18 height 18
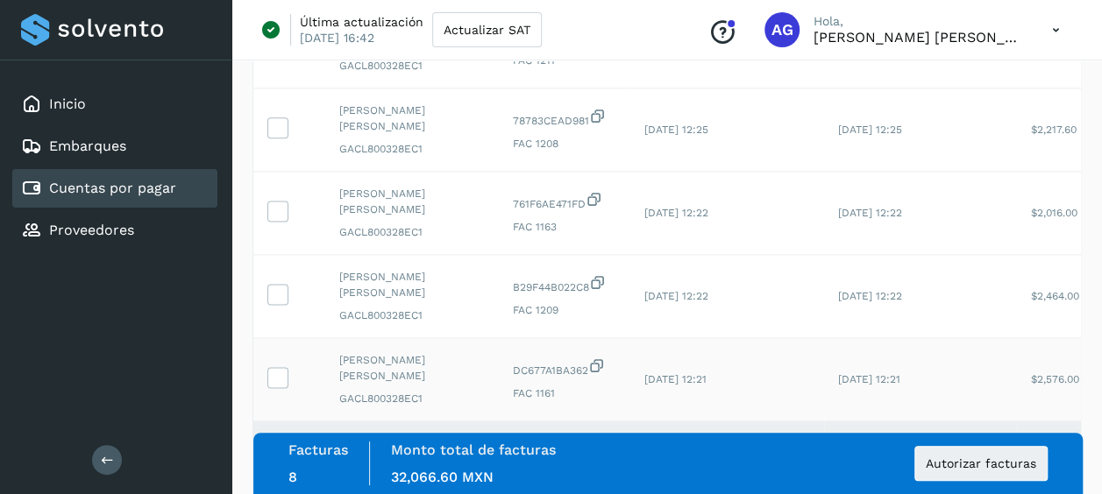
scroll to position [1265, 0]
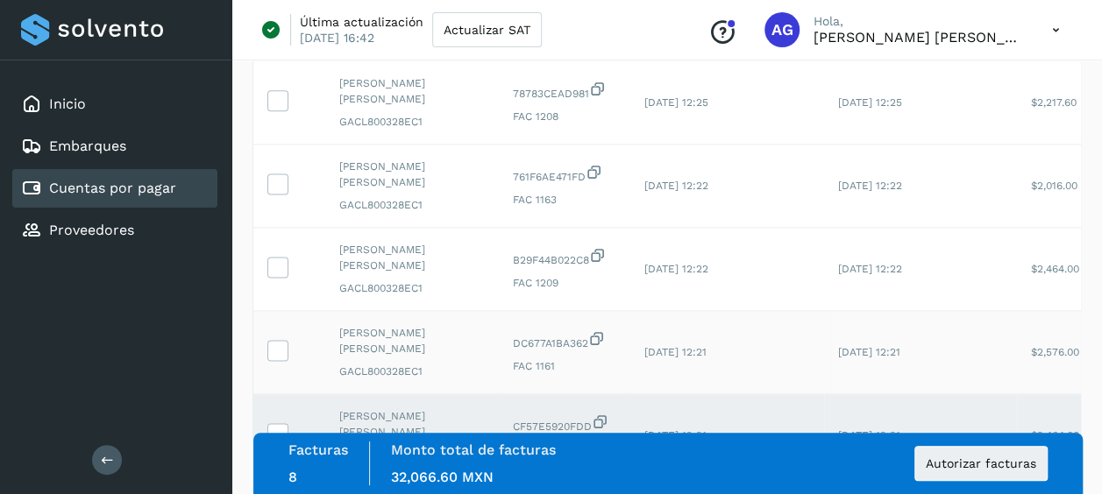
drag, startPoint x: 282, startPoint y: 340, endPoint x: 286, endPoint y: 331, distance: 9.4
click at [286, 331] on td at bounding box center [289, 352] width 72 height 83
drag, startPoint x: 286, startPoint y: 331, endPoint x: 280, endPoint y: 266, distance: 65.1
click at [280, 266] on icon at bounding box center [277, 266] width 18 height 18
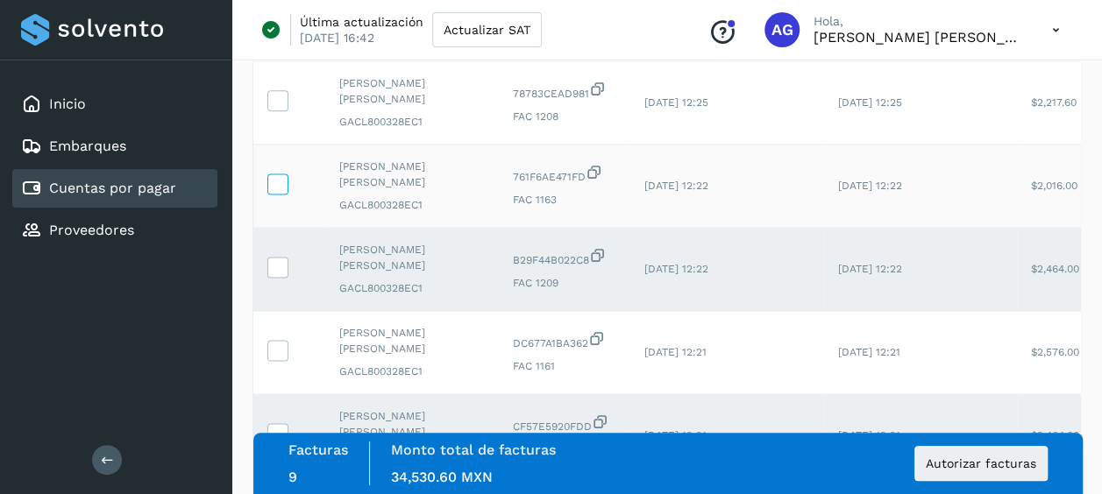
drag, startPoint x: 284, startPoint y: 193, endPoint x: 281, endPoint y: 184, distance: 9.2
click at [283, 191] on td at bounding box center [289, 186] width 72 height 83
click at [280, 180] on icon at bounding box center [277, 183] width 18 height 18
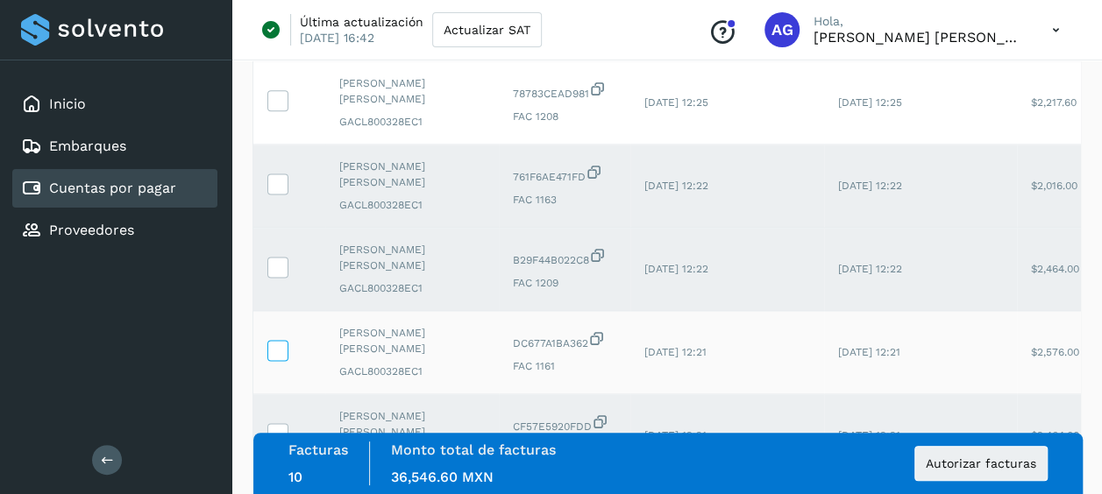
click at [275, 351] on icon at bounding box center [277, 349] width 18 height 18
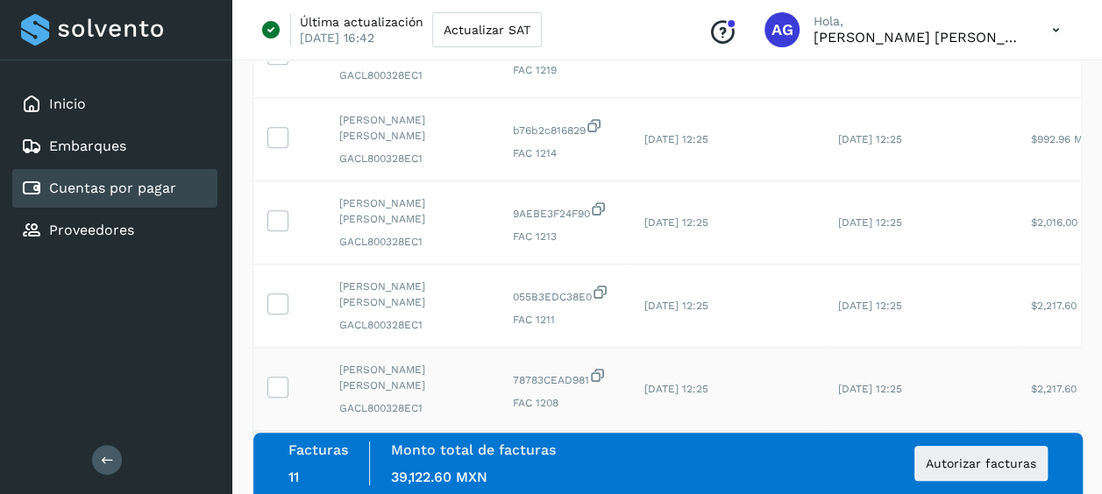
scroll to position [1002, 0]
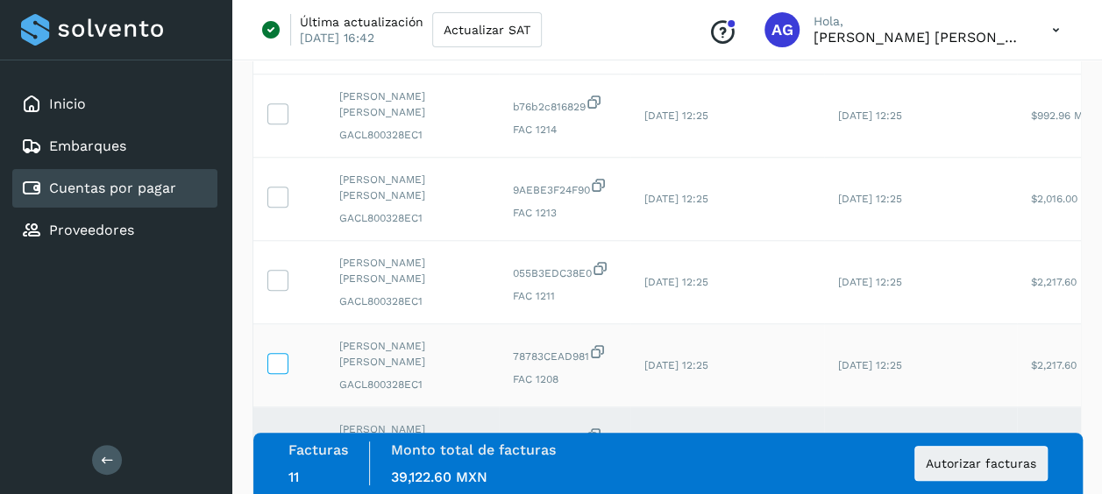
click at [273, 359] on icon at bounding box center [277, 362] width 18 height 18
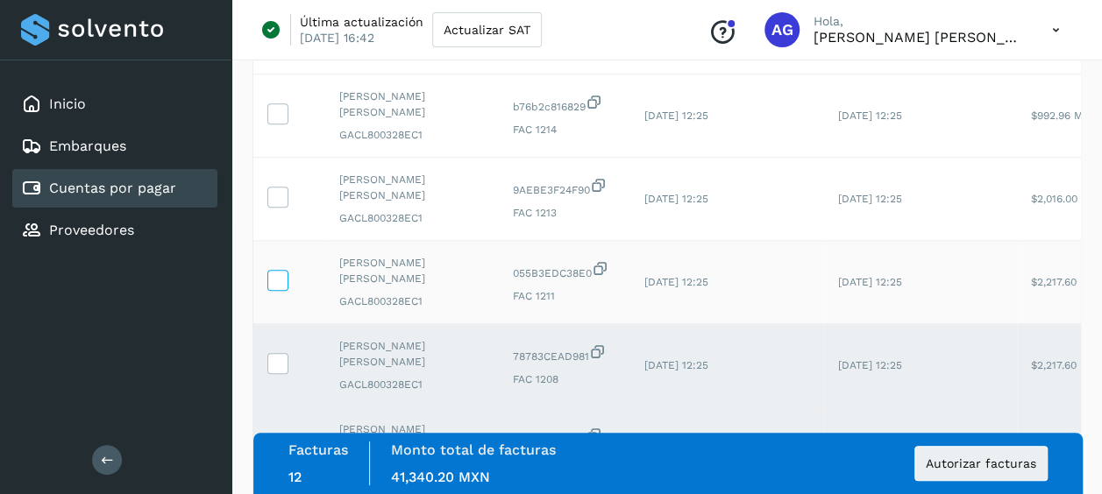
click at [277, 278] on icon at bounding box center [277, 279] width 18 height 18
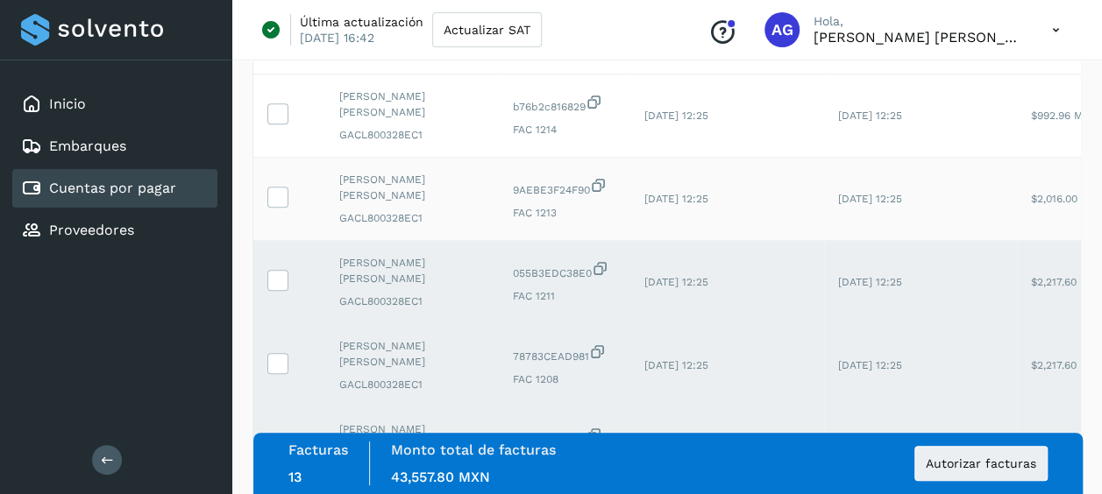
click at [280, 205] on td at bounding box center [289, 199] width 72 height 83
click at [280, 191] on icon at bounding box center [277, 196] width 18 height 18
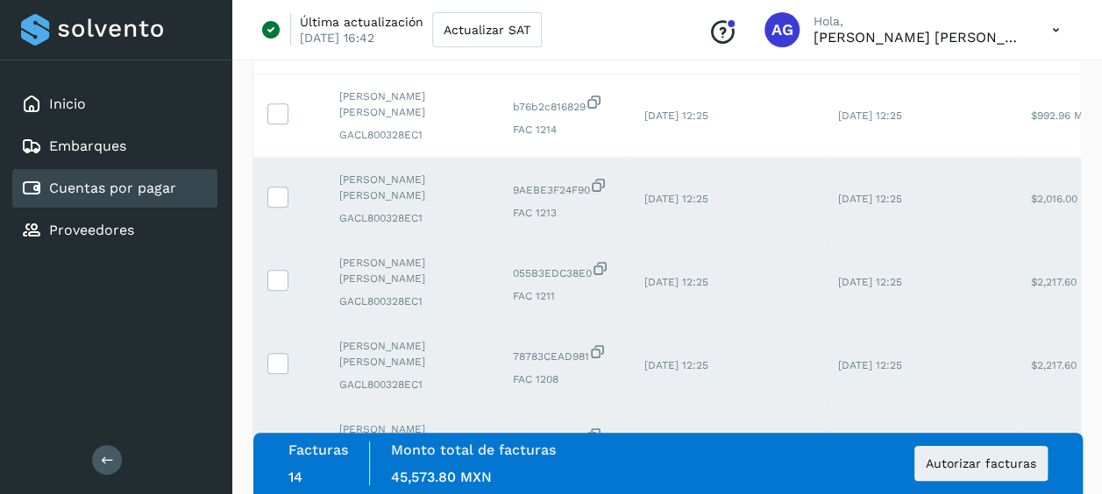
scroll to position [914, 0]
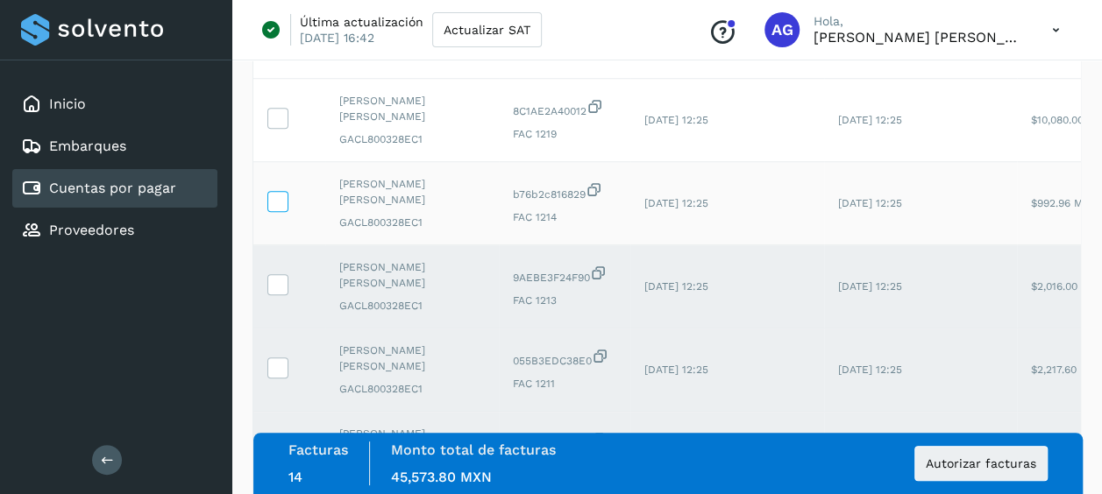
click at [284, 191] on icon at bounding box center [277, 200] width 18 height 18
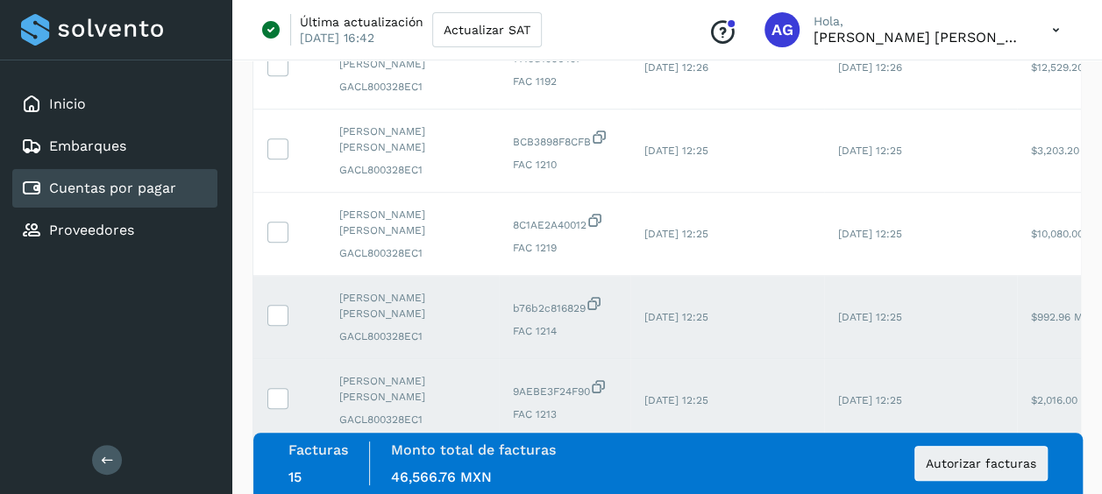
scroll to position [651, 0]
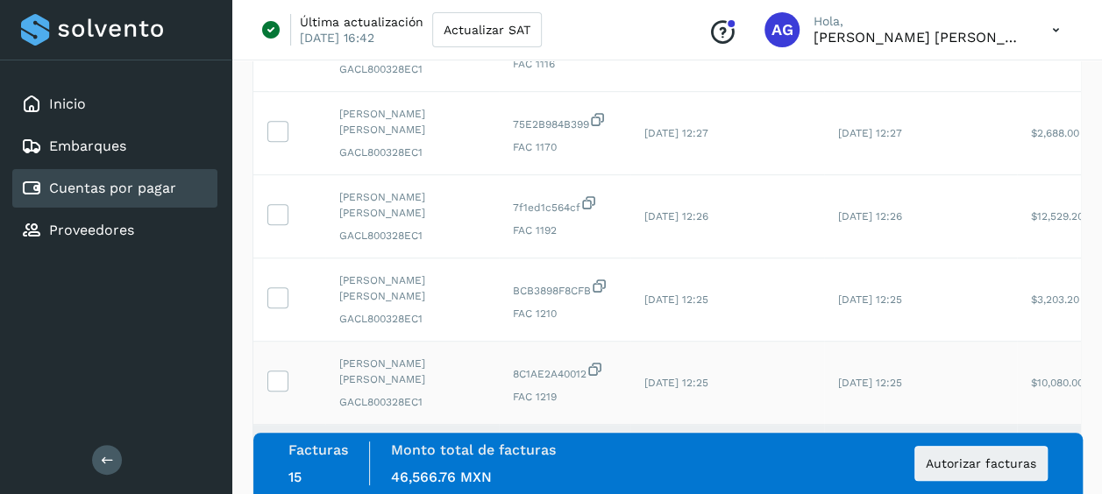
drag, startPoint x: 282, startPoint y: 372, endPoint x: 286, endPoint y: 356, distance: 16.2
click at [282, 371] on icon at bounding box center [277, 380] width 18 height 18
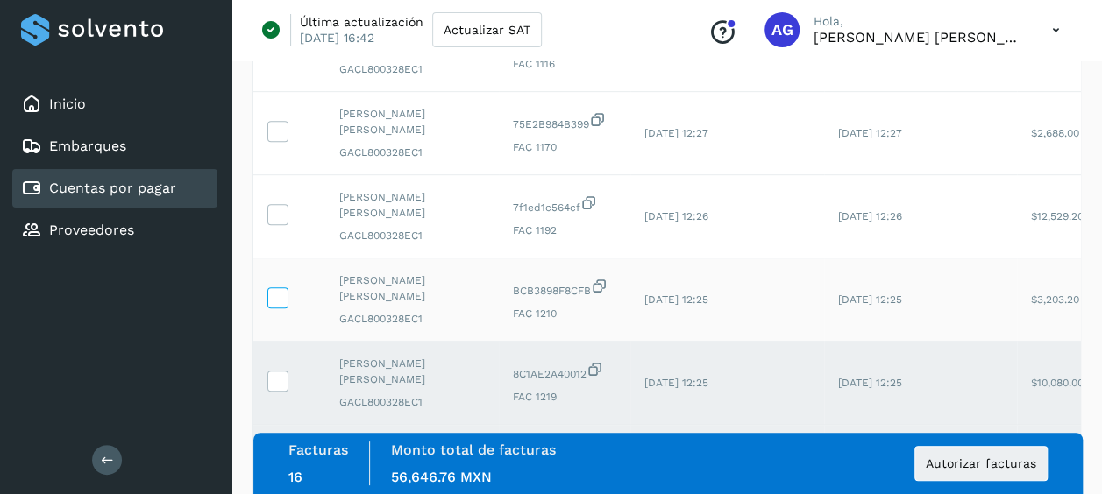
click at [282, 290] on icon at bounding box center [277, 296] width 18 height 18
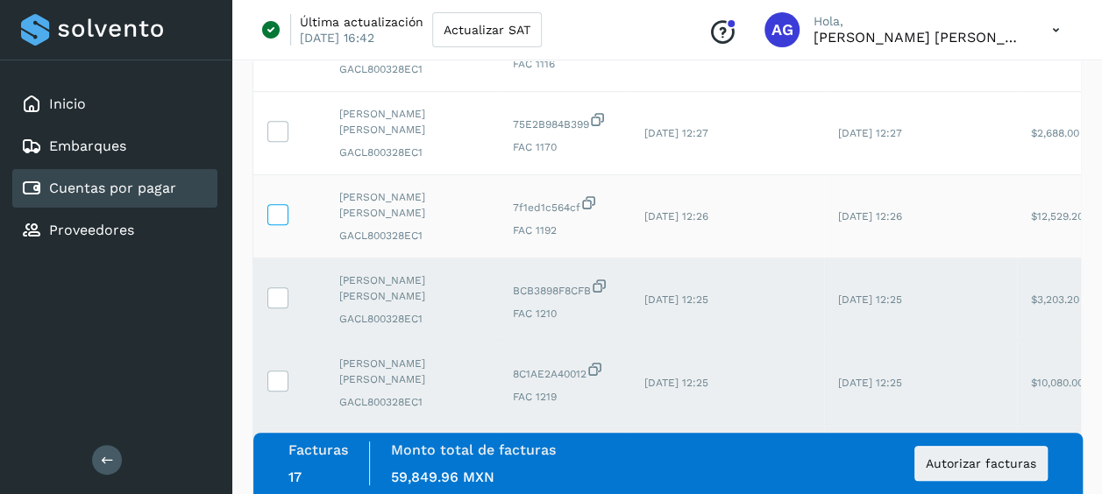
click at [280, 207] on icon at bounding box center [277, 213] width 18 height 18
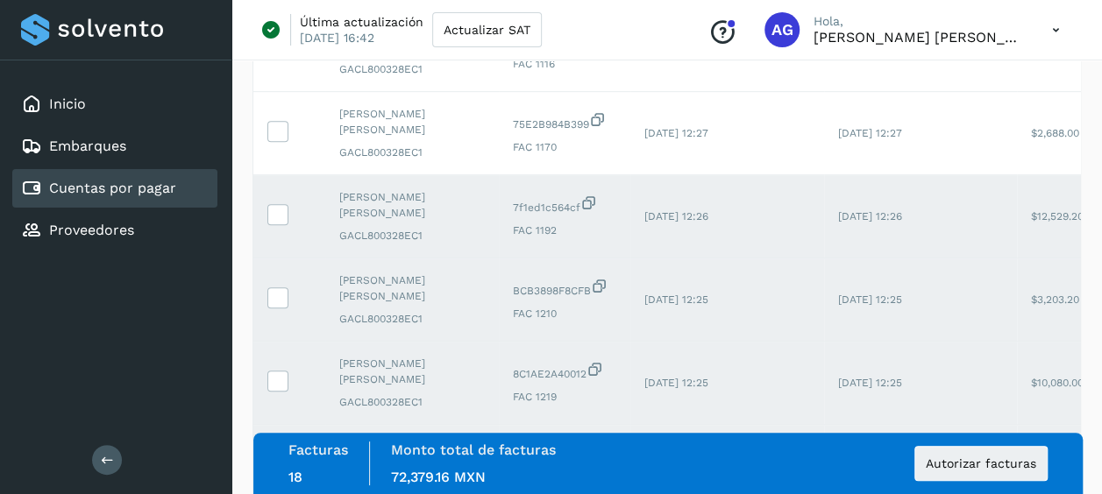
scroll to position [476, 0]
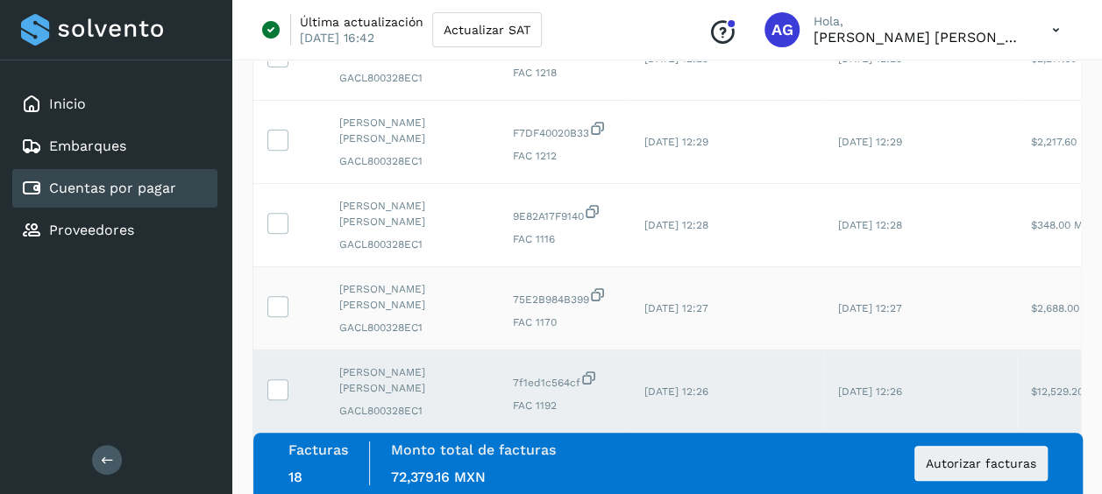
drag, startPoint x: 288, startPoint y: 303, endPoint x: 285, endPoint y: 286, distance: 17.9
click at [286, 303] on td at bounding box center [289, 308] width 72 height 83
click at [275, 302] on icon at bounding box center [277, 305] width 18 height 18
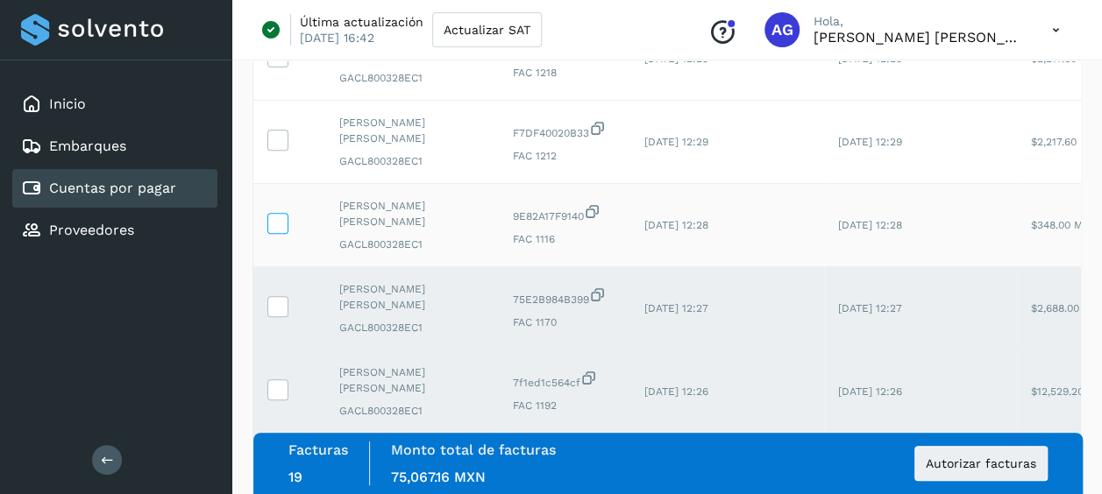
click at [275, 224] on icon at bounding box center [277, 222] width 18 height 18
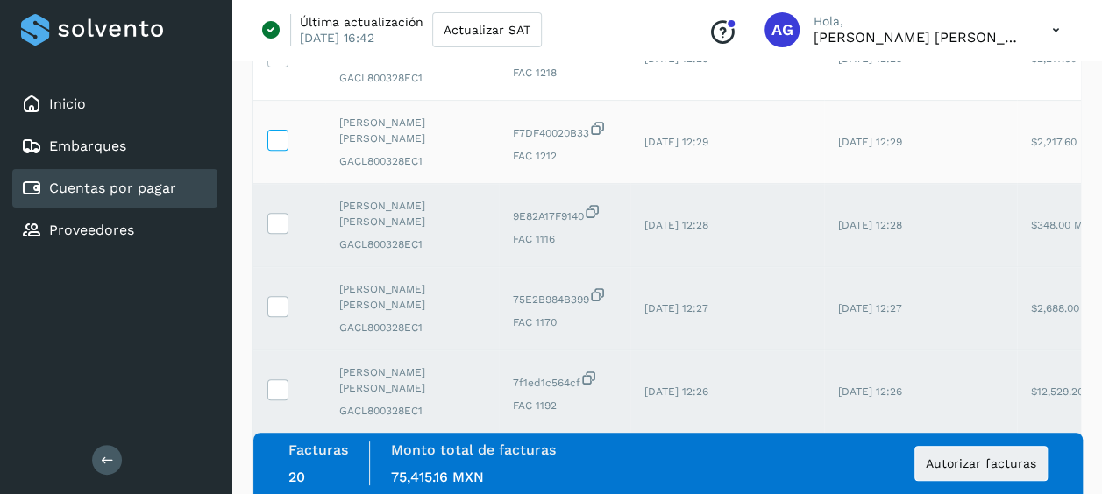
click at [277, 143] on icon at bounding box center [277, 139] width 18 height 18
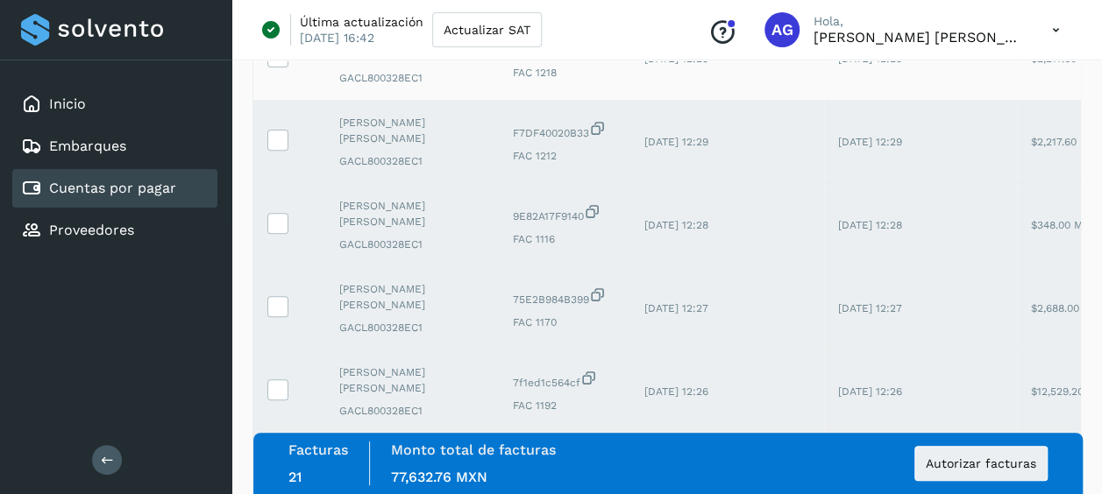
scroll to position [213, 0]
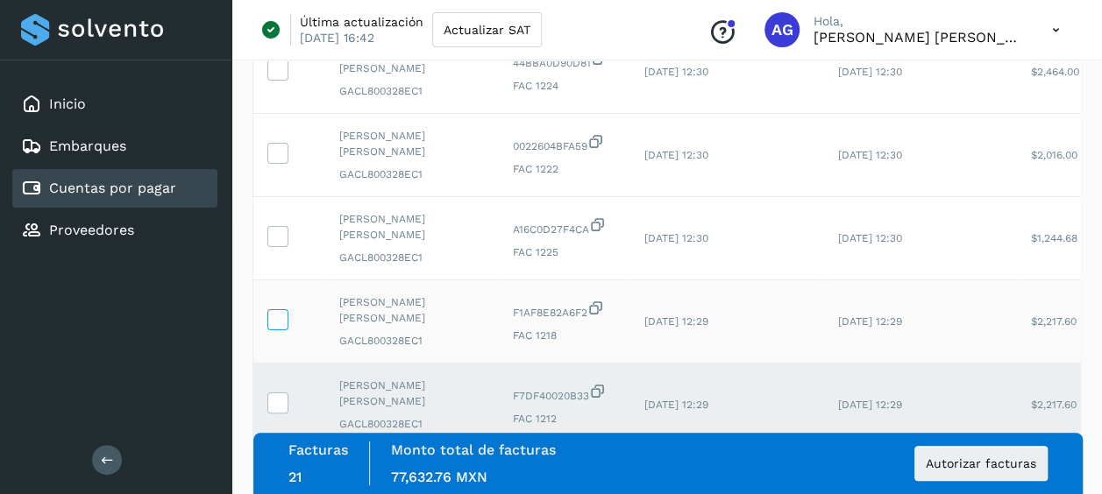
click at [280, 318] on icon at bounding box center [277, 318] width 18 height 18
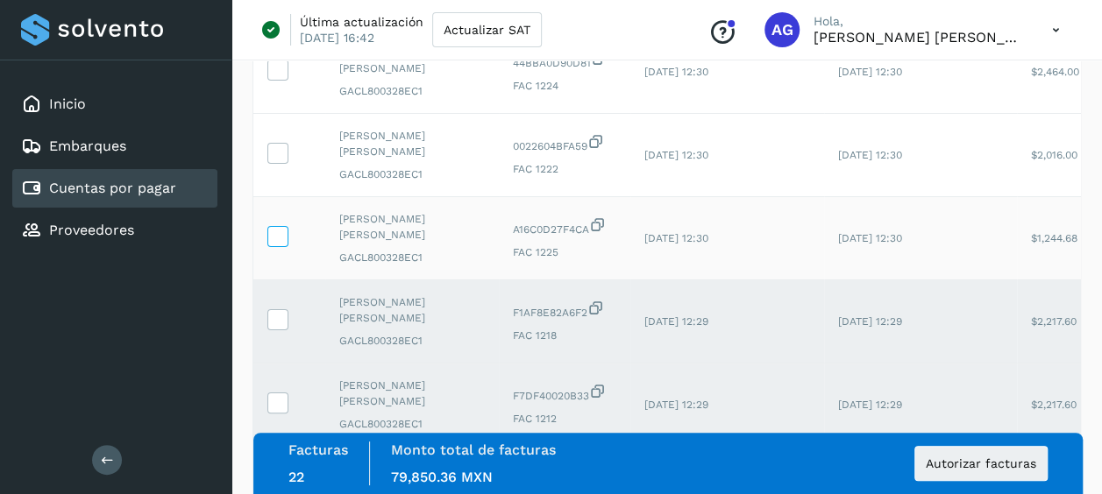
click at [281, 228] on icon at bounding box center [277, 235] width 18 height 18
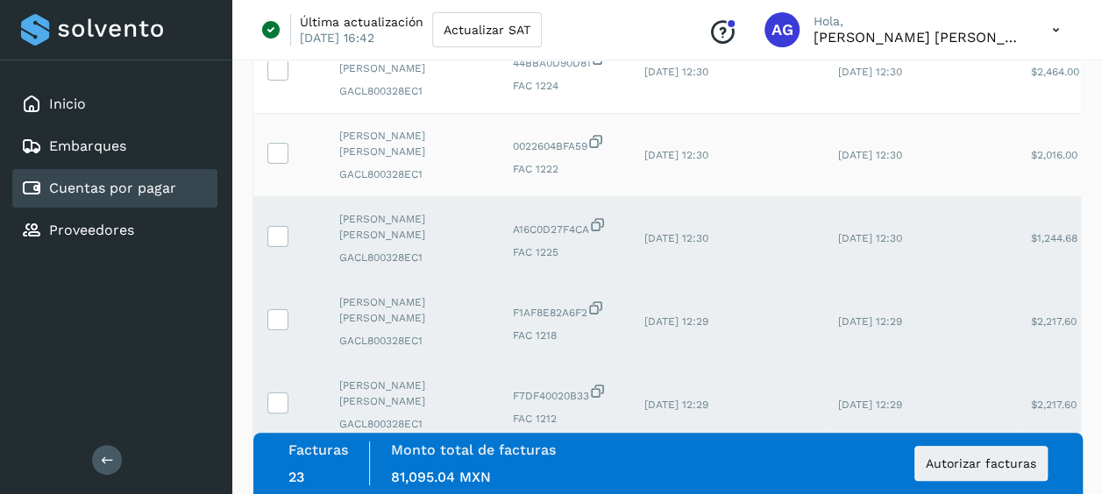
click at [288, 154] on td at bounding box center [289, 155] width 72 height 83
click at [282, 153] on icon at bounding box center [277, 152] width 18 height 18
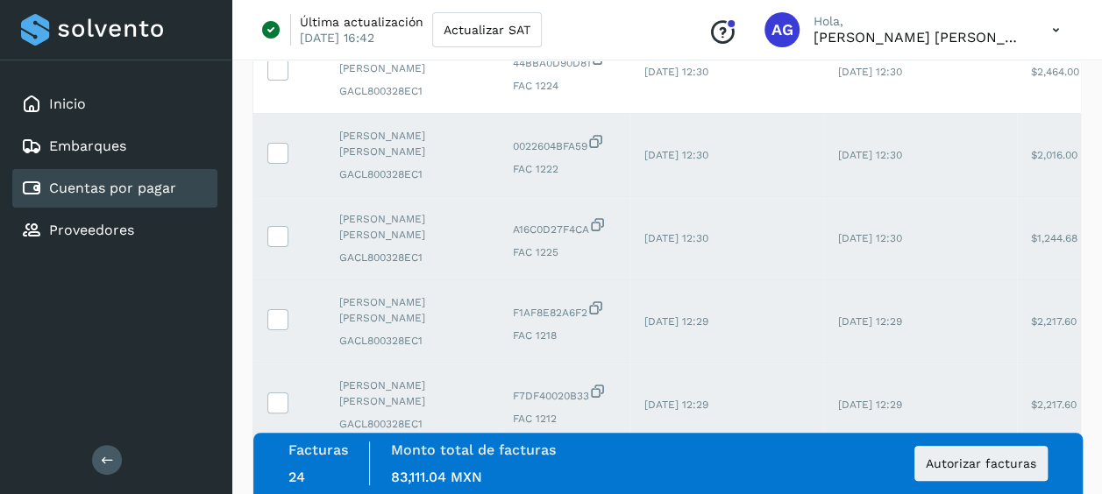
scroll to position [0, 0]
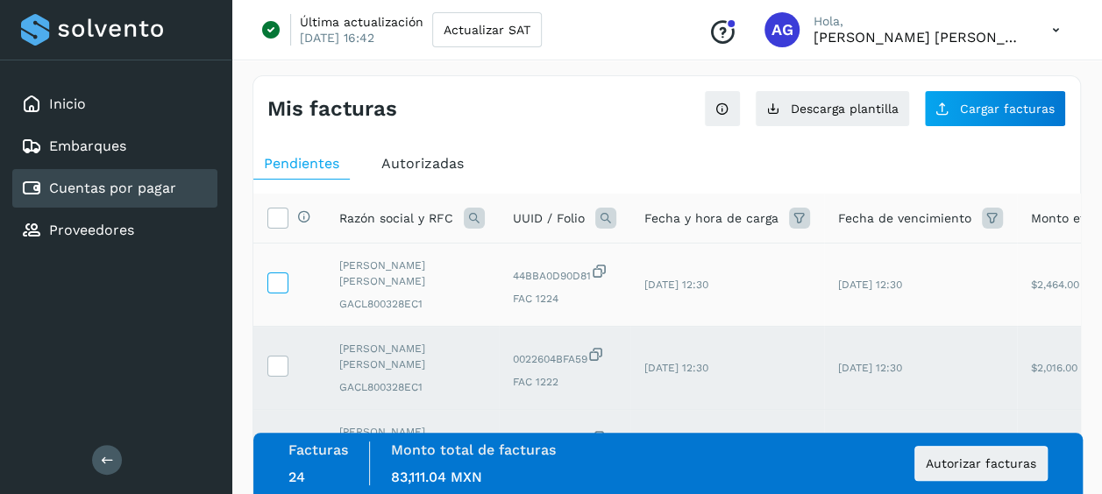
click at [279, 279] on icon at bounding box center [277, 282] width 18 height 18
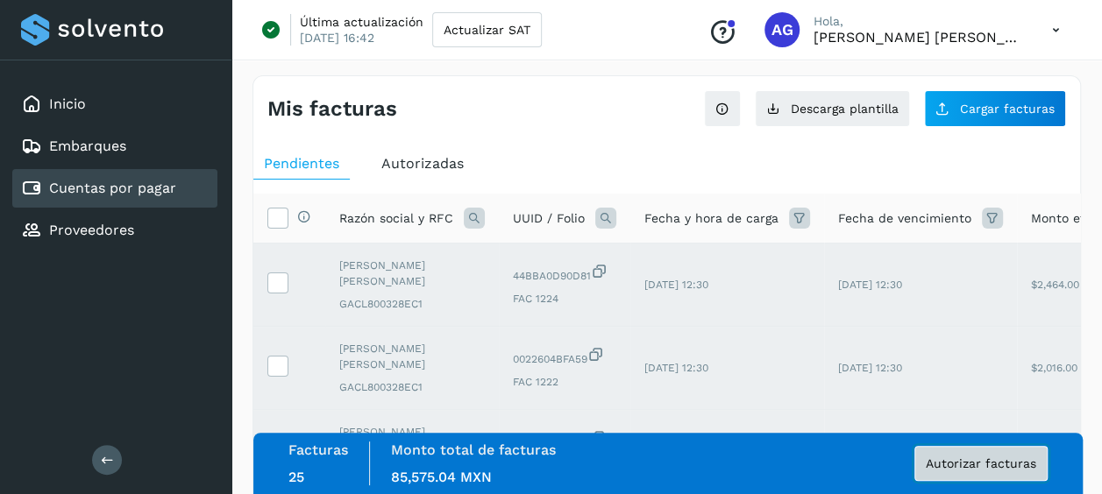
click at [976, 468] on span "Autorizar facturas" at bounding box center [981, 464] width 110 height 12
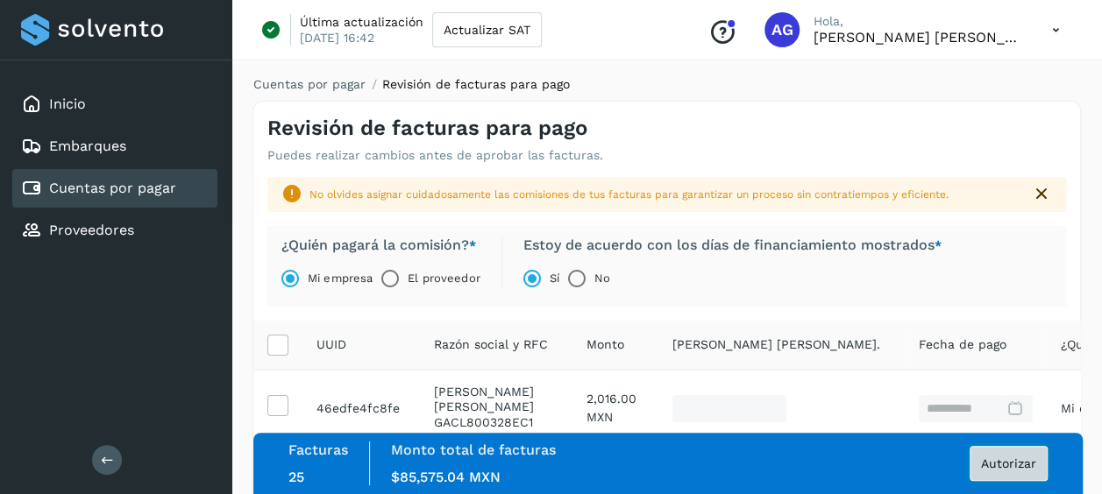
click at [1038, 465] on button "Autorizar" at bounding box center [1008, 463] width 78 height 35
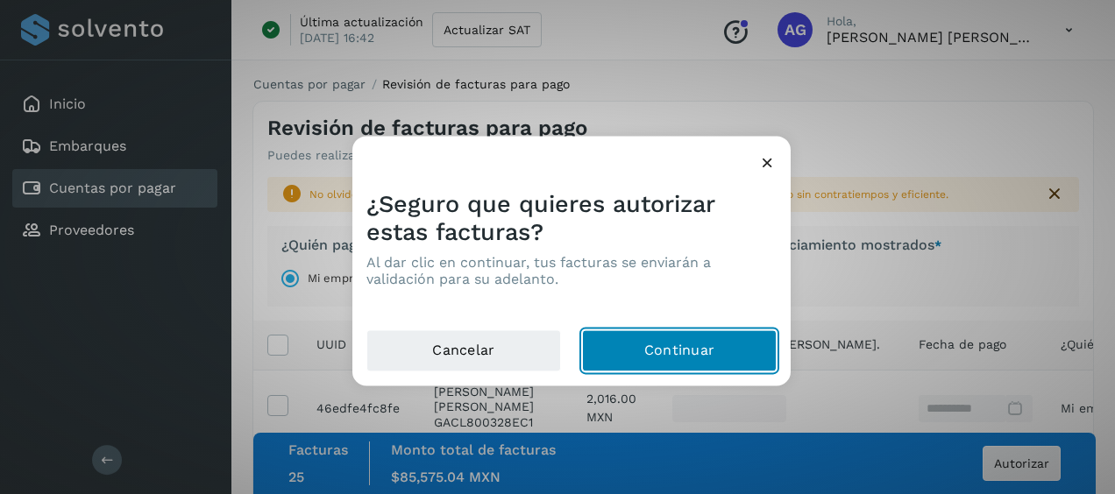
click at [712, 346] on button "Continuar" at bounding box center [679, 351] width 195 height 42
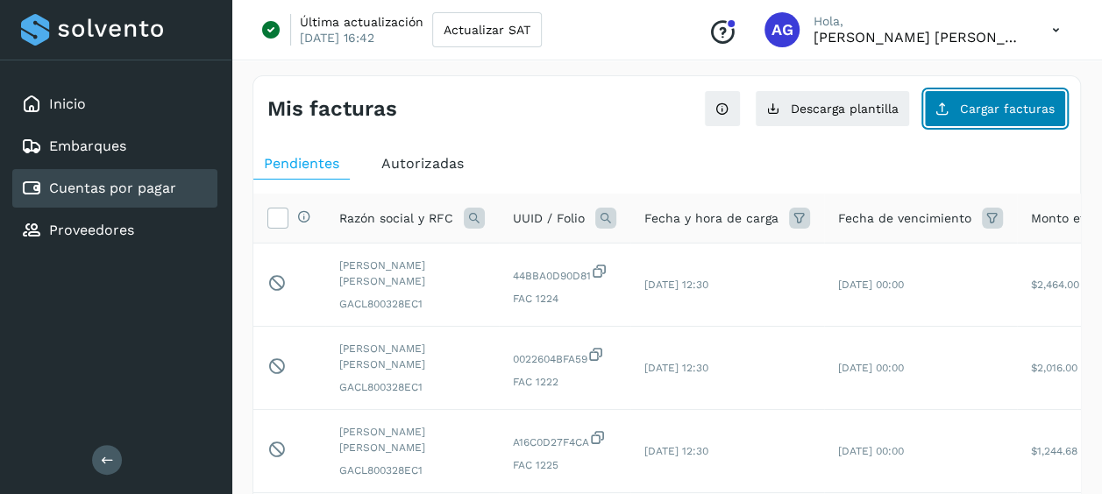
click at [984, 124] on button "Cargar facturas" at bounding box center [995, 108] width 142 height 37
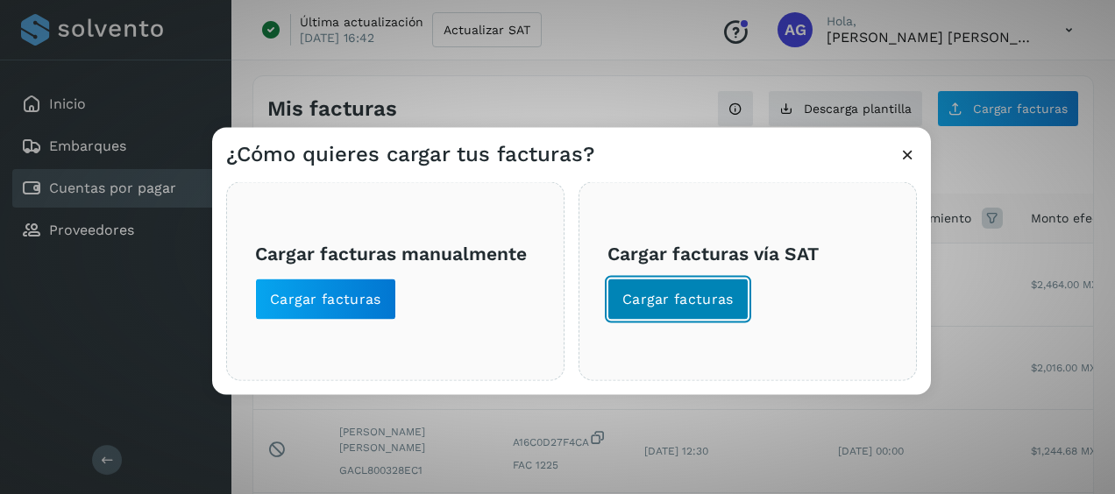
click at [655, 300] on span "Cargar facturas" at bounding box center [677, 299] width 111 height 19
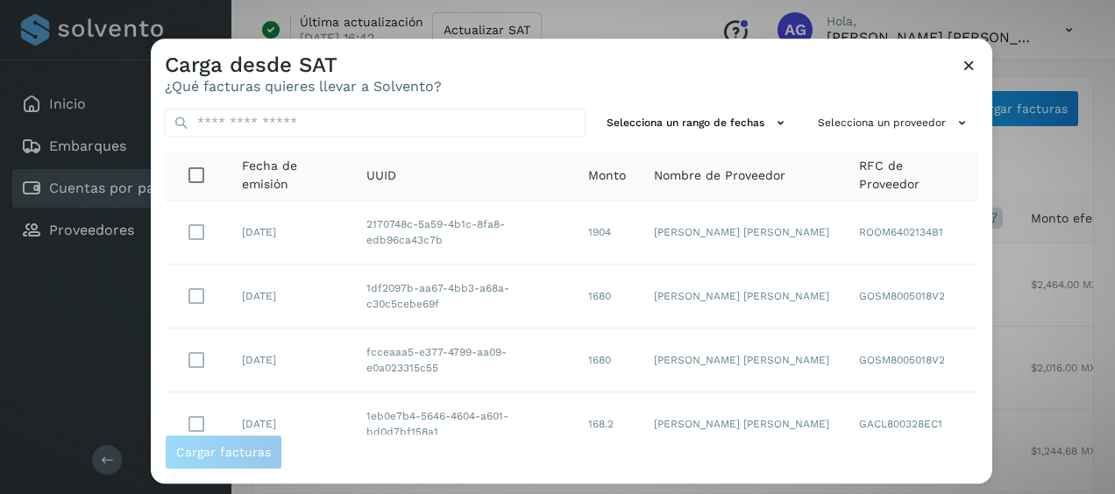
click at [966, 69] on icon at bounding box center [969, 65] width 18 height 18
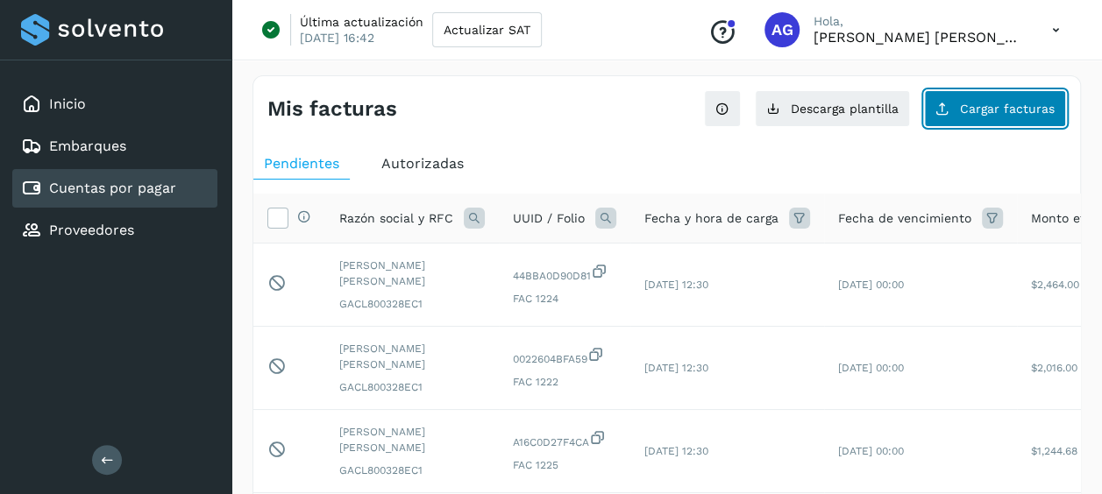
click at [1015, 118] on button "Cargar facturas" at bounding box center [995, 108] width 142 height 37
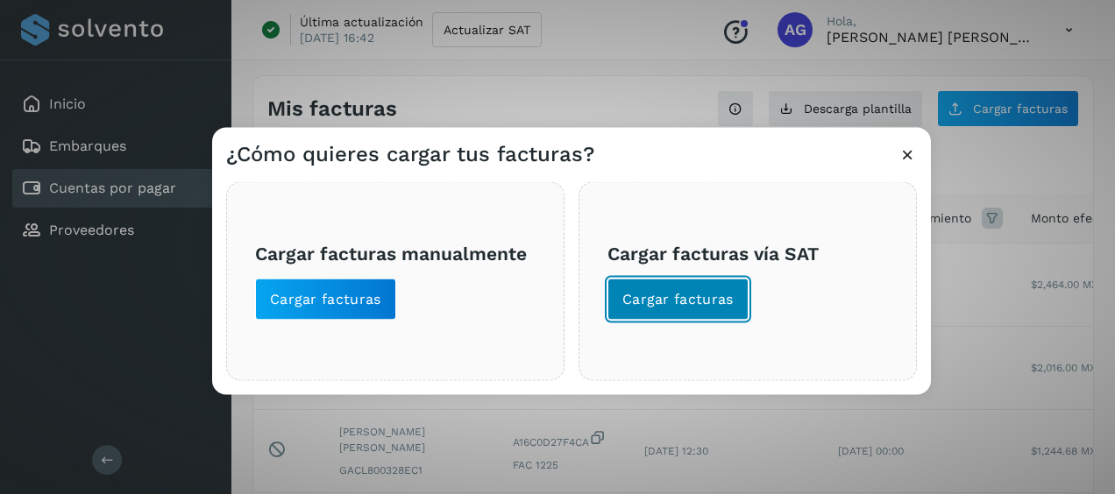
click at [731, 302] on button "Cargar facturas" at bounding box center [677, 300] width 141 height 42
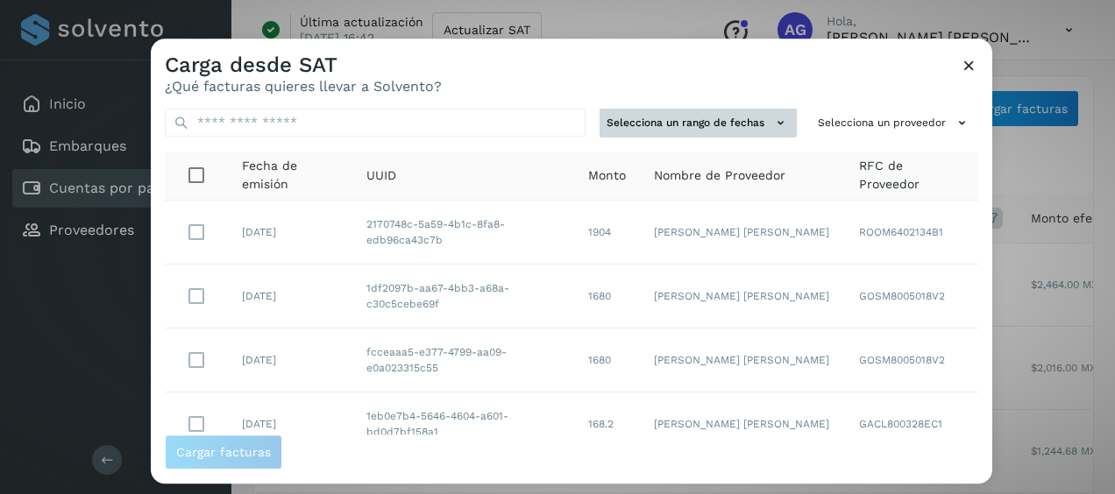
click at [738, 123] on button "Selecciona un rango de fechas" at bounding box center [698, 123] width 197 height 29
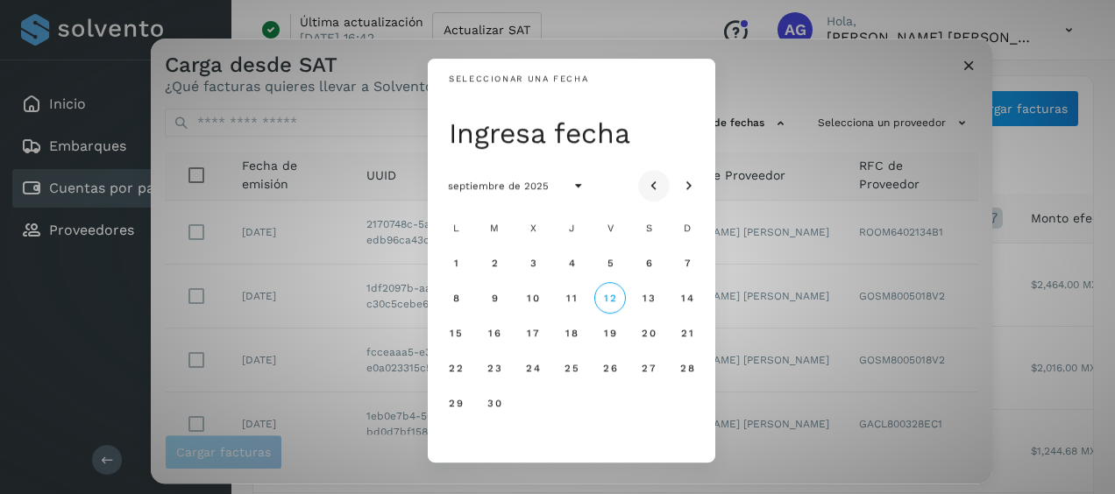
click at [652, 186] on icon "Mes anterior" at bounding box center [654, 187] width 18 height 18
click at [647, 303] on span "9" at bounding box center [648, 298] width 8 height 12
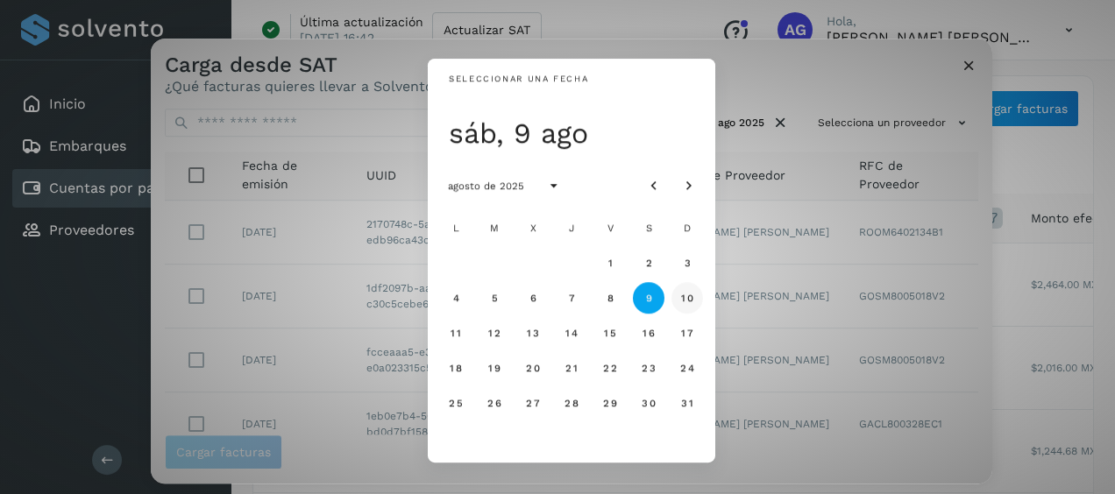
click at [685, 301] on span "10" at bounding box center [686, 298] width 13 height 12
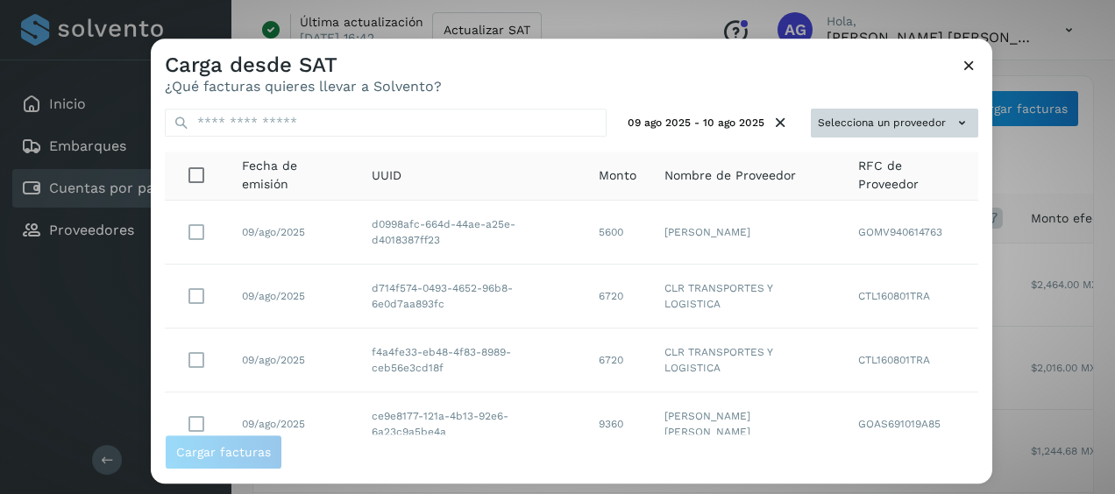
click at [953, 116] on icon at bounding box center [962, 123] width 18 height 18
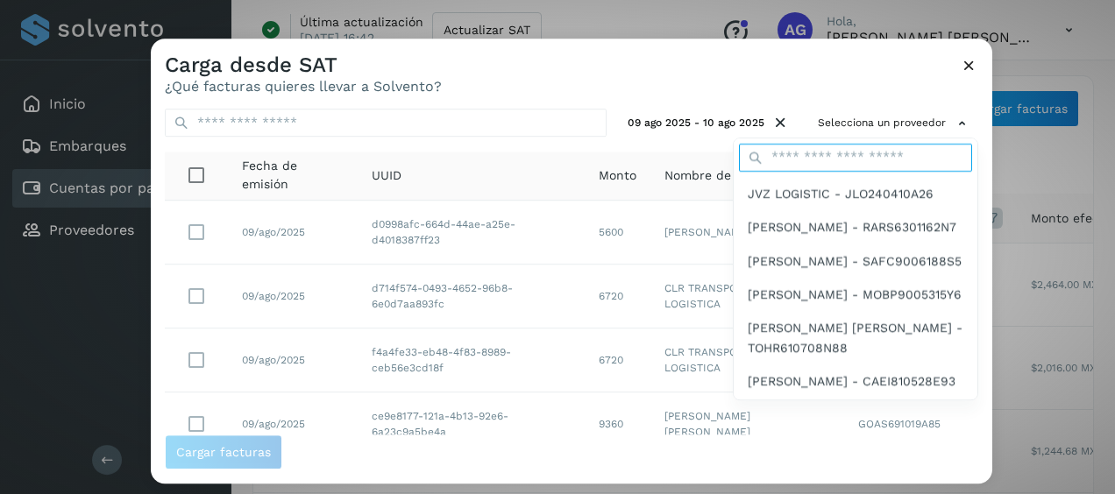
click at [790, 157] on input "text" at bounding box center [855, 158] width 233 height 28
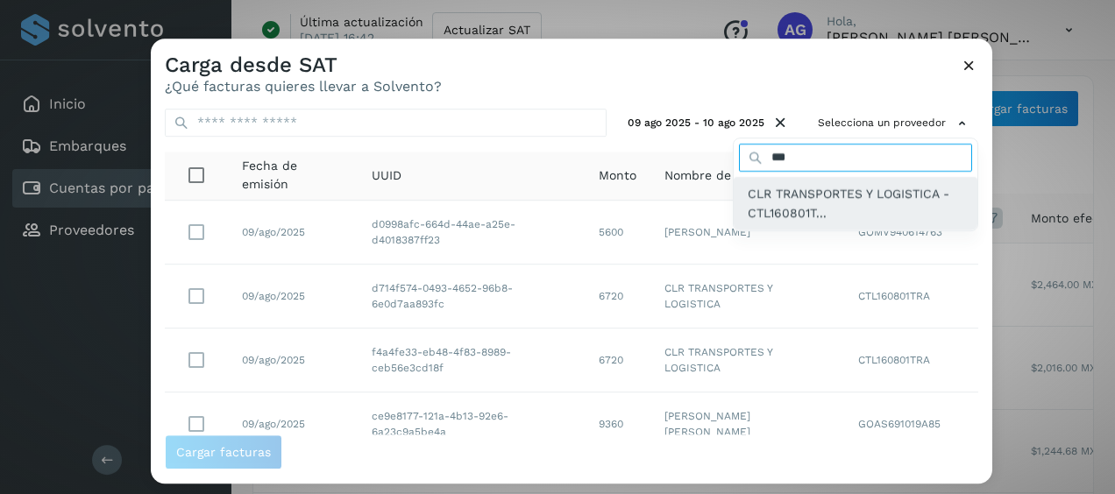
type input "***"
click at [799, 201] on span "CLR TRANSPORTES Y LOGISTICA - CTL160801T..." at bounding box center [856, 203] width 216 height 39
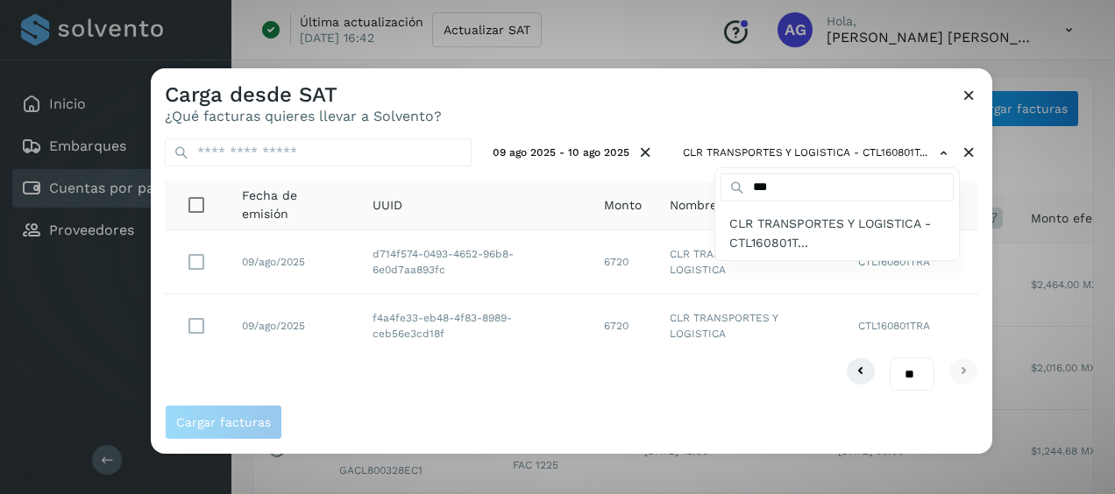
click at [729, 111] on div at bounding box center [708, 315] width 1115 height 494
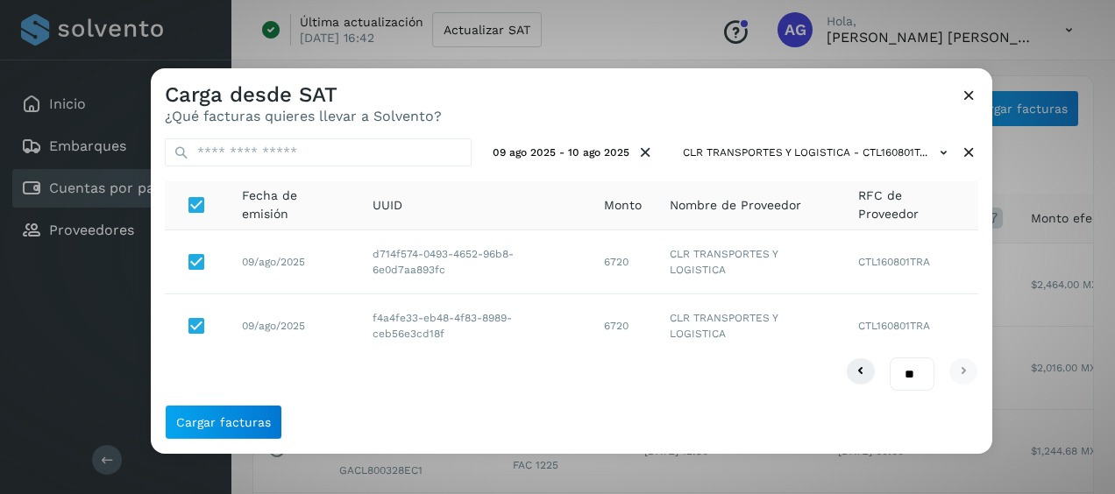
click at [265, 440] on div "Cargar facturas" at bounding box center [571, 429] width 841 height 49
click at [254, 424] on span "Cargar facturas" at bounding box center [223, 422] width 95 height 12
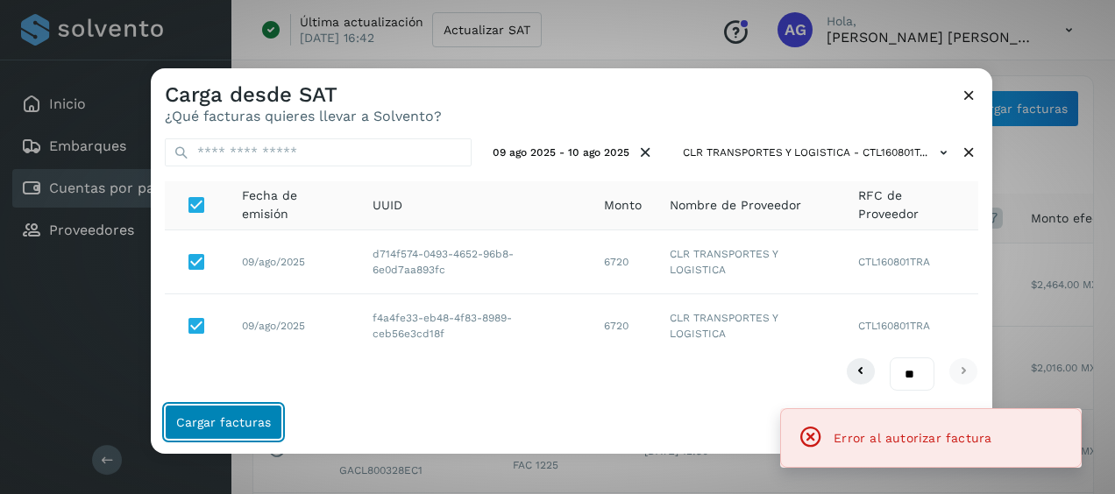
click at [254, 424] on span "Cargar facturas" at bounding box center [223, 422] width 95 height 12
click at [974, 93] on icon at bounding box center [969, 95] width 18 height 18
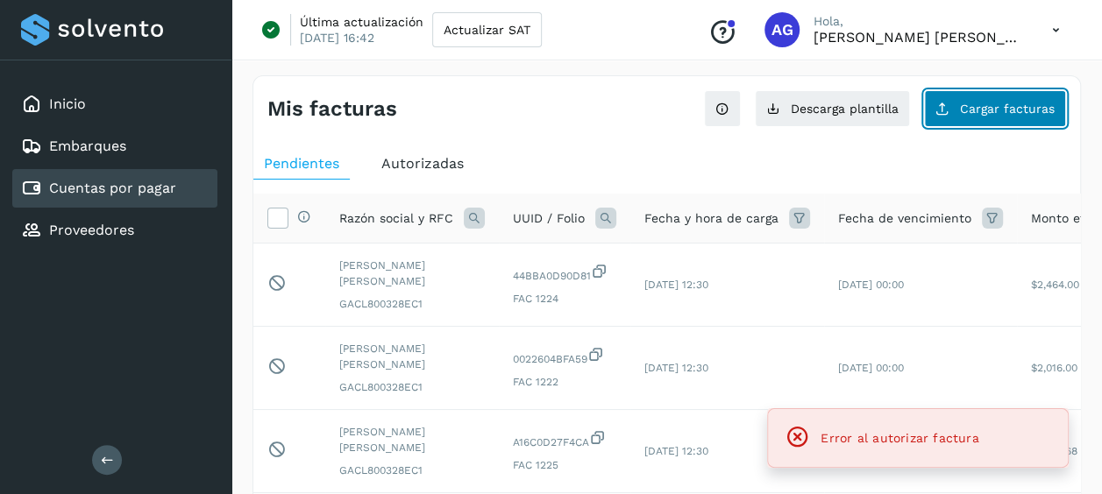
click at [1006, 118] on button "Cargar facturas" at bounding box center [995, 108] width 142 height 37
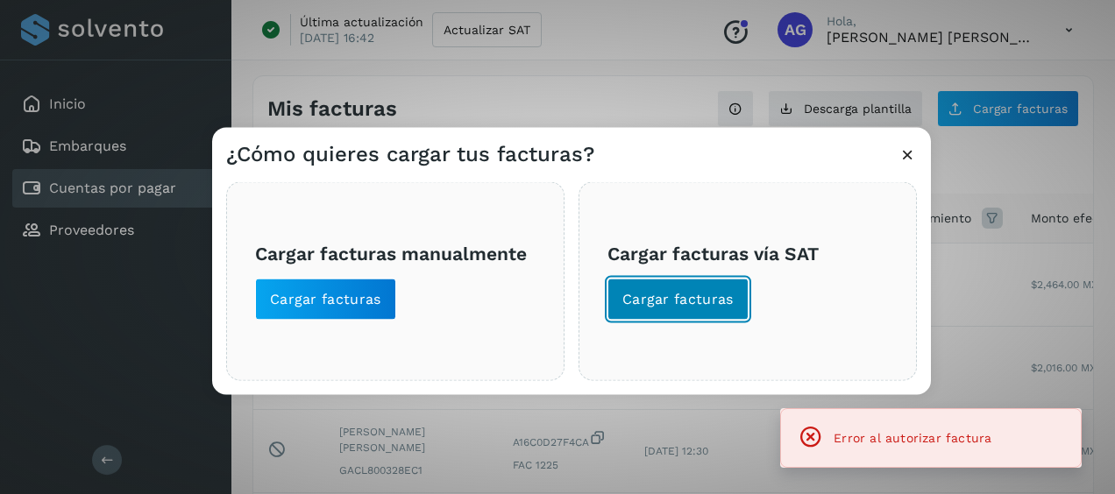
click at [713, 294] on span "Cargar facturas" at bounding box center [677, 299] width 111 height 19
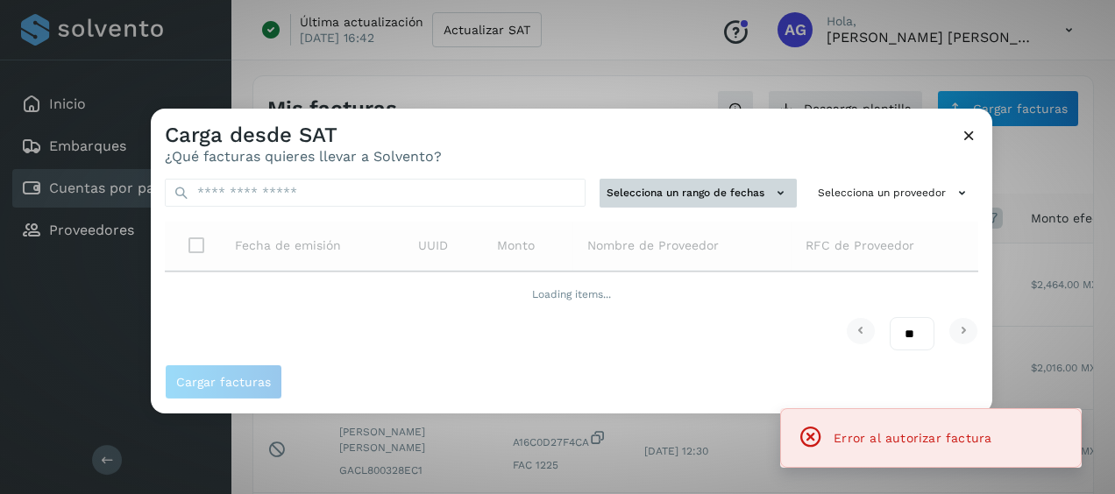
click at [698, 190] on button "Selecciona un rango de fechas" at bounding box center [698, 193] width 197 height 29
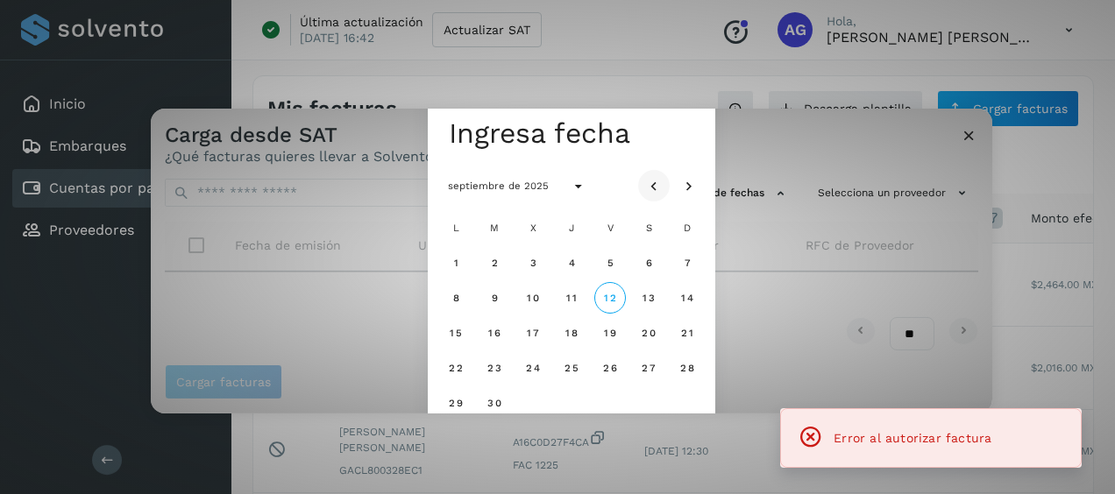
click at [658, 181] on icon "Mes anterior" at bounding box center [654, 187] width 18 height 18
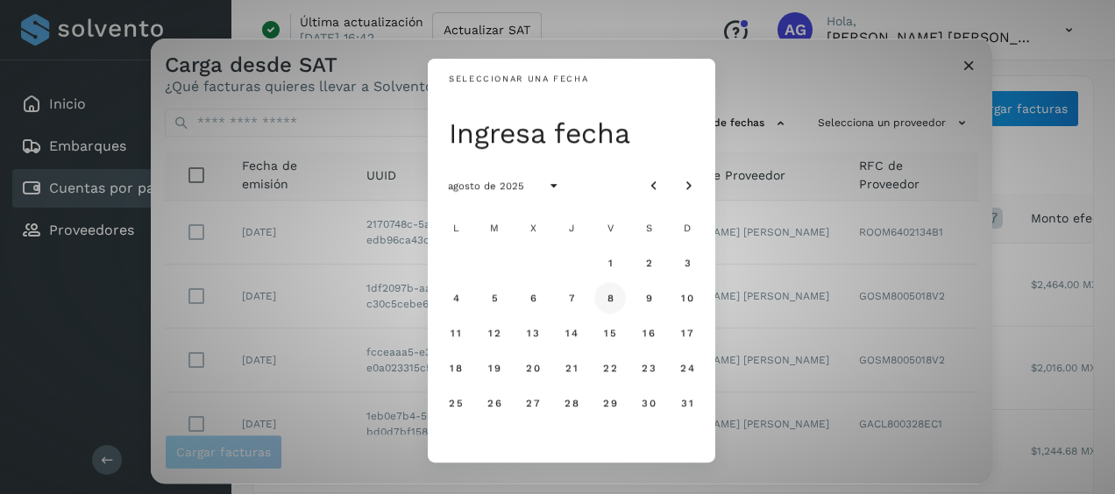
click at [621, 302] on button "8" at bounding box center [610, 298] width 32 height 32
click at [638, 302] on button "9" at bounding box center [649, 298] width 32 height 32
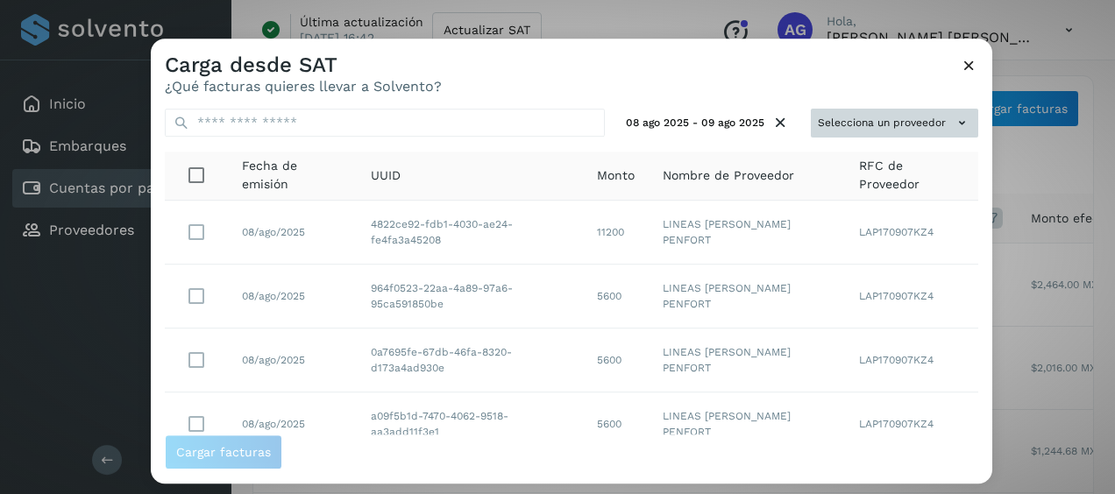
click at [953, 116] on icon at bounding box center [962, 123] width 18 height 18
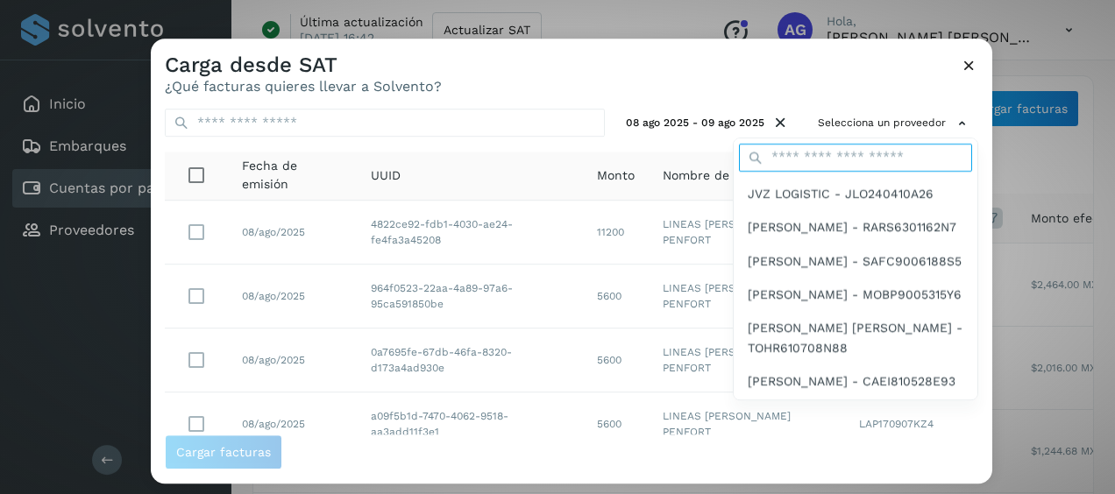
click at [806, 155] on input "text" at bounding box center [855, 158] width 233 height 28
type input "***"
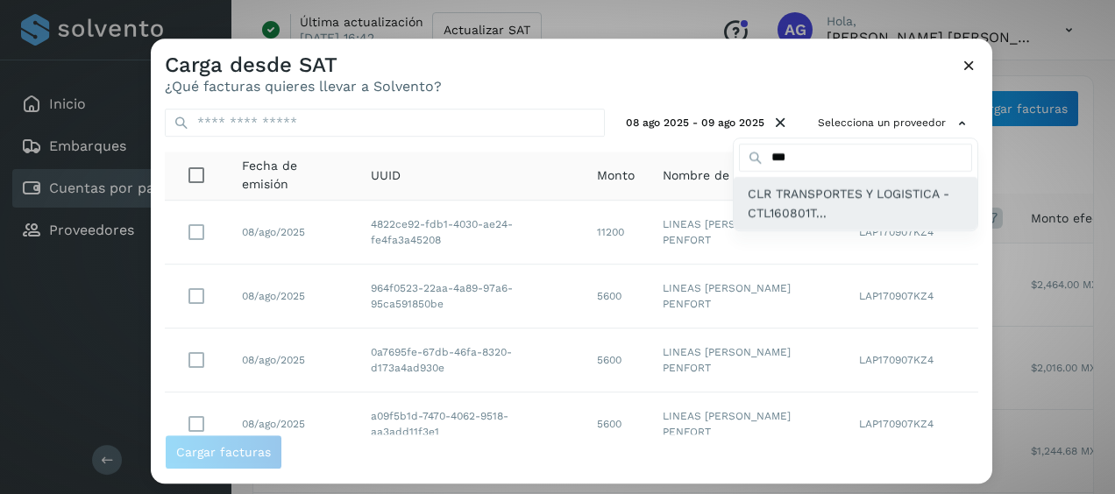
click at [812, 224] on div "CLR TRANSPORTES Y LOGISTICA - CTL160801T..." at bounding box center [856, 203] width 244 height 53
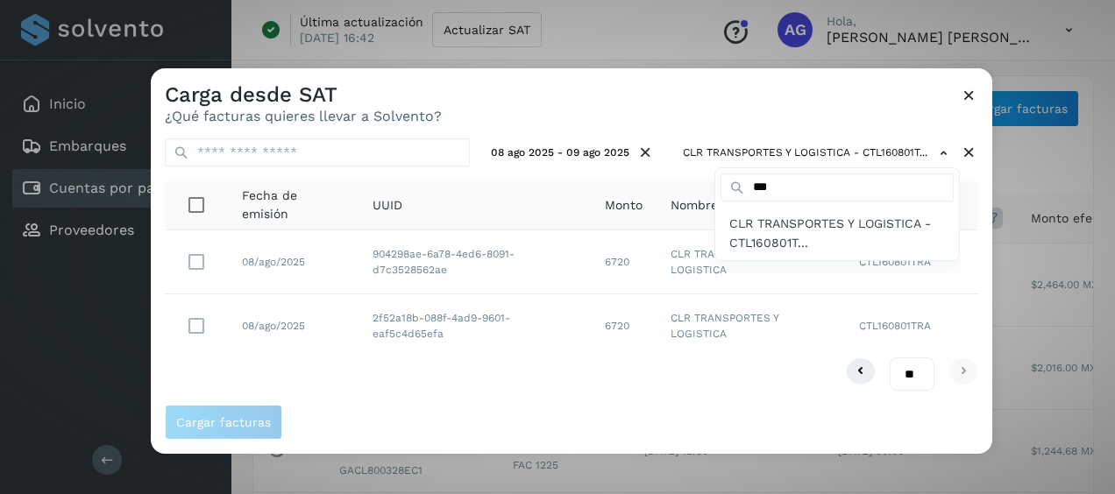
click at [195, 259] on div at bounding box center [708, 315] width 1115 height 494
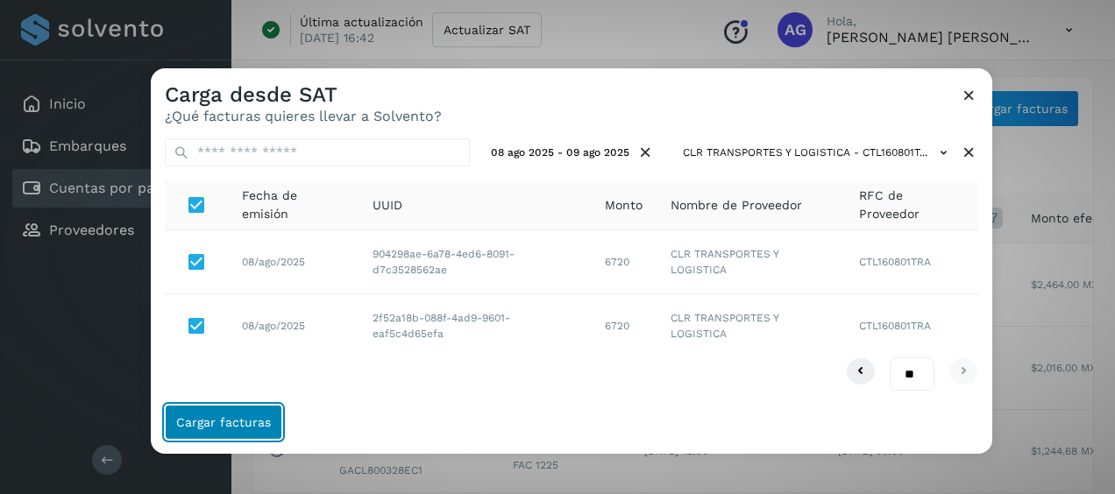
click at [257, 422] on span "Cargar facturas" at bounding box center [223, 422] width 95 height 12
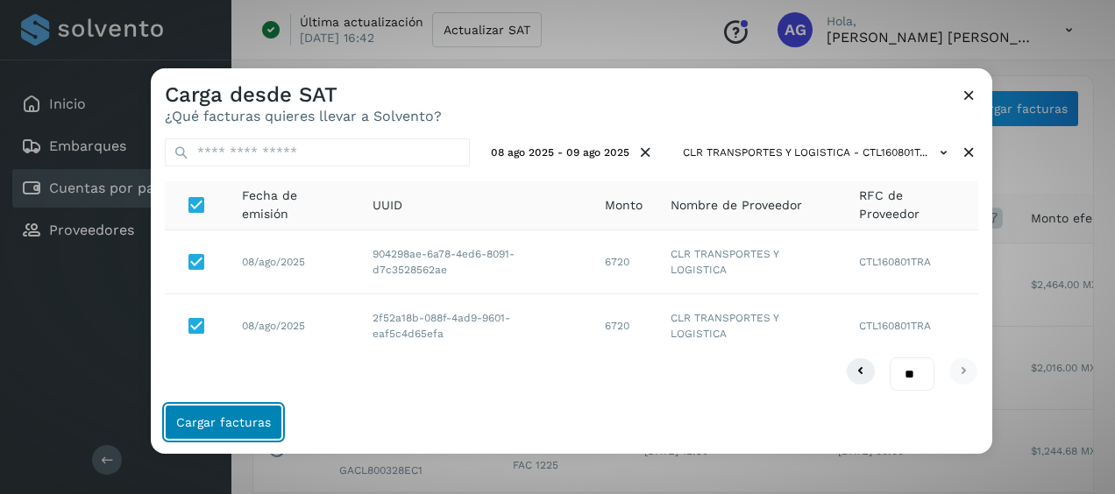
click at [257, 422] on span "Cargar facturas" at bounding box center [223, 422] width 95 height 12
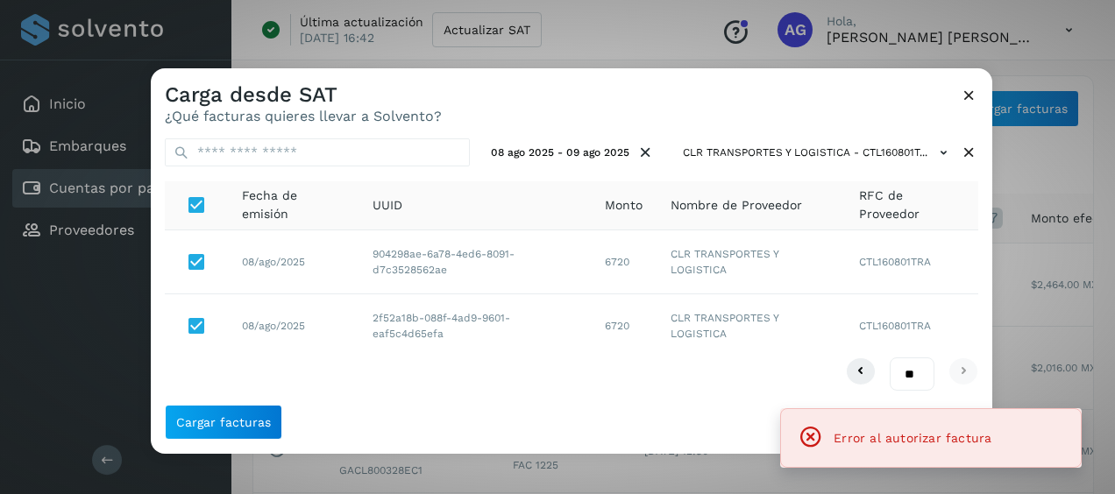
click at [970, 103] on icon at bounding box center [969, 95] width 18 height 18
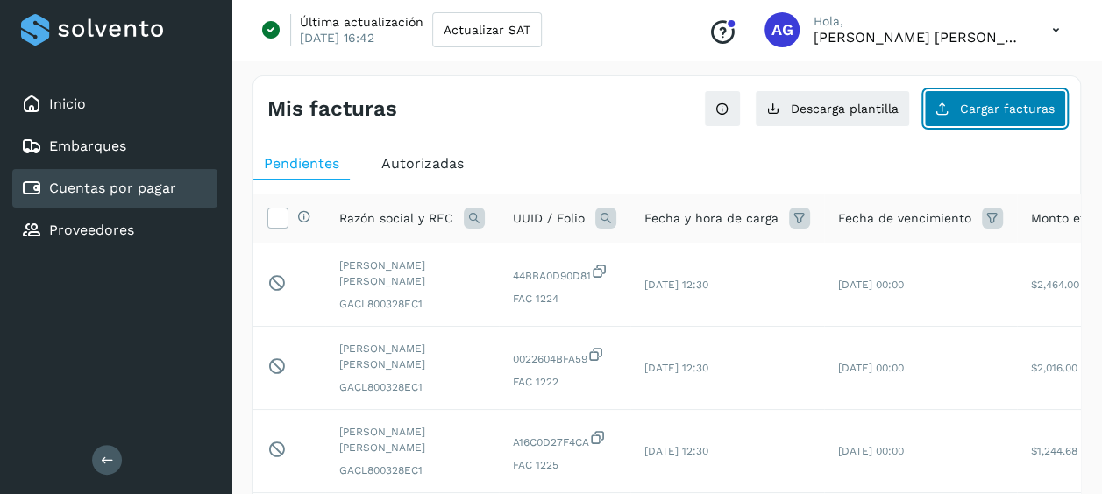
click at [1000, 113] on span "Cargar facturas" at bounding box center [1007, 109] width 95 height 12
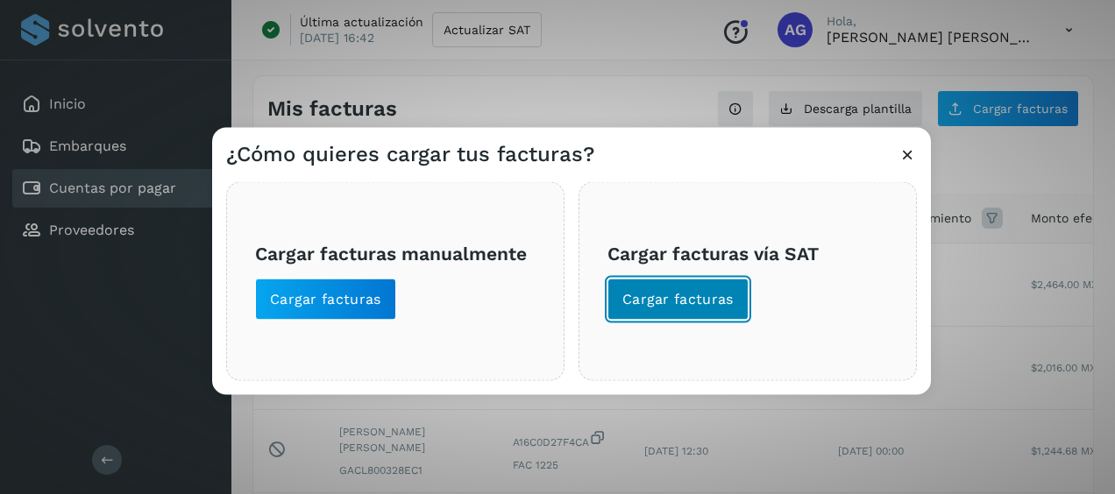
click at [642, 295] on span "Cargar facturas" at bounding box center [677, 299] width 111 height 19
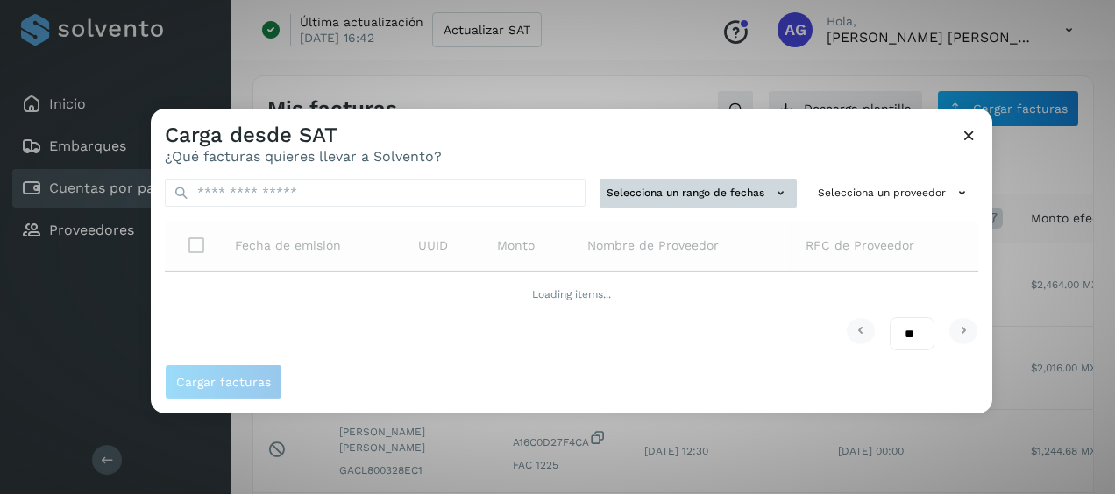
click at [706, 184] on button "Selecciona un rango de fechas" at bounding box center [698, 193] width 197 height 29
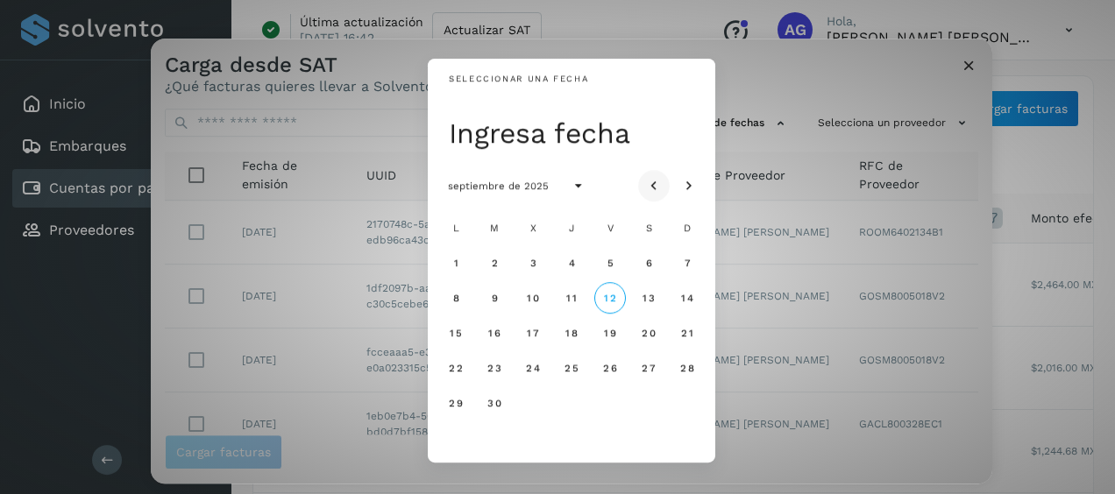
click at [656, 188] on icon "Mes anterior" at bounding box center [654, 187] width 18 height 18
click at [449, 331] on button "11" at bounding box center [456, 333] width 32 height 32
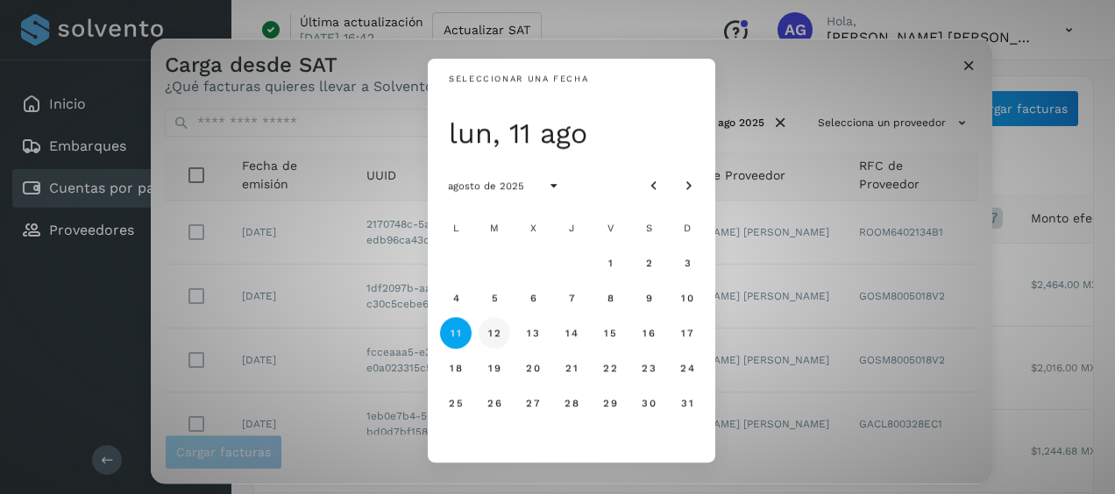
click at [489, 337] on span "12" at bounding box center [493, 333] width 13 height 12
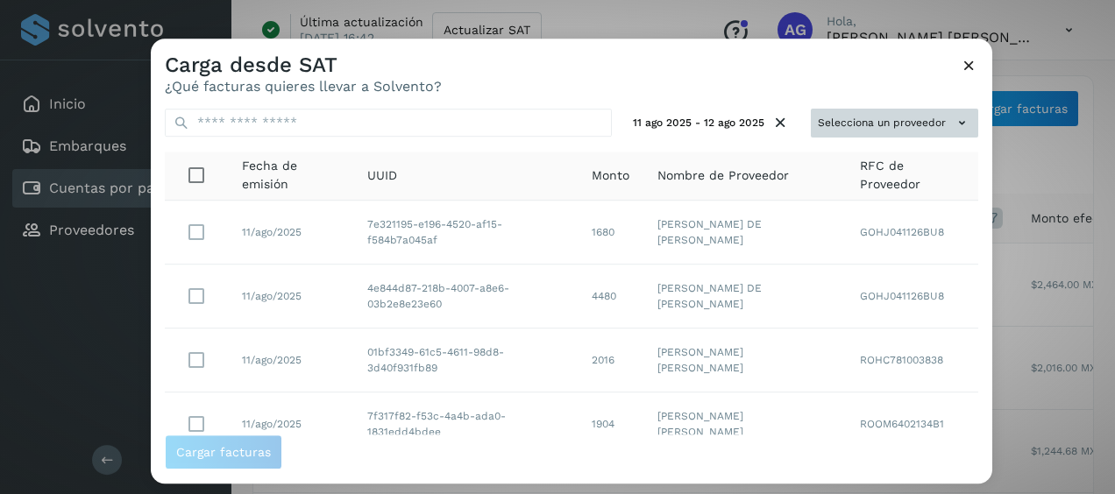
click at [898, 110] on button "Selecciona un proveedor" at bounding box center [894, 123] width 167 height 29
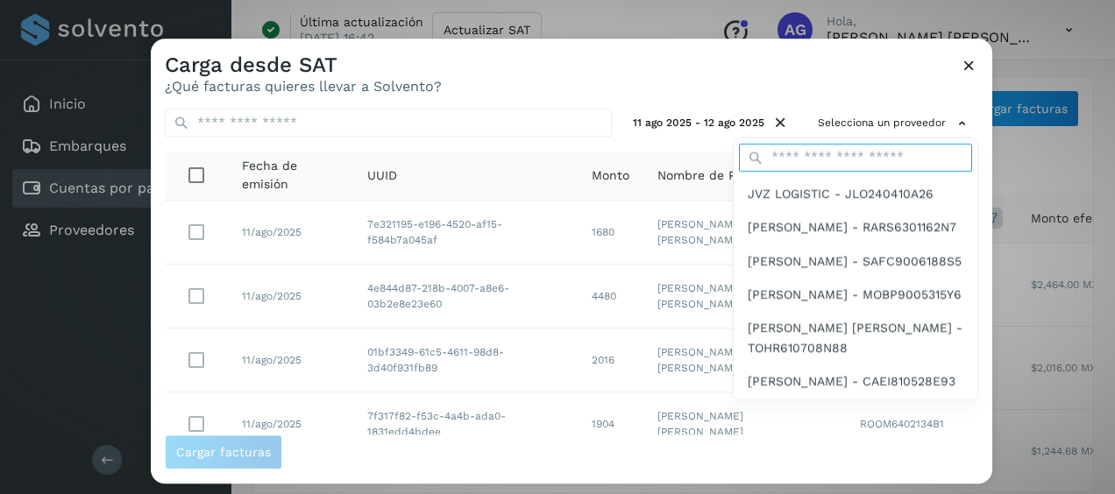
click at [854, 151] on input "text" at bounding box center [855, 158] width 233 height 28
type input "***"
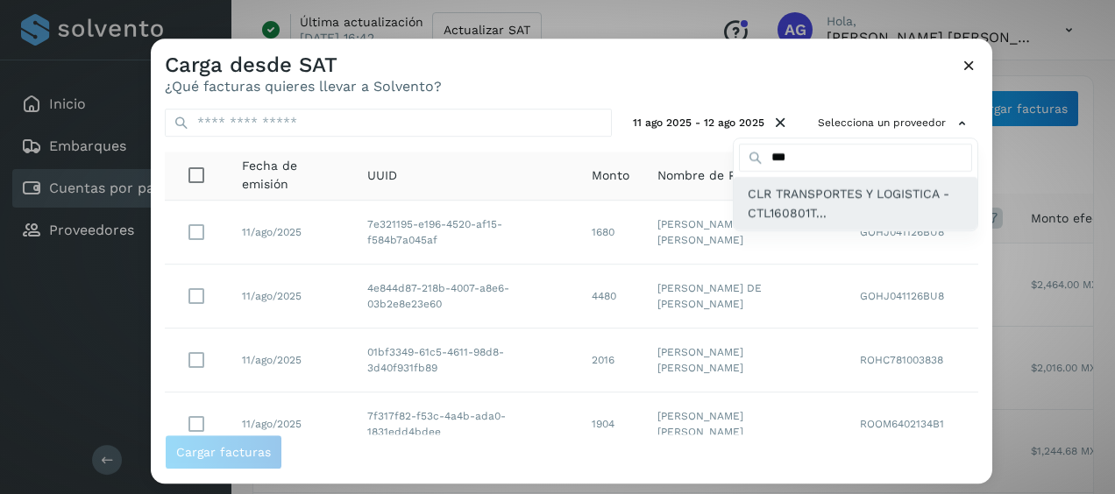
click at [831, 217] on span "CLR TRANSPORTES Y LOGISTICA - CTL160801T..." at bounding box center [856, 203] width 216 height 39
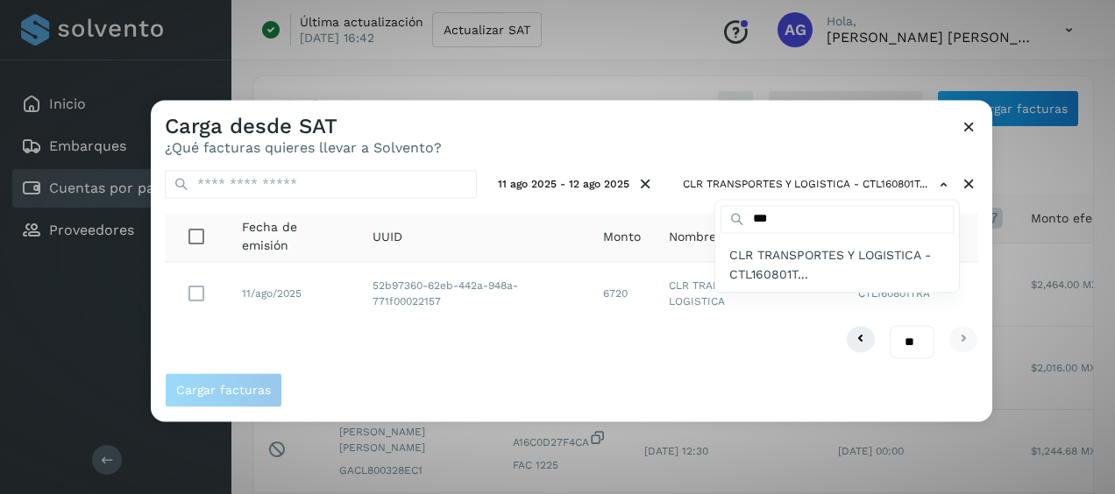
click at [188, 286] on div at bounding box center [708, 347] width 1115 height 494
click at [193, 296] on div at bounding box center [708, 347] width 1115 height 494
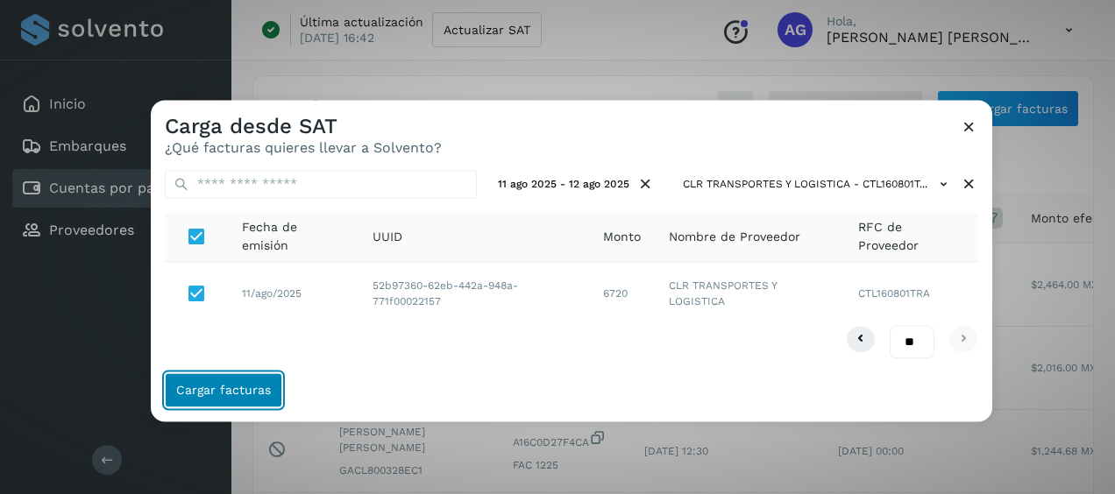
click at [236, 382] on button "Cargar facturas" at bounding box center [223, 390] width 117 height 35
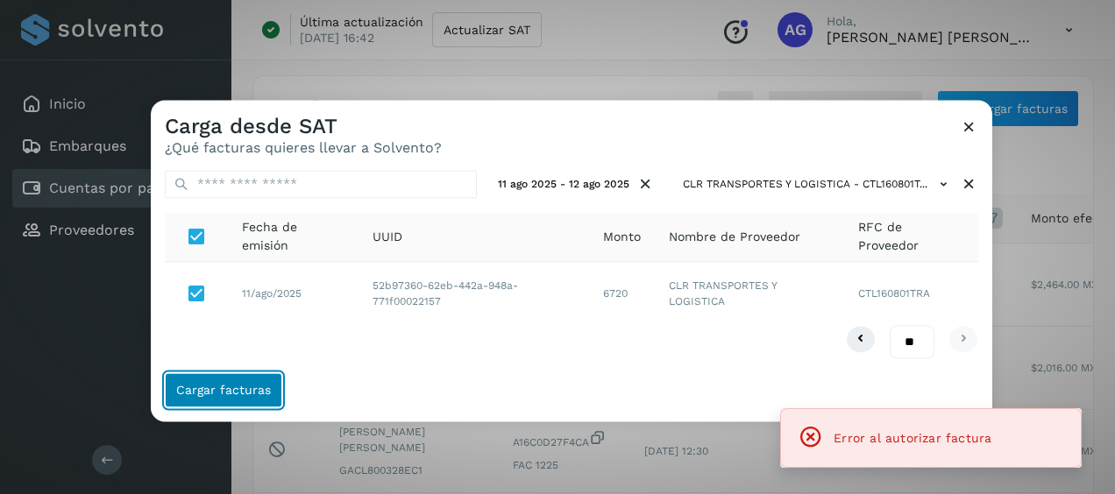
click at [236, 382] on button "Cargar facturas" at bounding box center [223, 390] width 117 height 35
click at [964, 127] on icon at bounding box center [969, 126] width 18 height 18
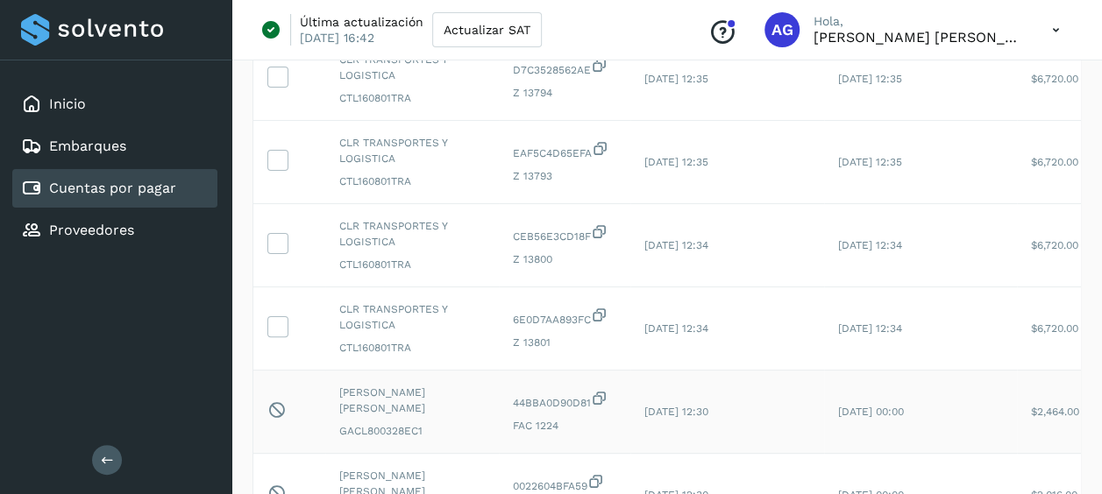
scroll to position [263, 0]
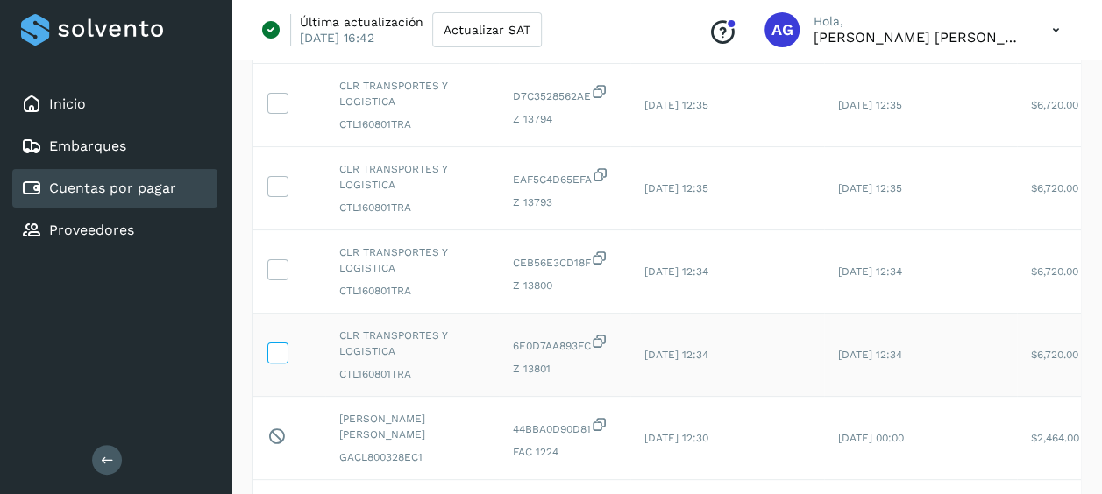
click at [278, 343] on icon at bounding box center [277, 352] width 18 height 18
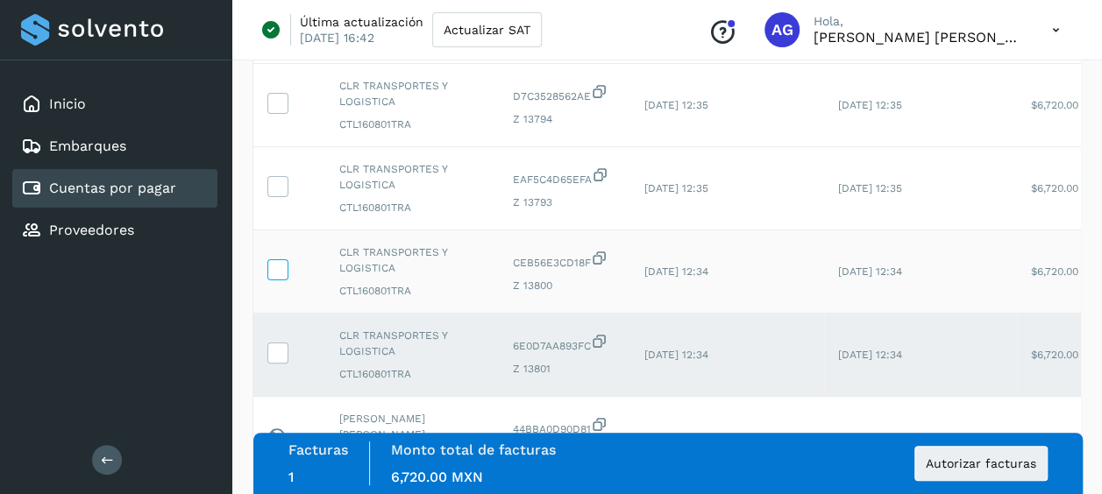
click at [284, 270] on td at bounding box center [289, 272] width 72 height 83
click at [283, 270] on icon at bounding box center [277, 268] width 18 height 18
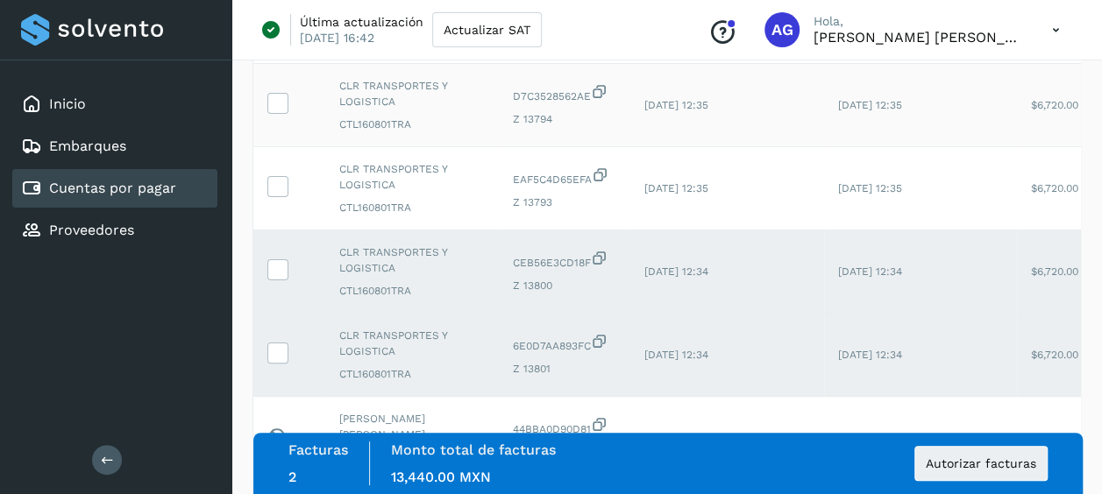
scroll to position [88, 0]
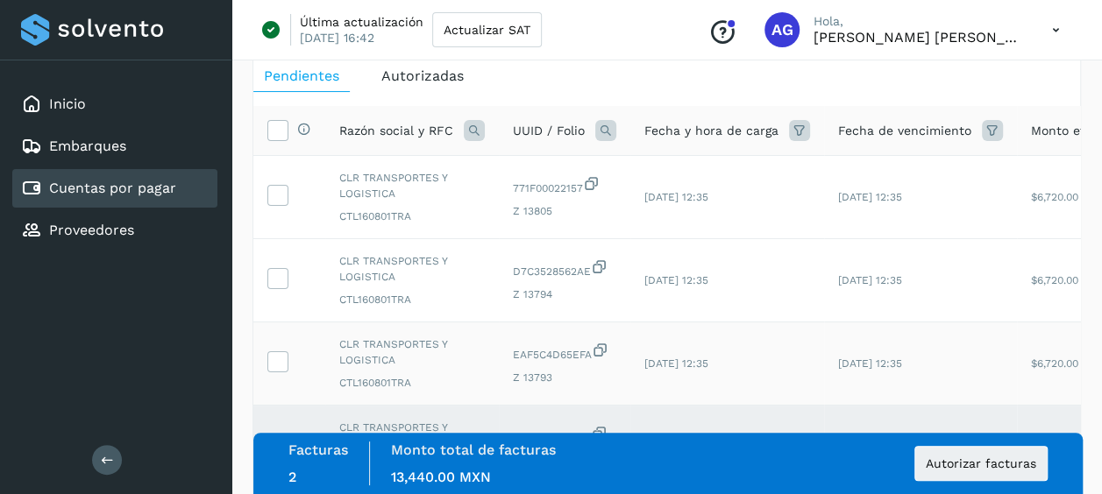
click at [278, 351] on label at bounding box center [277, 361] width 21 height 21
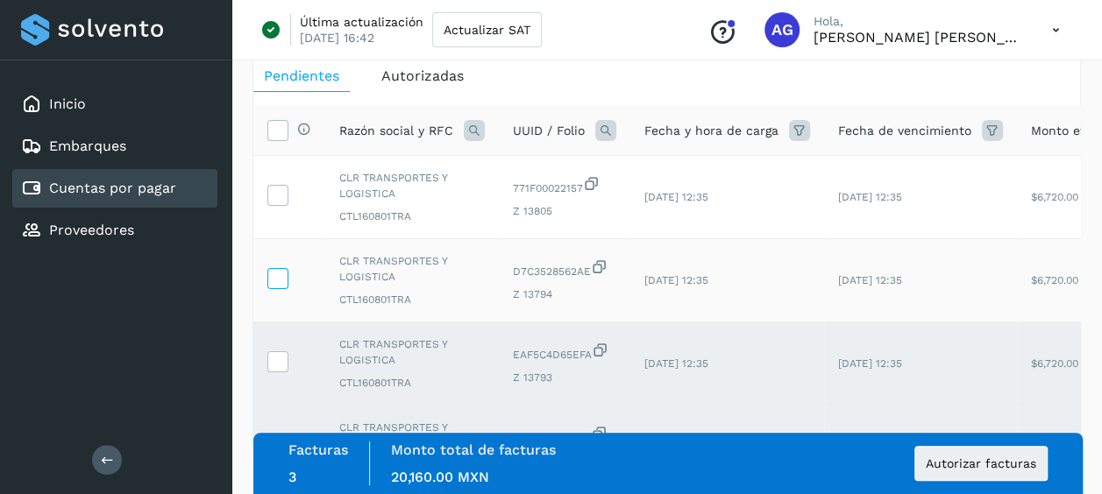
click at [278, 277] on icon at bounding box center [277, 277] width 18 height 18
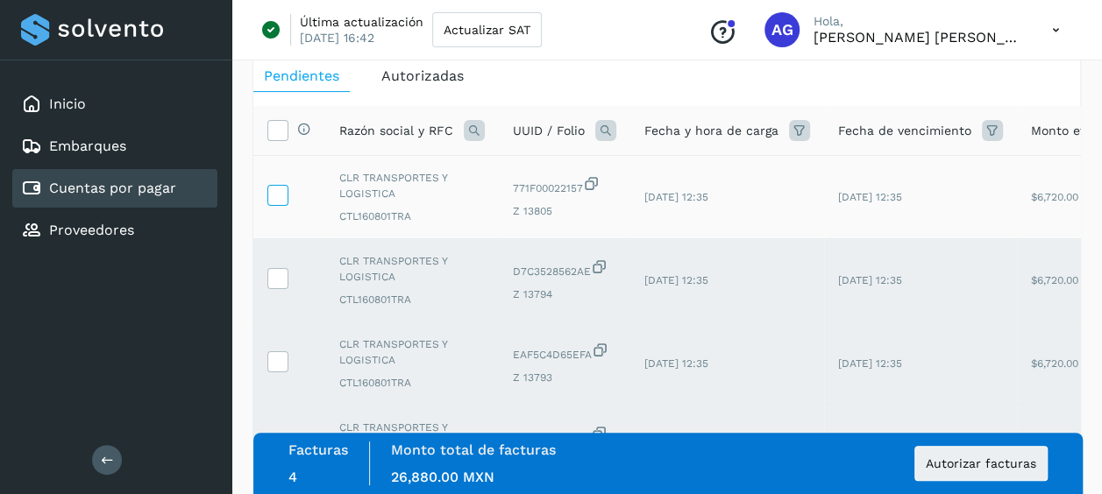
click at [282, 198] on icon at bounding box center [277, 194] width 18 height 18
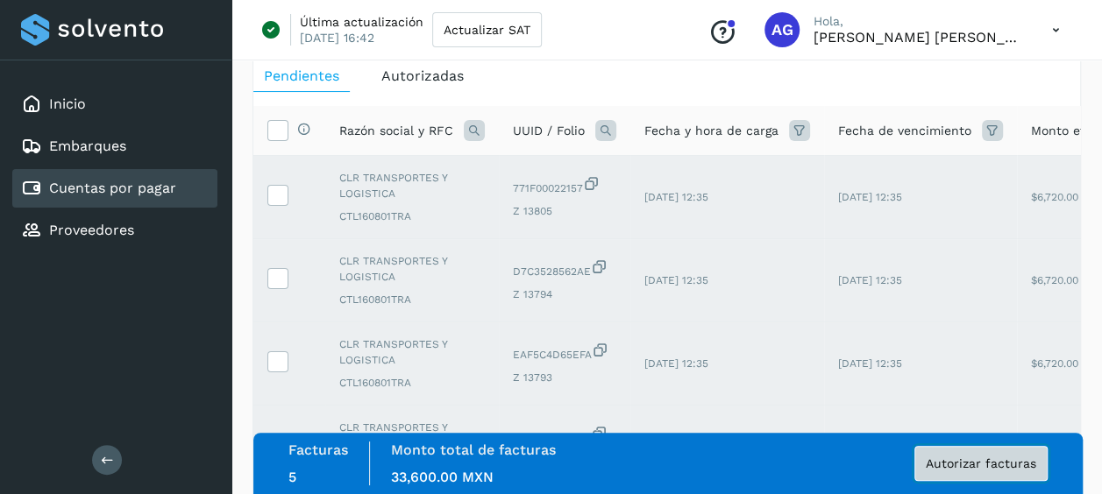
drag, startPoint x: 963, startPoint y: 468, endPoint x: 649, endPoint y: 443, distance: 315.7
click at [963, 467] on span "Autorizar facturas" at bounding box center [981, 464] width 110 height 12
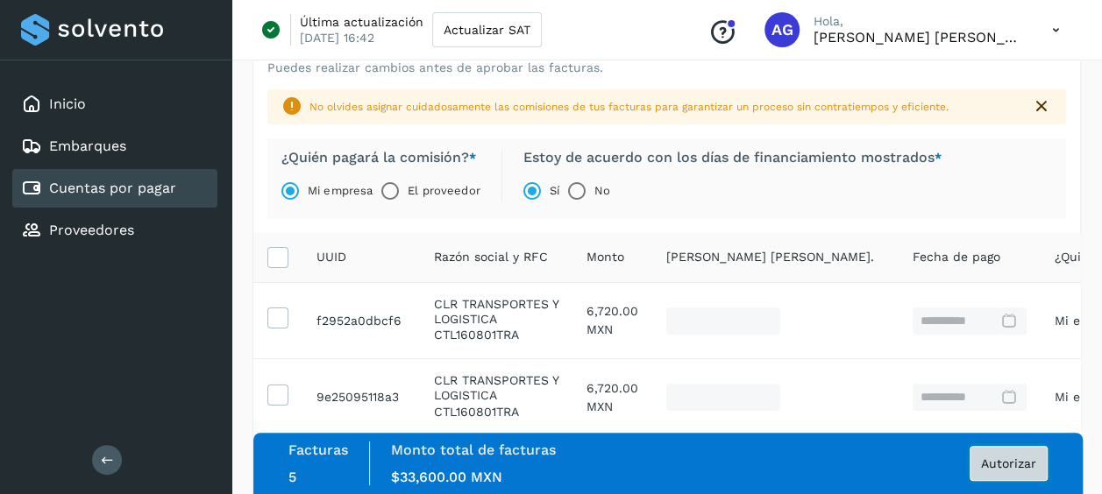
click at [1010, 467] on span "Autorizar" at bounding box center [1008, 464] width 55 height 12
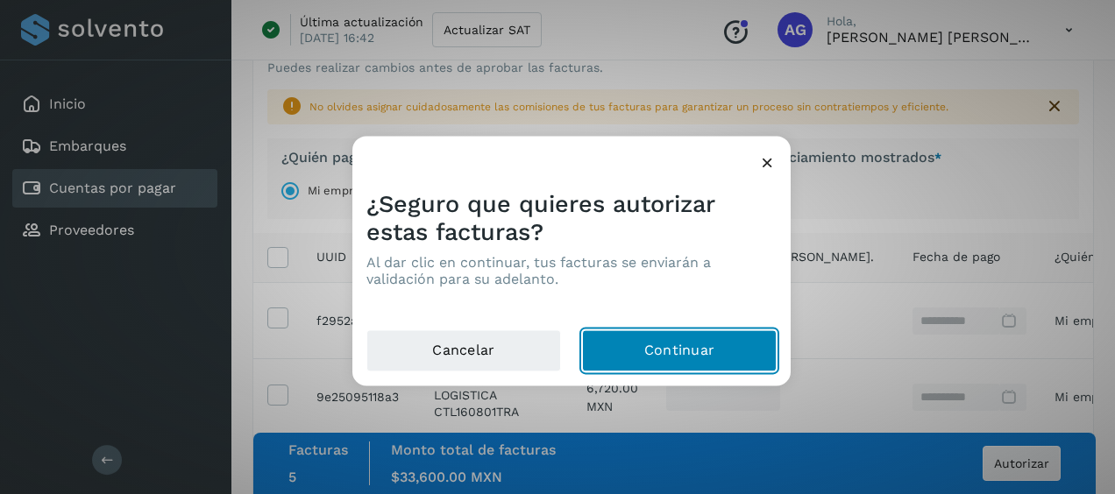
click at [699, 361] on button "Continuar" at bounding box center [679, 351] width 195 height 42
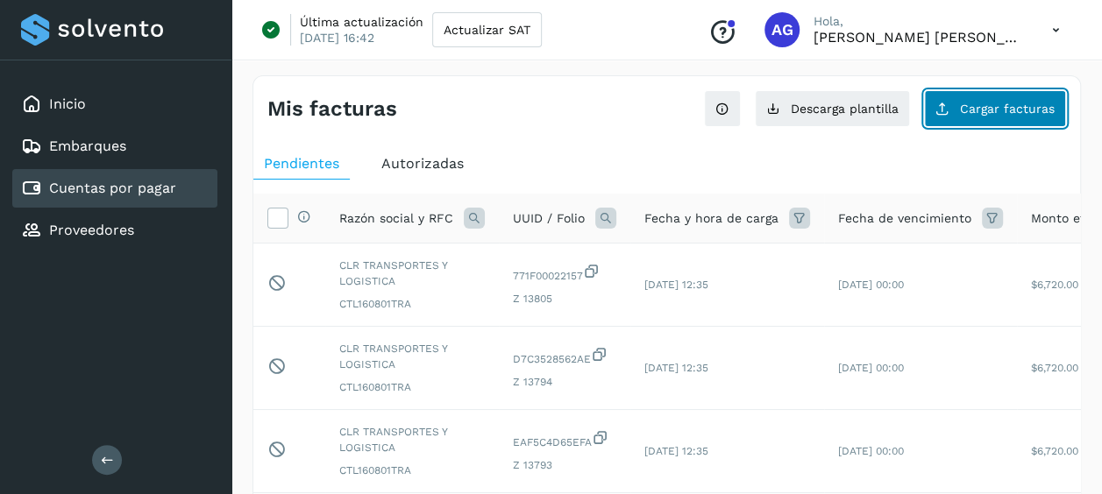
click at [993, 93] on button "Cargar facturas" at bounding box center [995, 108] width 142 height 37
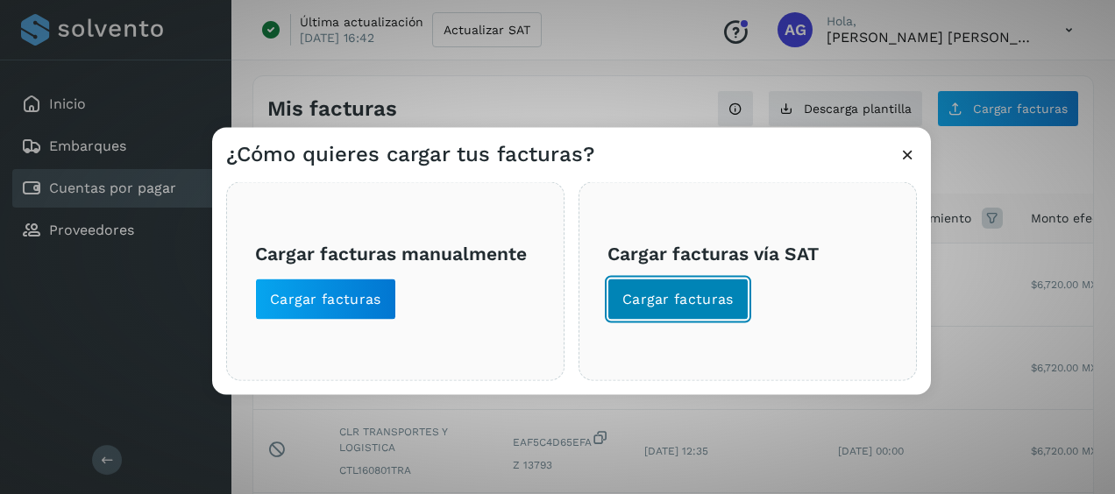
click at [708, 297] on span "Cargar facturas" at bounding box center [677, 299] width 111 height 19
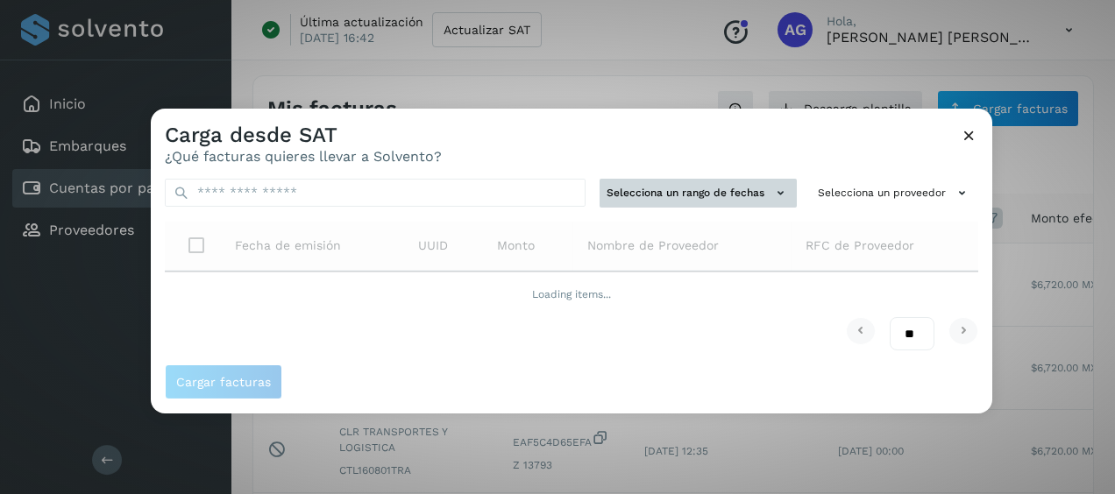
click at [726, 204] on button "Selecciona un rango de fechas" at bounding box center [698, 193] width 197 height 29
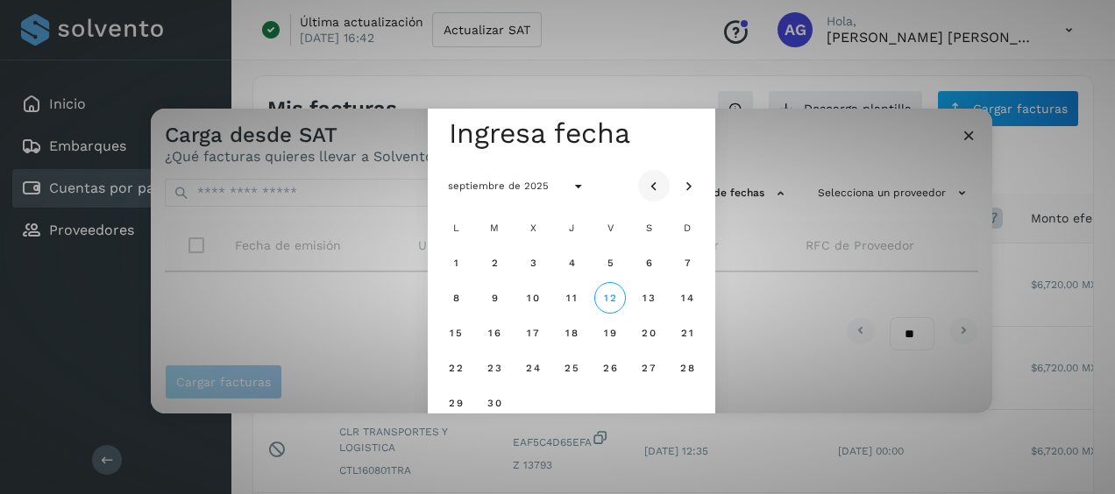
click at [663, 184] on button "Mes anterior" at bounding box center [654, 186] width 32 height 32
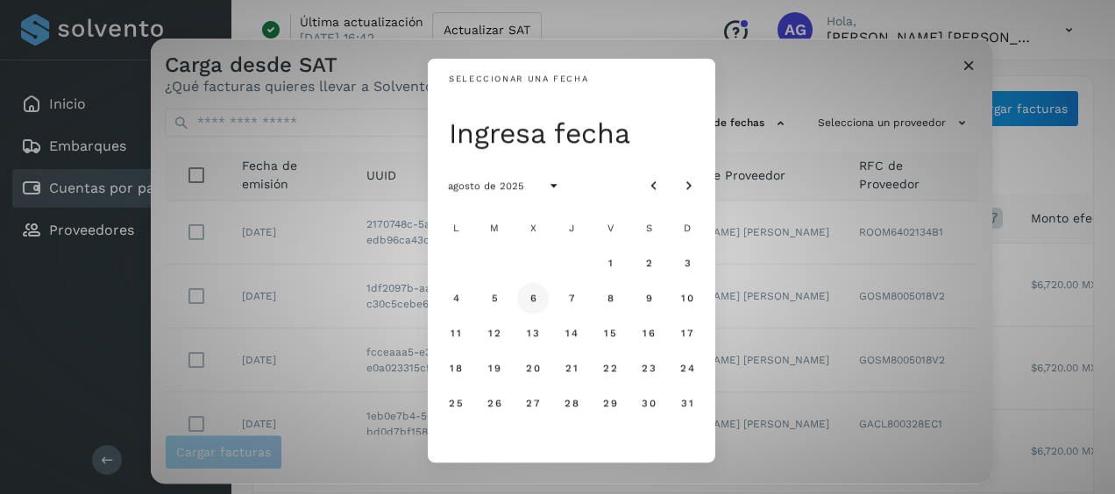
click at [533, 297] on span "6" at bounding box center [533, 298] width 8 height 12
click at [568, 302] on span "7" at bounding box center [571, 298] width 8 height 12
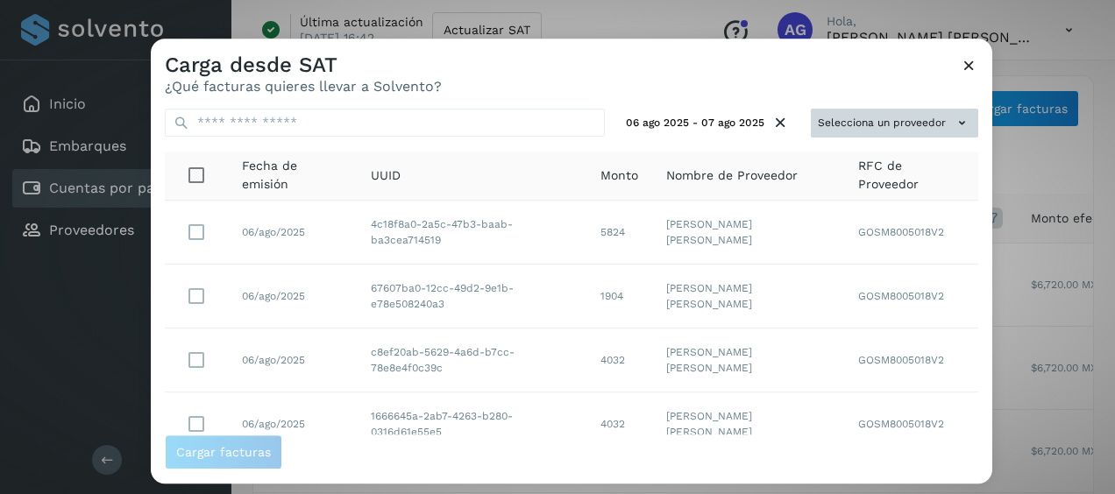
click at [919, 121] on button "Selecciona un proveedor" at bounding box center [894, 123] width 167 height 29
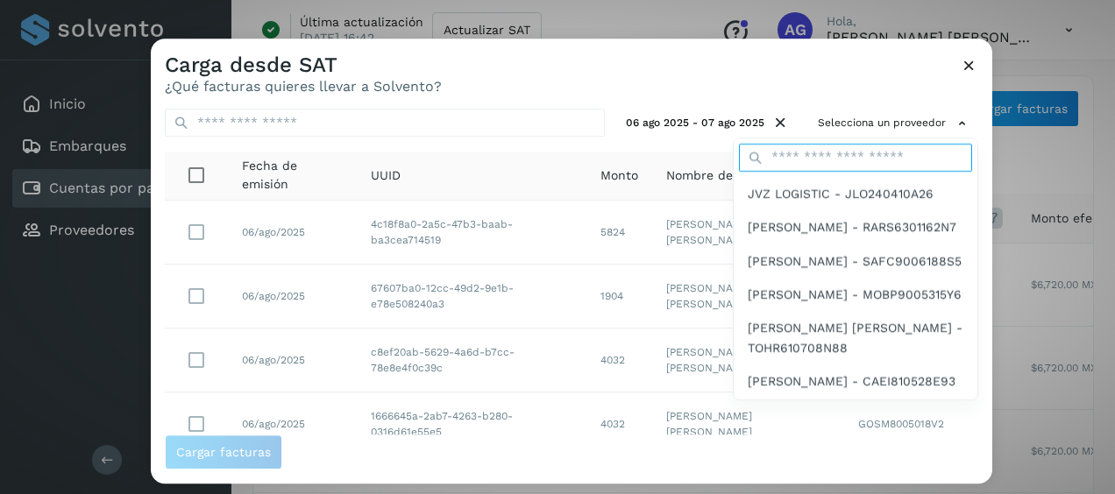
click at [869, 151] on input "text" at bounding box center [855, 158] width 233 height 28
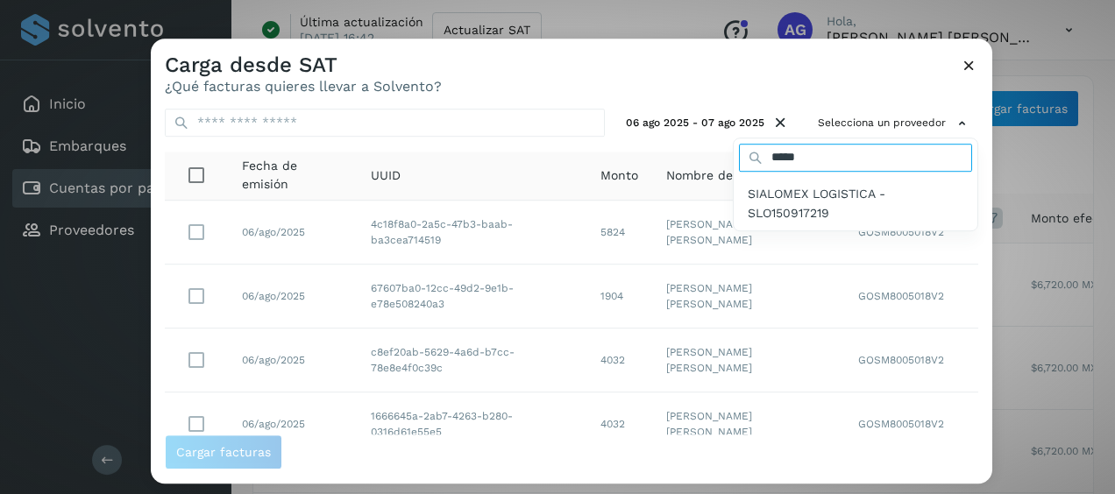
type input "*****"
click at [864, 197] on span "SIALOMEX LOGISTICA - SLO150917219" at bounding box center [856, 203] width 216 height 39
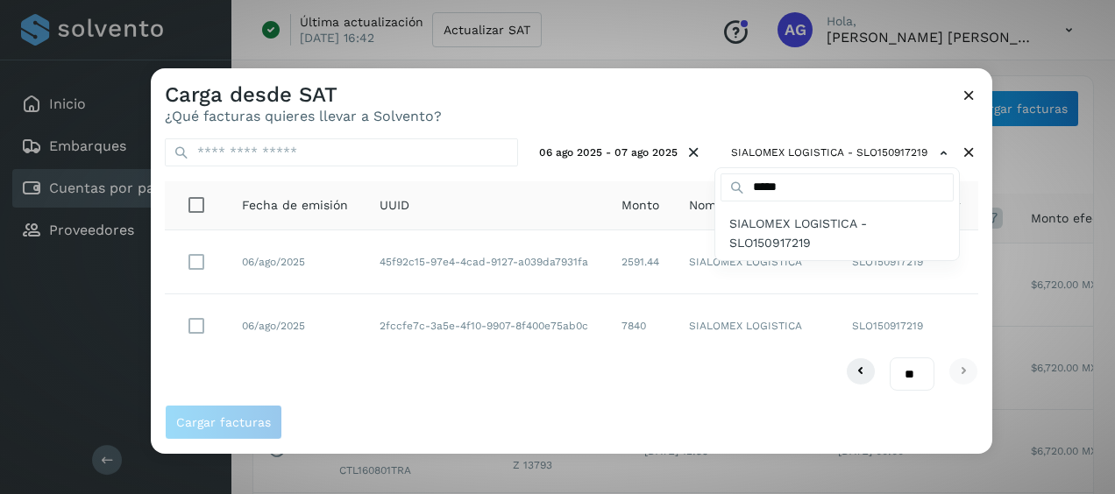
click at [203, 323] on div at bounding box center [708, 315] width 1115 height 494
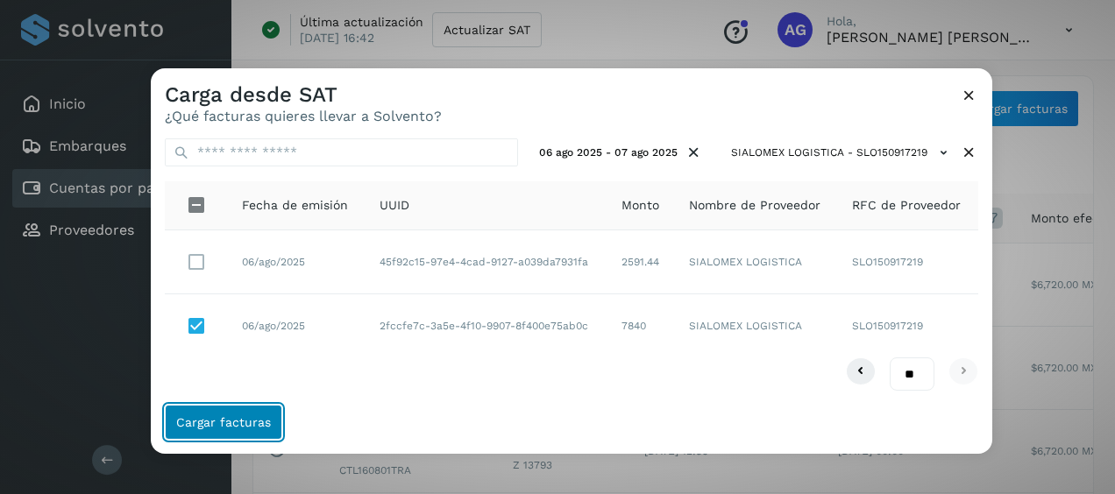
click at [261, 413] on button "Cargar facturas" at bounding box center [223, 422] width 117 height 35
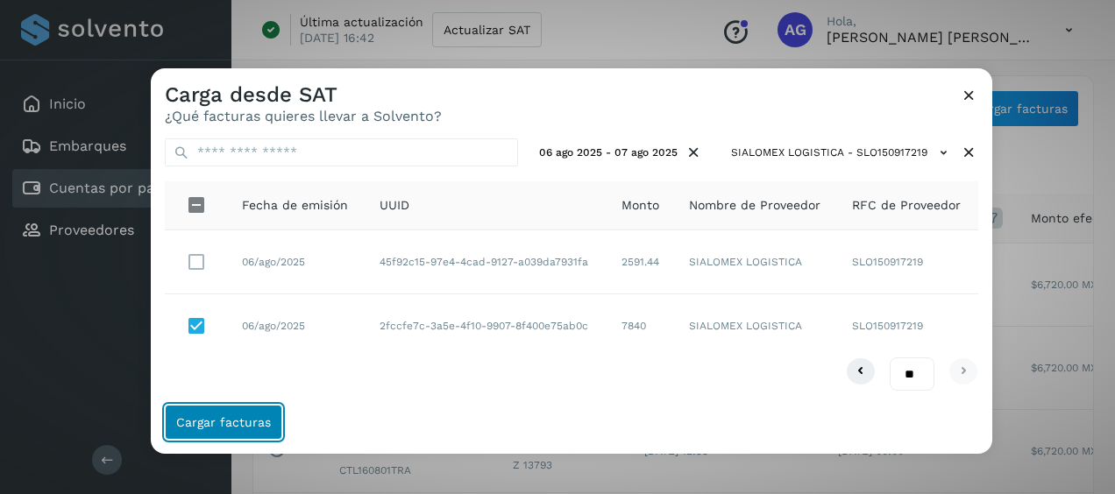
click at [261, 413] on button "Cargar facturas" at bounding box center [223, 422] width 117 height 35
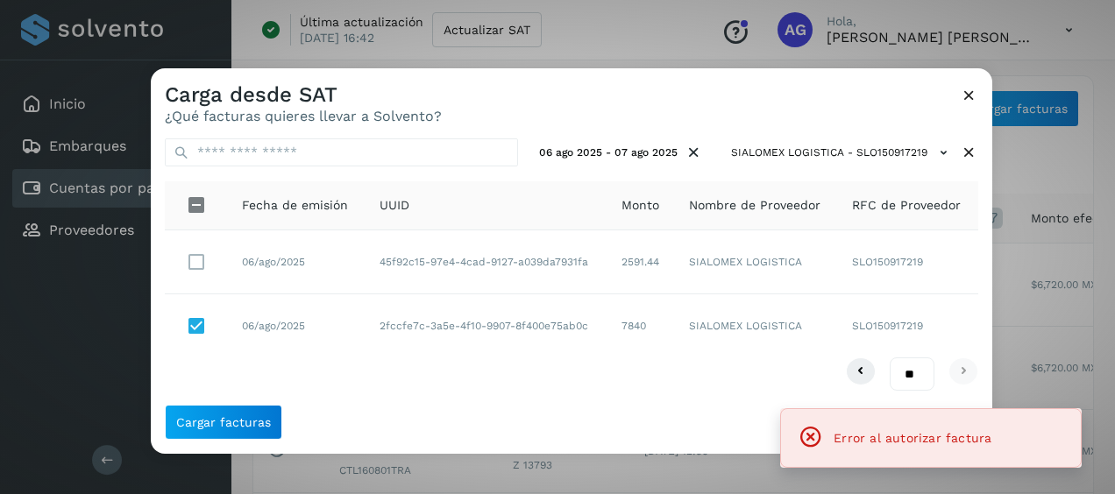
click at [975, 96] on icon at bounding box center [969, 95] width 18 height 18
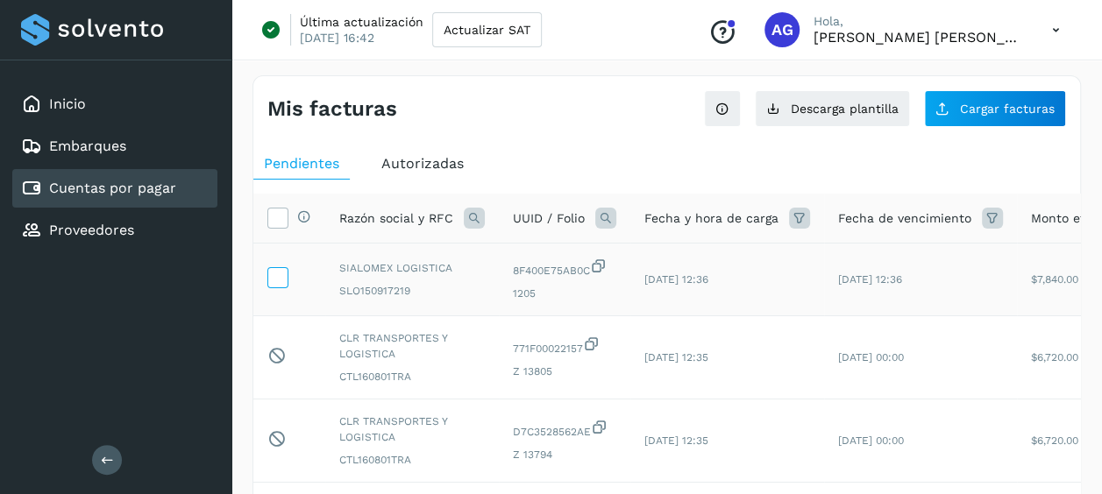
click at [286, 277] on icon at bounding box center [277, 276] width 18 height 18
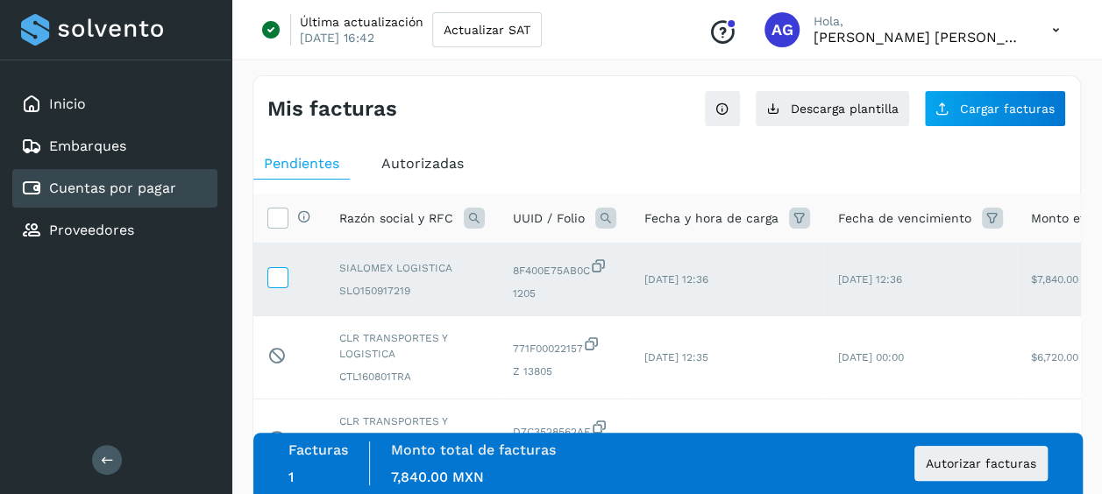
click at [282, 280] on icon at bounding box center [277, 276] width 18 height 18
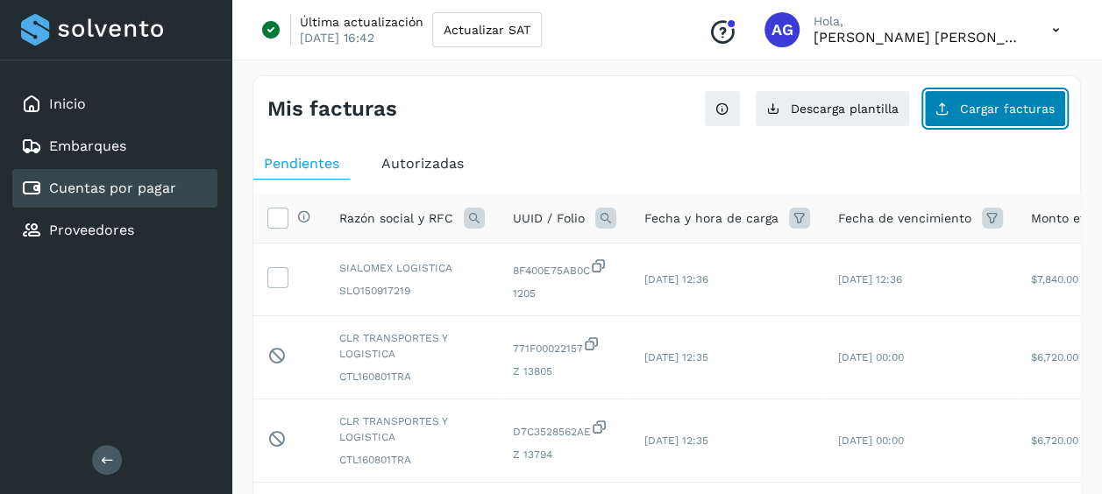
click at [990, 120] on button "Cargar facturas" at bounding box center [995, 108] width 142 height 37
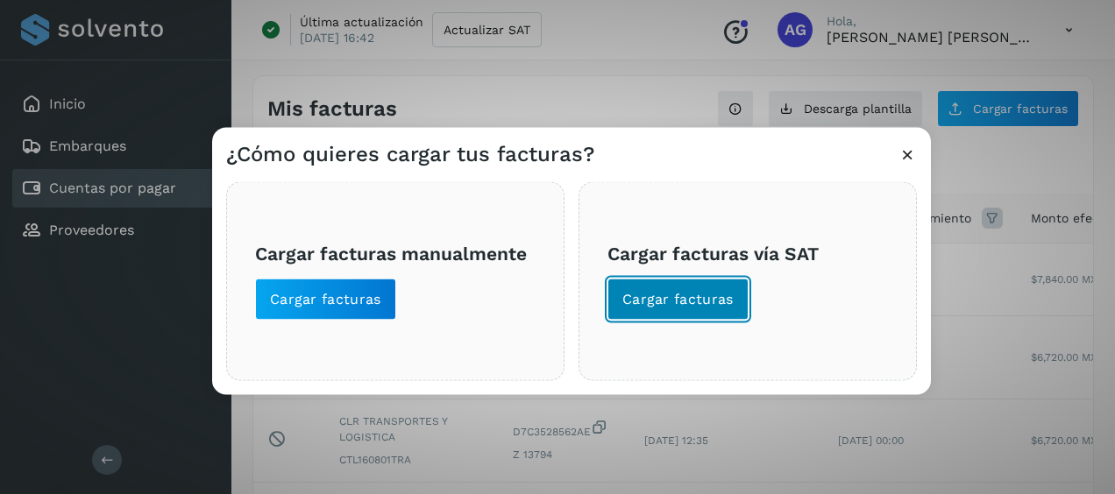
click at [709, 291] on span "Cargar facturas" at bounding box center [677, 299] width 111 height 19
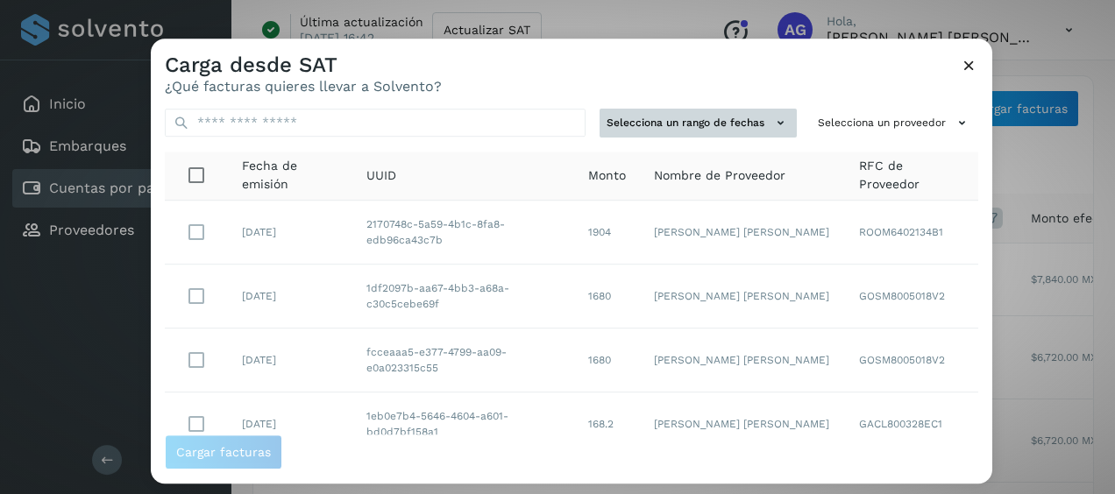
click at [725, 116] on button "Selecciona un rango de fechas" at bounding box center [698, 123] width 197 height 29
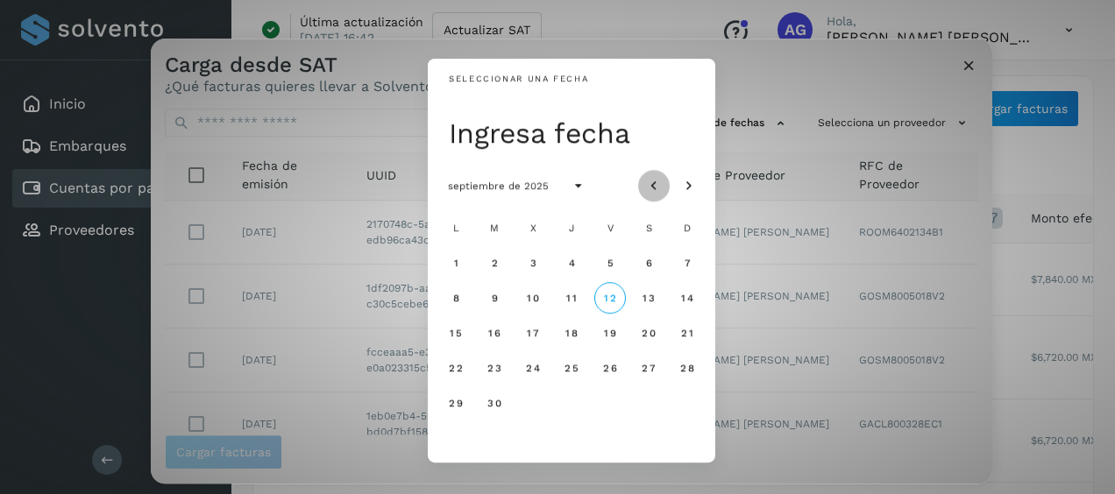
click at [656, 190] on icon "Mes anterior" at bounding box center [654, 187] width 18 height 18
click at [529, 305] on button "6" at bounding box center [533, 298] width 32 height 32
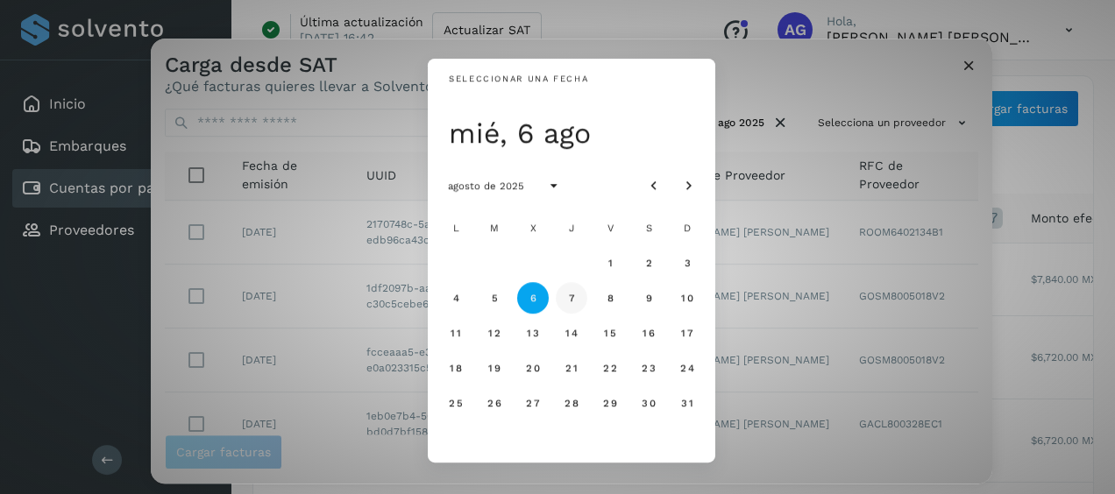
click at [568, 302] on span "7" at bounding box center [571, 298] width 8 height 12
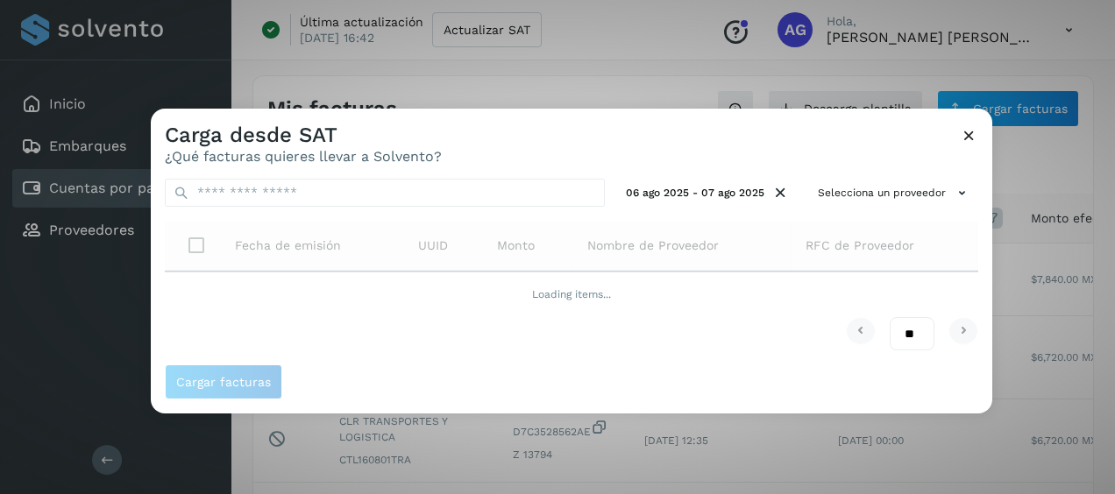
click at [973, 165] on div "06 ago 2025 - 07 ago 2025 Selecciona un proveedor Fecha de emisión UUID Monto N…" at bounding box center [571, 265] width 841 height 200
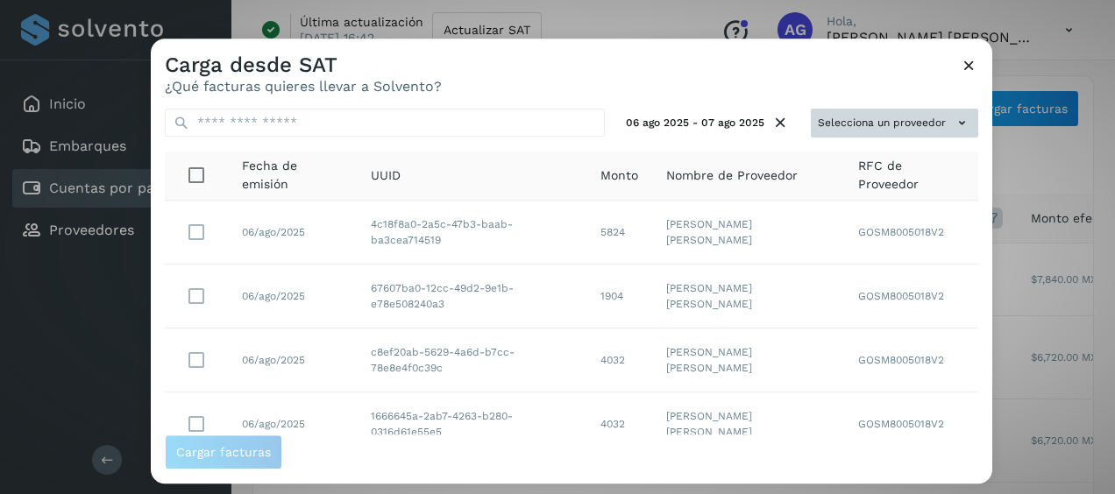
click at [926, 124] on button "Selecciona un proveedor" at bounding box center [894, 123] width 167 height 29
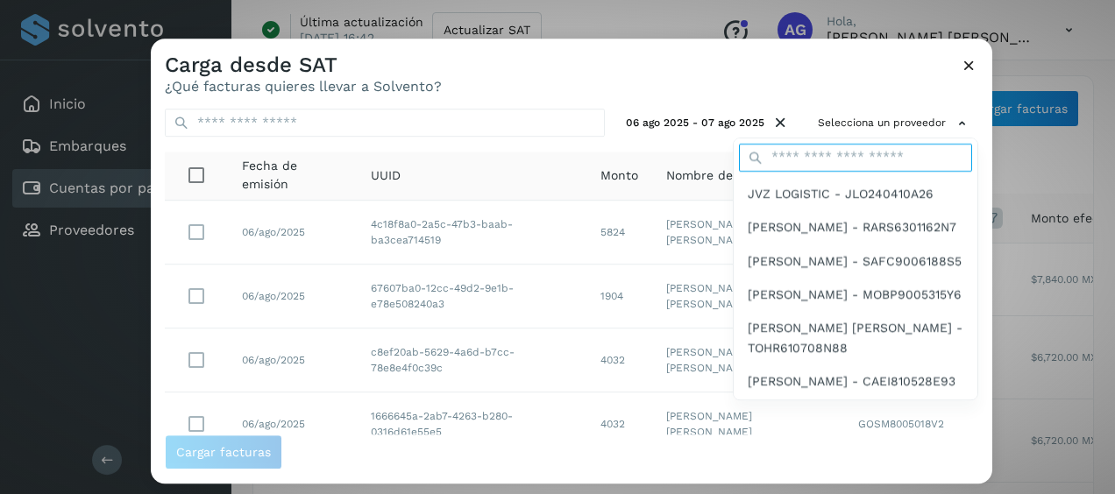
click at [834, 160] on input "text" at bounding box center [855, 158] width 233 height 28
type input "*****"
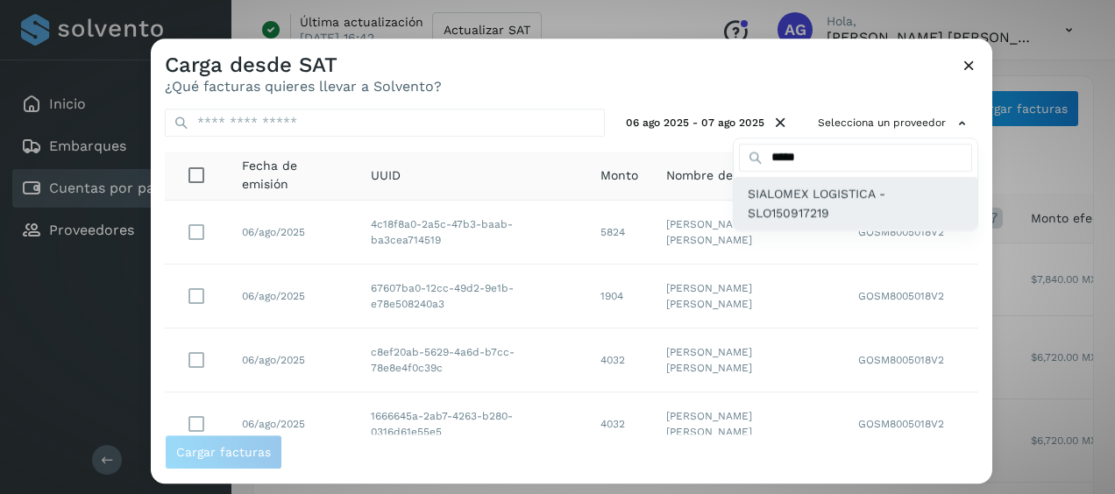
click at [817, 208] on span "SIALOMEX LOGISTICA - SLO150917219" at bounding box center [856, 203] width 216 height 39
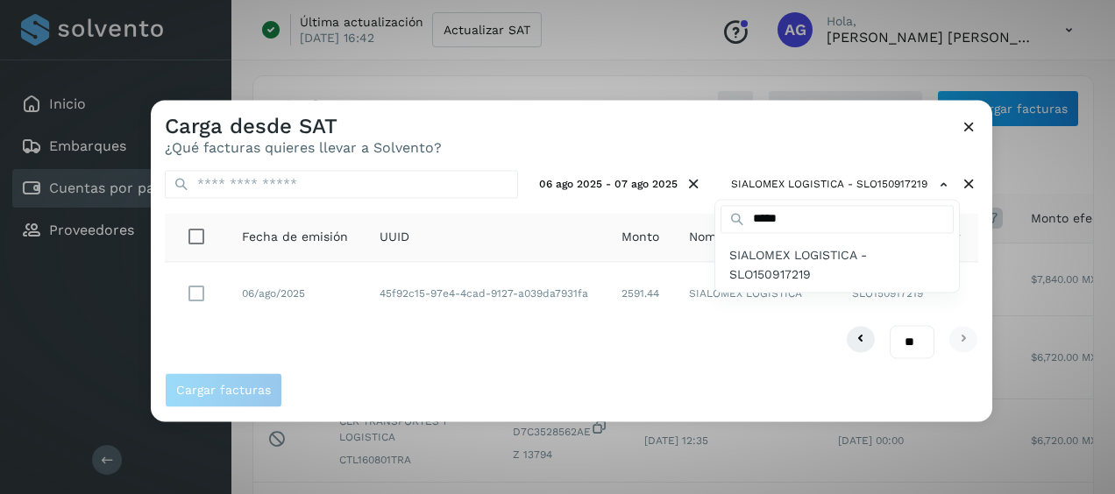
click at [330, 332] on div at bounding box center [708, 347] width 1115 height 494
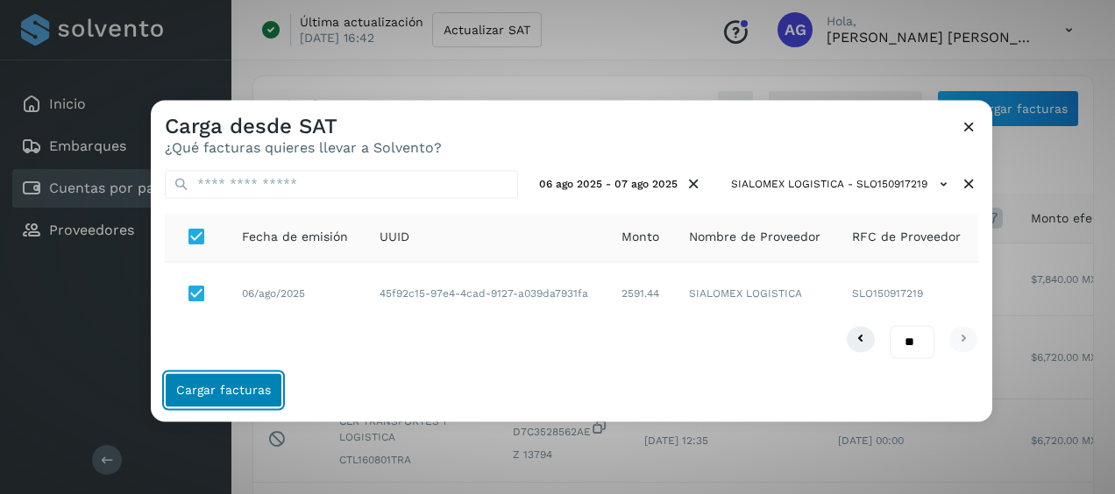
click at [254, 373] on button "Cargar facturas" at bounding box center [223, 390] width 117 height 35
click at [255, 395] on span "Cargar facturas" at bounding box center [223, 391] width 95 height 12
click at [255, 396] on span "Cargar facturas" at bounding box center [223, 391] width 95 height 12
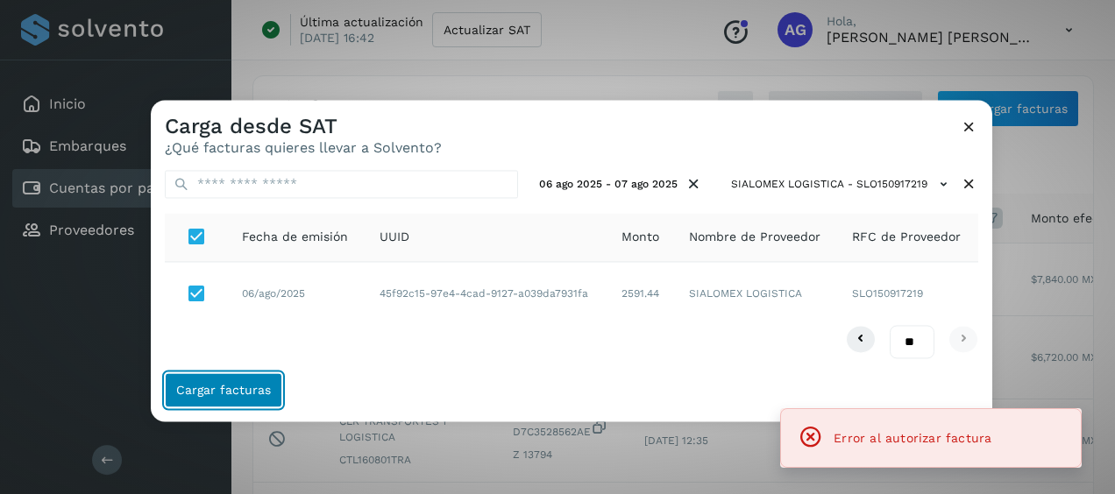
click at [255, 396] on span "Cargar facturas" at bounding box center [223, 391] width 95 height 12
click at [961, 124] on icon at bounding box center [969, 126] width 18 height 18
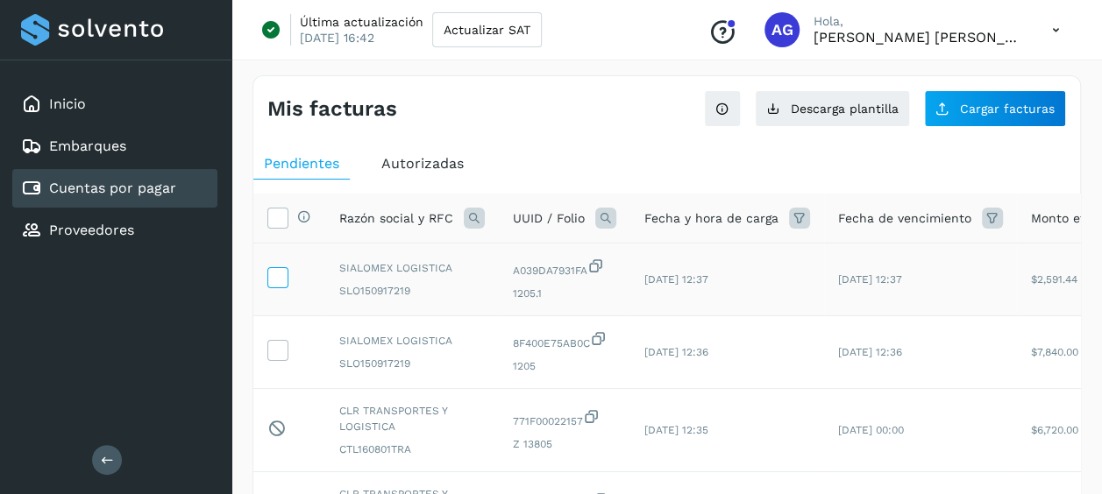
click at [280, 269] on icon at bounding box center [277, 276] width 18 height 18
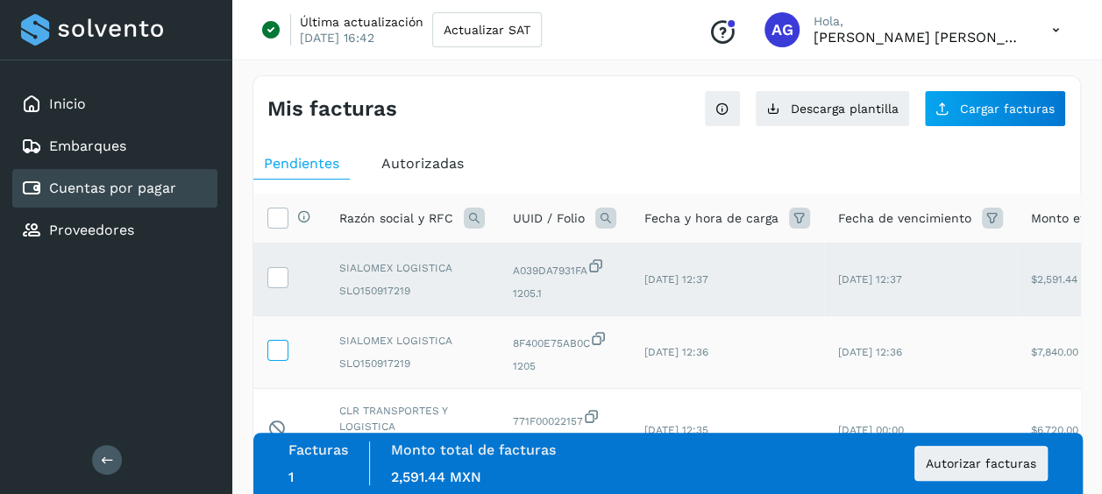
click at [280, 350] on icon at bounding box center [277, 349] width 18 height 18
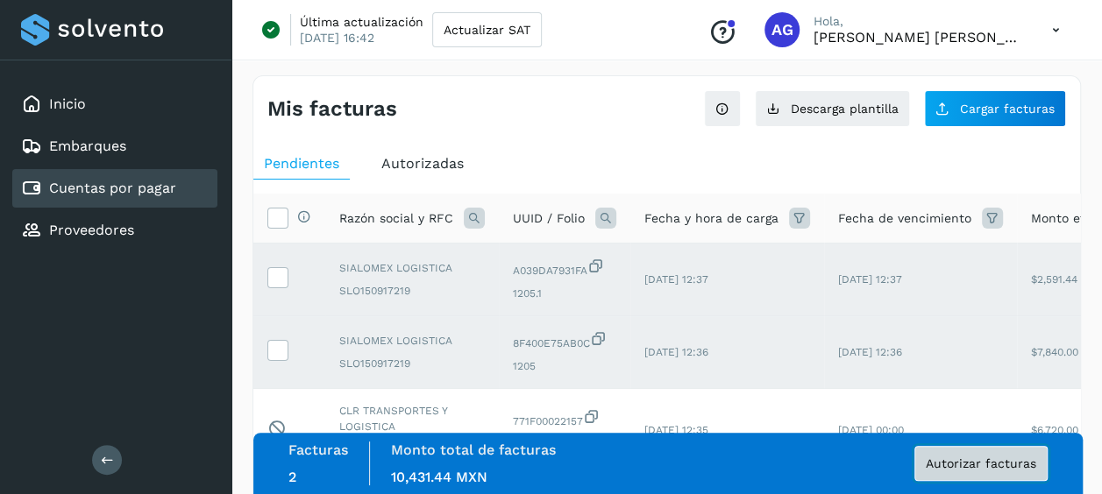
click at [945, 463] on span "Autorizar facturas" at bounding box center [981, 464] width 110 height 12
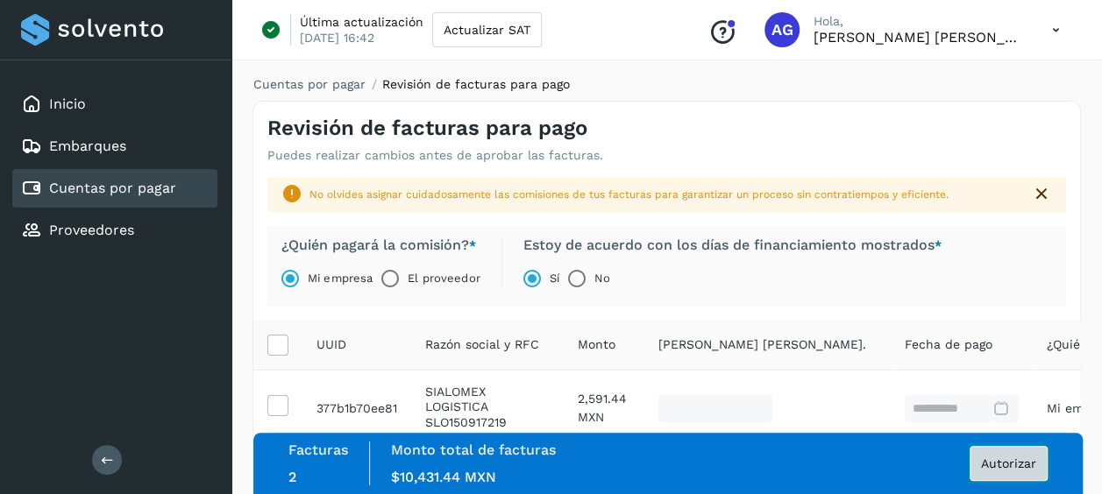
click at [997, 465] on span "Autorizar" at bounding box center [1008, 464] width 55 height 12
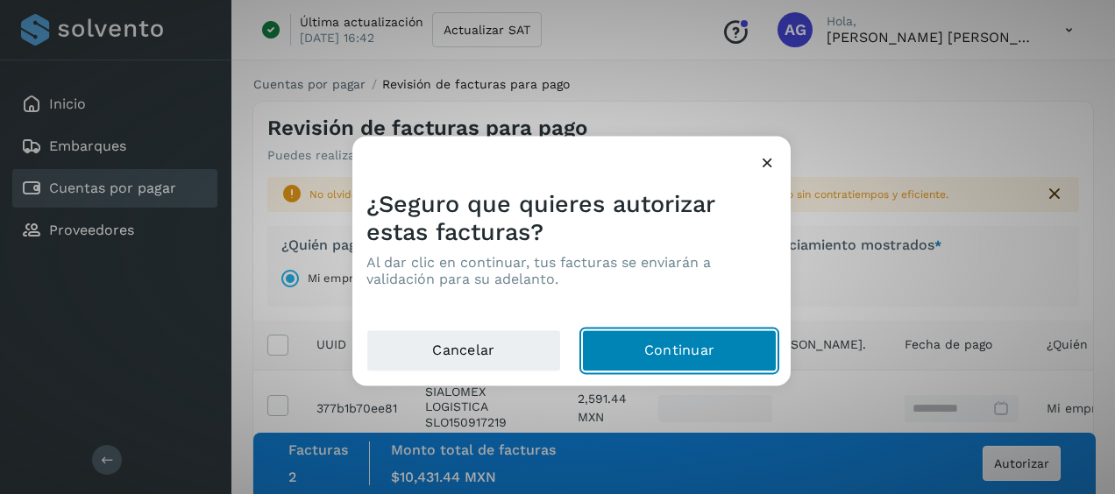
click at [675, 354] on button "Continuar" at bounding box center [679, 351] width 195 height 42
